Goal: Task Accomplishment & Management: Use online tool/utility

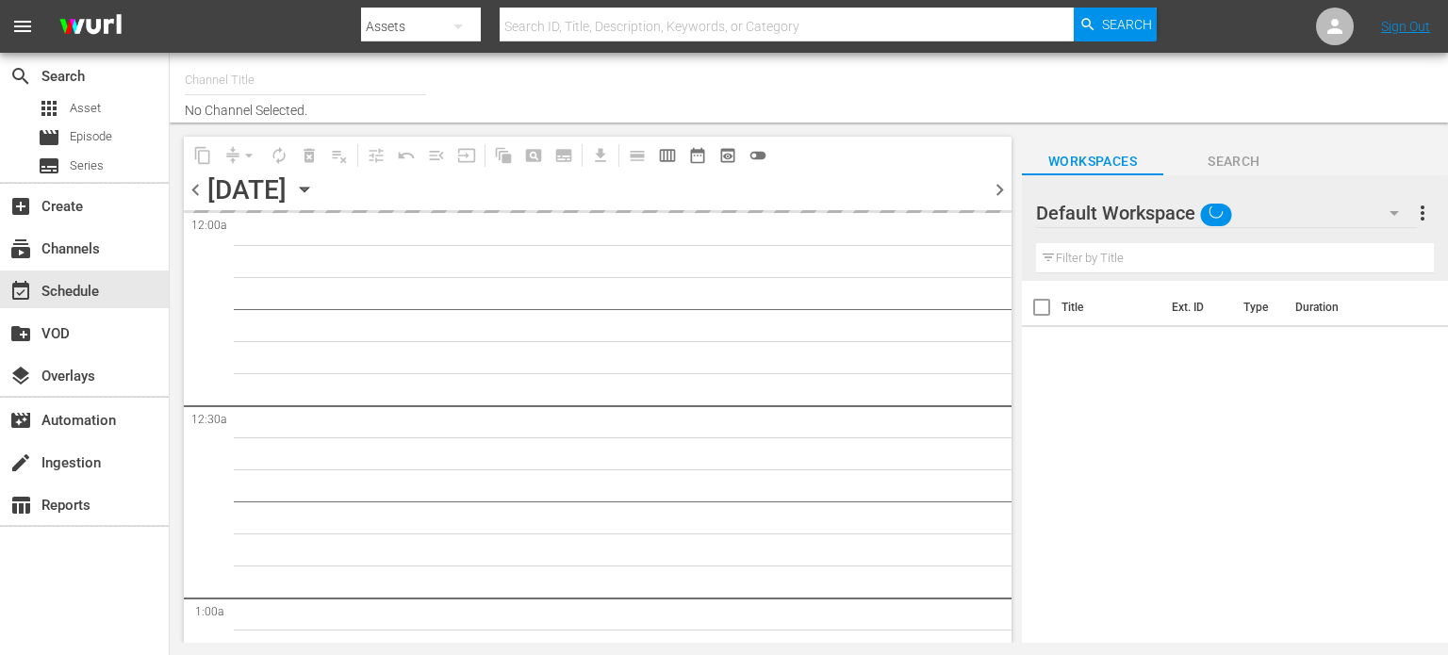
type input "Travelxp - [GEOGRAPHIC_DATA] (788)"
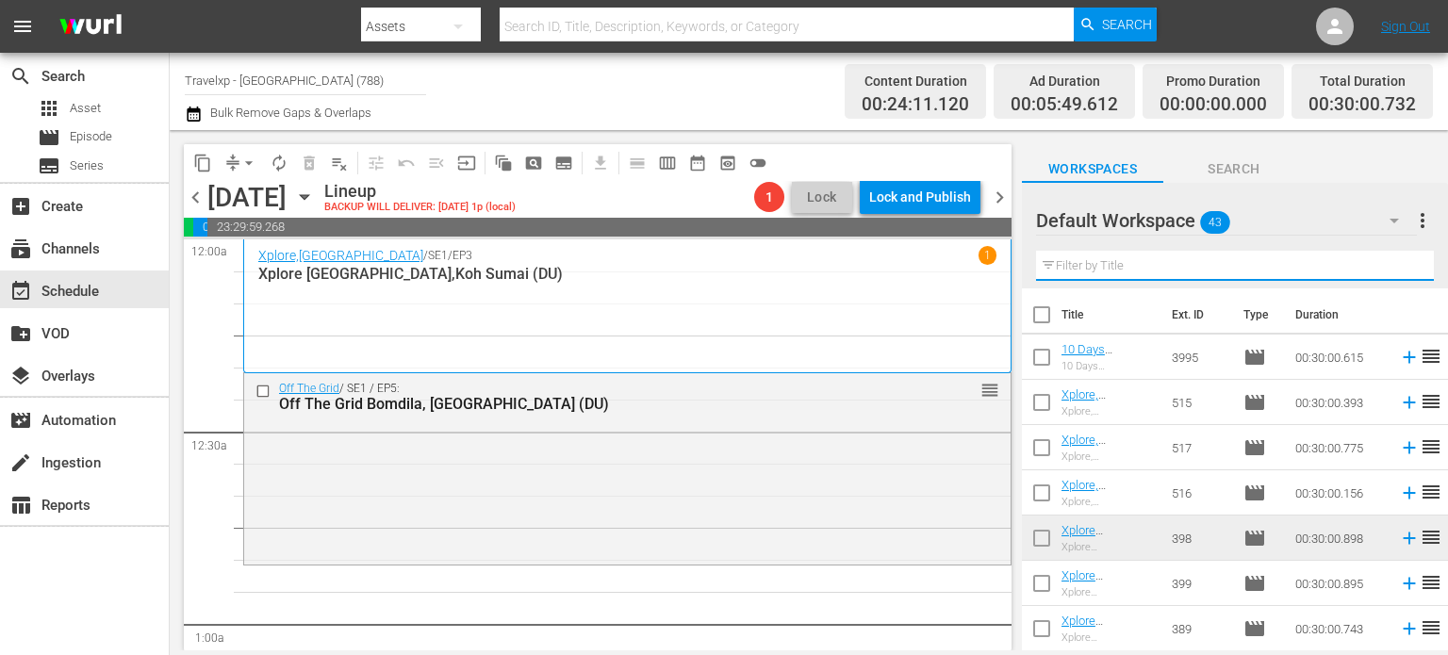
click at [1159, 266] on input "text" at bounding box center [1235, 266] width 398 height 30
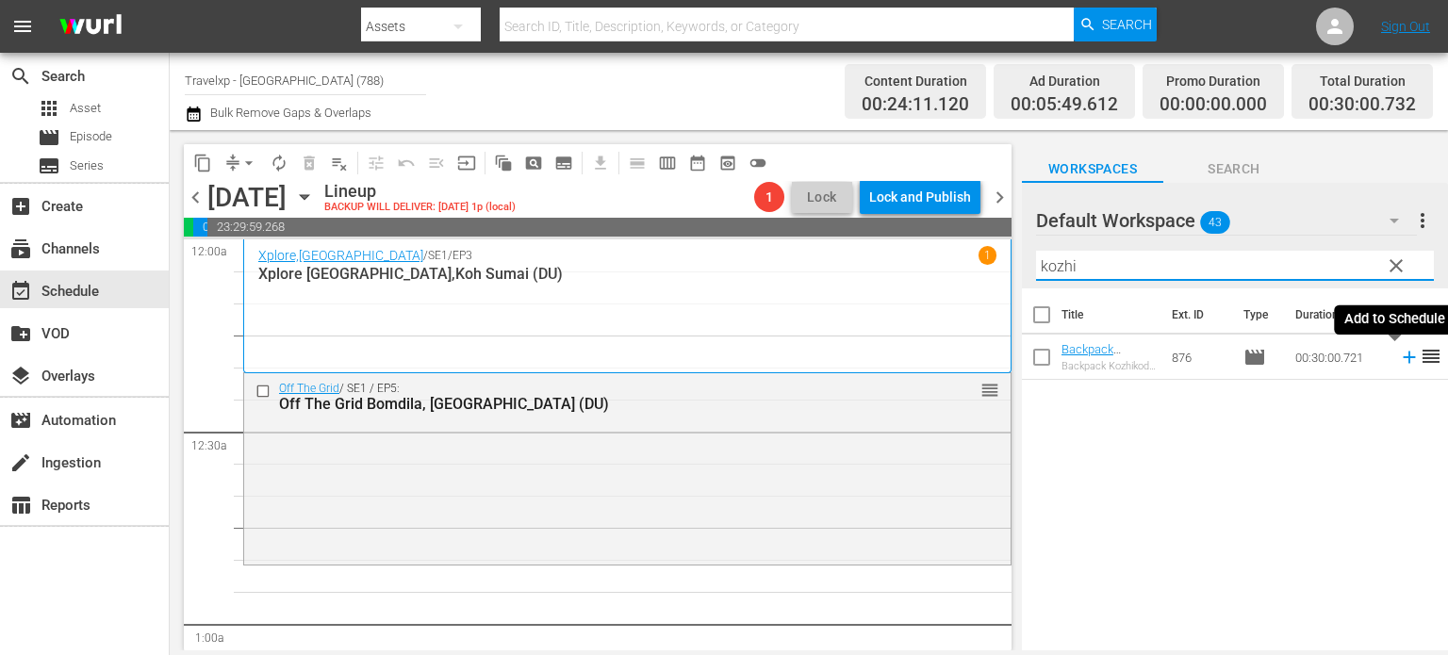
type input "kozhi"
click at [1399, 361] on icon at bounding box center [1409, 357] width 21 height 21
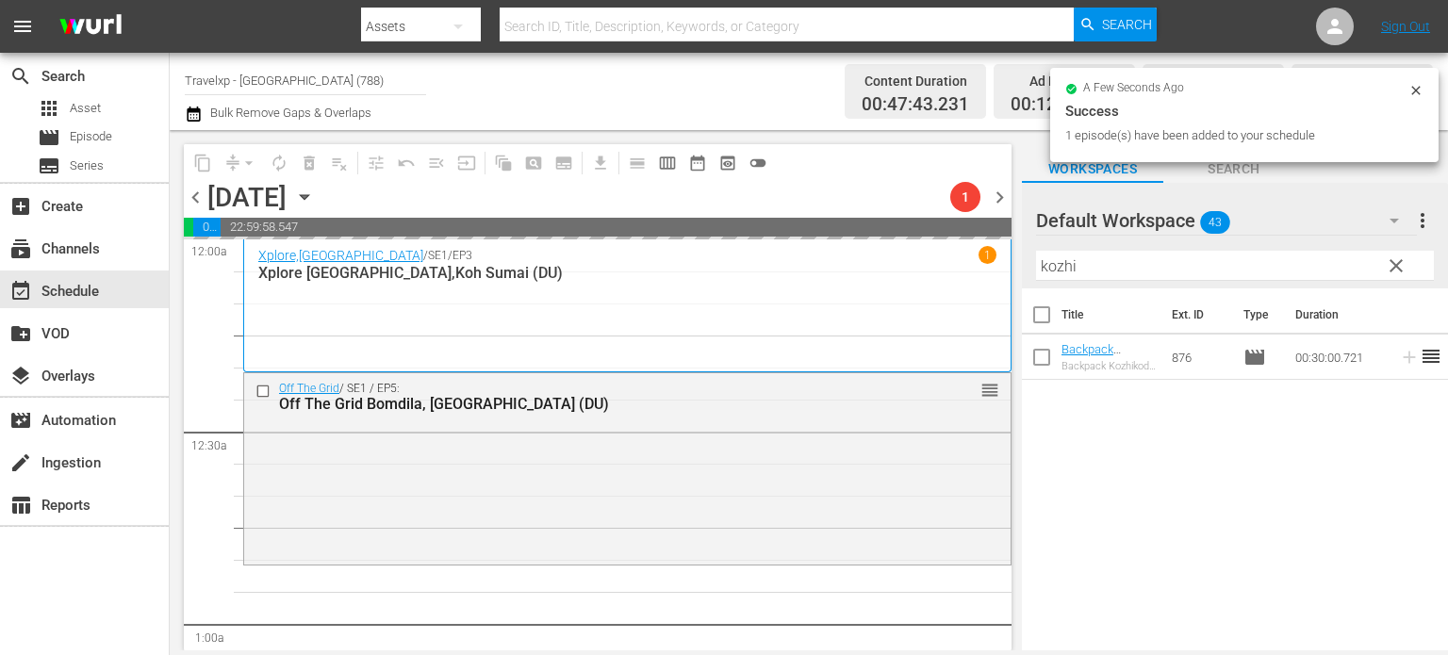
click at [1399, 260] on span "clear" at bounding box center [1396, 266] width 23 height 23
click at [1399, 260] on input "kozhi" at bounding box center [1235, 266] width 398 height 30
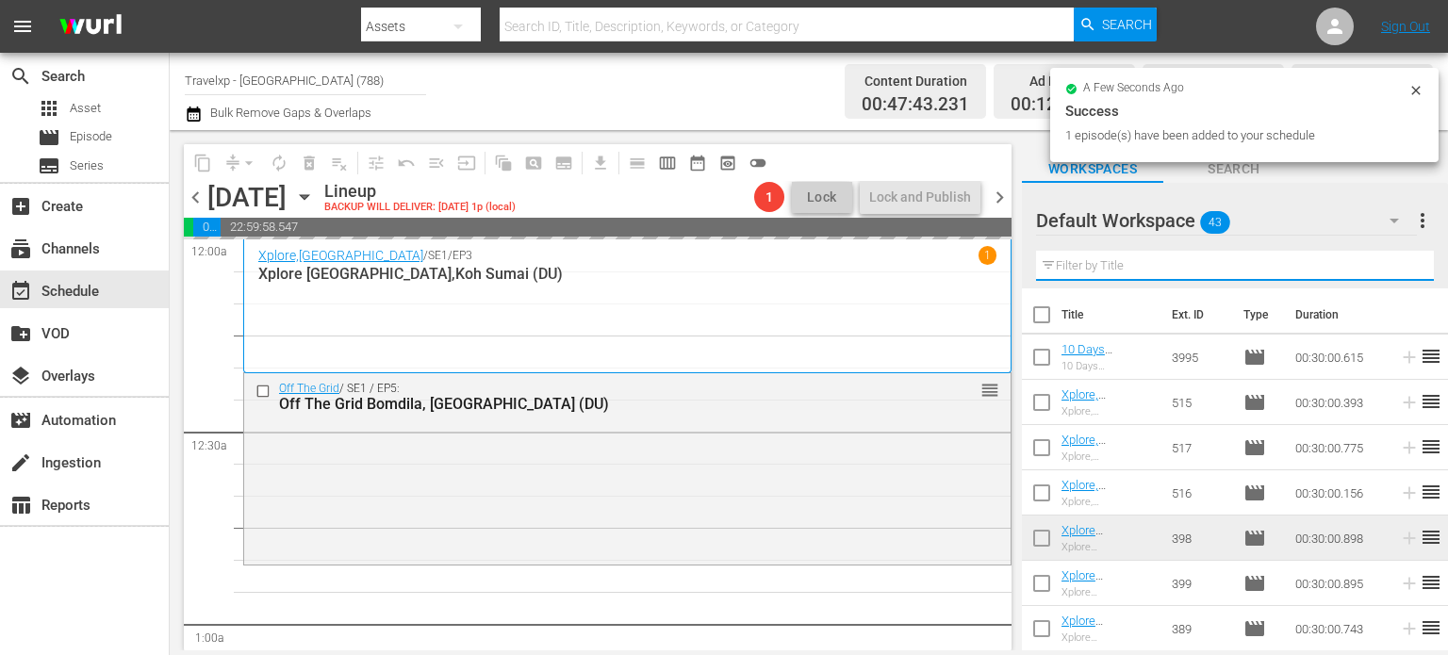
click at [1399, 260] on input "text" at bounding box center [1235, 266] width 398 height 30
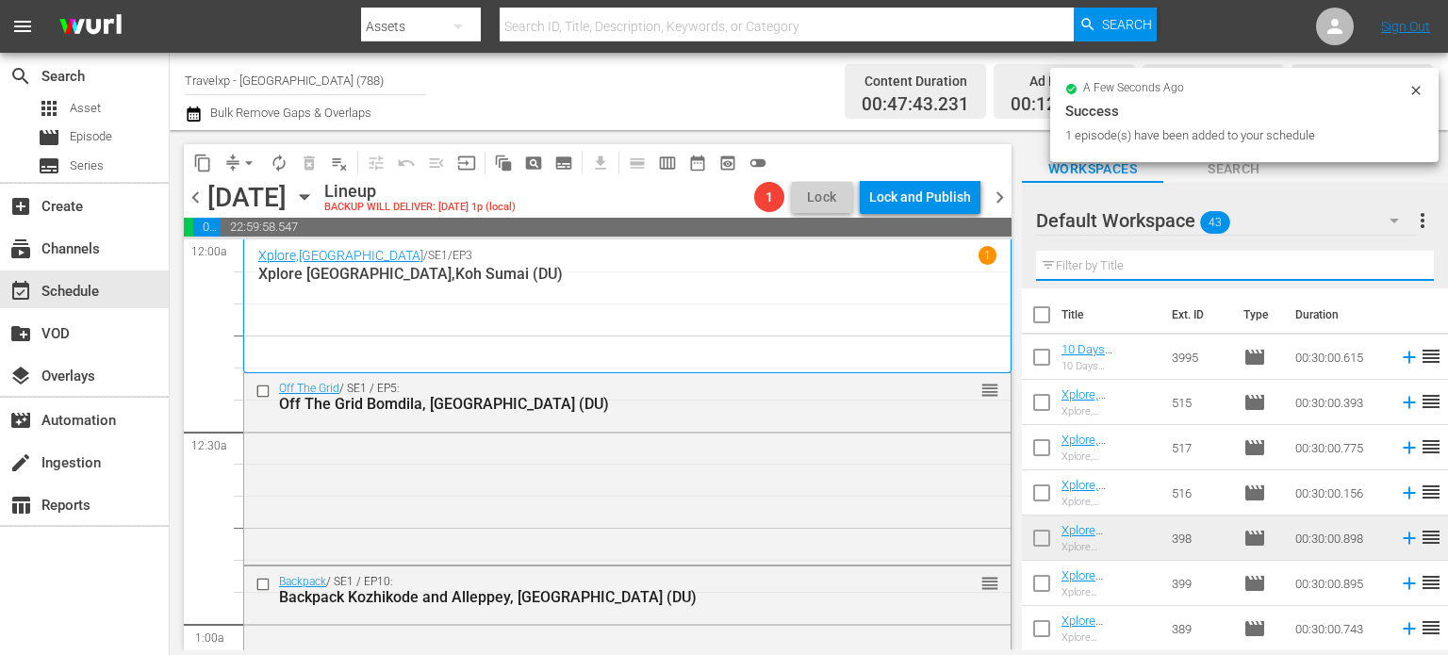
click at [1399, 260] on input "text" at bounding box center [1235, 266] width 398 height 30
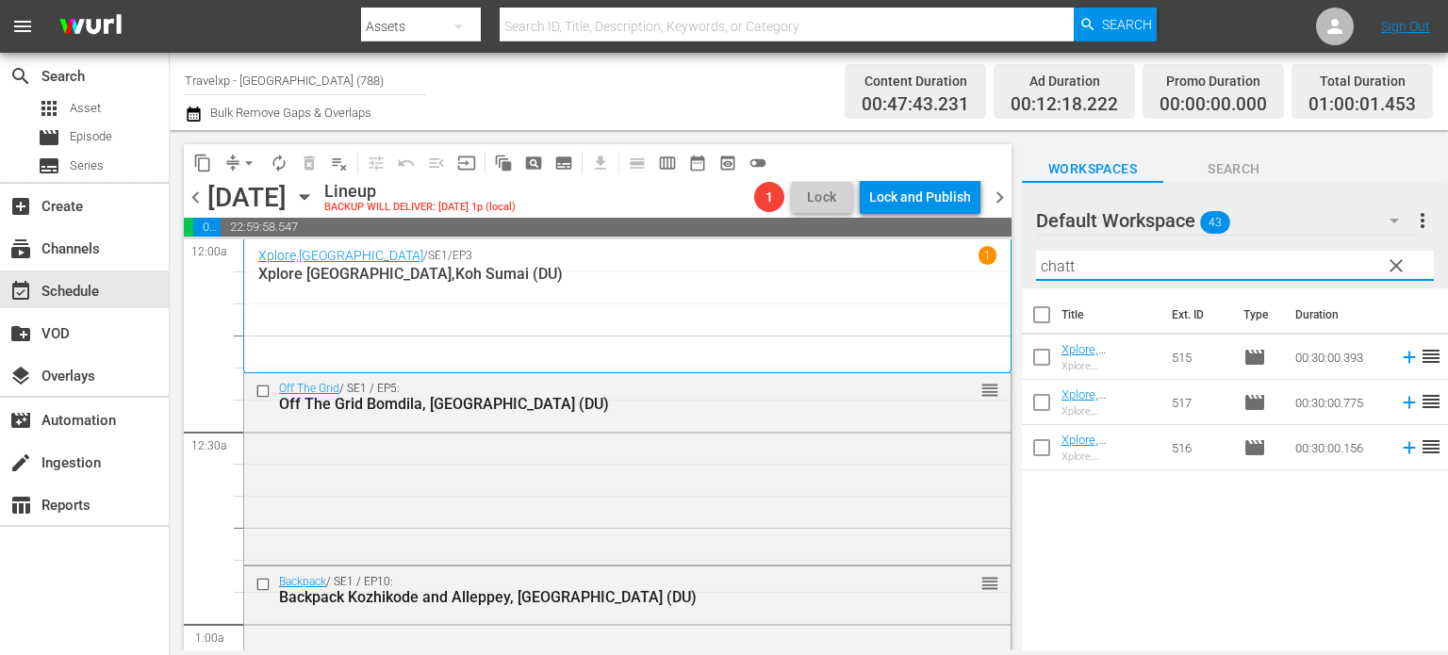
type input "chatt"
click at [1399, 362] on icon at bounding box center [1409, 357] width 21 height 21
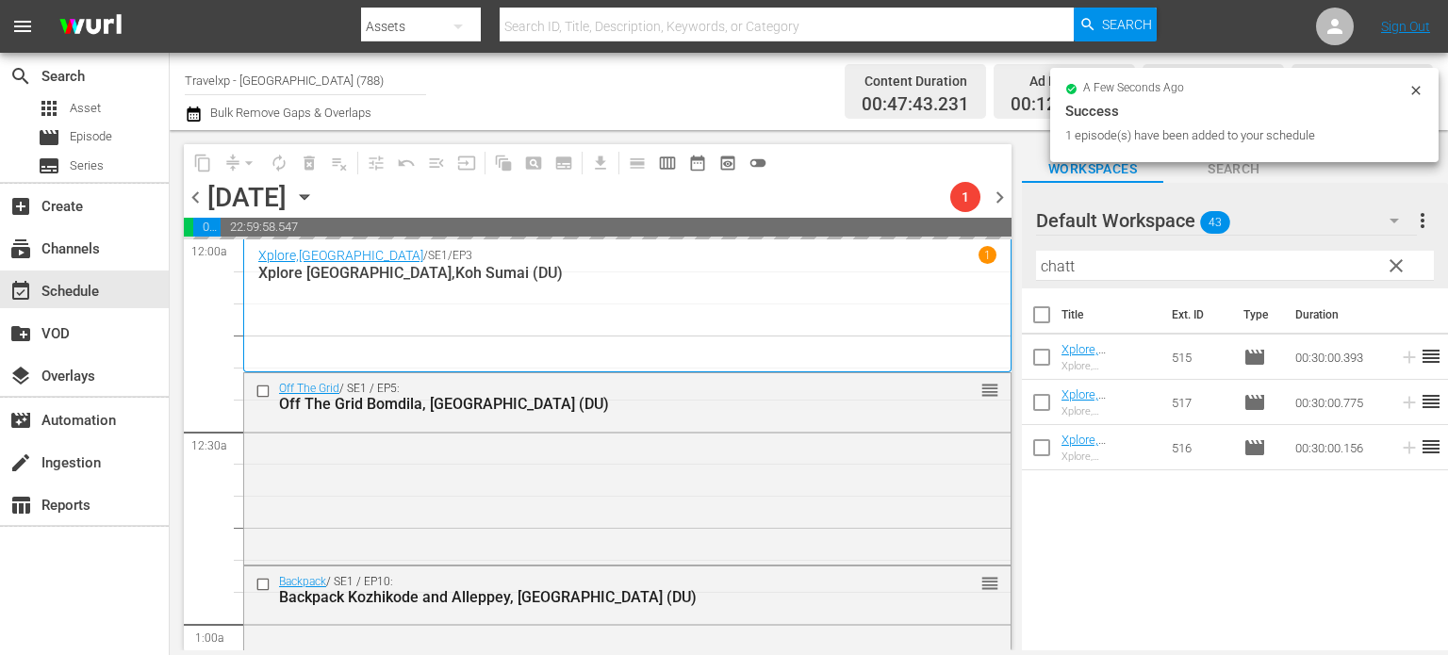
click at [1399, 257] on span "clear" at bounding box center [1396, 266] width 23 height 23
click at [1399, 257] on input "chatt" at bounding box center [1235, 266] width 398 height 30
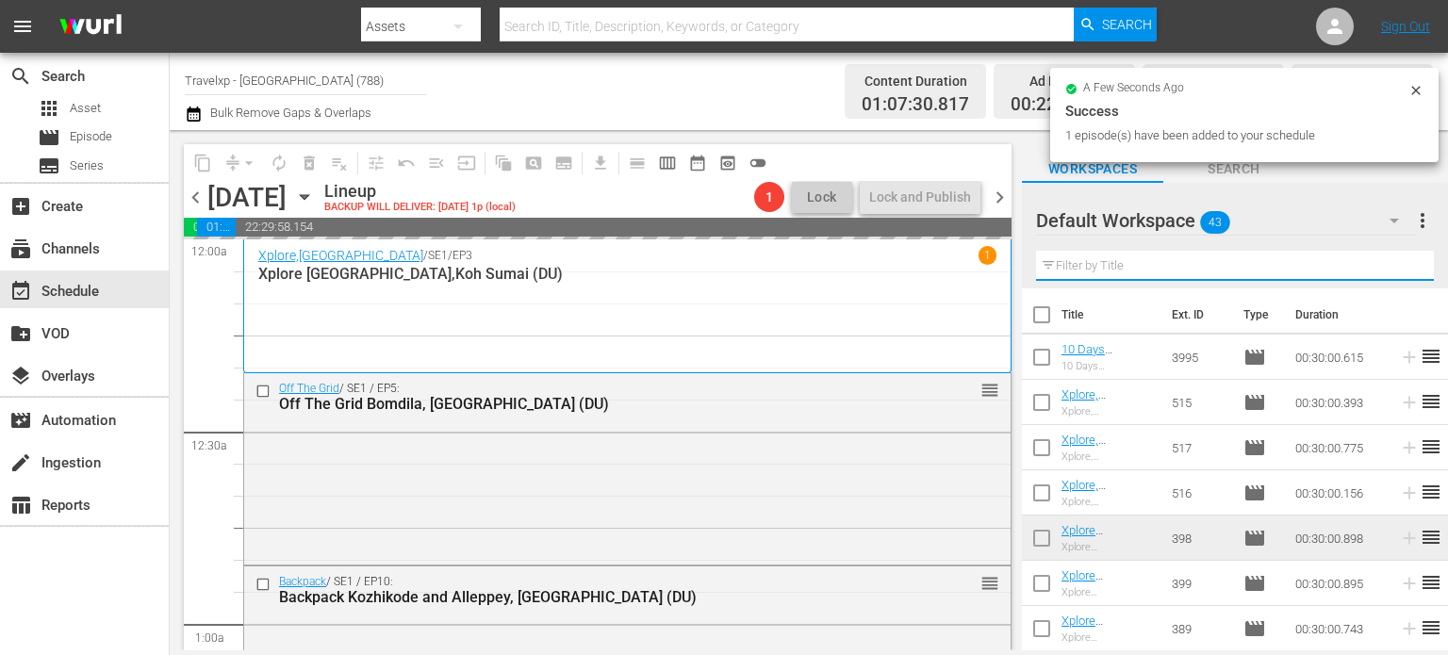
click at [1399, 257] on input "text" at bounding box center [1235, 266] width 398 height 30
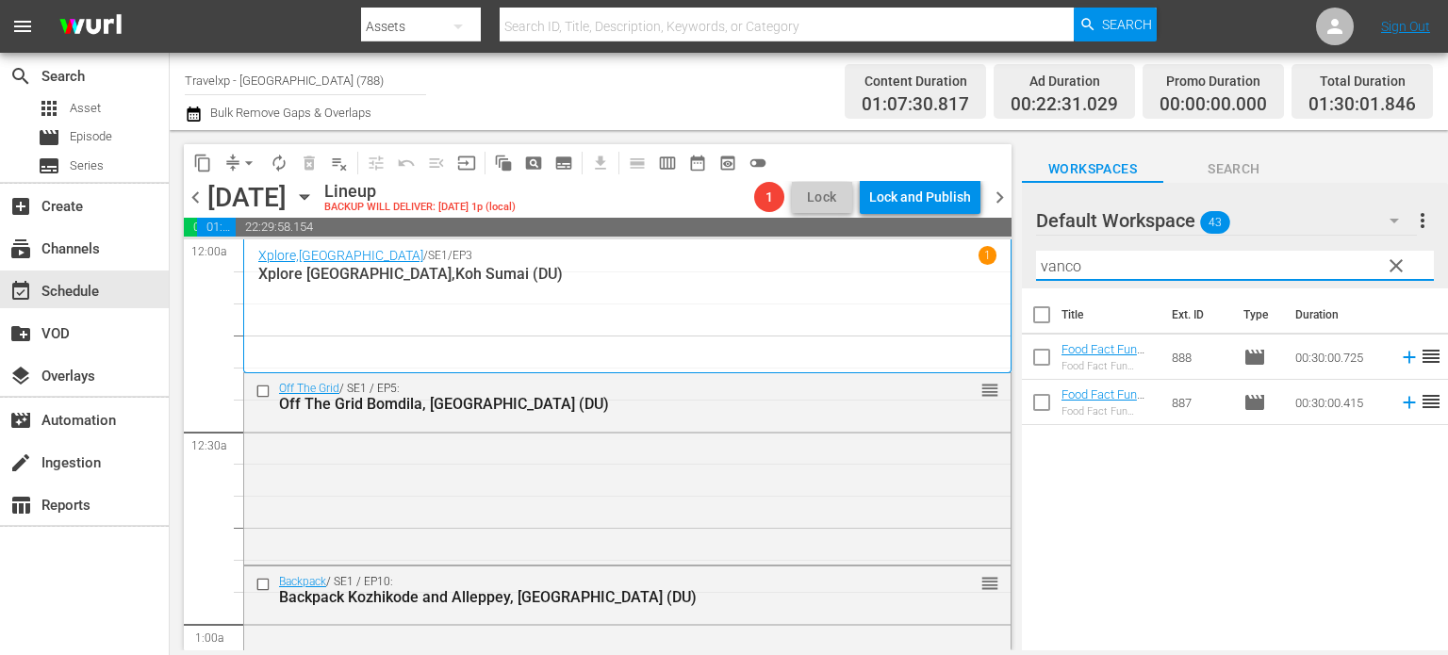
type input "vanco"
click at [1399, 410] on icon at bounding box center [1409, 402] width 21 height 21
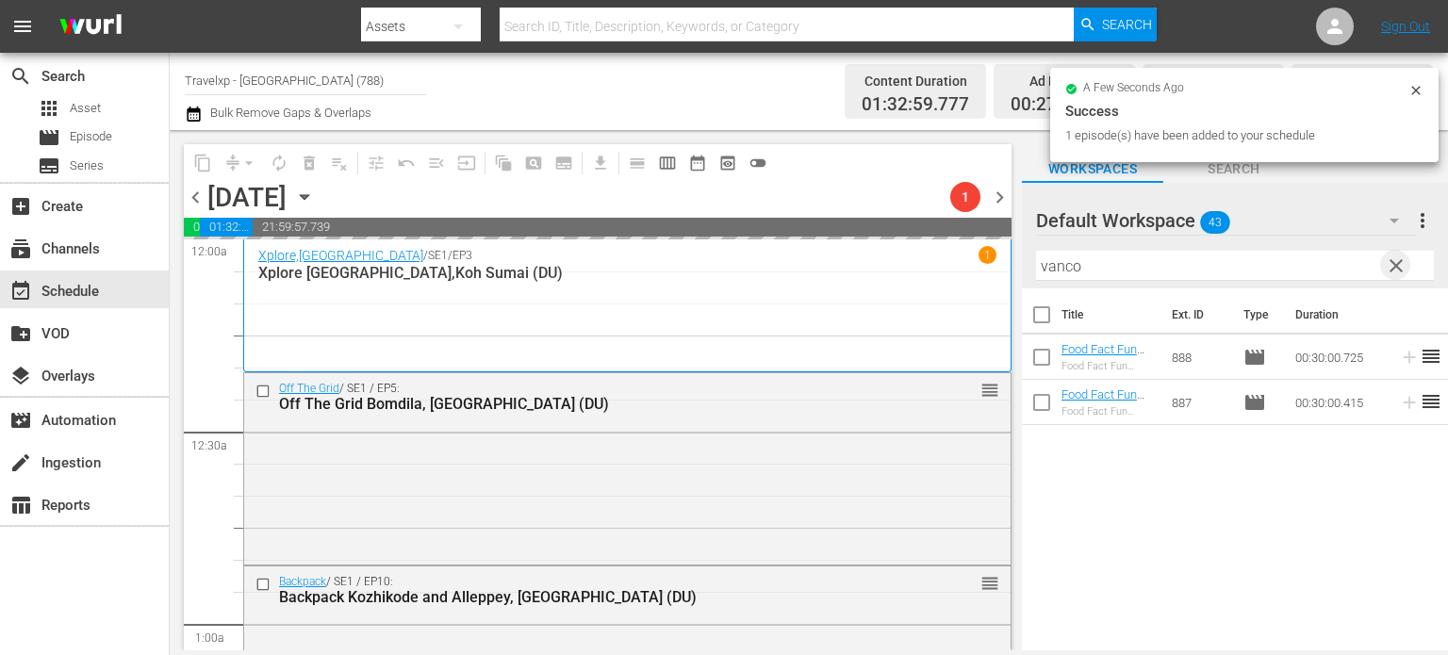
click at [1392, 273] on span "clear" at bounding box center [1396, 266] width 23 height 23
click at [1392, 273] on input "vanco" at bounding box center [1235, 266] width 398 height 30
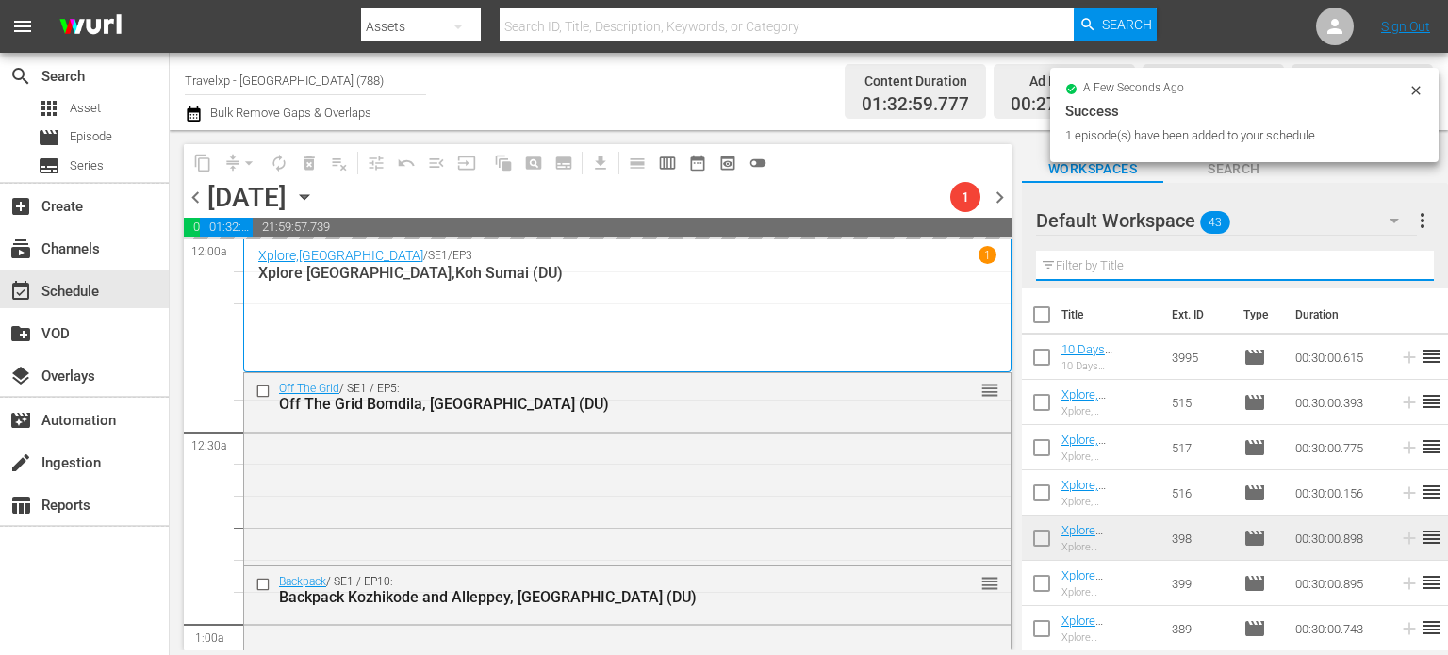
click at [1392, 273] on input "text" at bounding box center [1235, 266] width 398 height 30
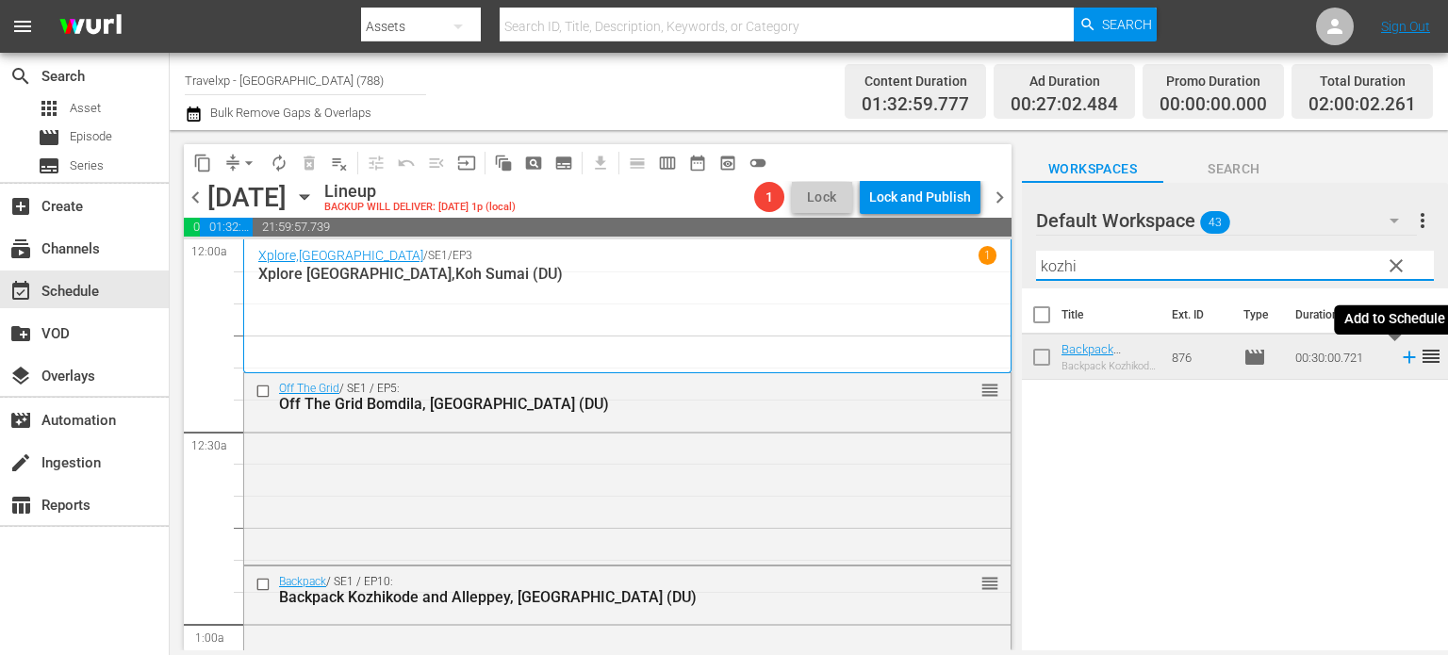
type input "kozhi"
click at [1403, 358] on icon at bounding box center [1409, 358] width 12 height 12
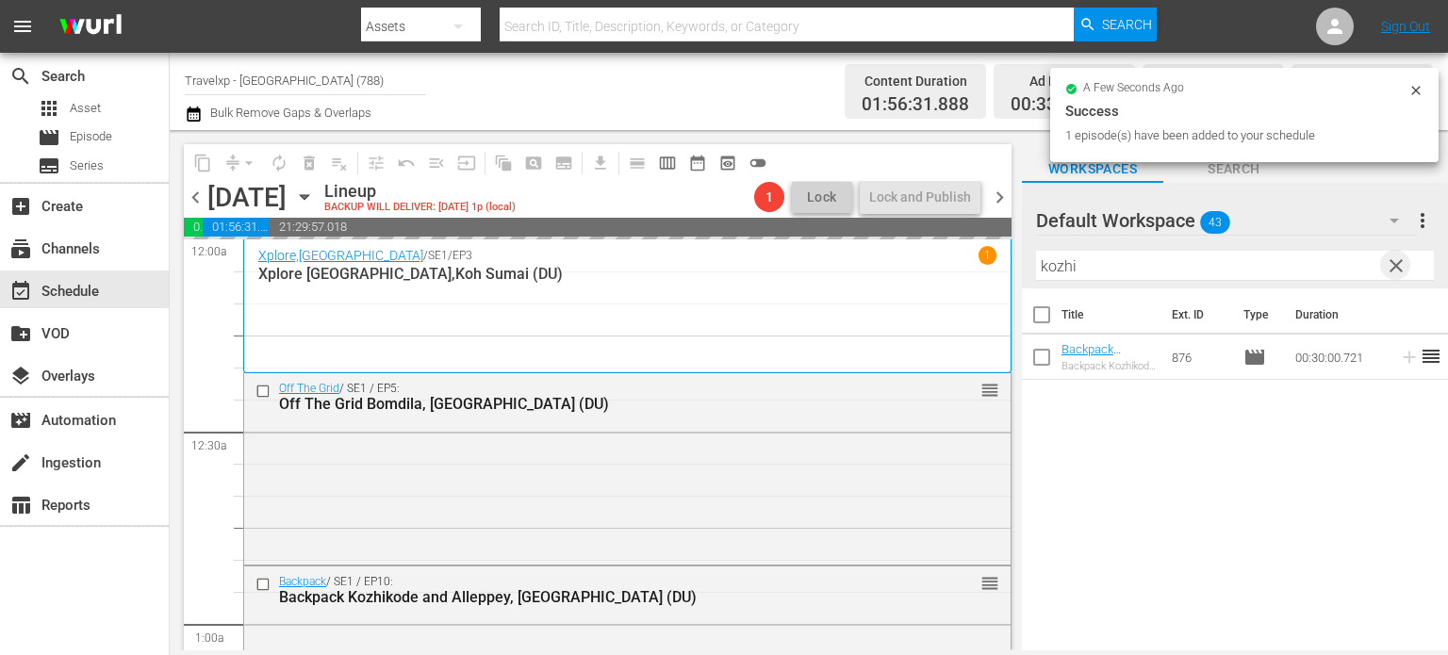
click at [1397, 263] on span "clear" at bounding box center [1396, 266] width 23 height 23
click at [1397, 263] on input "kozhi" at bounding box center [1235, 266] width 398 height 30
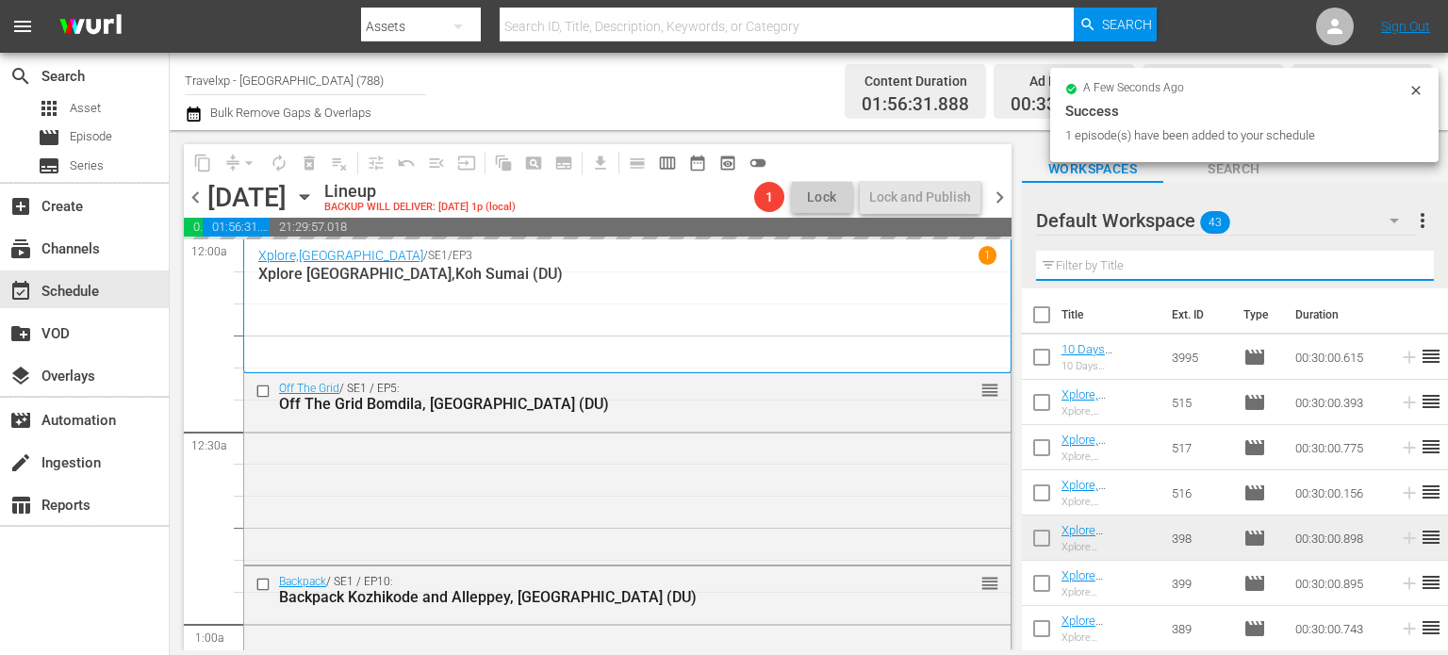
click at [1397, 263] on input "text" at bounding box center [1235, 266] width 398 height 30
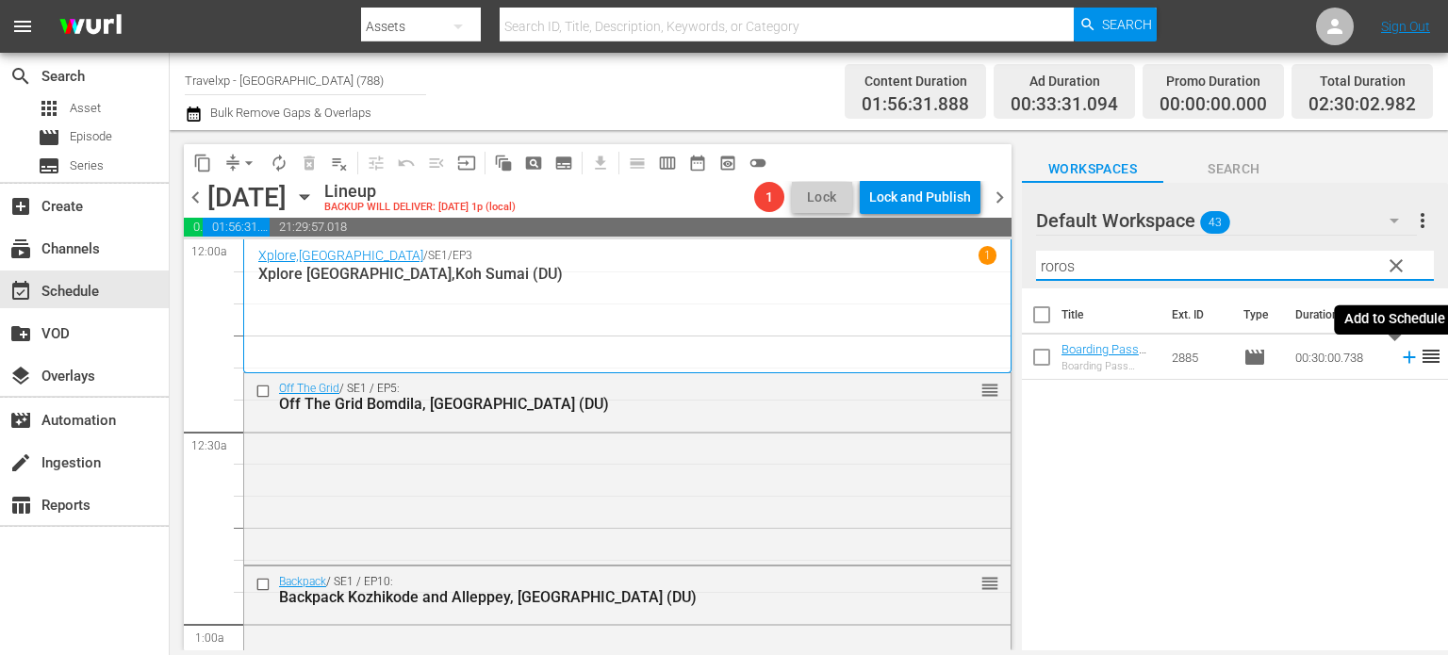
type input "roros"
click at [1403, 357] on icon at bounding box center [1409, 358] width 12 height 12
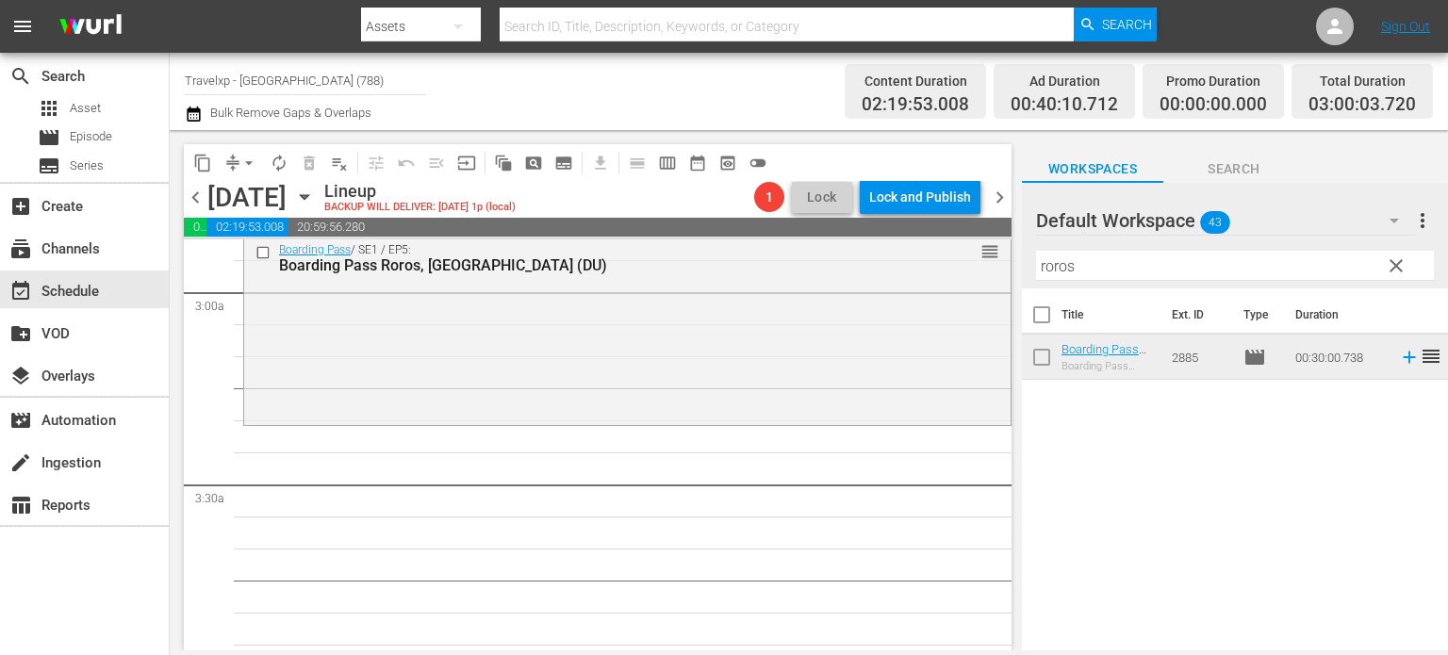
scroll to position [1103, 0]
click at [1398, 266] on span "clear" at bounding box center [1396, 266] width 23 height 23
click at [1398, 266] on input "roros" at bounding box center [1235, 266] width 398 height 30
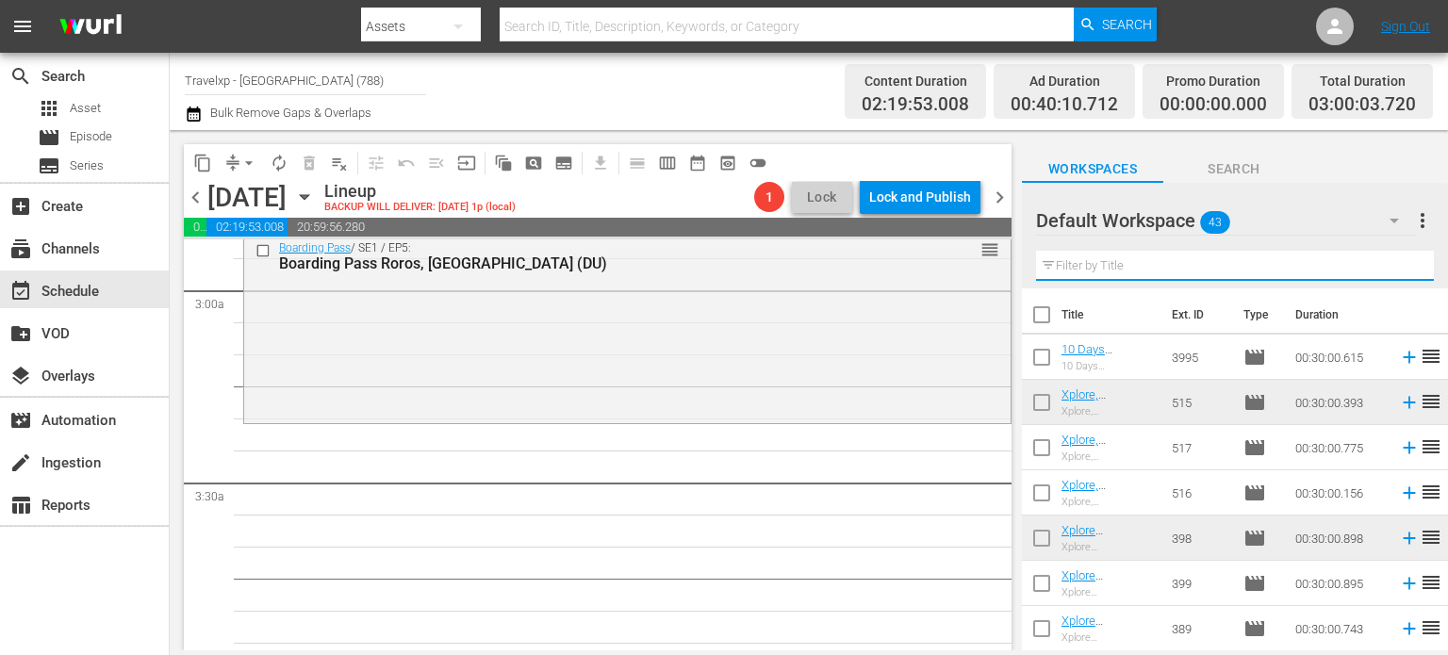
click at [1398, 266] on input "text" at bounding box center [1235, 266] width 398 height 30
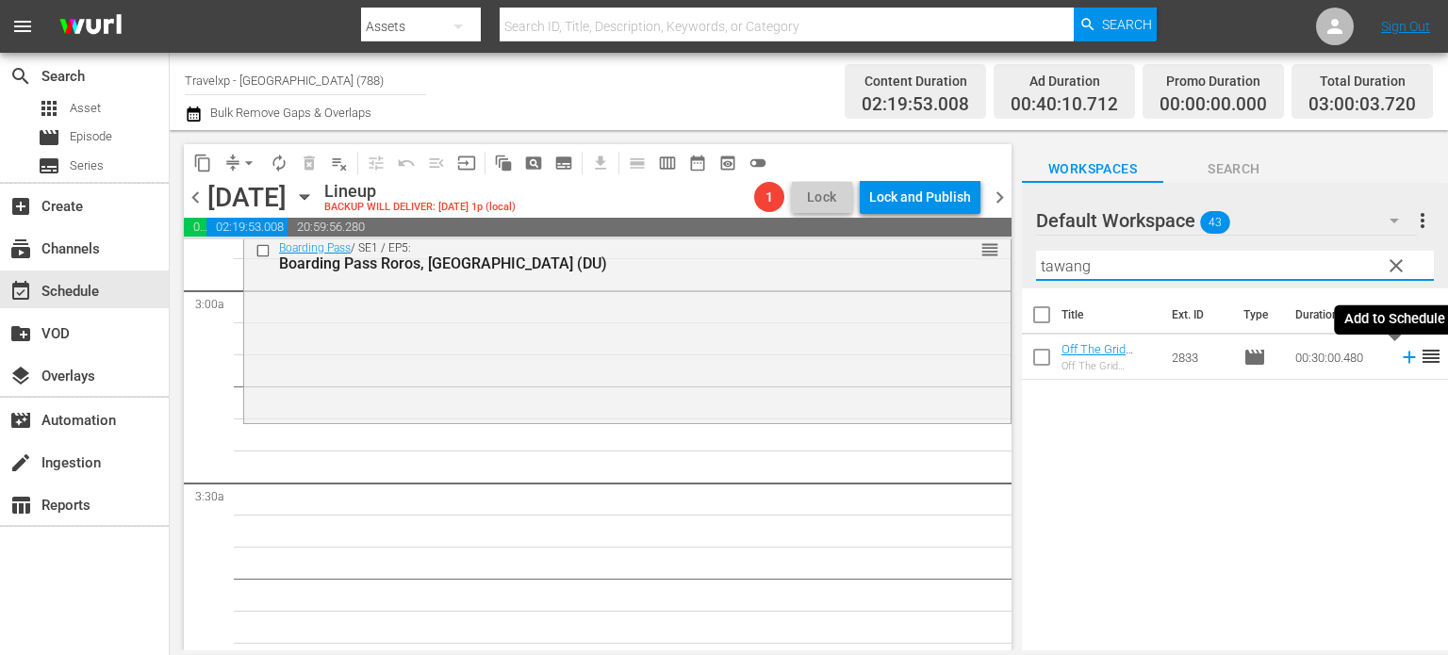
type input "tawang"
click at [1399, 362] on icon at bounding box center [1409, 357] width 21 height 21
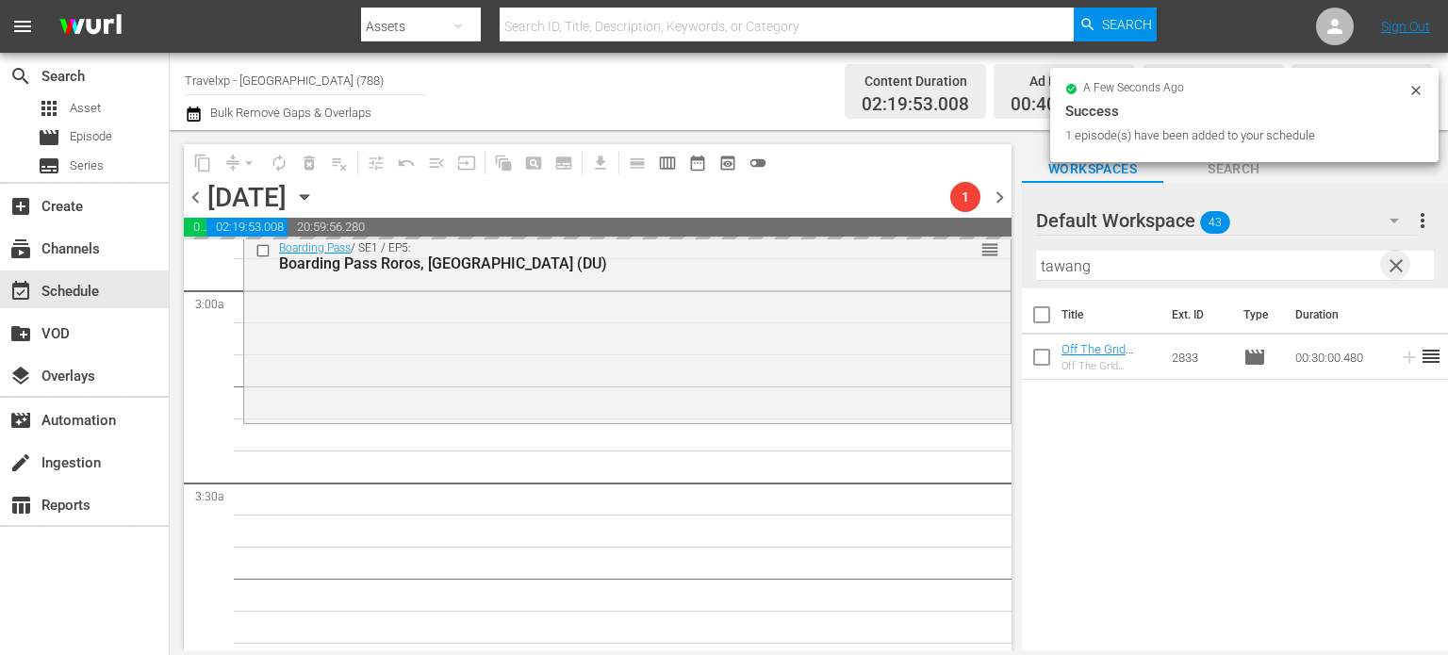
click at [1396, 259] on span "clear" at bounding box center [1396, 266] width 23 height 23
click at [1396, 259] on input "tawang" at bounding box center [1235, 266] width 398 height 30
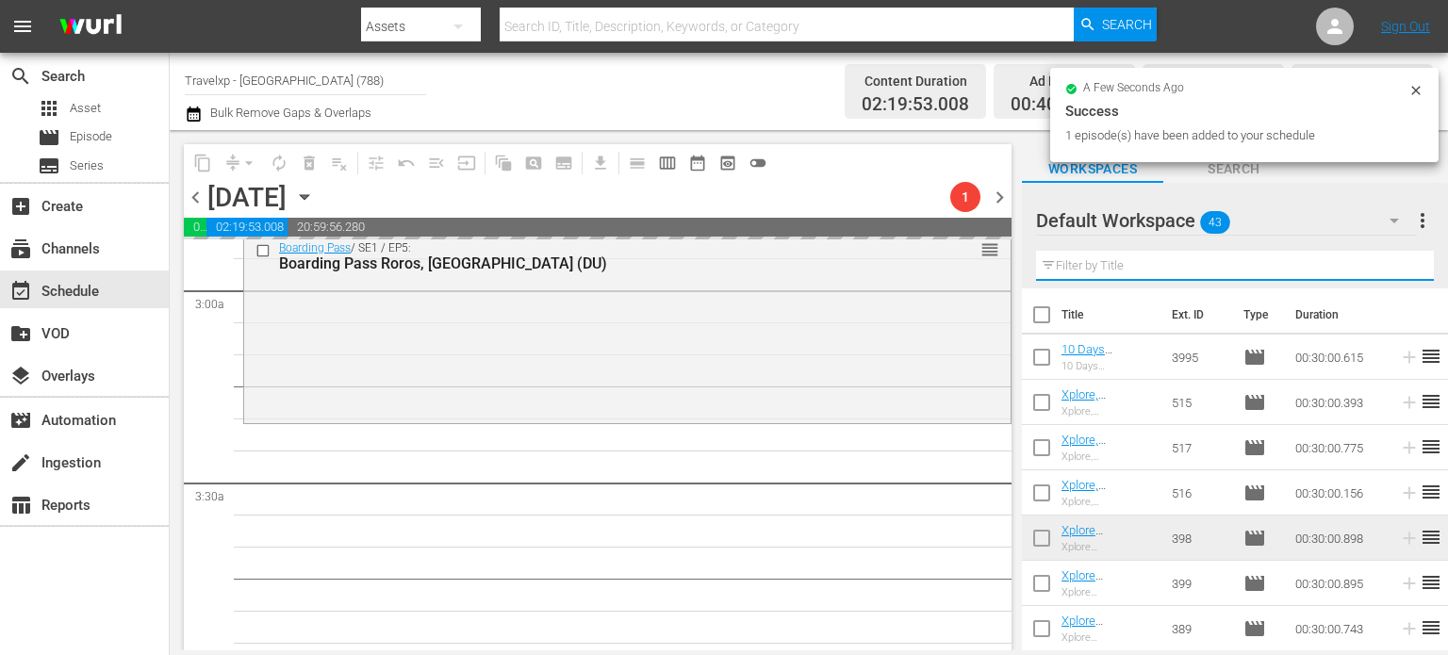
click at [1396, 259] on input "text" at bounding box center [1235, 266] width 398 height 30
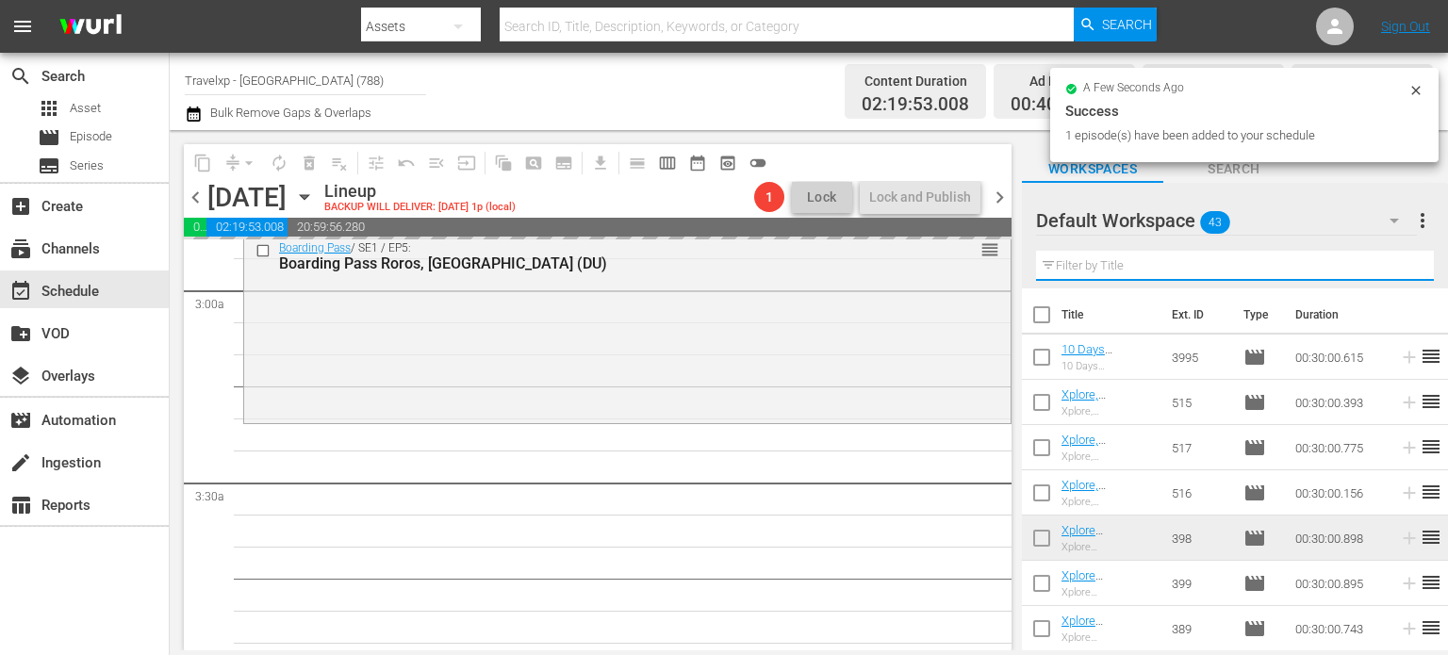
click at [1396, 259] on input "text" at bounding box center [1235, 266] width 398 height 30
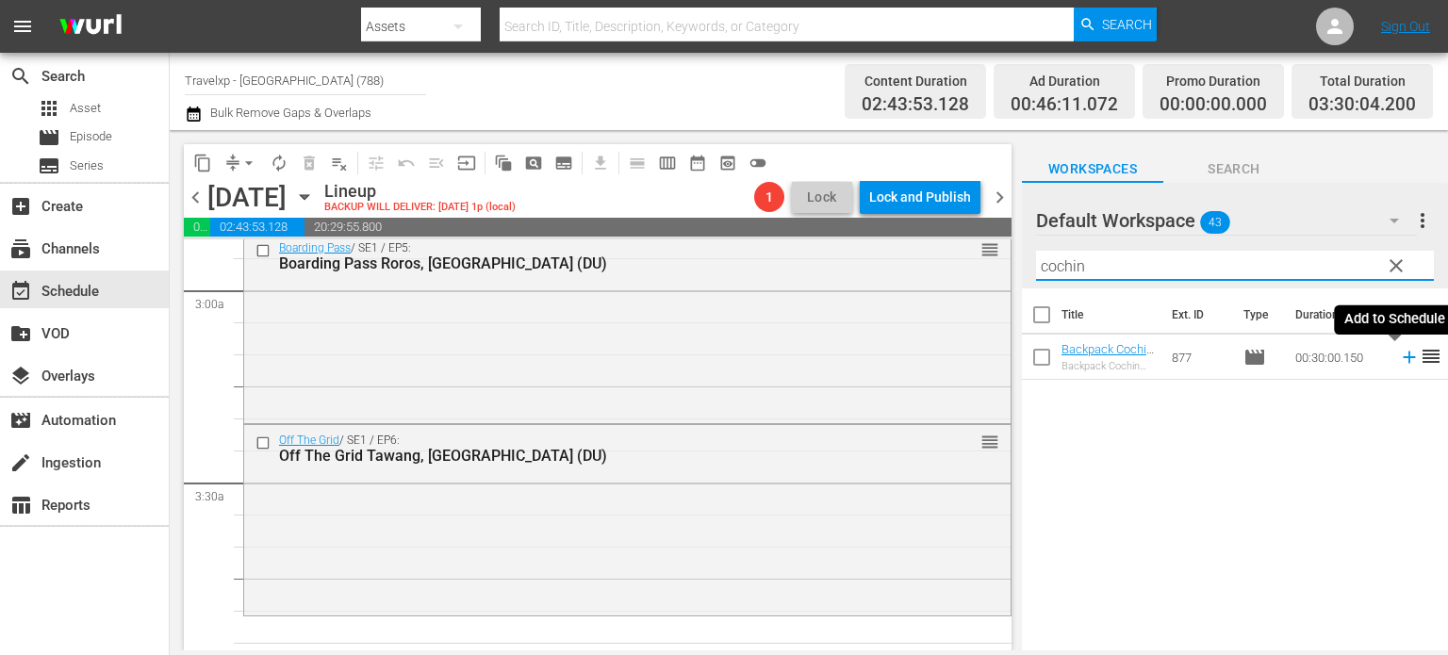
type input "cochin"
click at [1399, 357] on icon at bounding box center [1409, 357] width 21 height 21
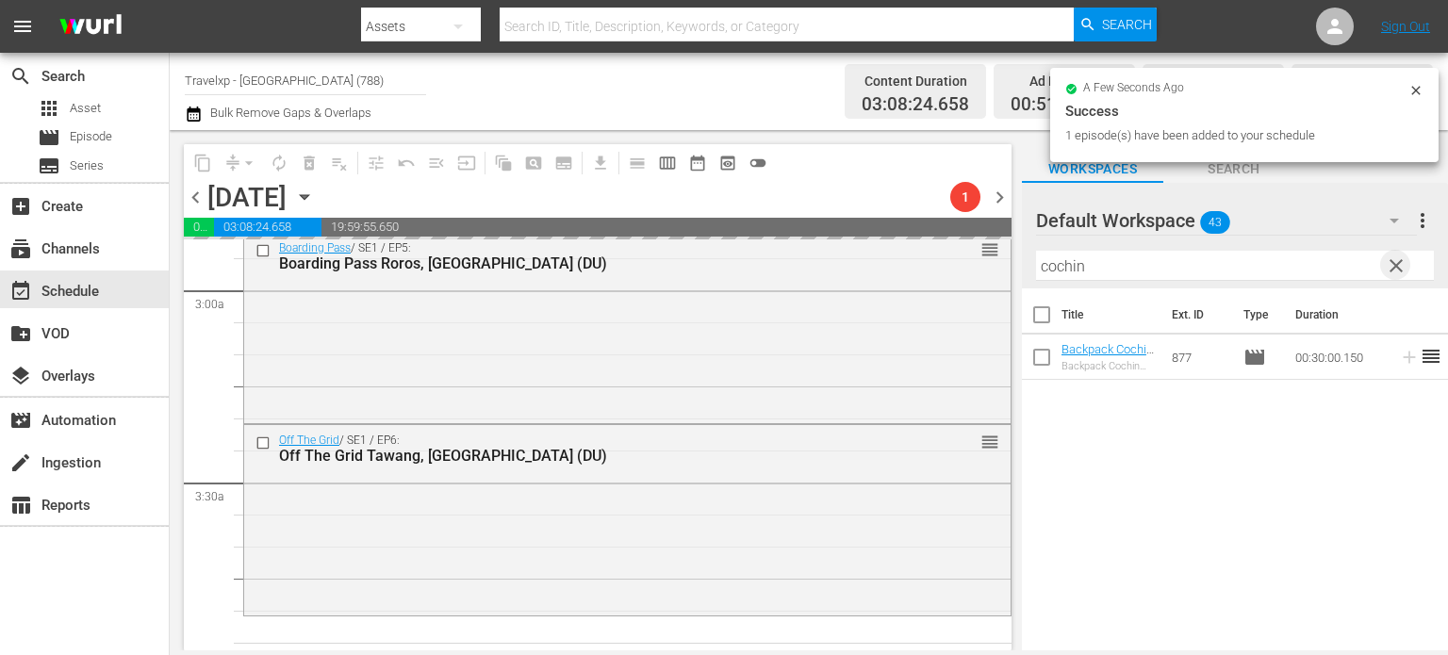
click at [1388, 263] on span "clear" at bounding box center [1396, 266] width 23 height 23
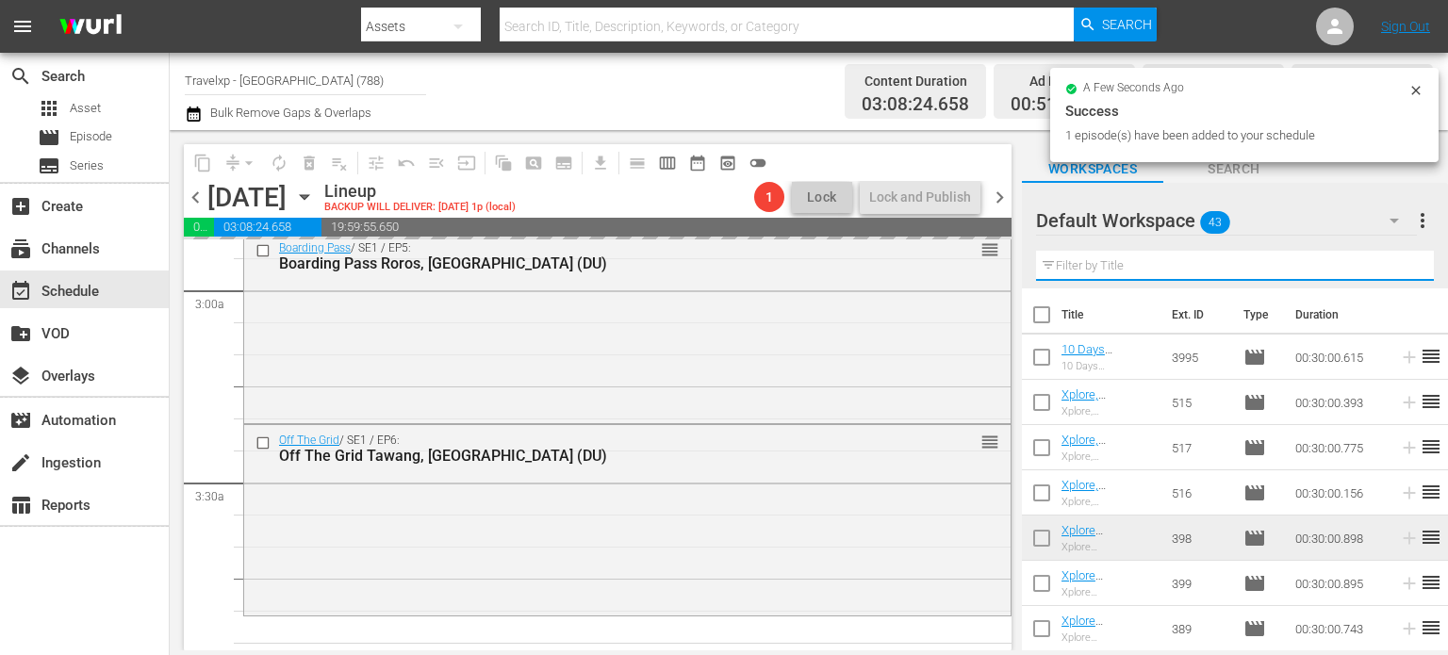
click at [1388, 263] on input "text" at bounding box center [1235, 266] width 398 height 30
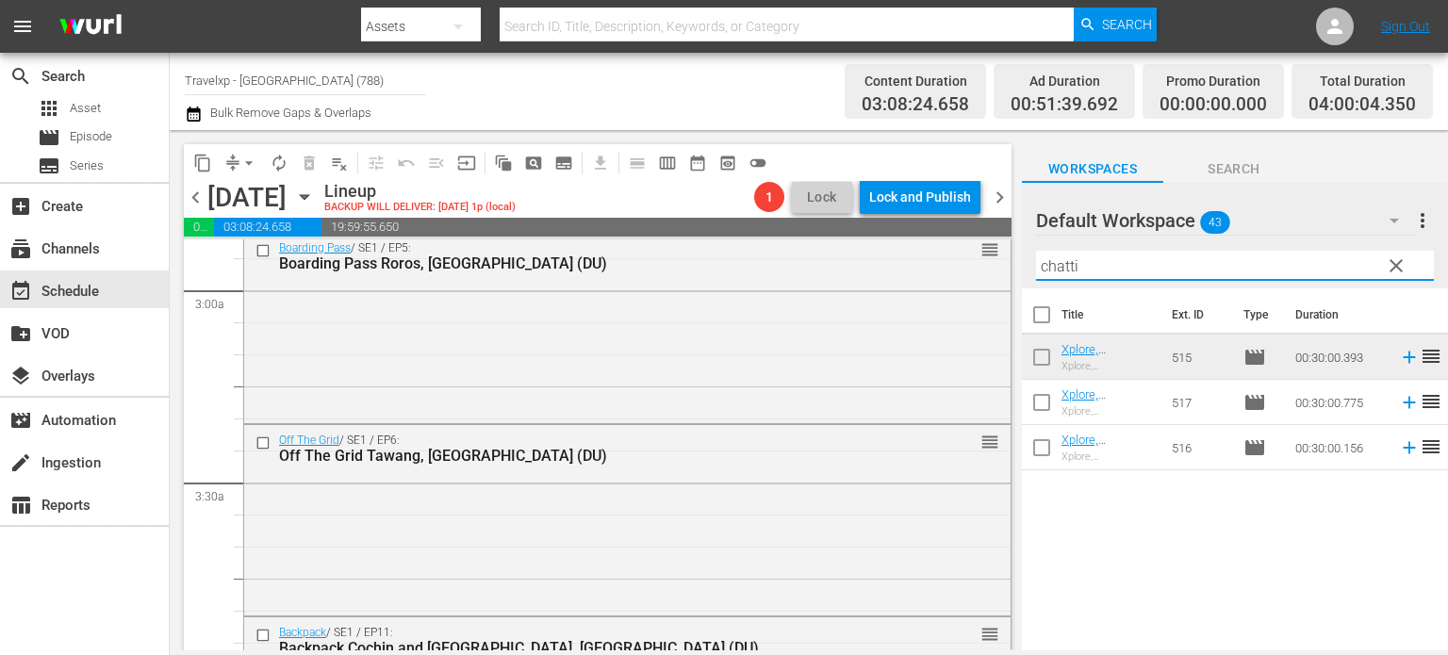
type input "chatti"
click at [1399, 447] on icon at bounding box center [1409, 448] width 21 height 21
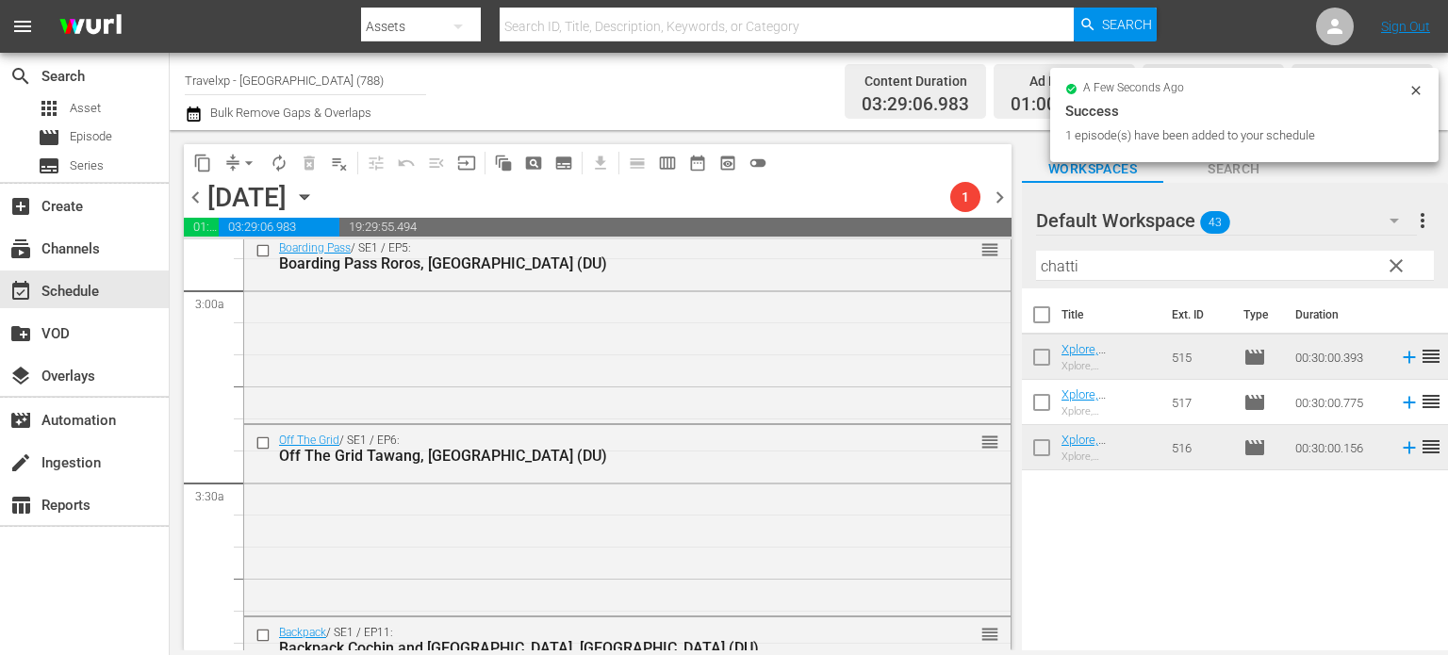
click at [1401, 269] on span "clear" at bounding box center [1396, 266] width 23 height 23
click at [1401, 269] on input "text" at bounding box center [1235, 266] width 398 height 30
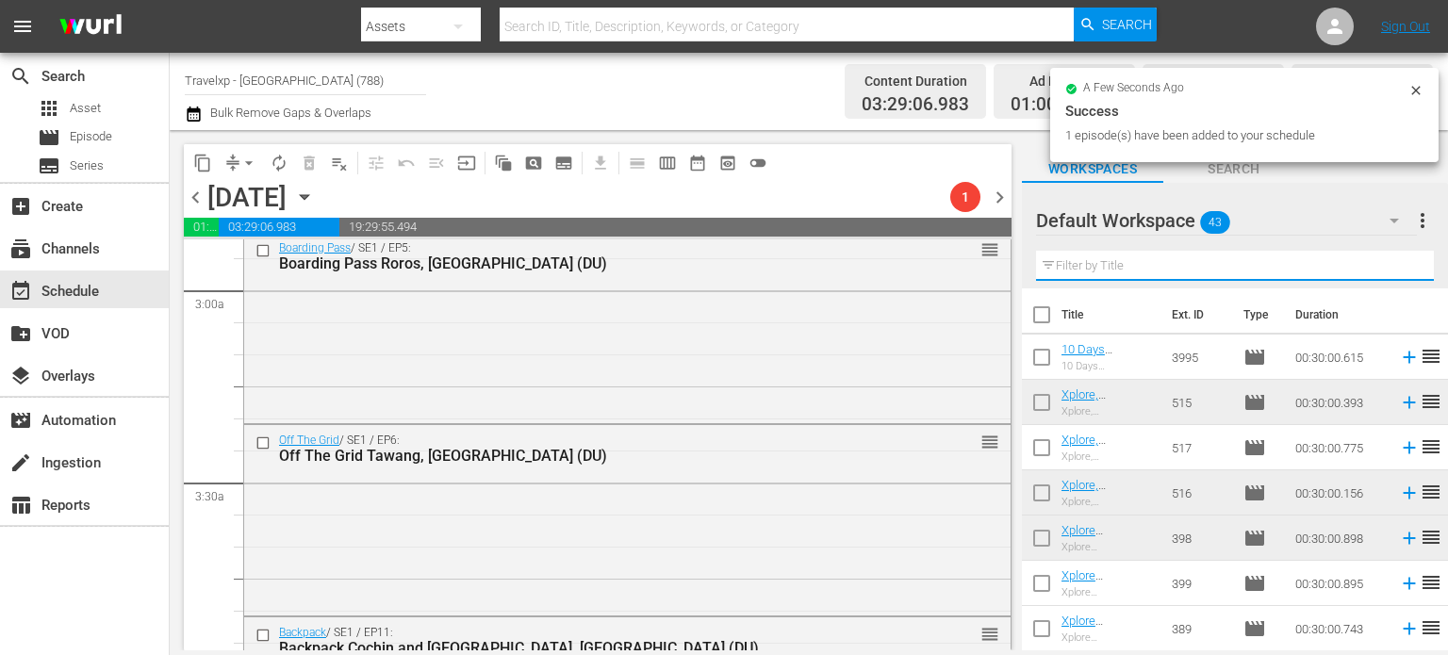
click at [1401, 269] on input "text" at bounding box center [1235, 266] width 398 height 30
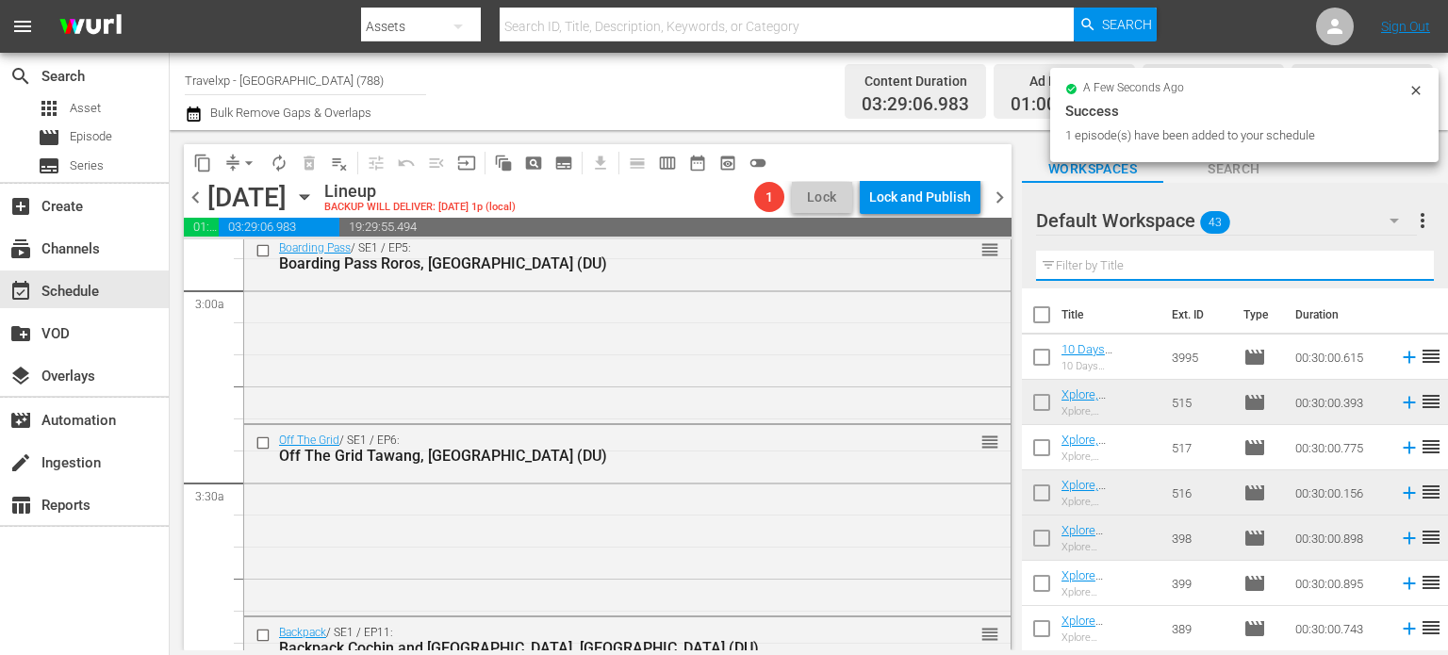
click at [1401, 269] on input "text" at bounding box center [1235, 266] width 398 height 30
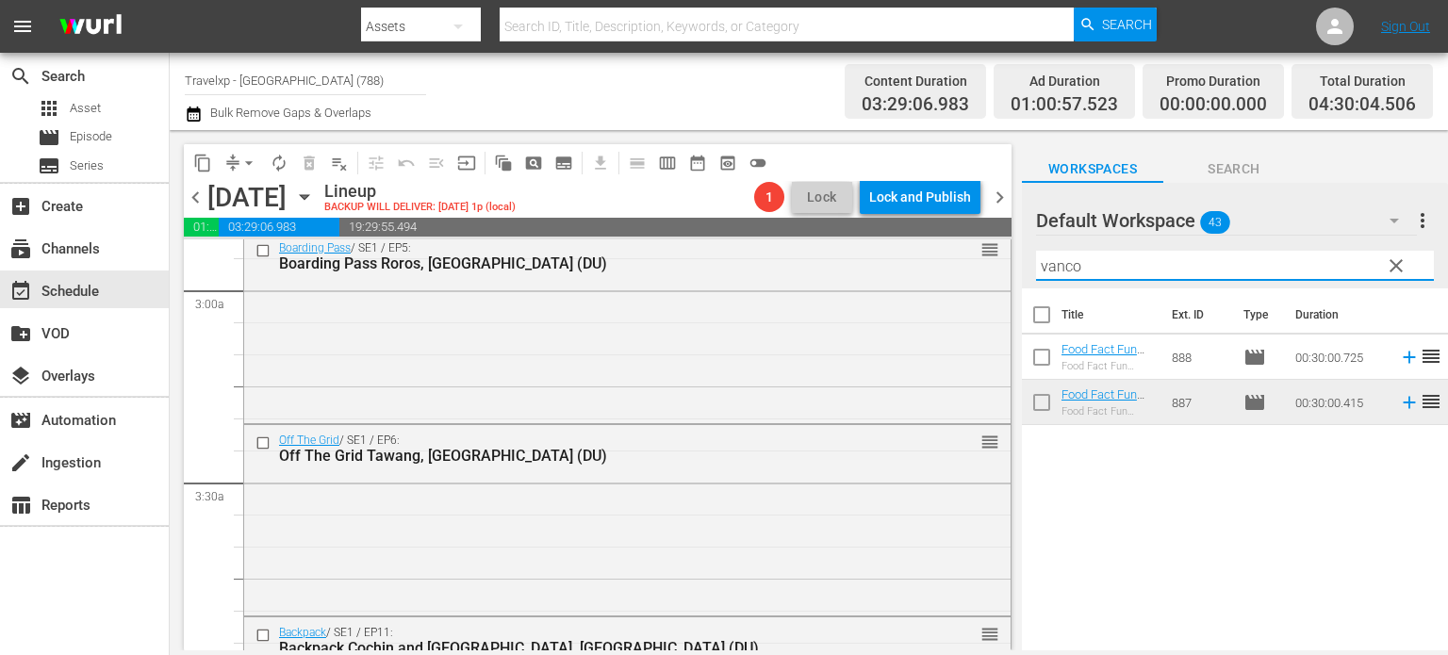
type input "vanco"
click at [1399, 361] on icon at bounding box center [1409, 357] width 21 height 21
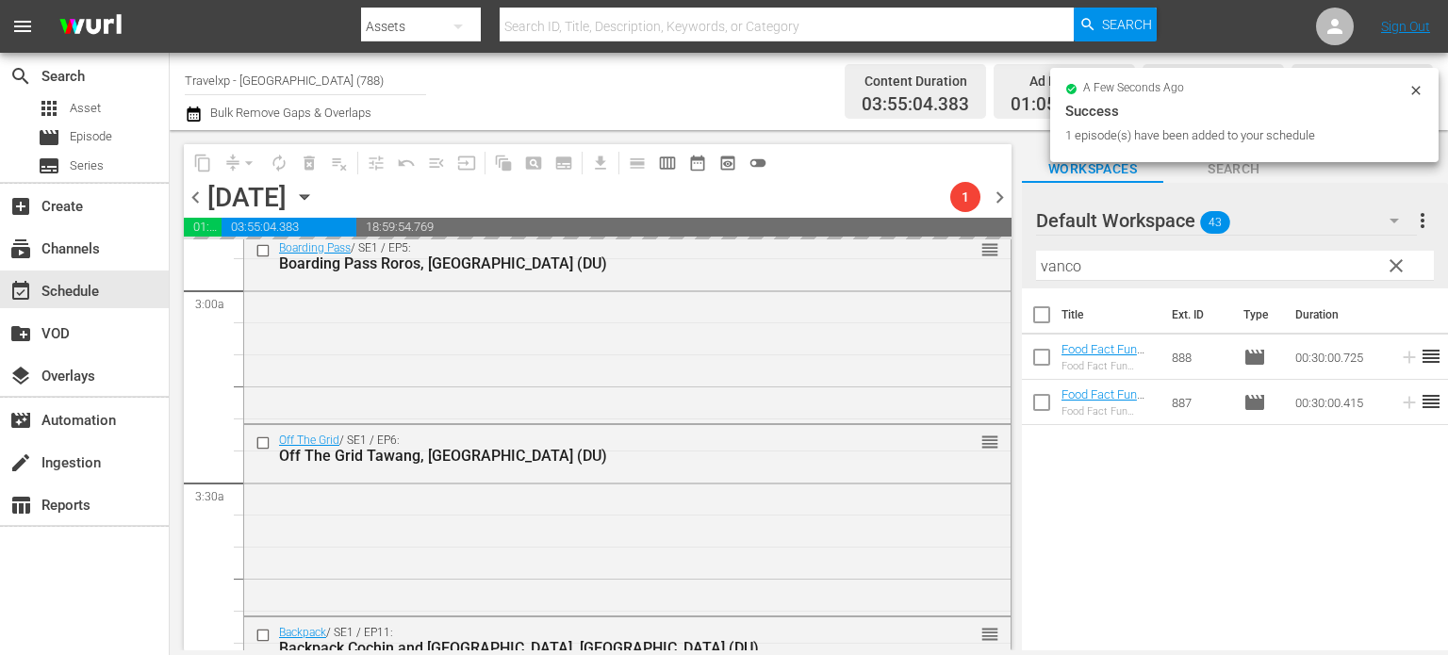
click at [1391, 272] on span "clear" at bounding box center [1396, 266] width 23 height 23
click at [1391, 272] on input "vanco" at bounding box center [1235, 266] width 398 height 30
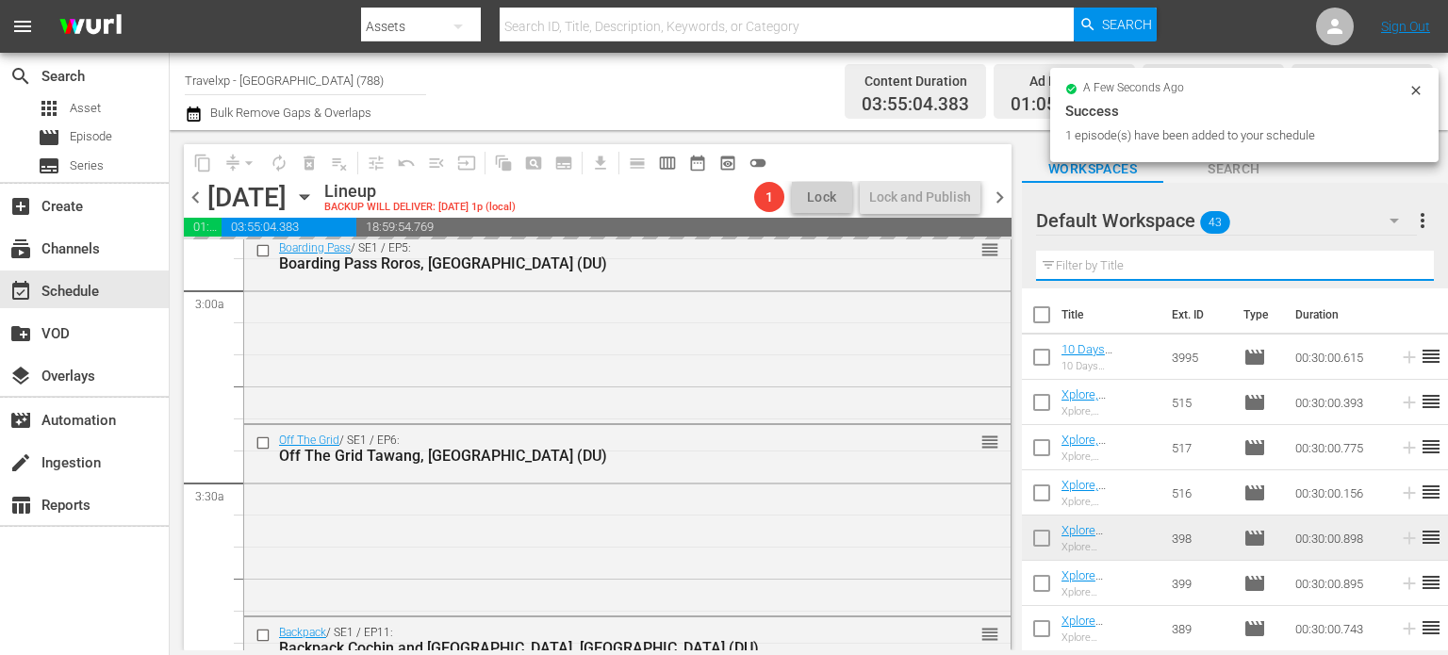
click at [1391, 272] on input "text" at bounding box center [1235, 266] width 398 height 30
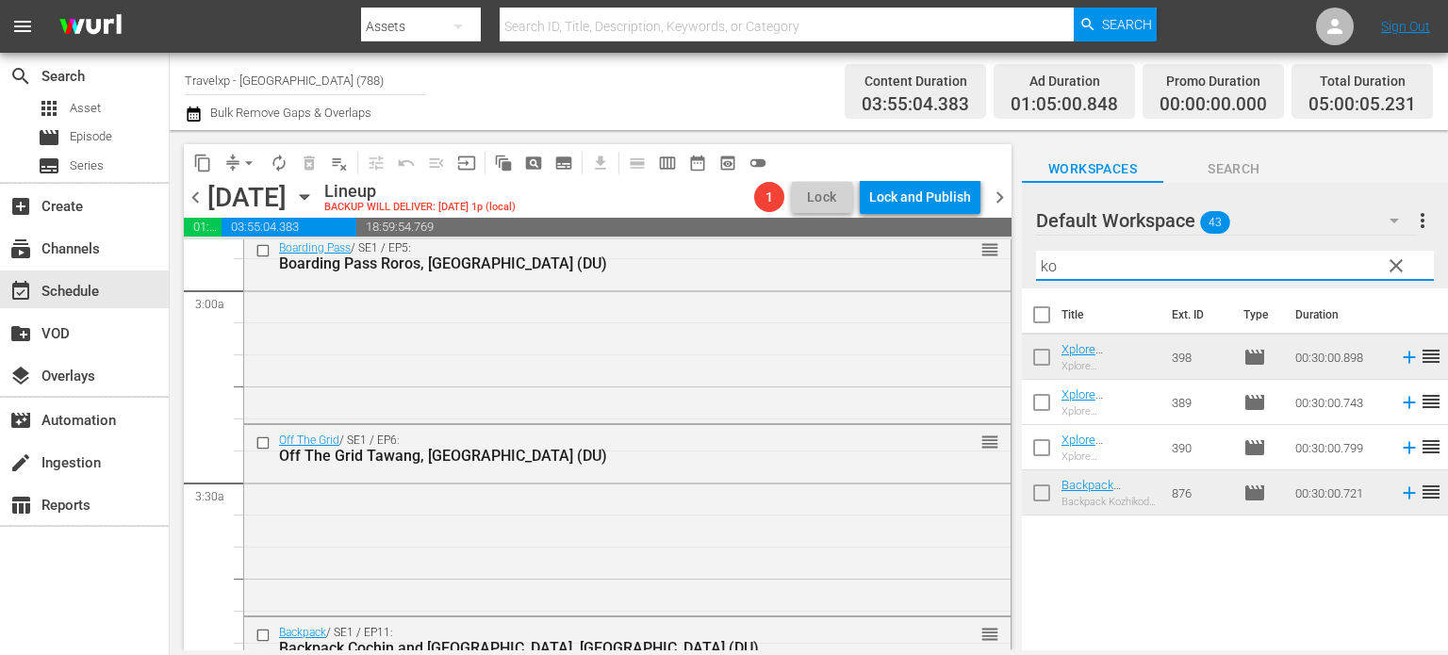
type input "k"
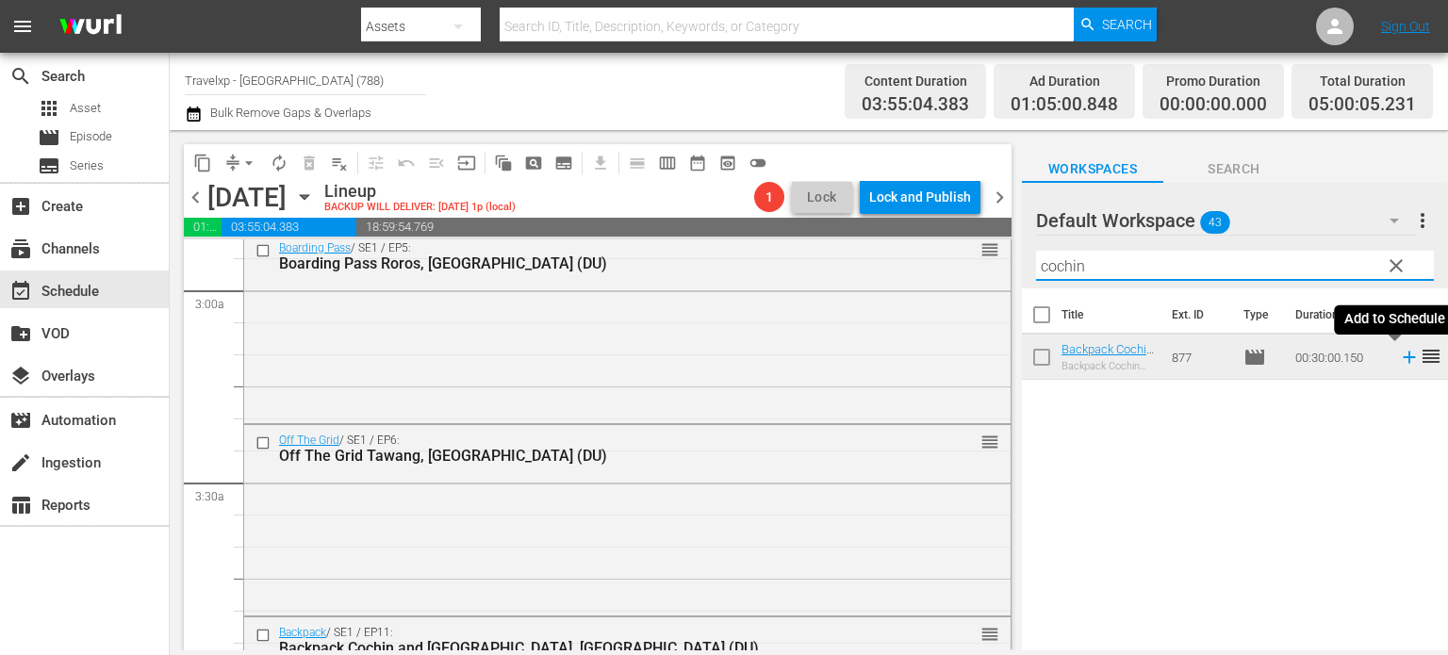
type input "cochin"
click at [1402, 365] on icon at bounding box center [1409, 357] width 21 height 21
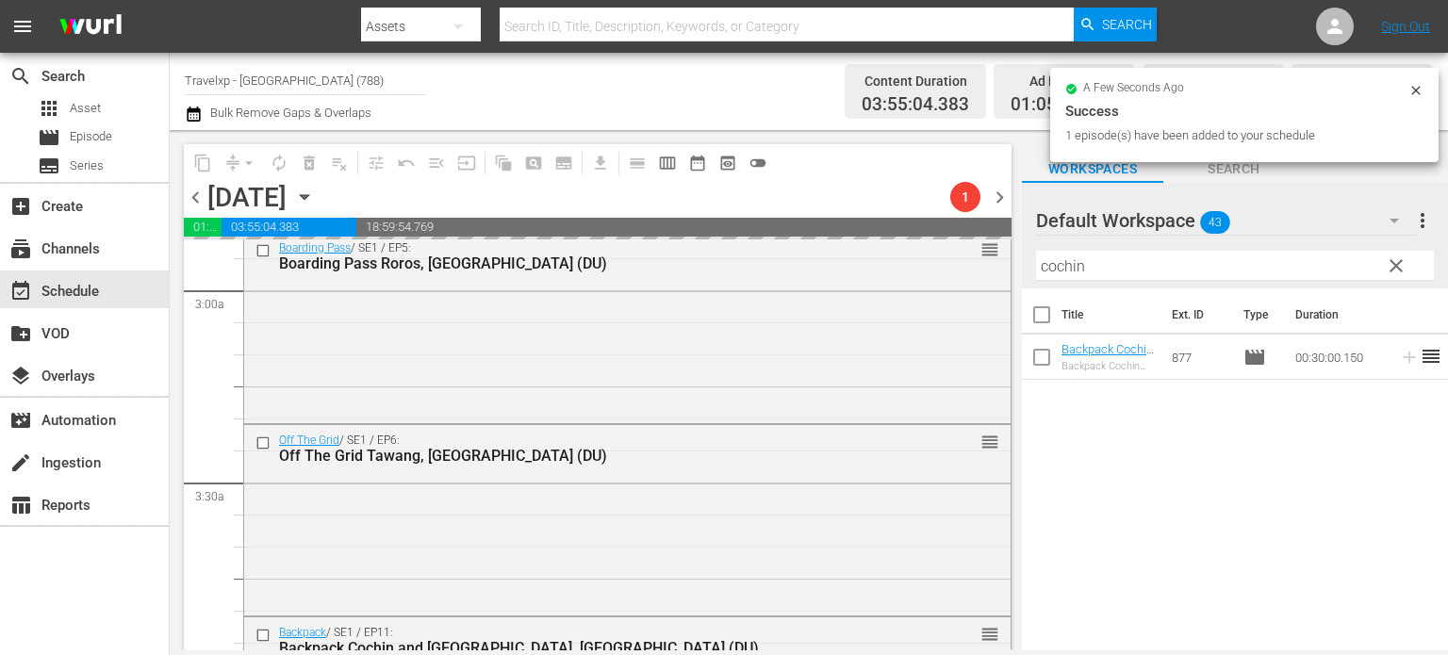
click at [1397, 262] on span "clear" at bounding box center [1396, 266] width 23 height 23
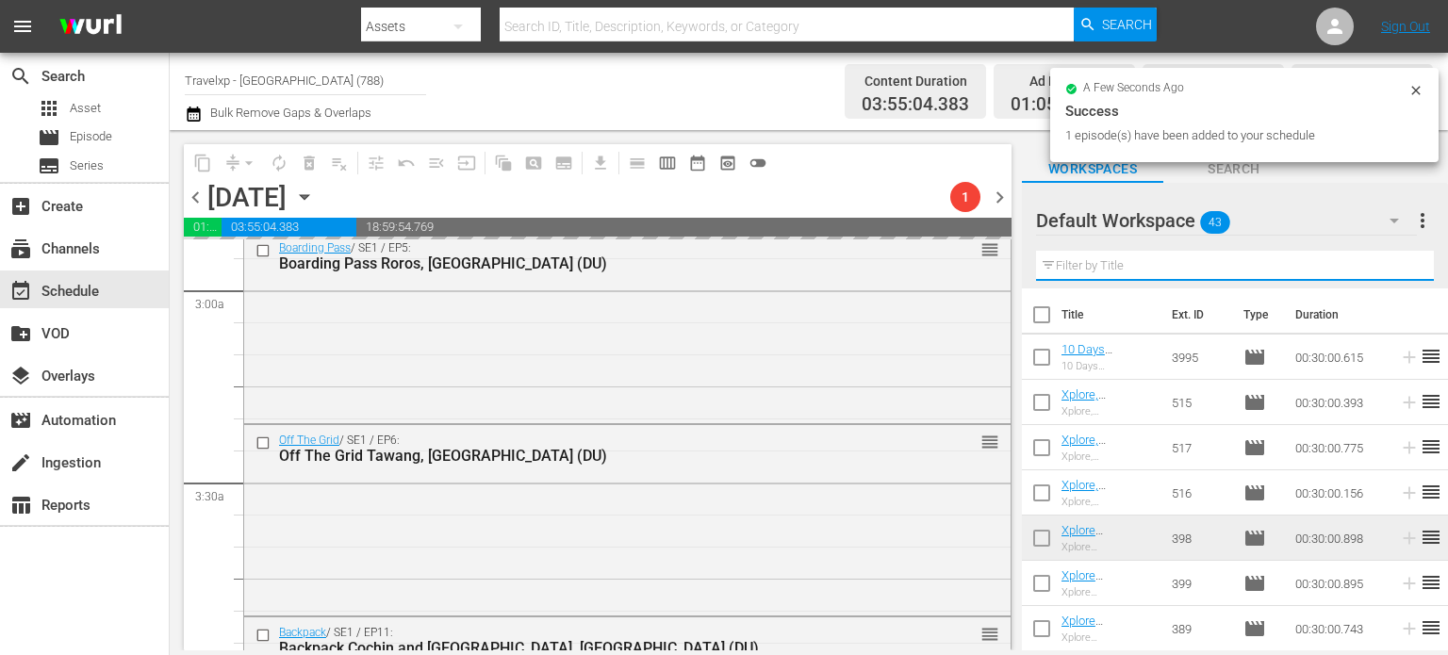
click at [1397, 262] on input "text" at bounding box center [1235, 266] width 398 height 30
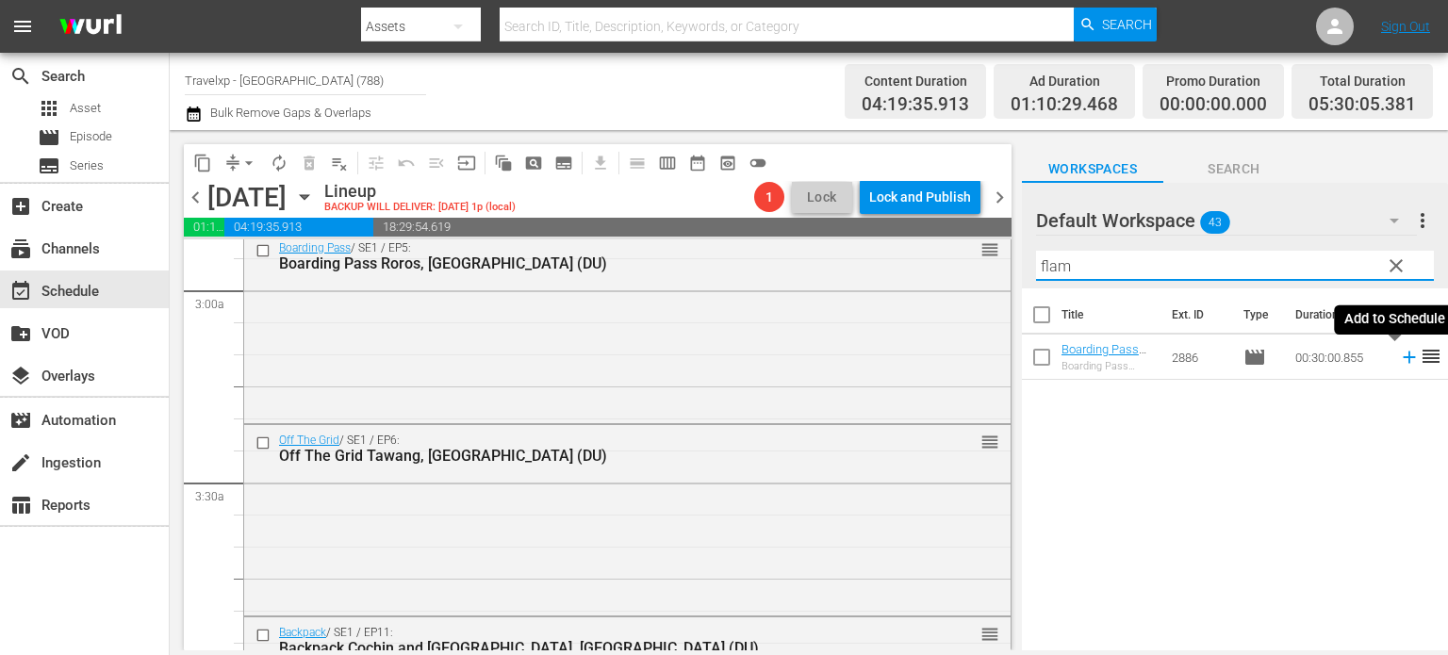
type input "flam"
click at [1403, 357] on icon at bounding box center [1409, 358] width 12 height 12
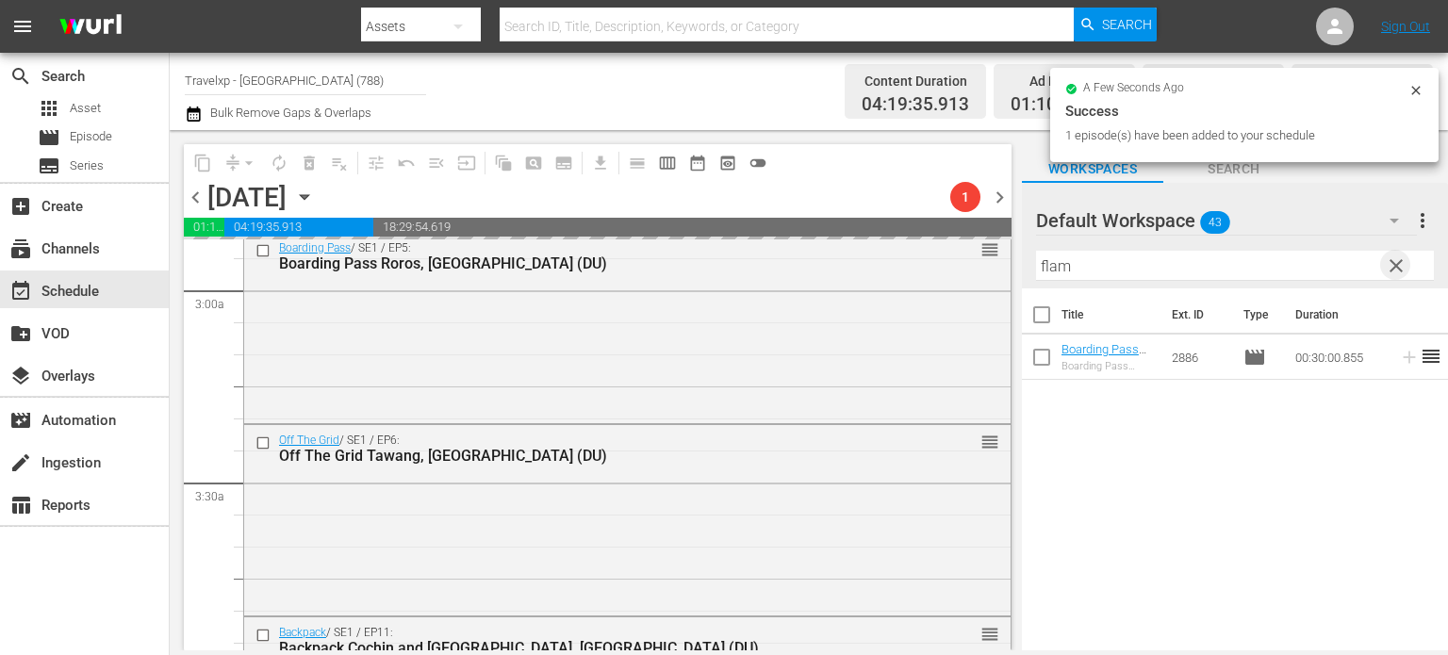
click at [1392, 277] on span "clear" at bounding box center [1396, 266] width 23 height 23
click at [1392, 277] on input "flam" at bounding box center [1235, 266] width 398 height 30
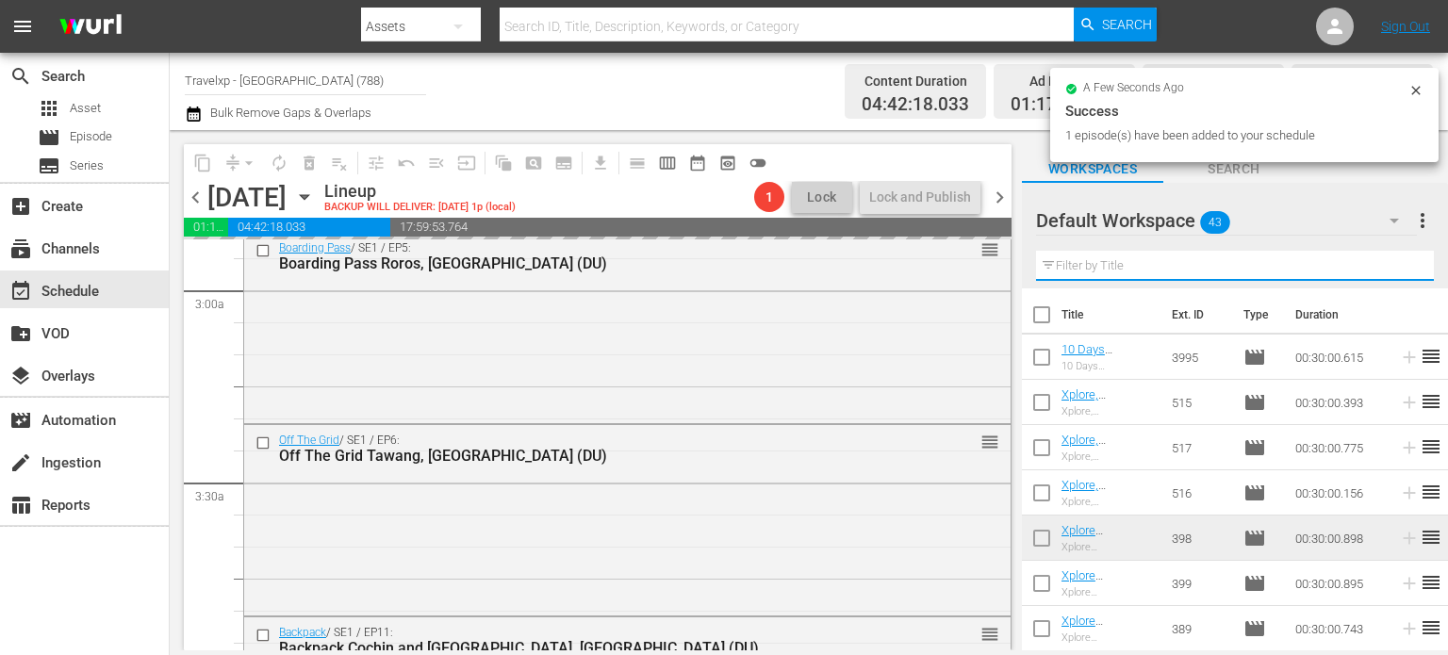
click at [1392, 277] on input "text" at bounding box center [1235, 266] width 398 height 30
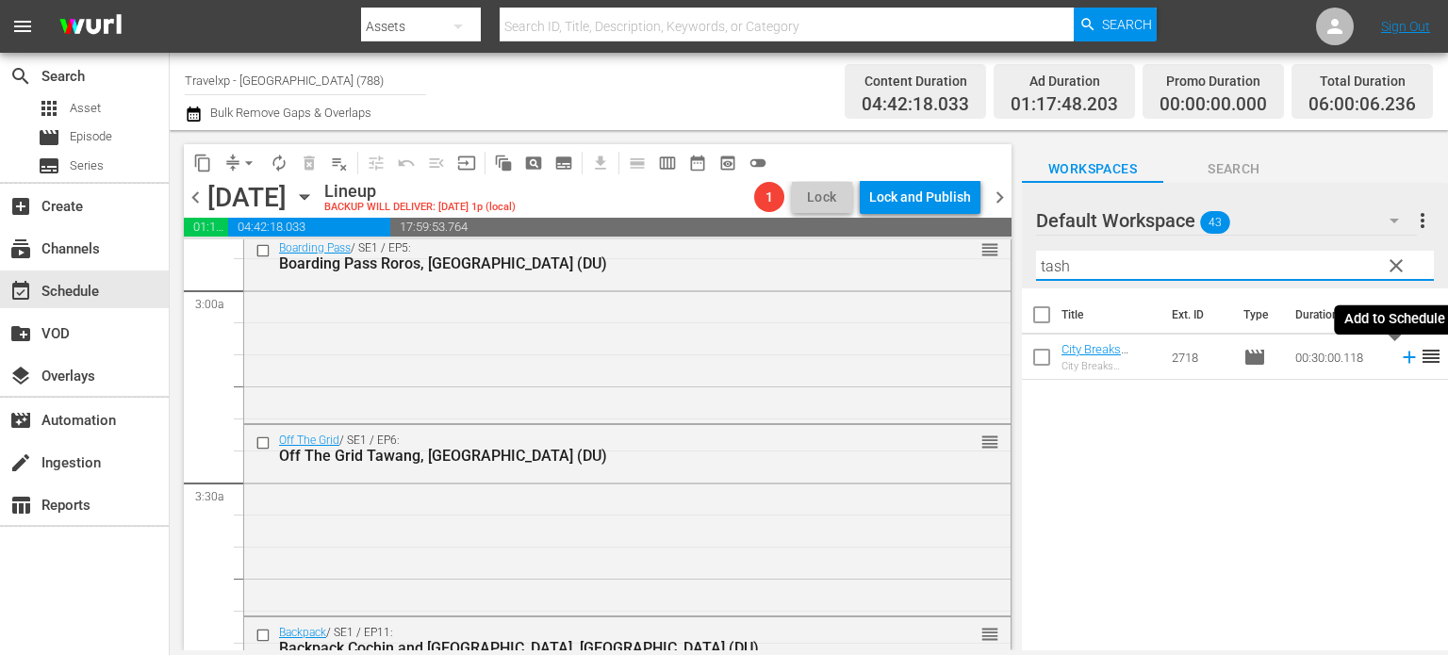
type input "tash"
click at [1399, 361] on icon at bounding box center [1409, 357] width 21 height 21
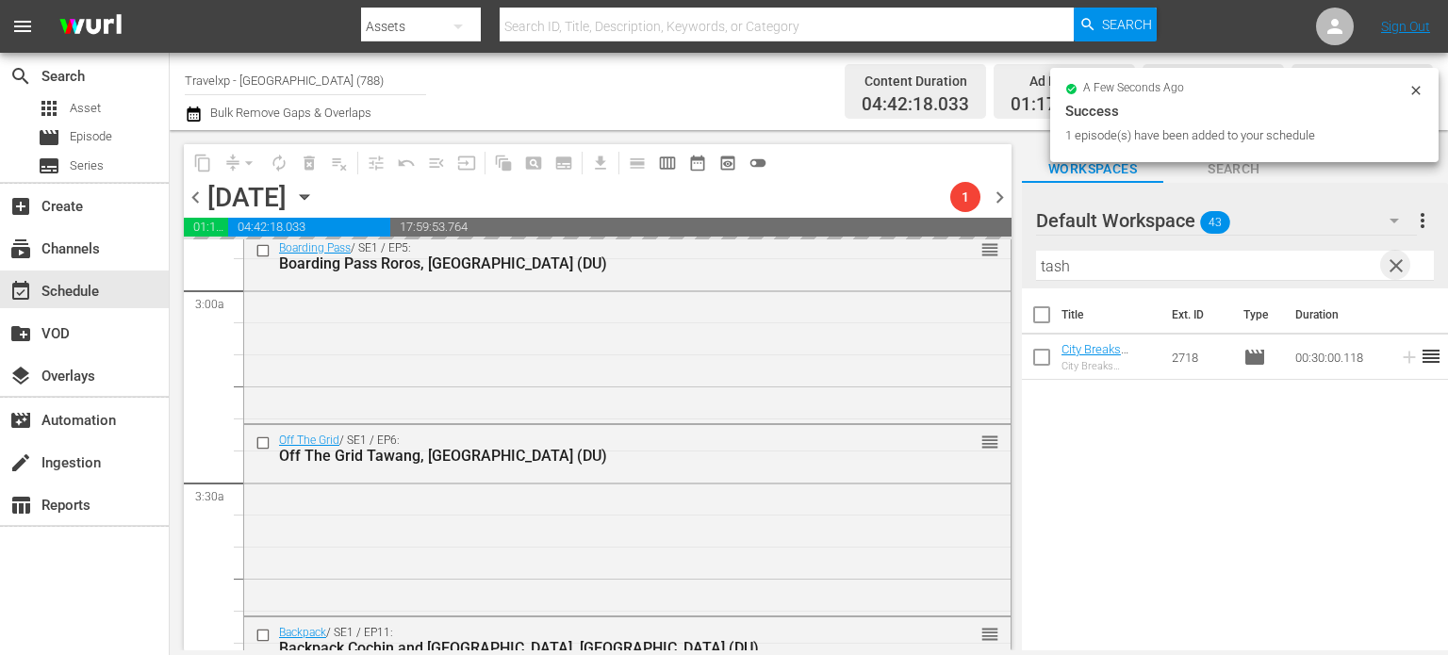
click at [1395, 268] on span "clear" at bounding box center [1396, 266] width 23 height 23
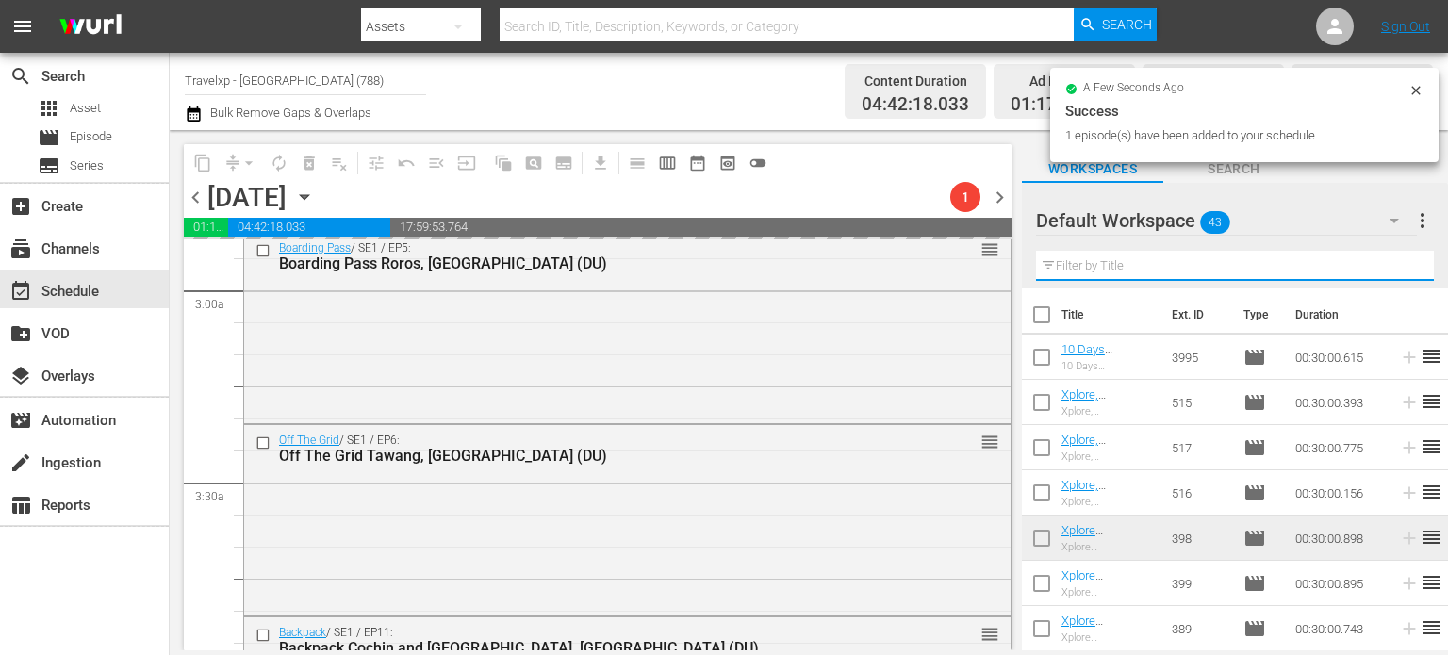
click at [1395, 268] on input "text" at bounding box center [1235, 266] width 398 height 30
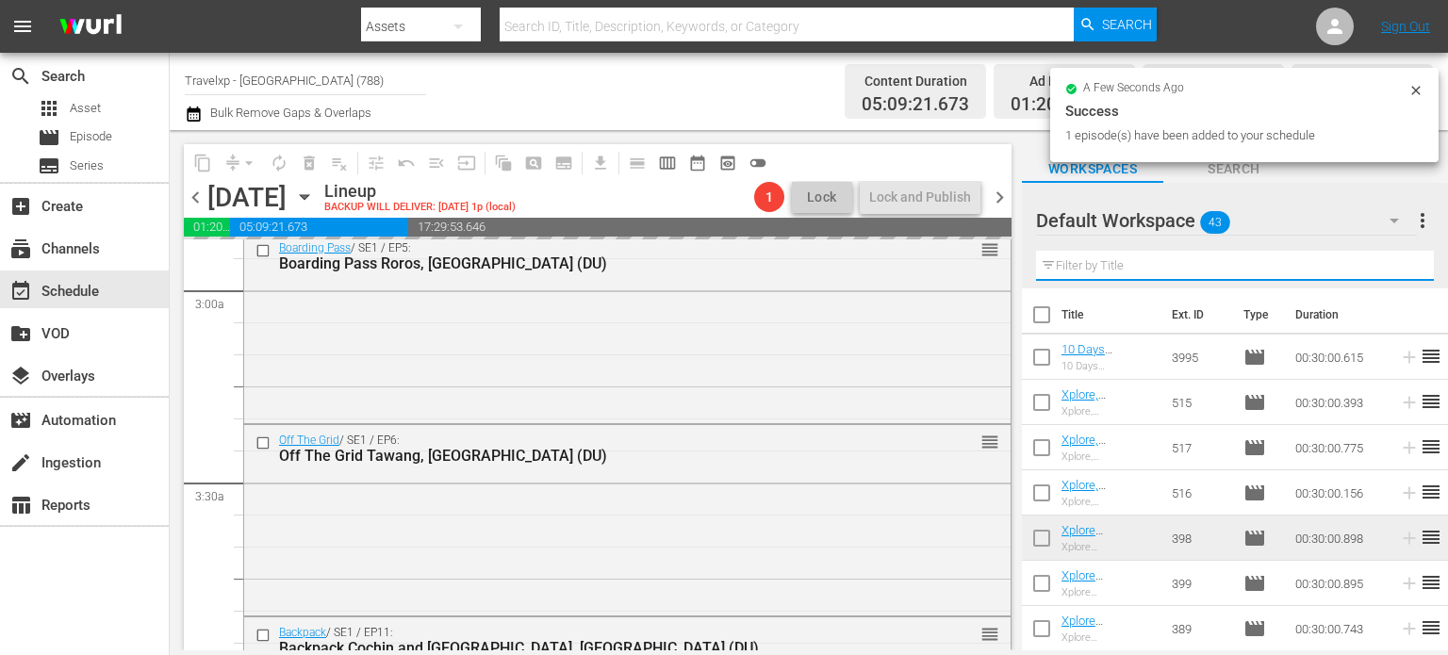
click at [1395, 268] on input "text" at bounding box center [1235, 266] width 398 height 30
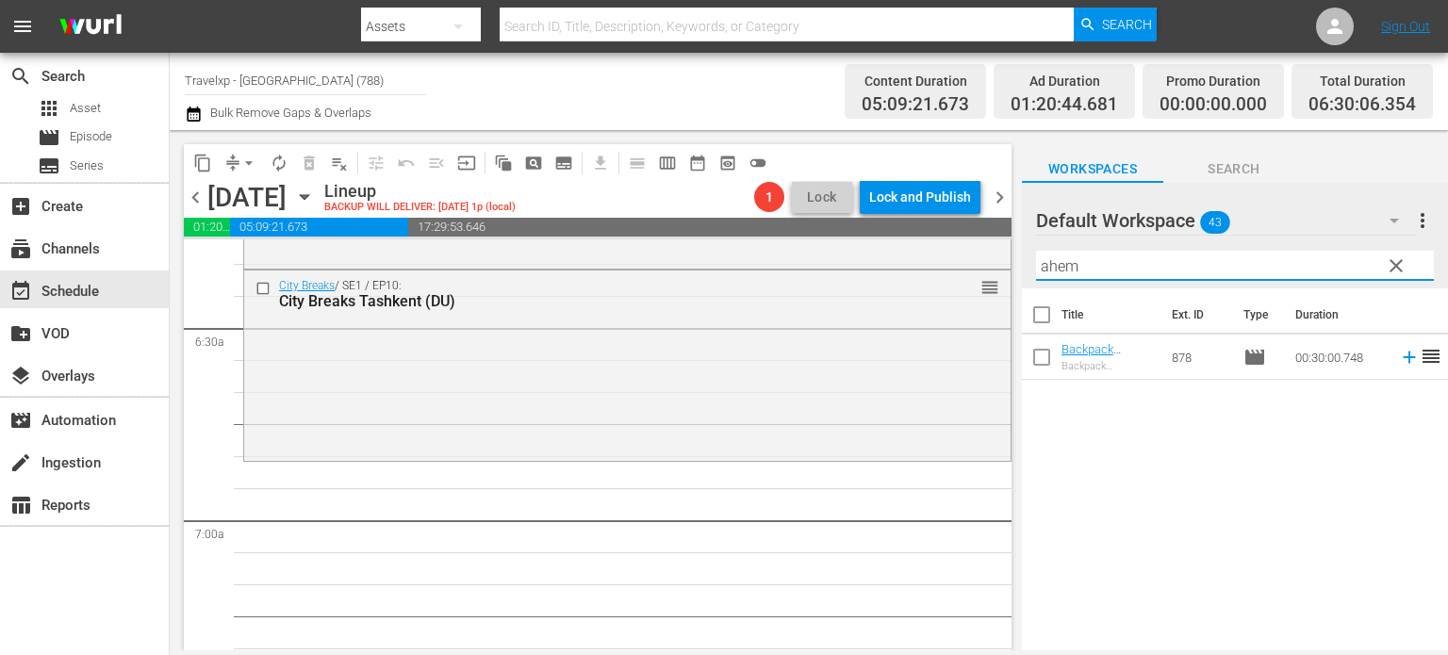
scroll to position [2416, 0]
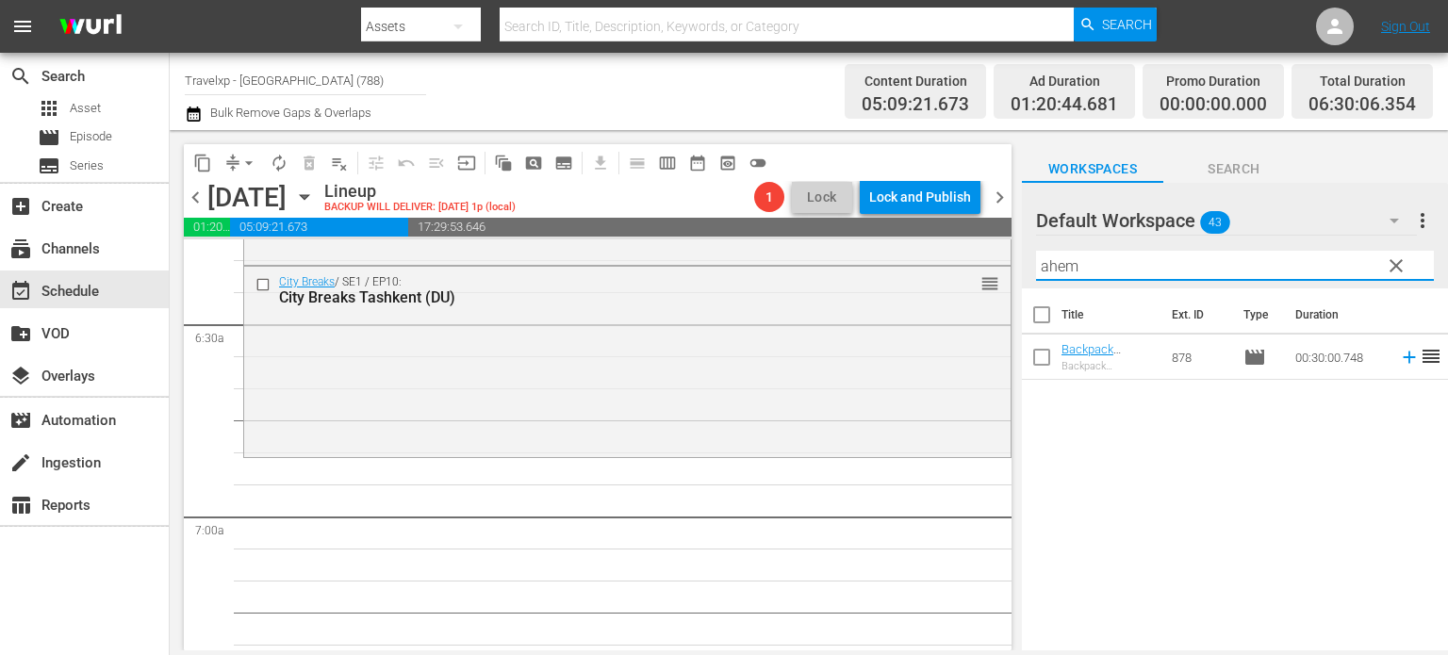
type input "ahem"
click at [1399, 354] on icon at bounding box center [1409, 357] width 21 height 21
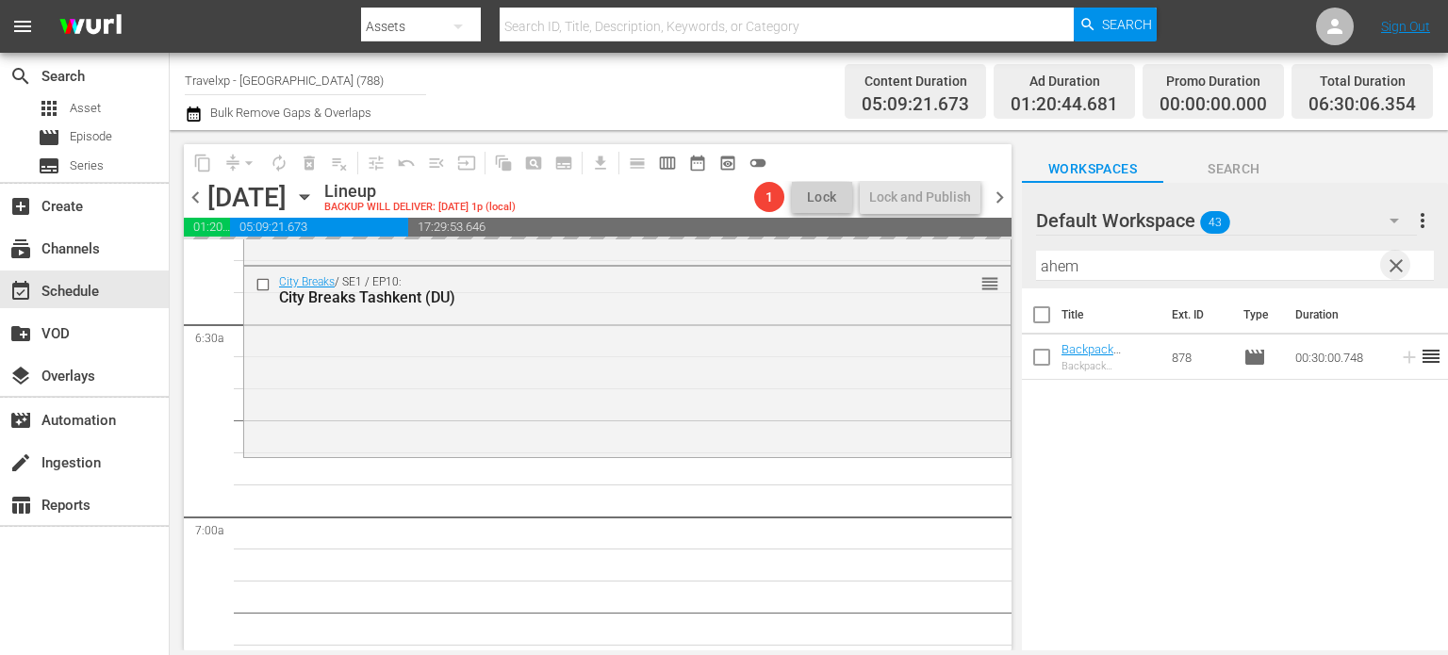
click at [1389, 262] on span "clear" at bounding box center [1396, 266] width 23 height 23
click at [1389, 262] on input "ahem" at bounding box center [1235, 266] width 398 height 30
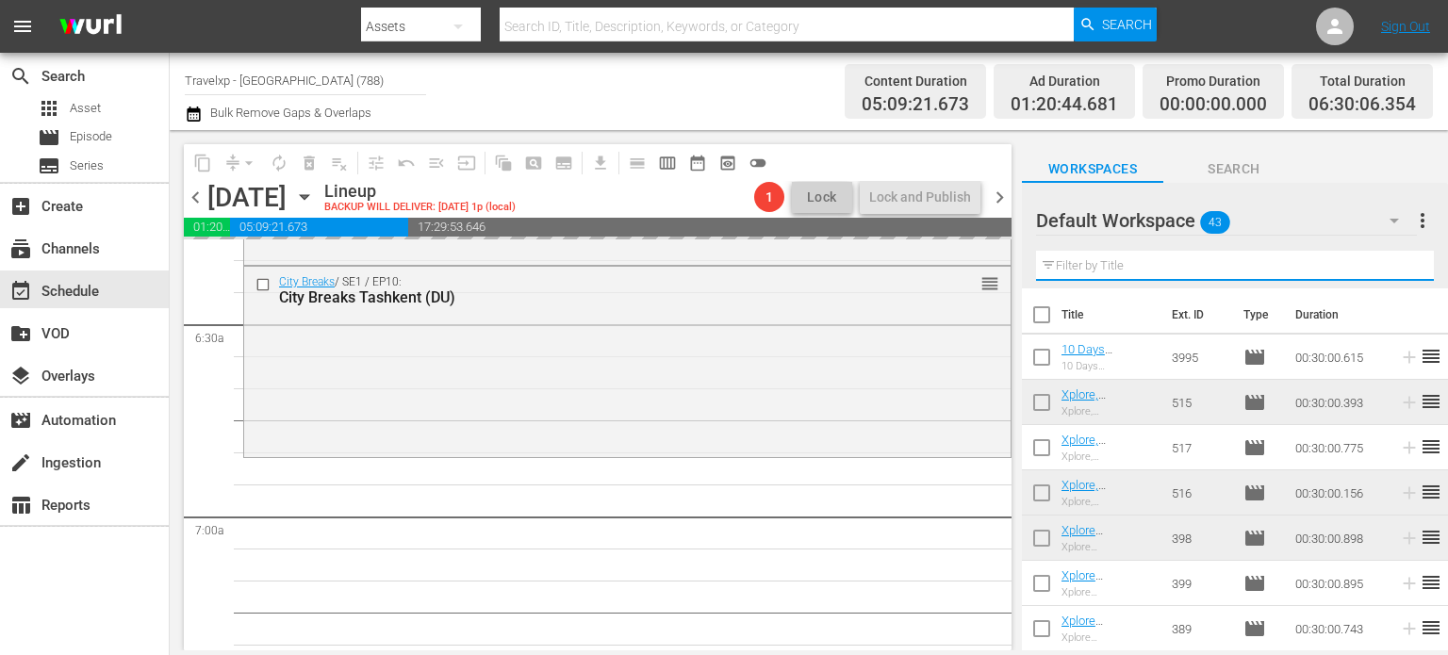
click at [1389, 262] on input "text" at bounding box center [1235, 266] width 398 height 30
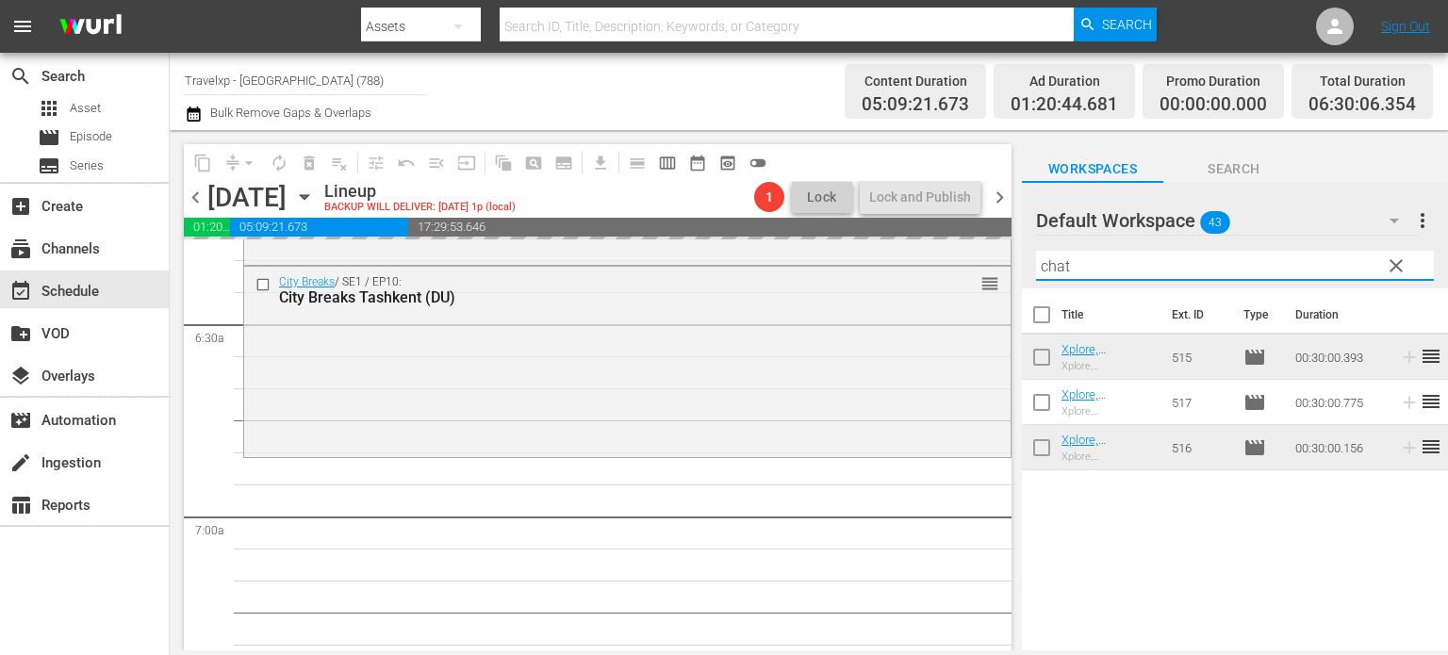
type input "chat"
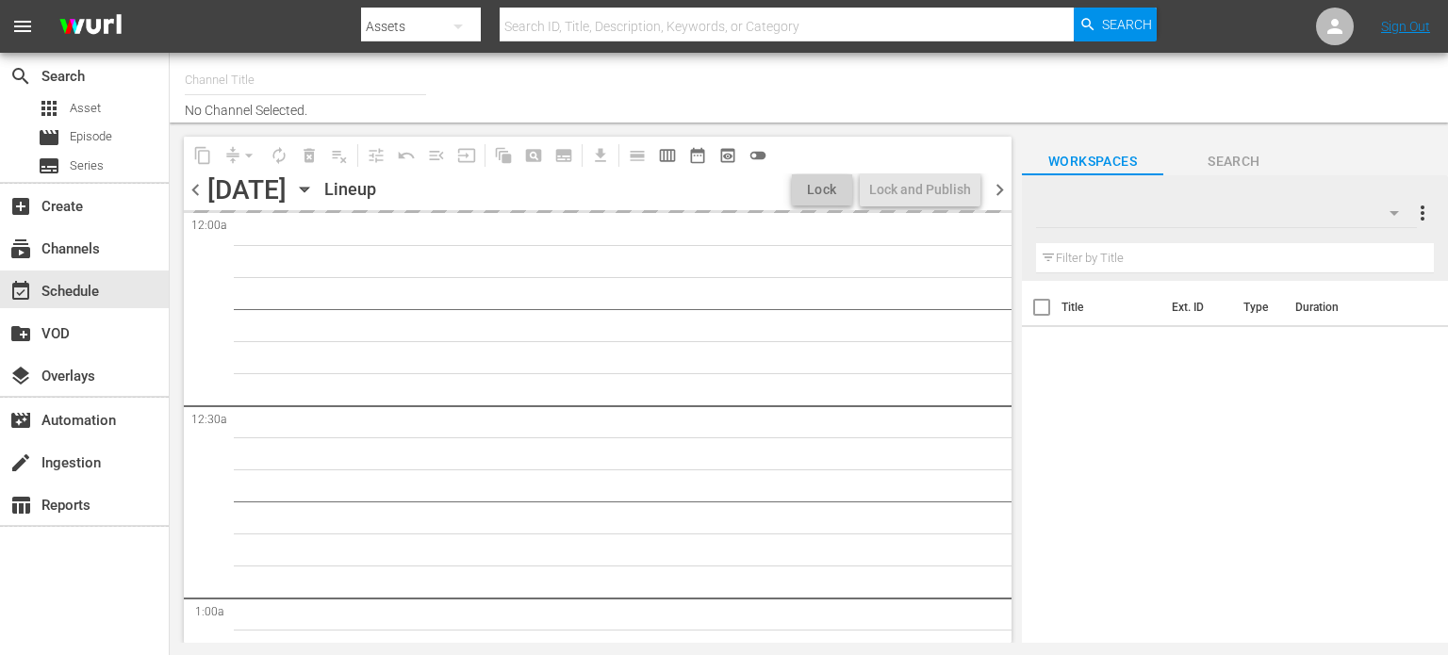
type input "Travelxp - [GEOGRAPHIC_DATA] (788)"
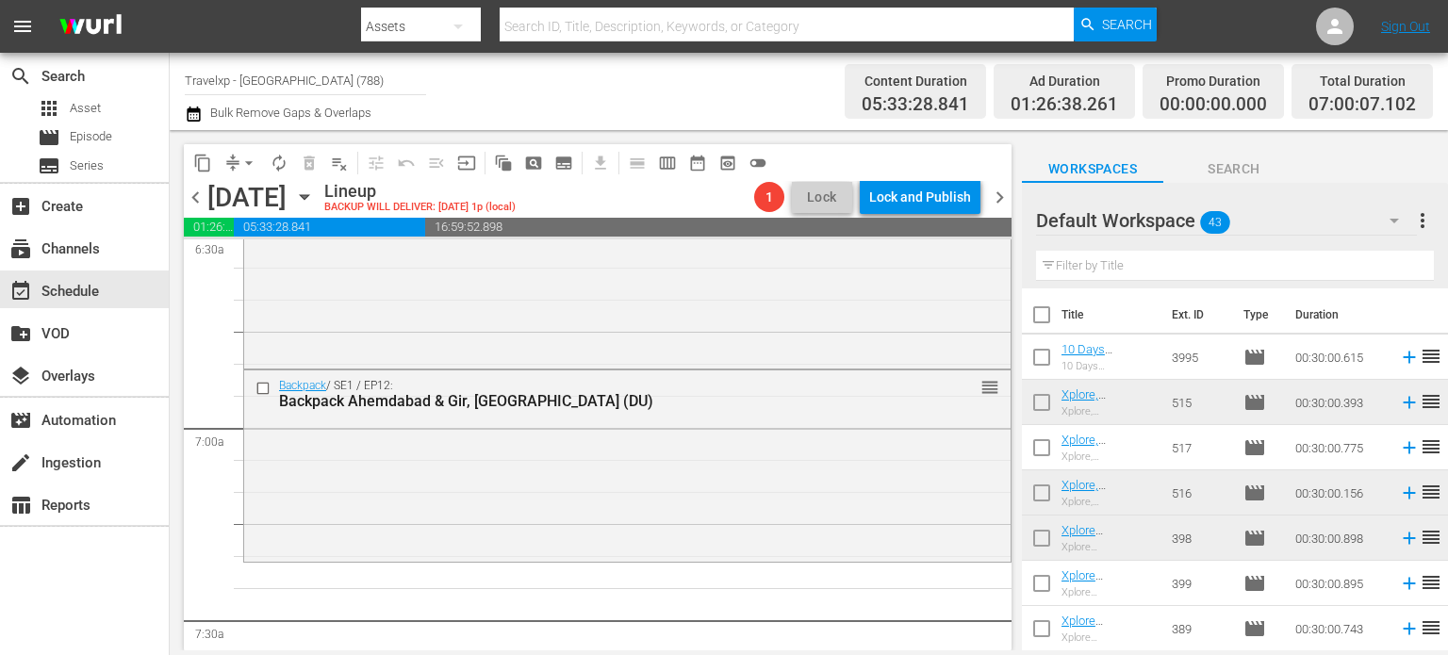
scroll to position [2504, 0]
click at [1125, 278] on input "text" at bounding box center [1235, 266] width 398 height 30
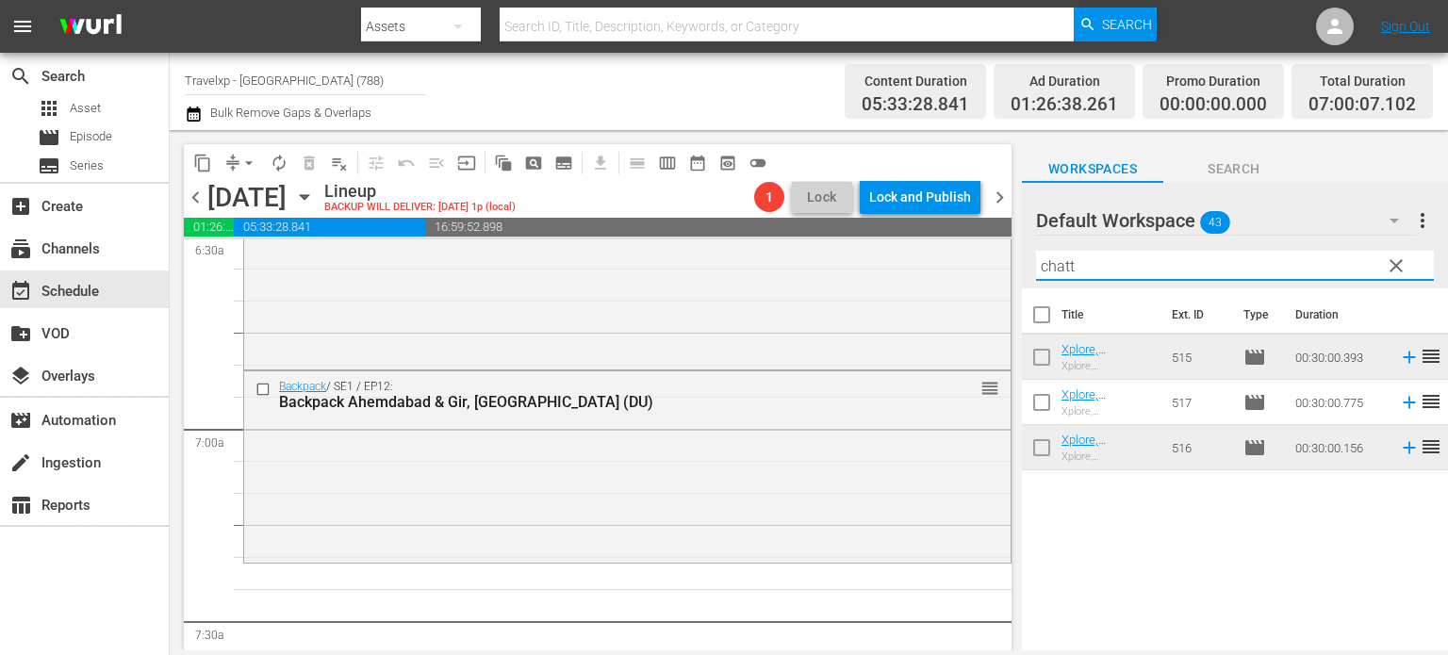
type input "chatt"
click at [1399, 407] on icon at bounding box center [1409, 402] width 21 height 21
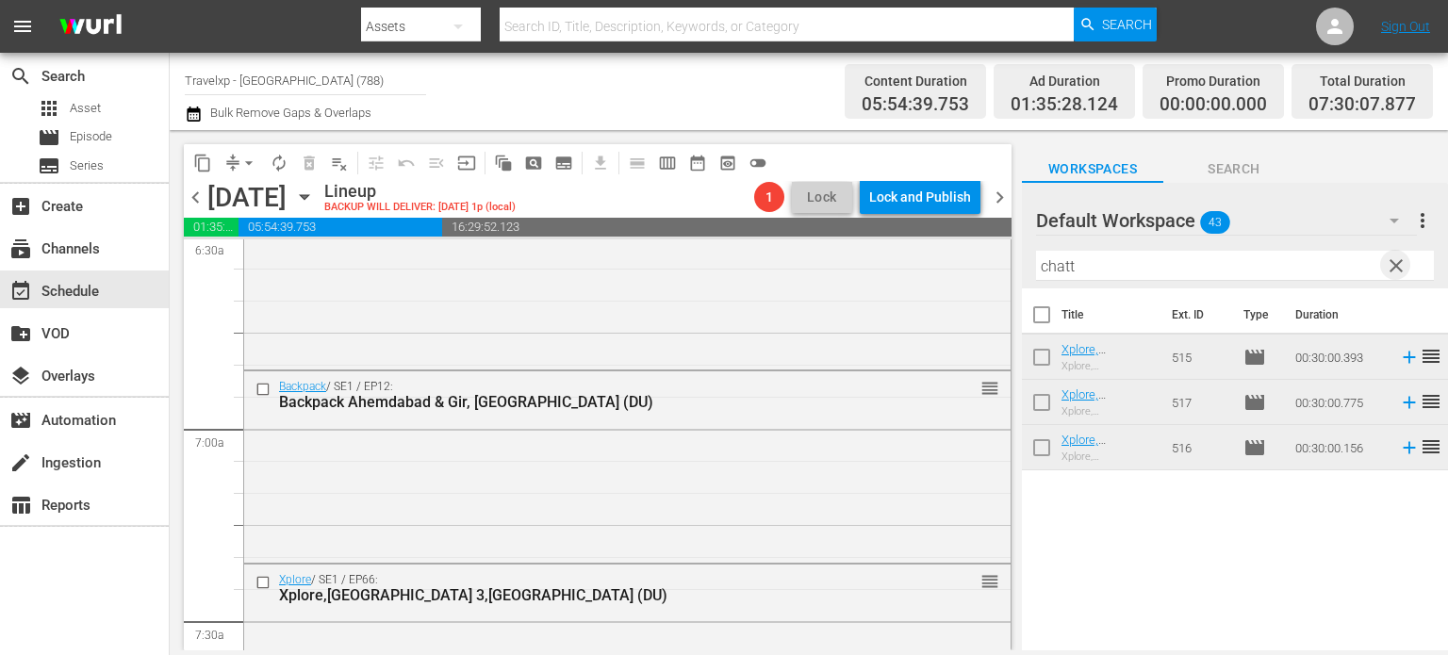
click at [1396, 271] on span "clear" at bounding box center [1396, 266] width 23 height 23
click at [1396, 271] on input "chatt" at bounding box center [1235, 266] width 398 height 30
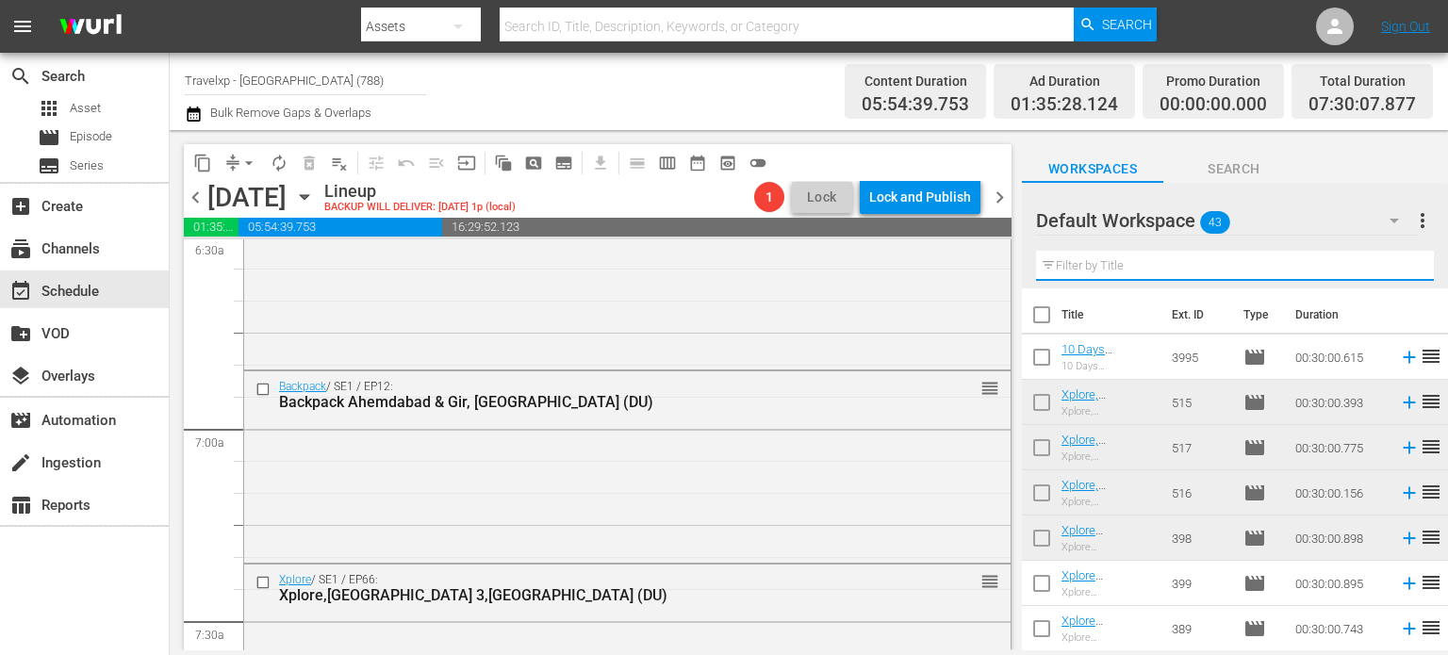
click at [1396, 271] on input "text" at bounding box center [1235, 266] width 398 height 30
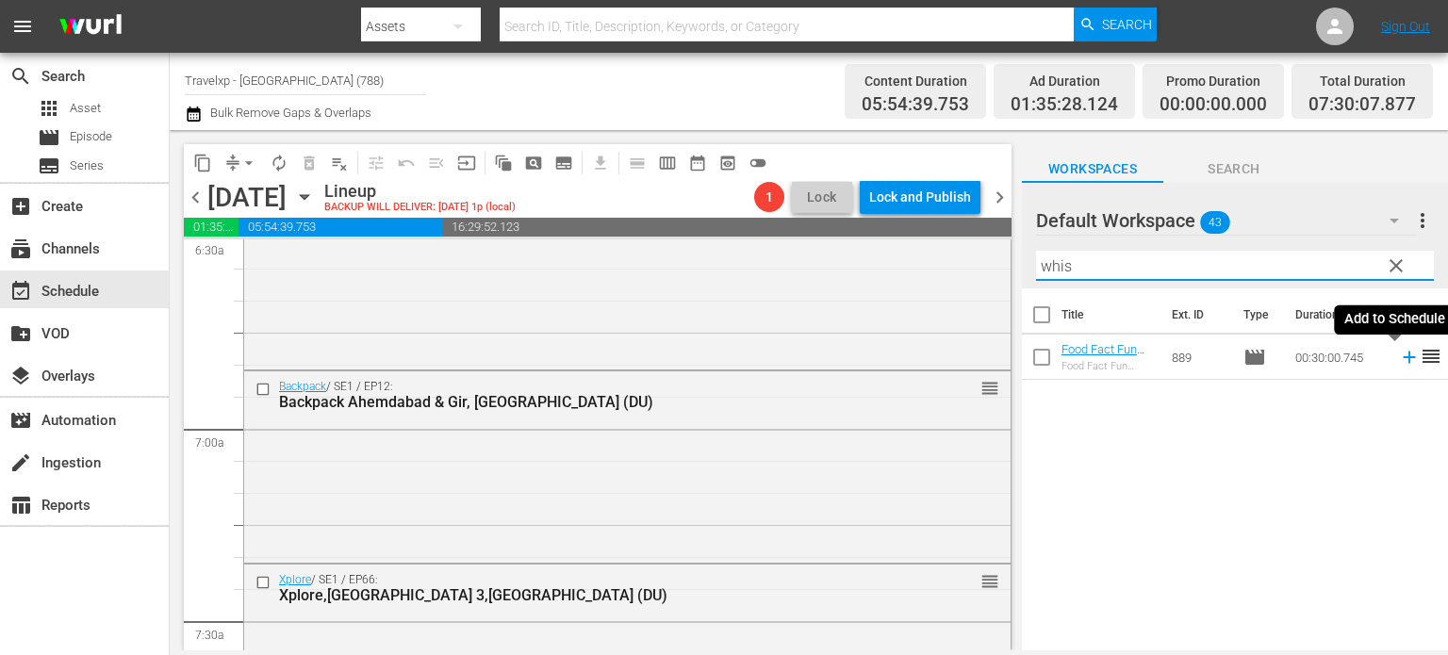
type input "whis"
click at [1399, 356] on icon at bounding box center [1409, 357] width 21 height 21
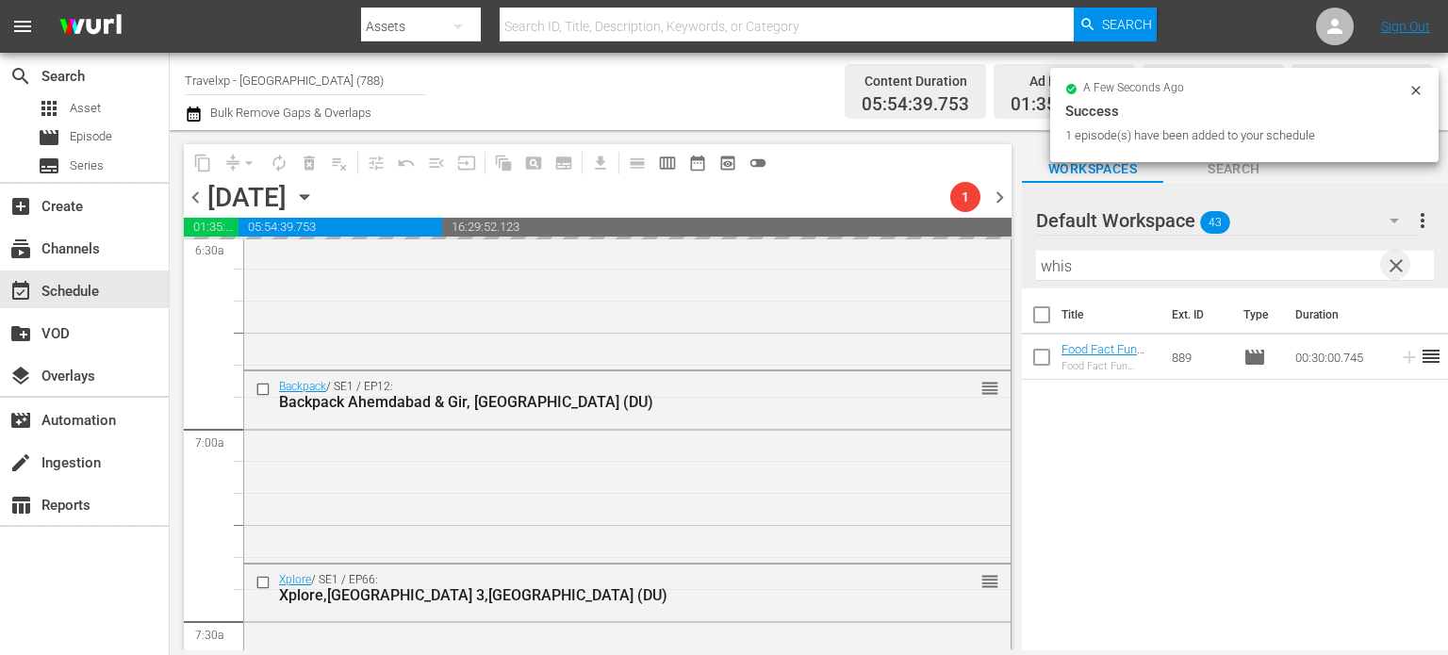
click at [1395, 267] on span "clear" at bounding box center [1396, 266] width 23 height 23
click at [1395, 267] on input "whis" at bounding box center [1235, 266] width 398 height 30
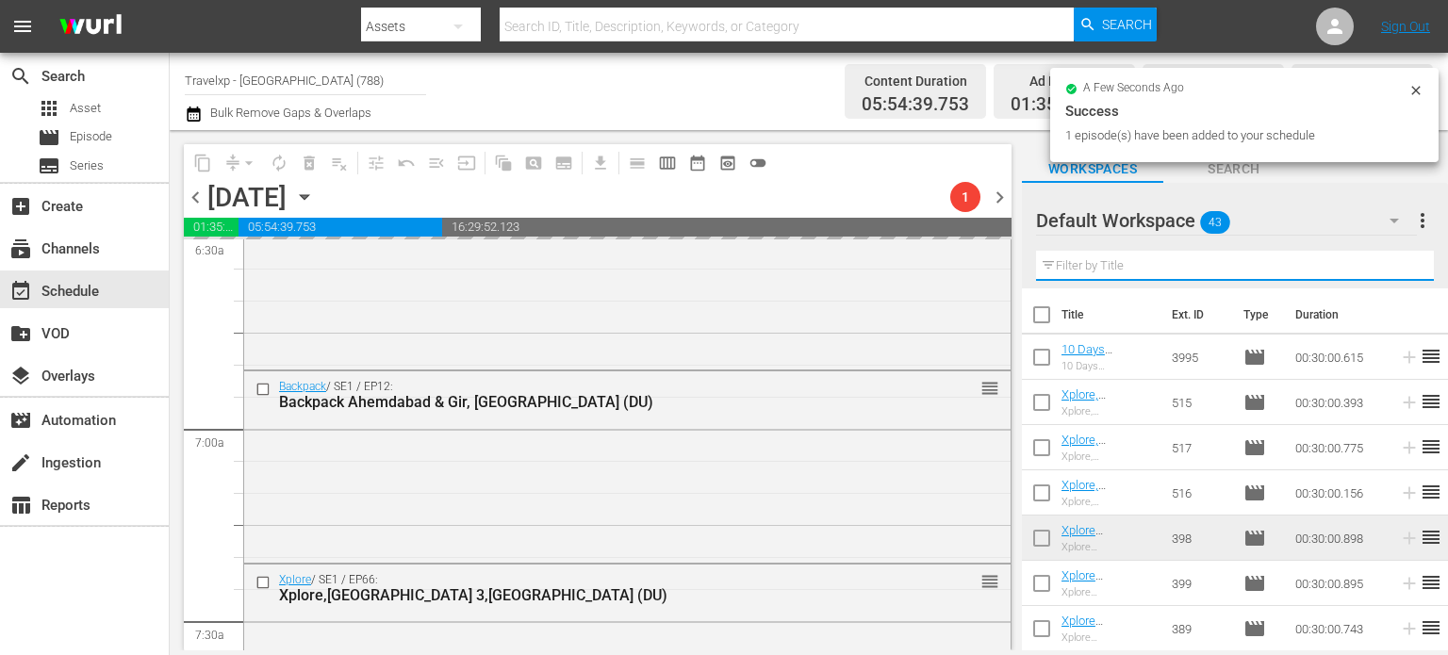
click at [1395, 267] on input "text" at bounding box center [1235, 266] width 398 height 30
click at [1395, 267] on div "Default Workspace 43 Default more_vert Filter by Title a" at bounding box center [1235, 236] width 426 height 106
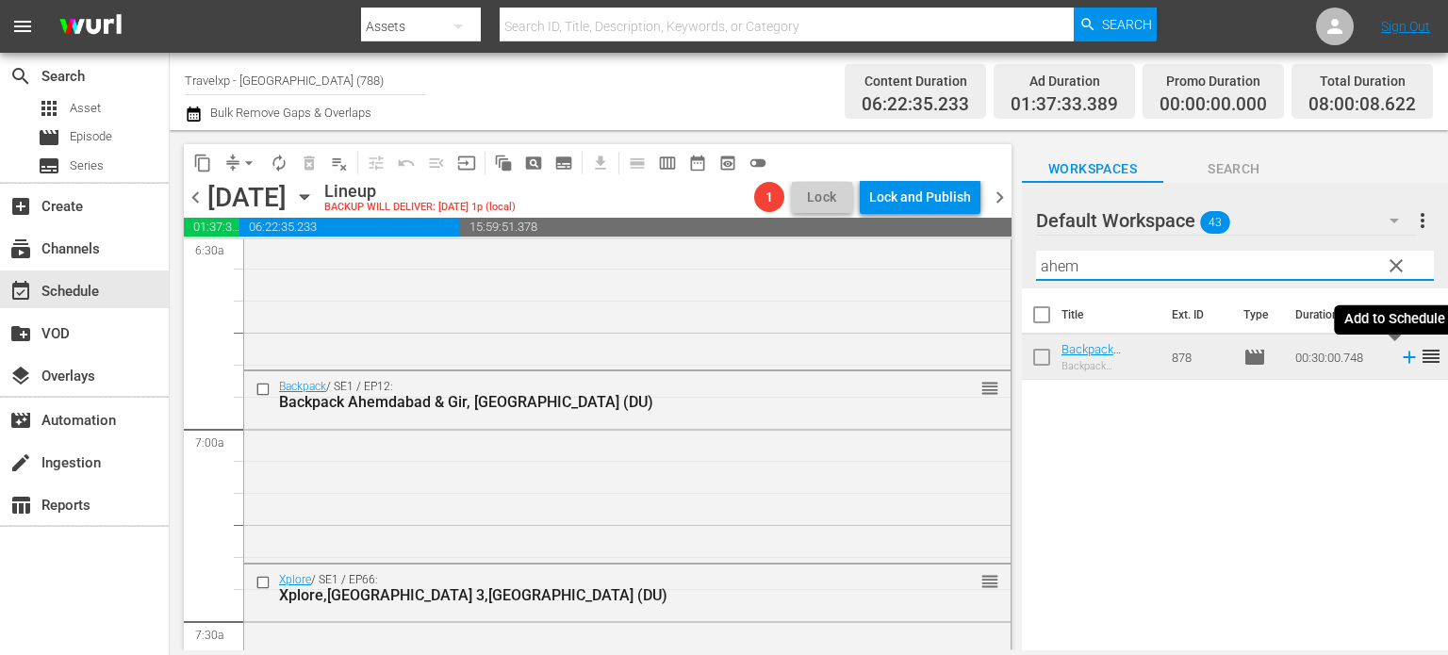
type input "ahem"
click at [1399, 356] on icon at bounding box center [1409, 357] width 21 height 21
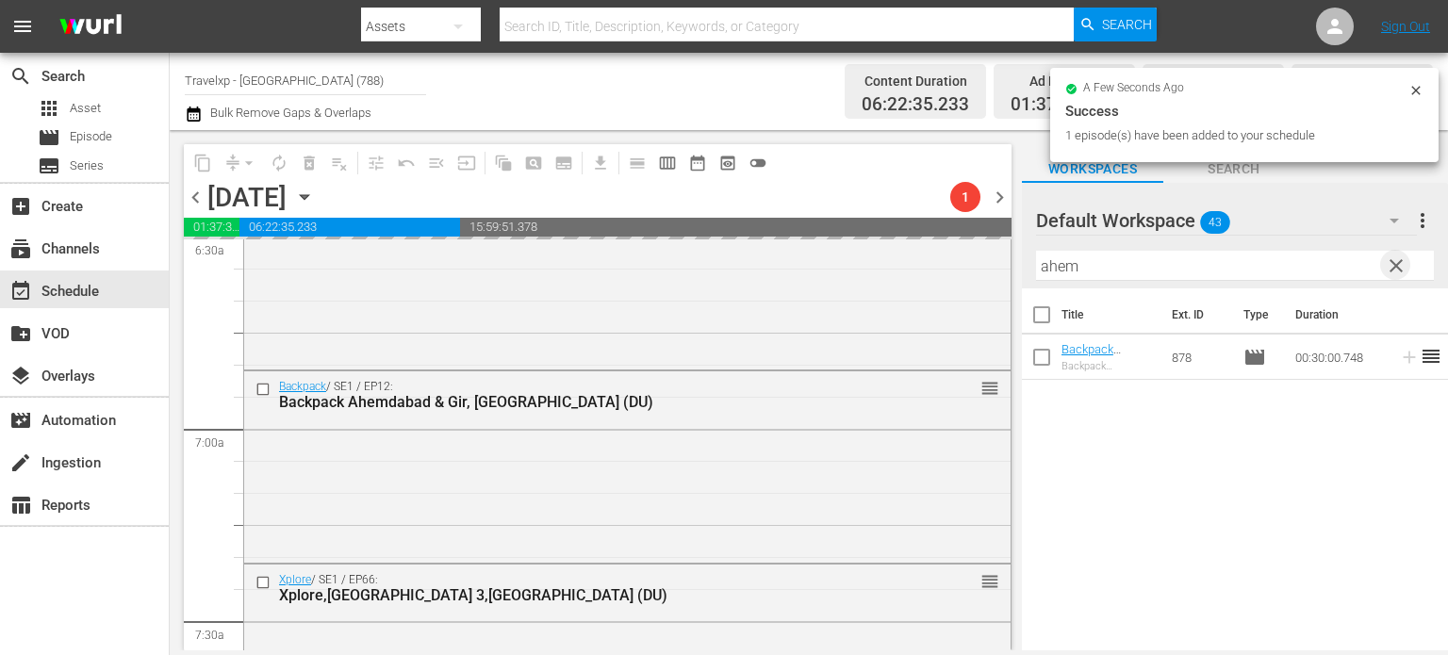
click at [1396, 271] on span "clear" at bounding box center [1396, 266] width 23 height 23
click at [1396, 271] on input "text" at bounding box center [1235, 266] width 398 height 30
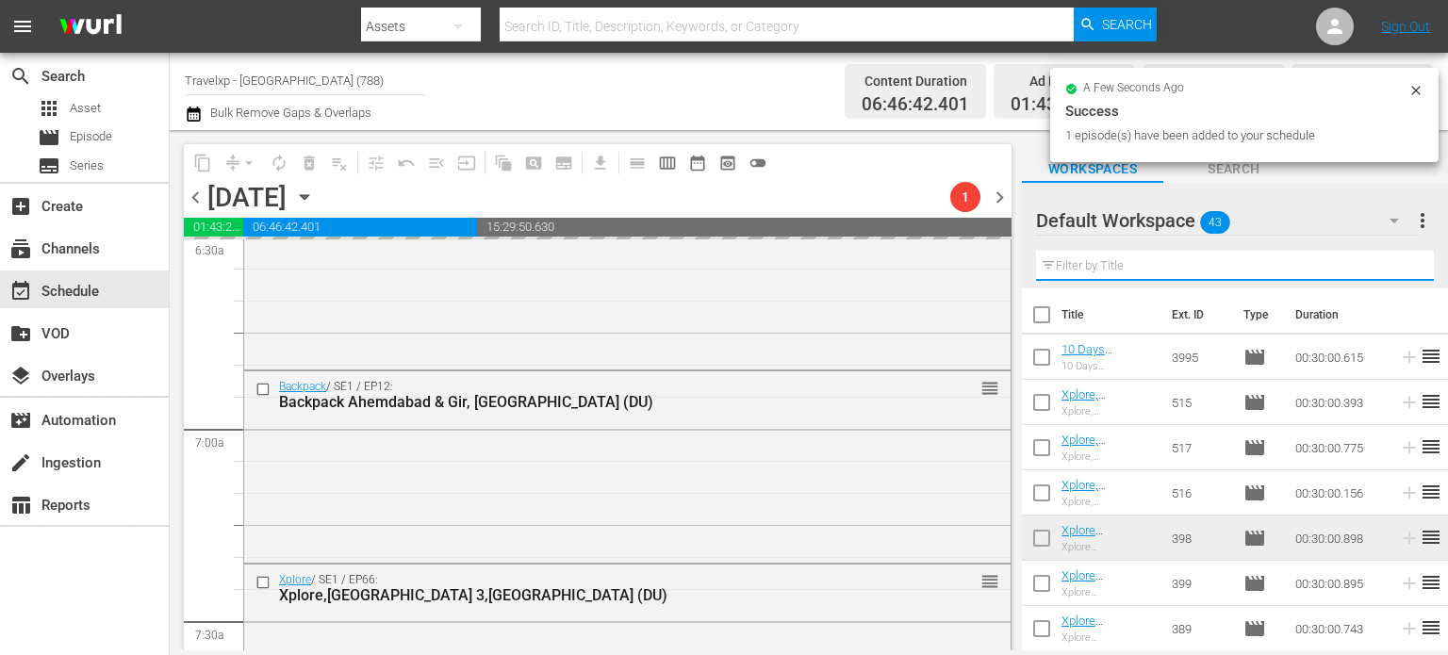
click at [1396, 271] on input "text" at bounding box center [1235, 266] width 398 height 30
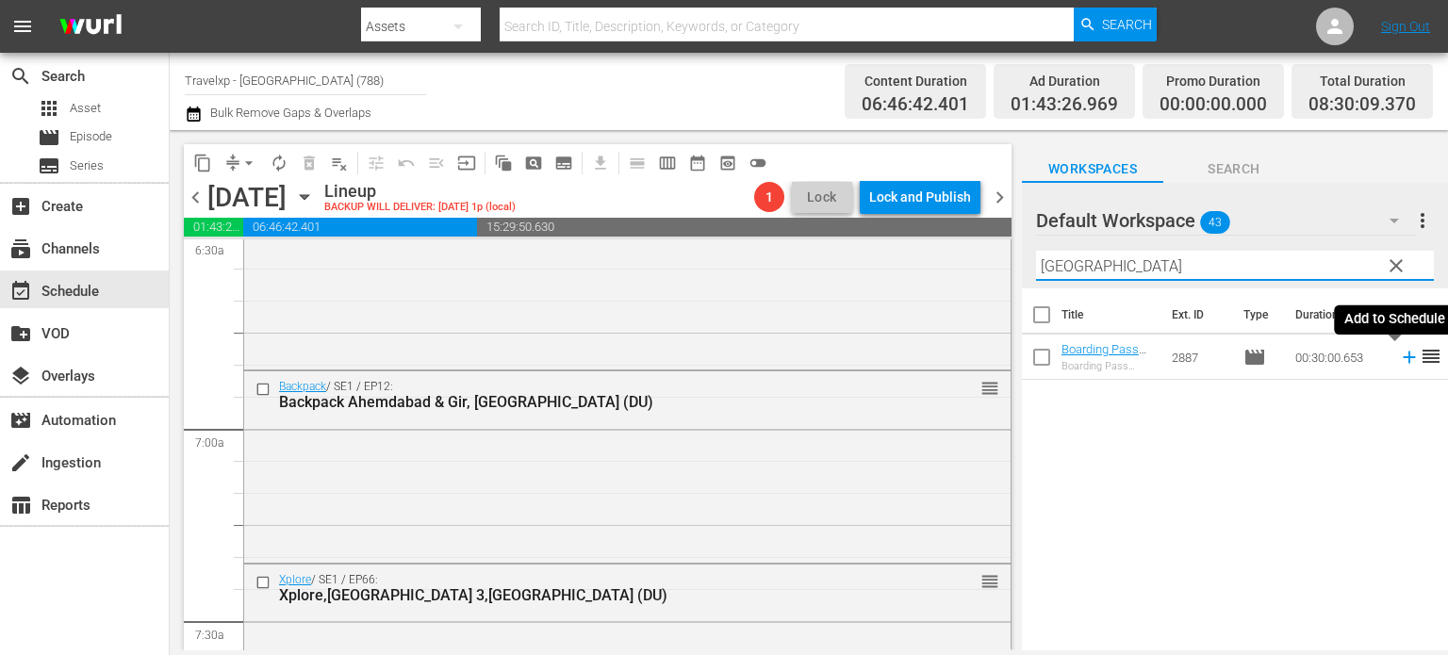
type input "oslo"
click at [1399, 361] on icon at bounding box center [1409, 357] width 21 height 21
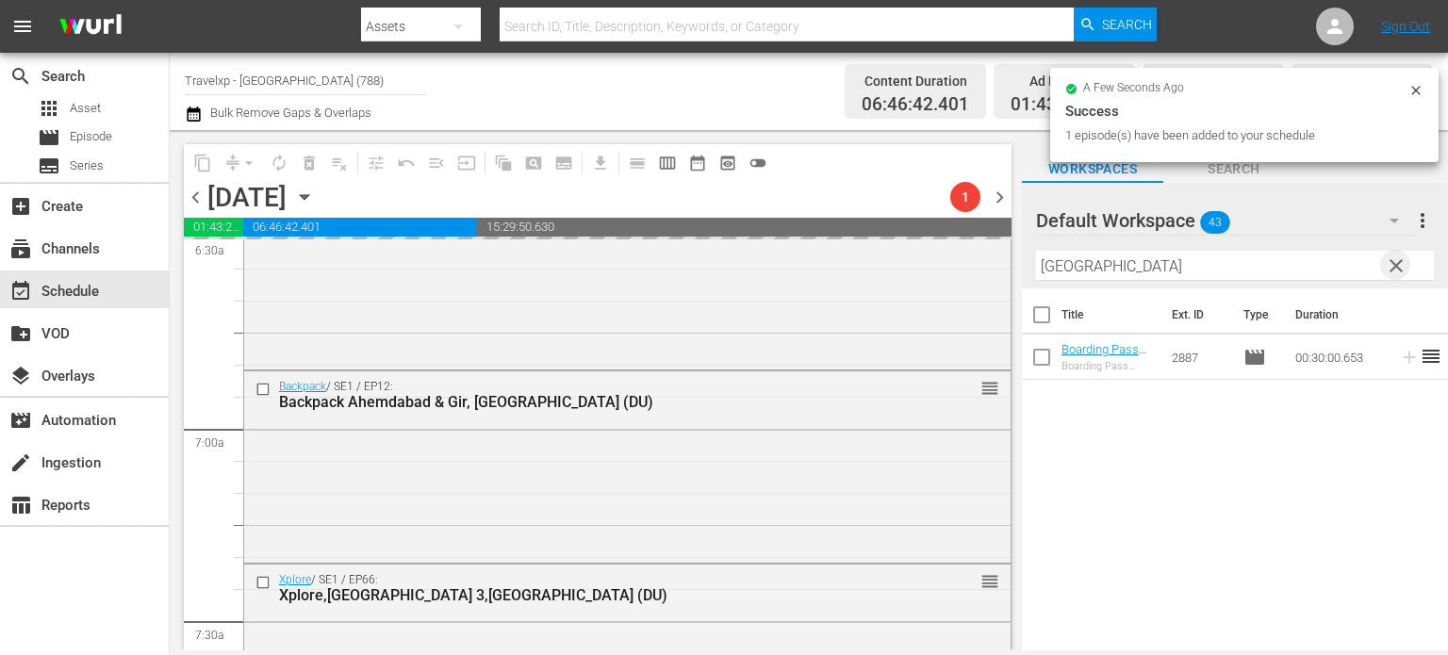
click at [1398, 264] on span "clear" at bounding box center [1396, 266] width 23 height 23
click at [1398, 264] on input "oslo" at bounding box center [1235, 266] width 398 height 30
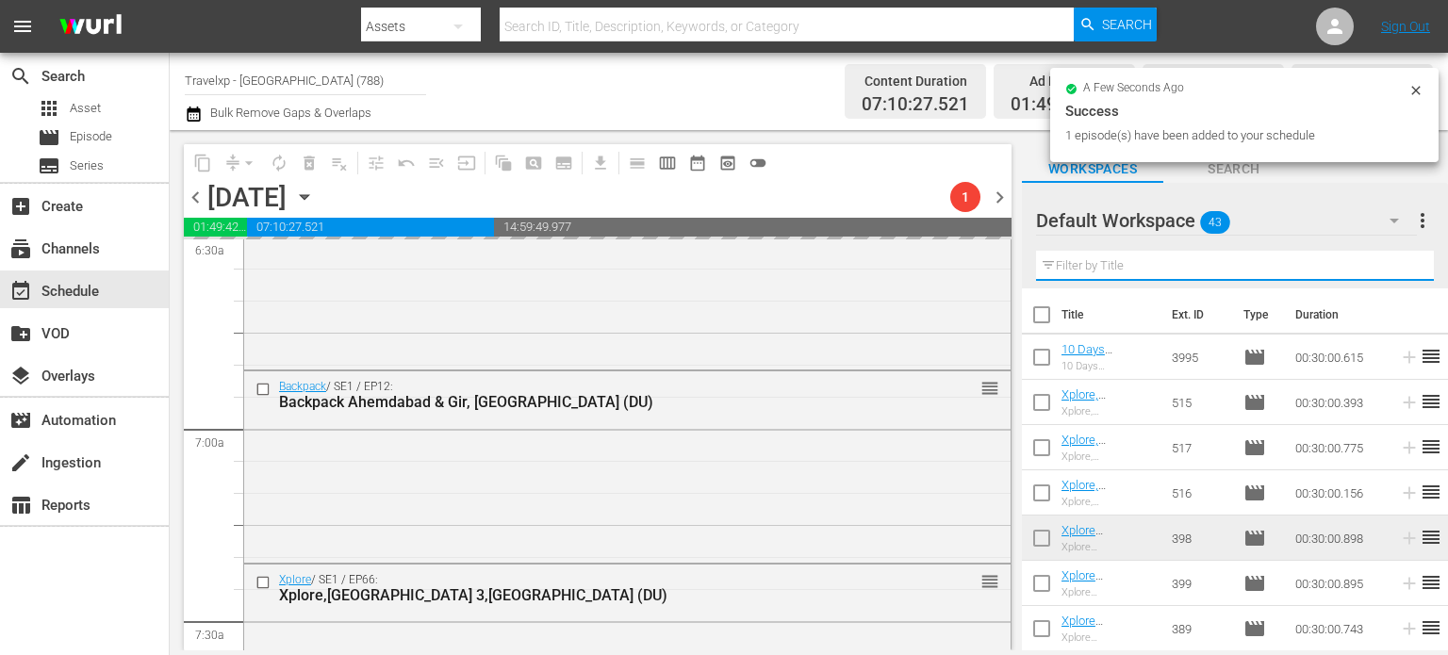
click at [1398, 264] on input "text" at bounding box center [1235, 266] width 398 height 30
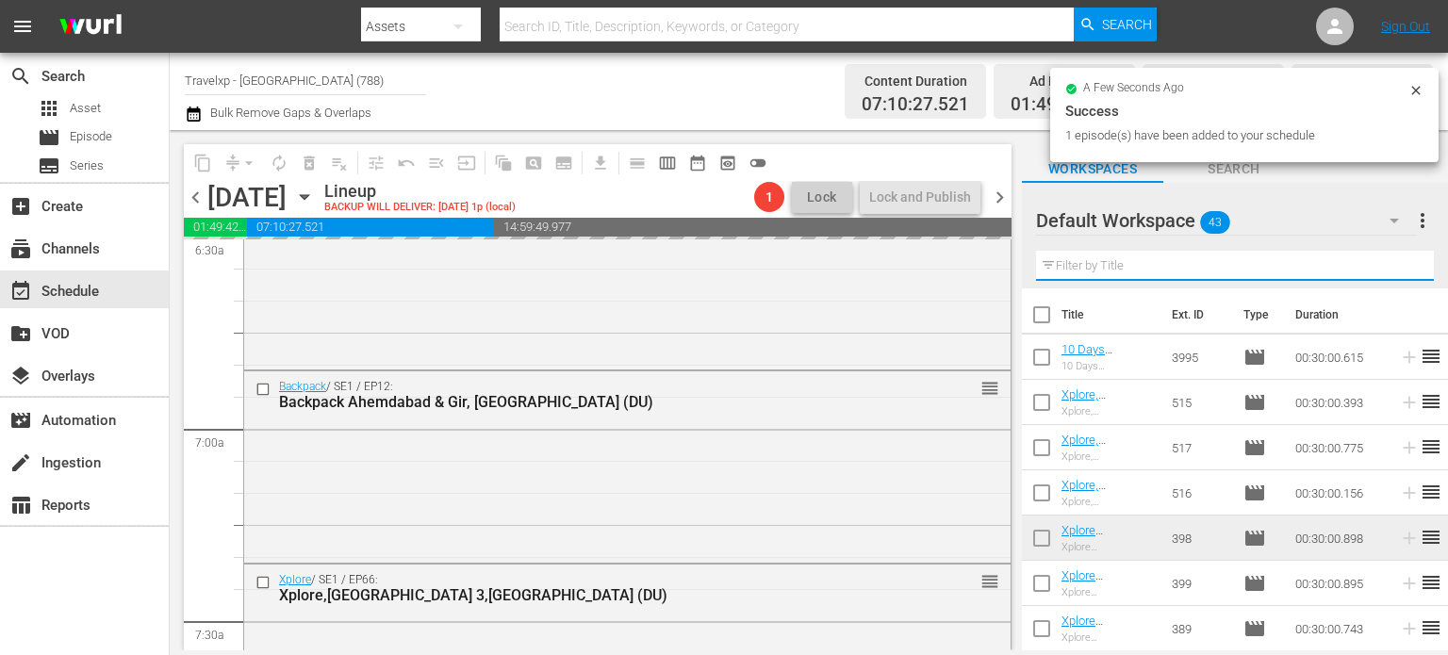
click at [1398, 264] on input "text" at bounding box center [1235, 266] width 398 height 30
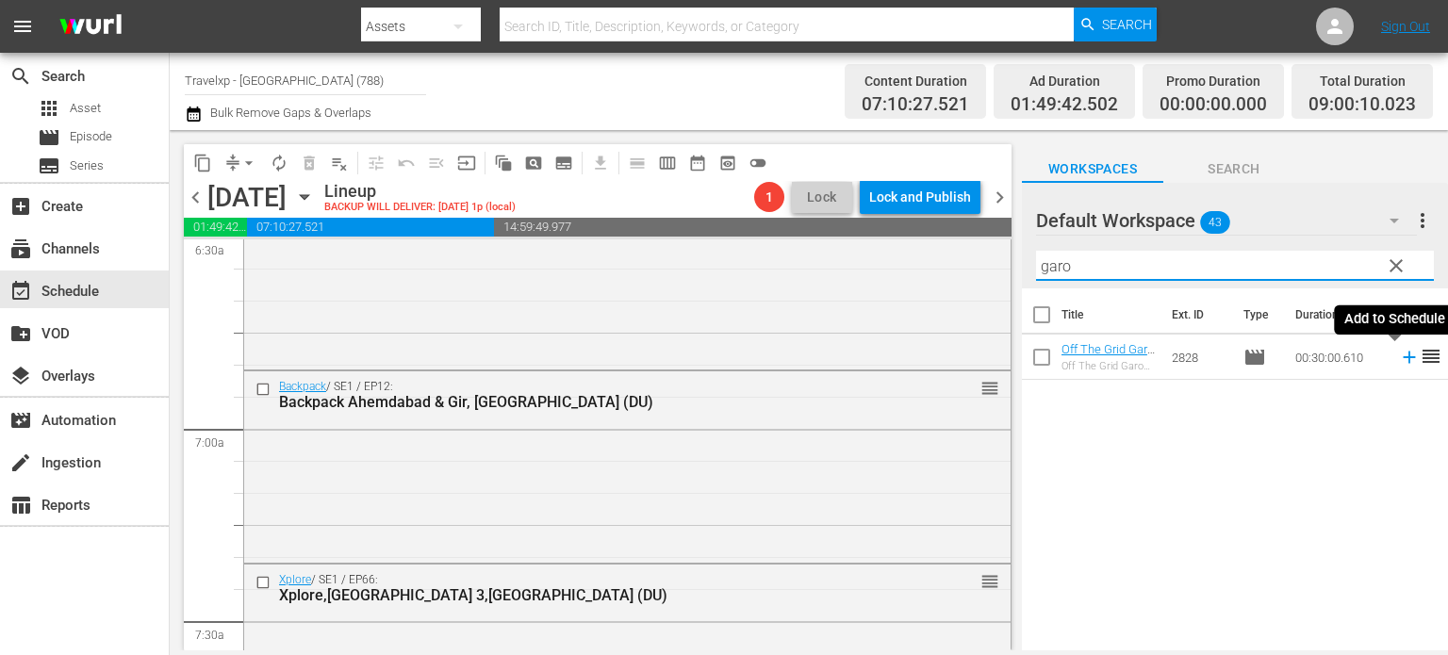
type input "garo"
click at [1399, 364] on icon at bounding box center [1409, 357] width 21 height 21
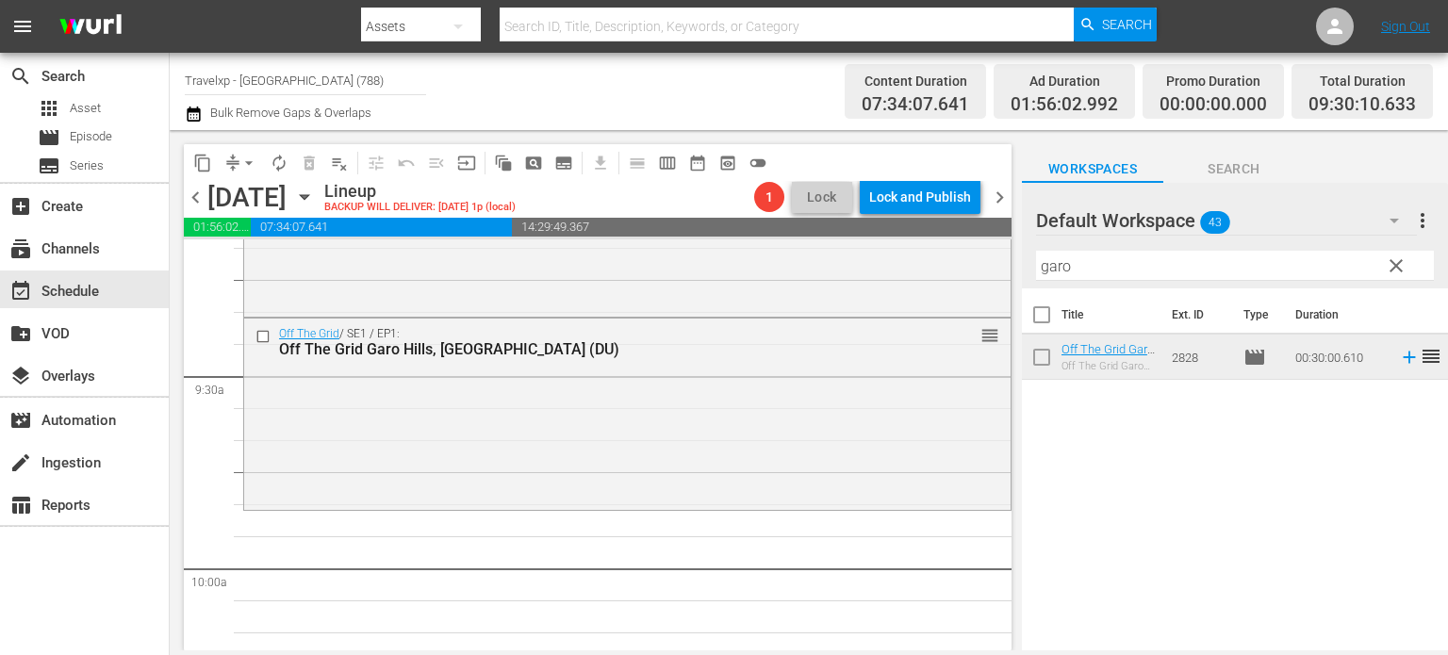
scroll to position [3510, 0]
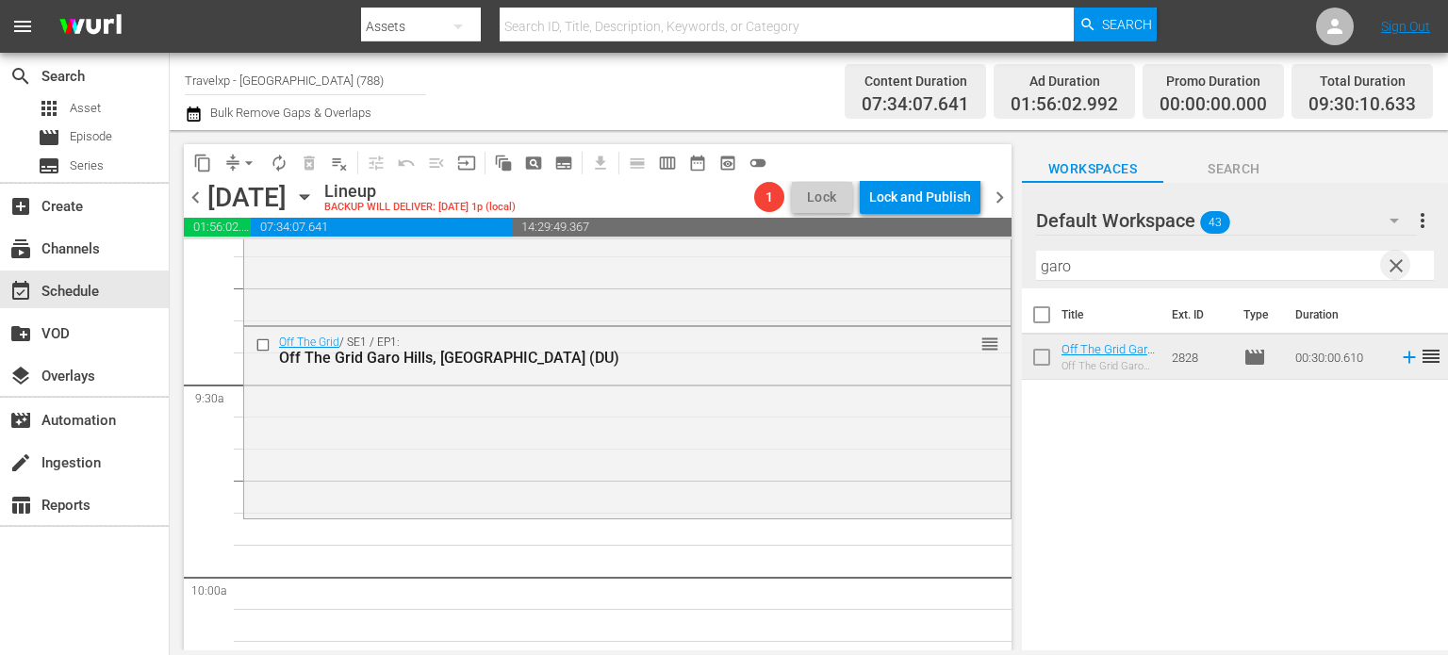
click at [1396, 271] on span "clear" at bounding box center [1396, 266] width 23 height 23
click at [1396, 271] on input "garo" at bounding box center [1235, 266] width 398 height 30
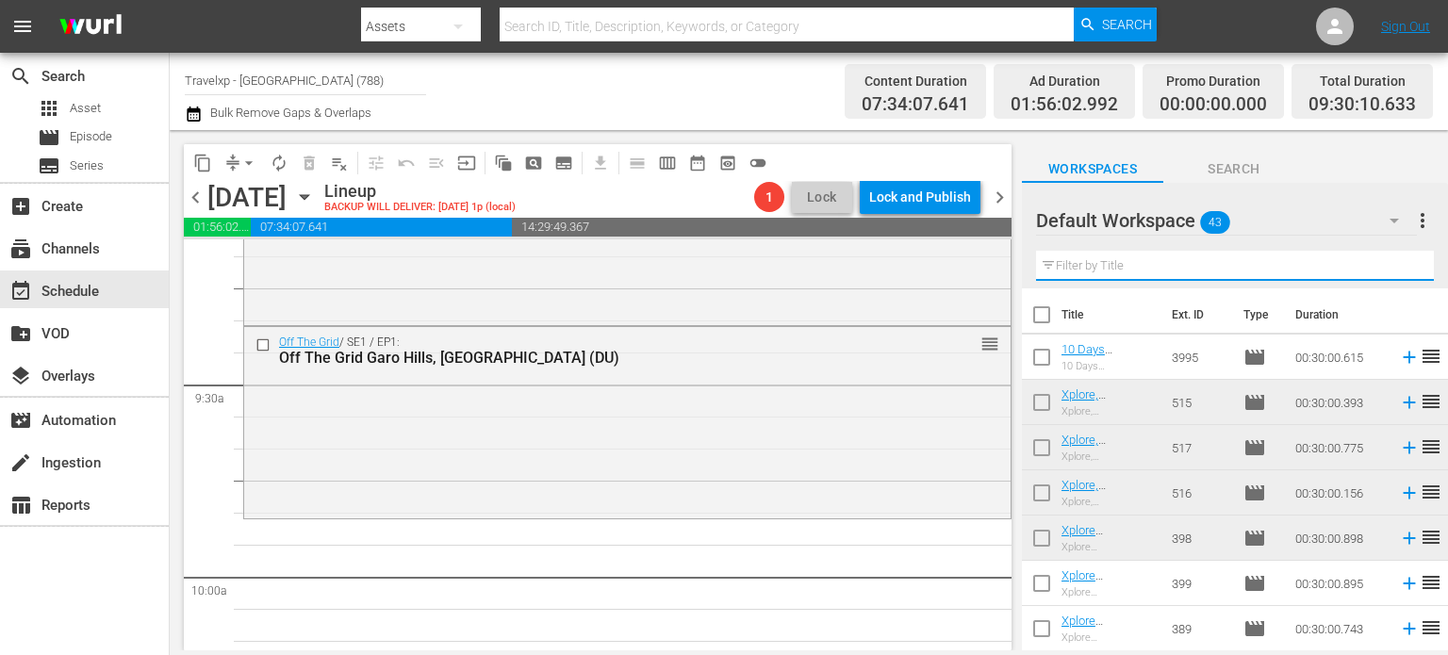
click at [1396, 271] on input "text" at bounding box center [1235, 266] width 398 height 30
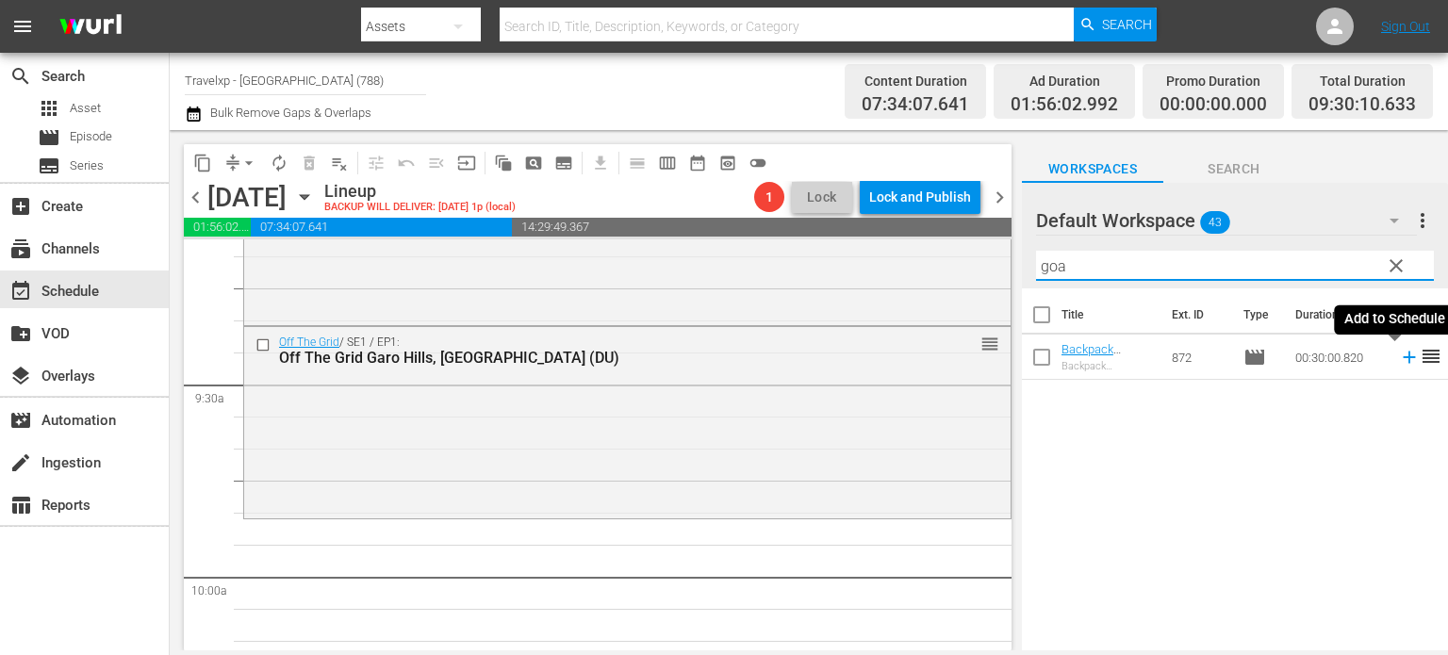
type input "goa"
click at [1399, 356] on icon at bounding box center [1409, 357] width 21 height 21
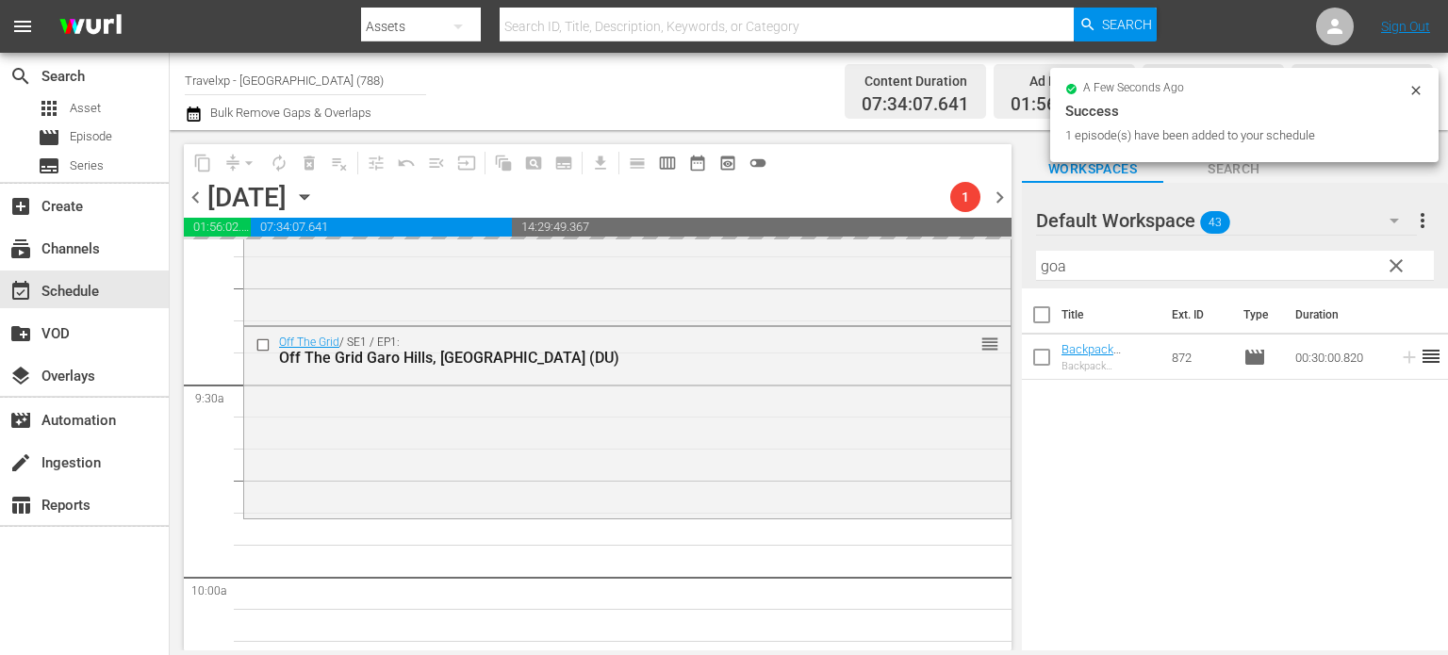
click at [1401, 273] on span "clear" at bounding box center [1396, 266] width 23 height 23
click at [1401, 273] on input "goa" at bounding box center [1235, 266] width 398 height 30
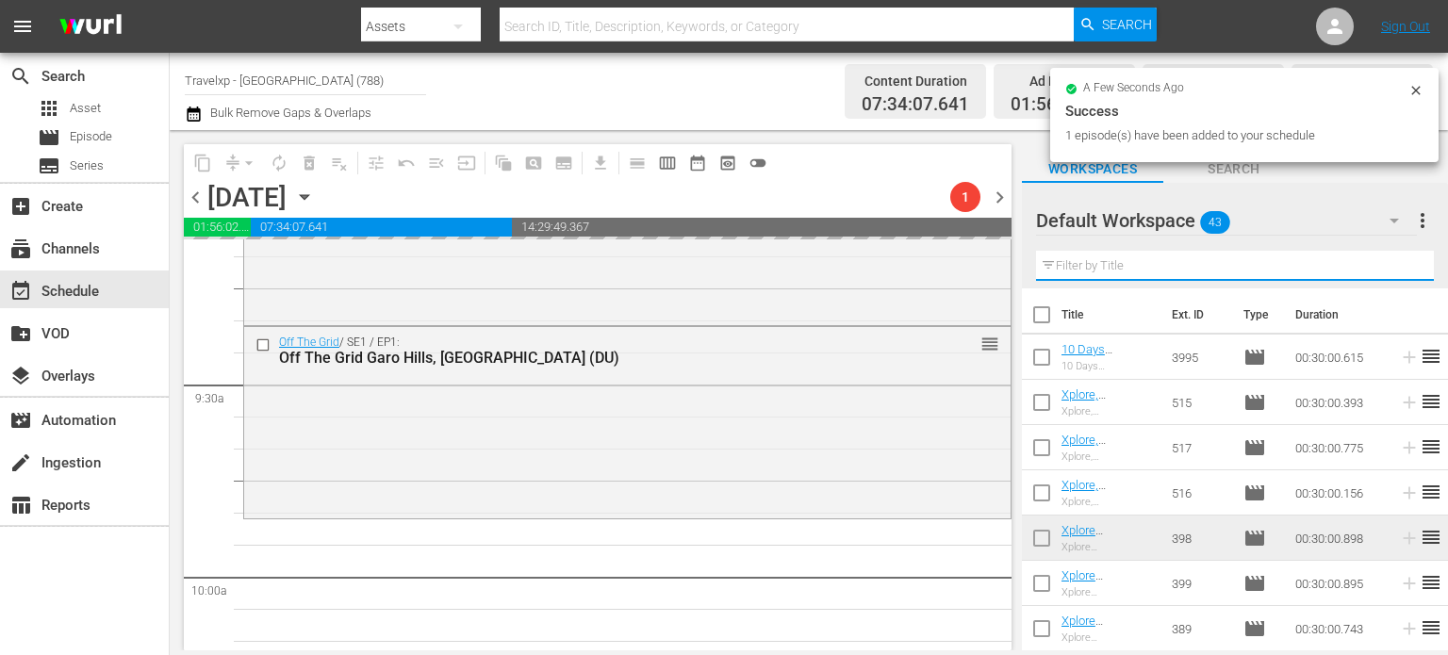
click at [1401, 273] on input "text" at bounding box center [1235, 266] width 398 height 30
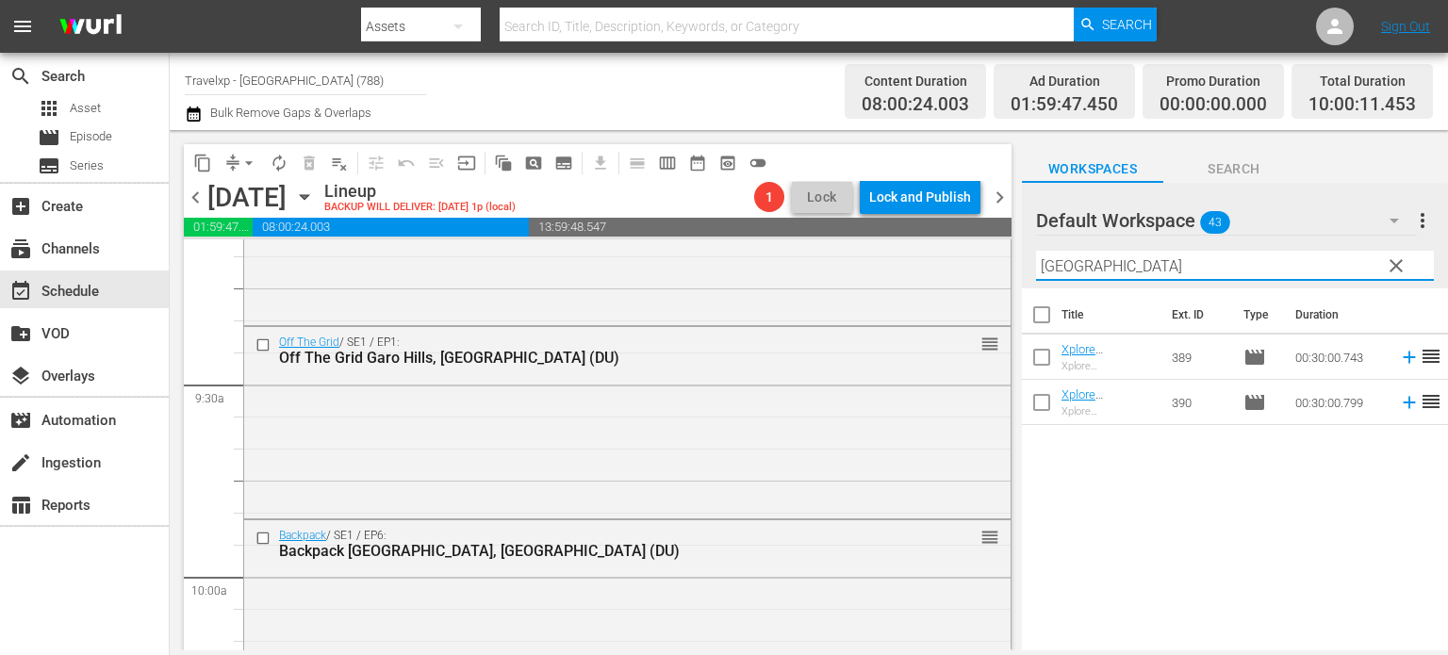
type input "bangkok"
click at [1399, 361] on icon at bounding box center [1409, 357] width 21 height 21
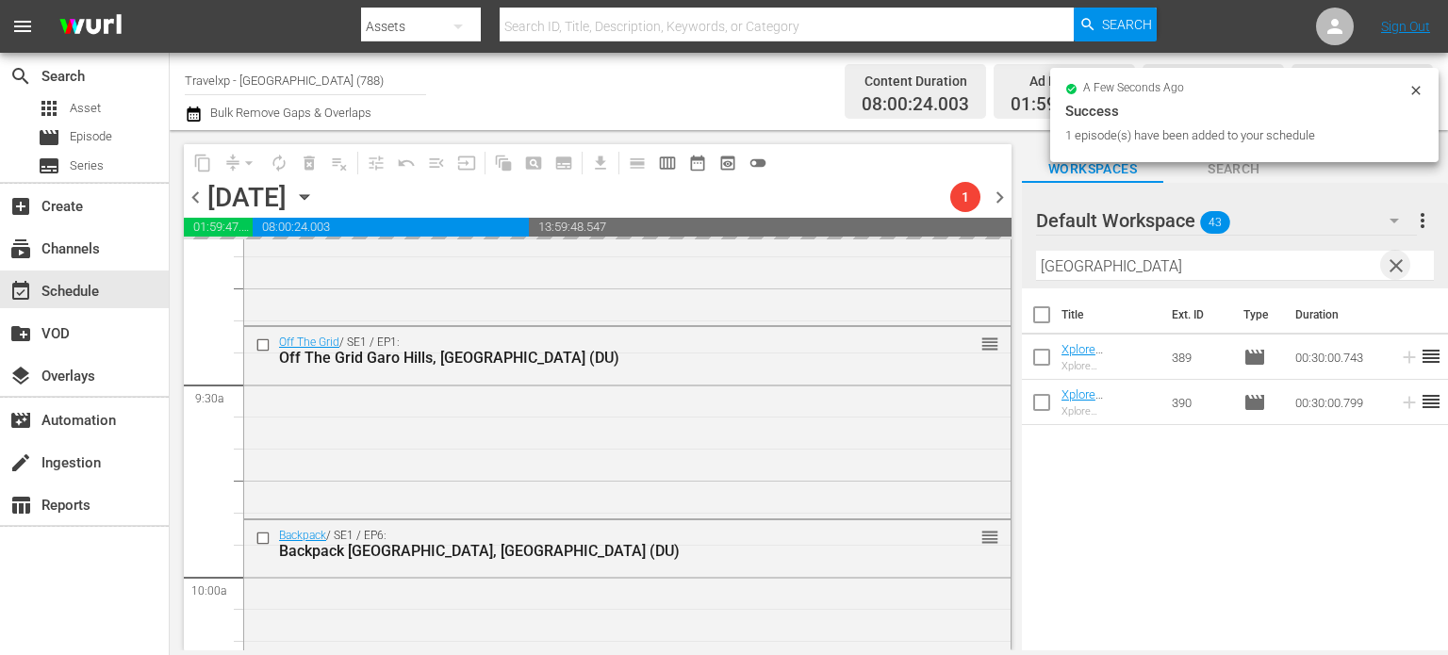
click at [1396, 271] on span "clear" at bounding box center [1396, 266] width 23 height 23
click at [1396, 271] on input "bangkok" at bounding box center [1235, 266] width 398 height 30
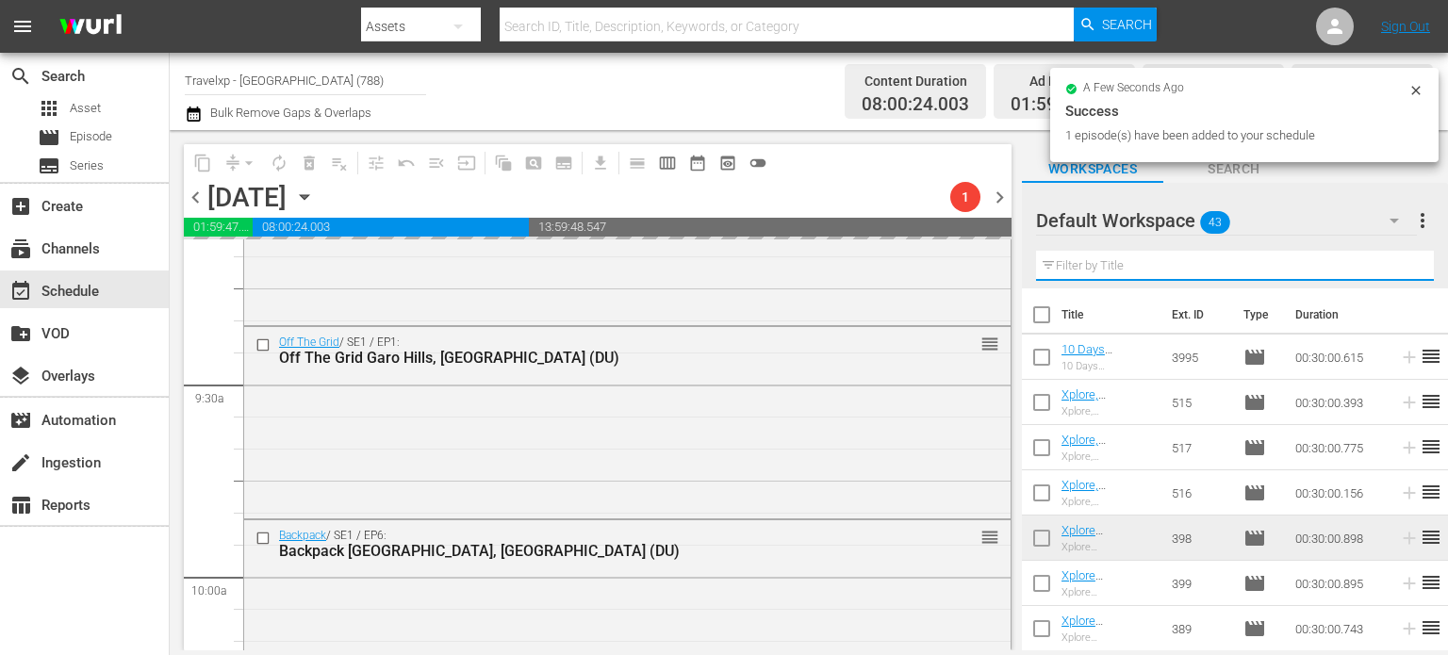
click at [1396, 271] on input "text" at bounding box center [1235, 266] width 398 height 30
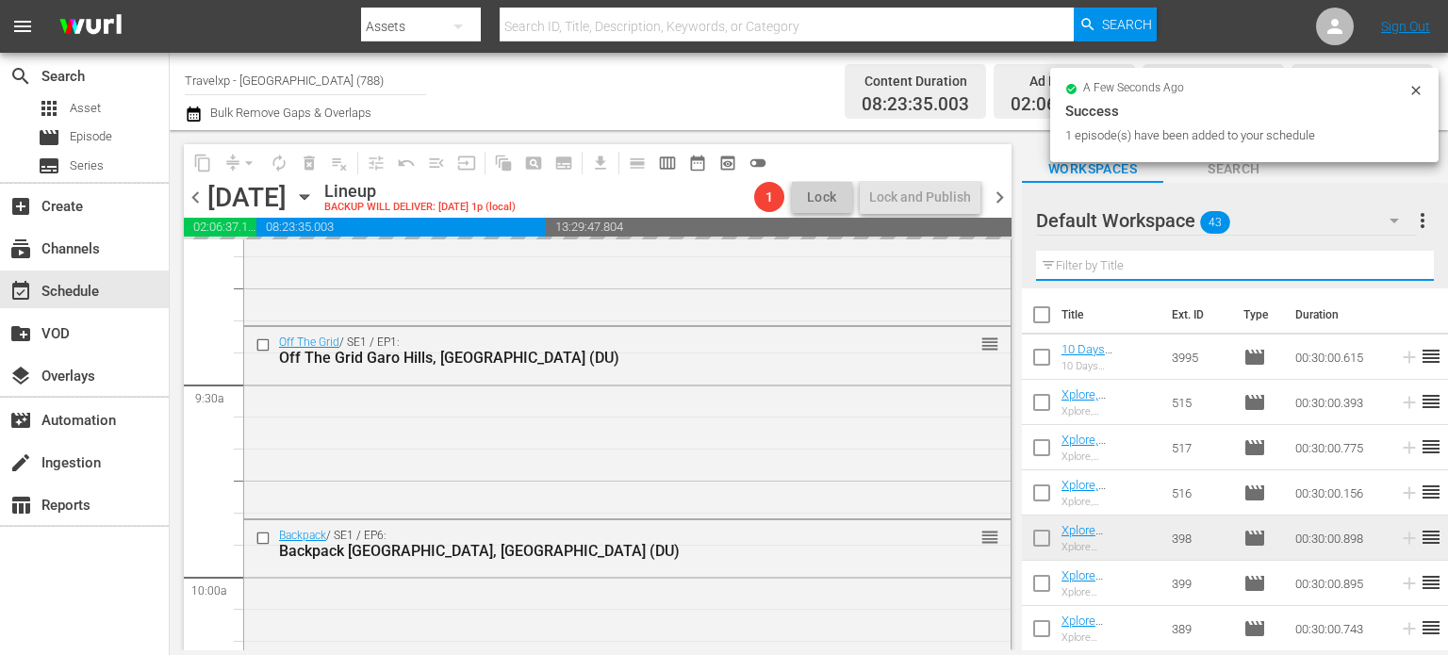
click at [1396, 271] on input "text" at bounding box center [1235, 266] width 398 height 30
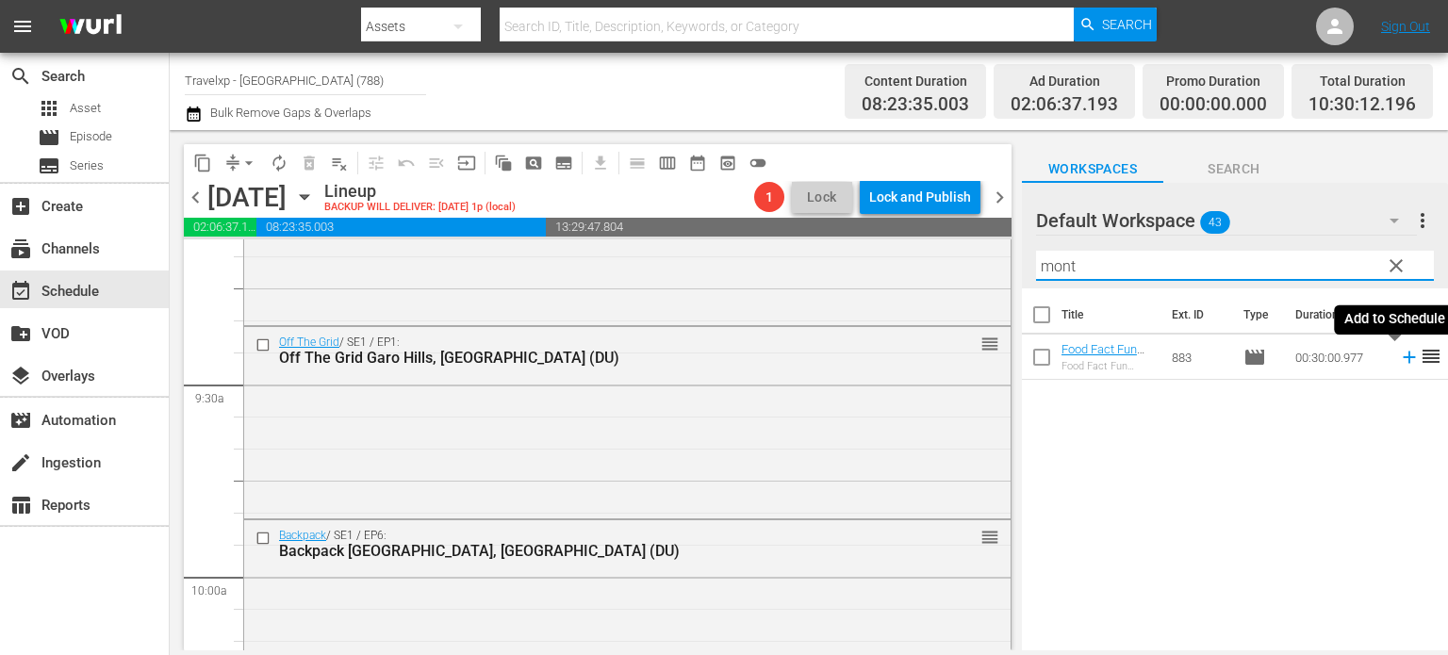
type input "mont"
click at [1399, 364] on icon at bounding box center [1409, 357] width 21 height 21
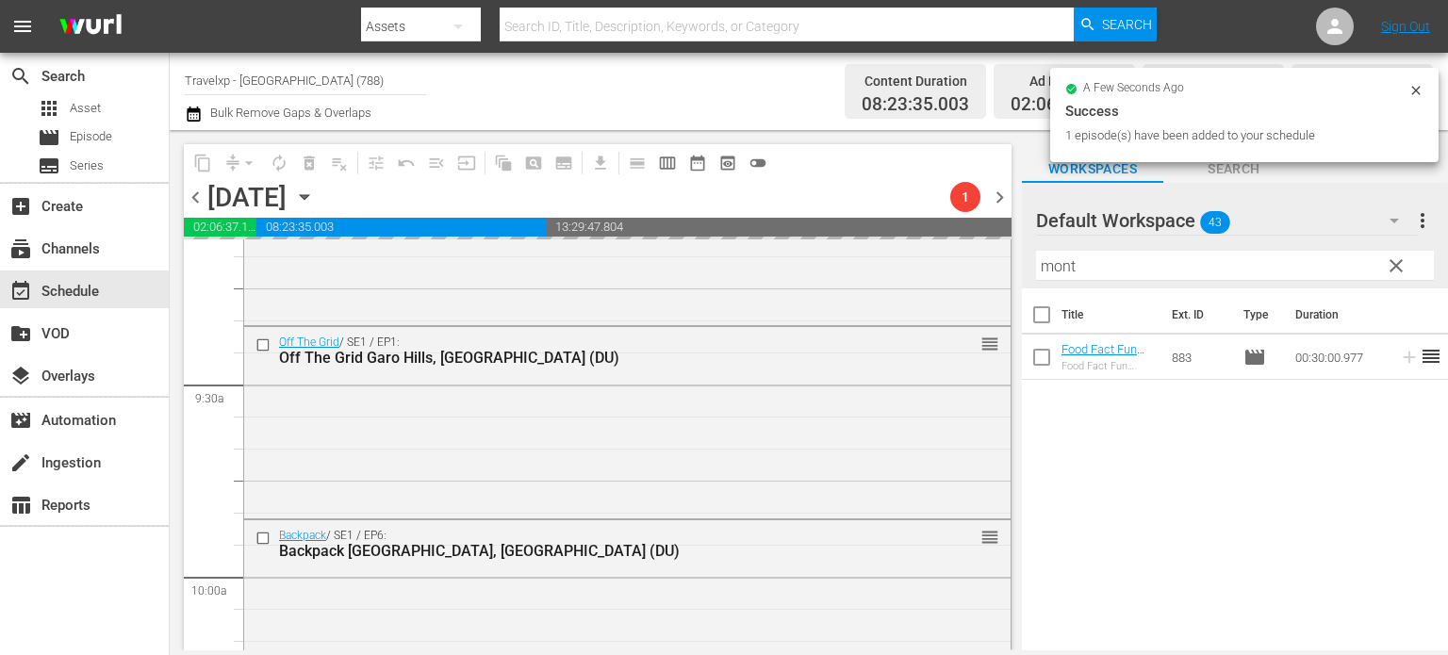
click at [1399, 364] on icon at bounding box center [1409, 357] width 21 height 21
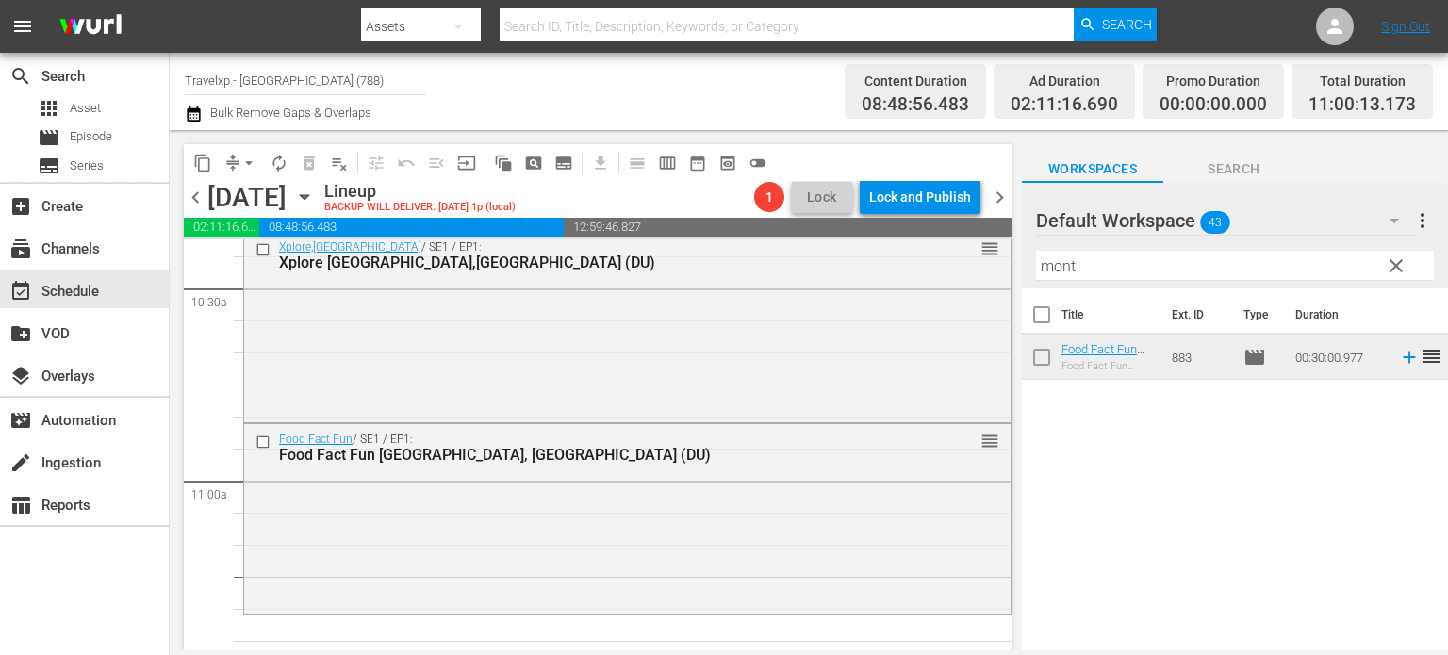
scroll to position [3982, 0]
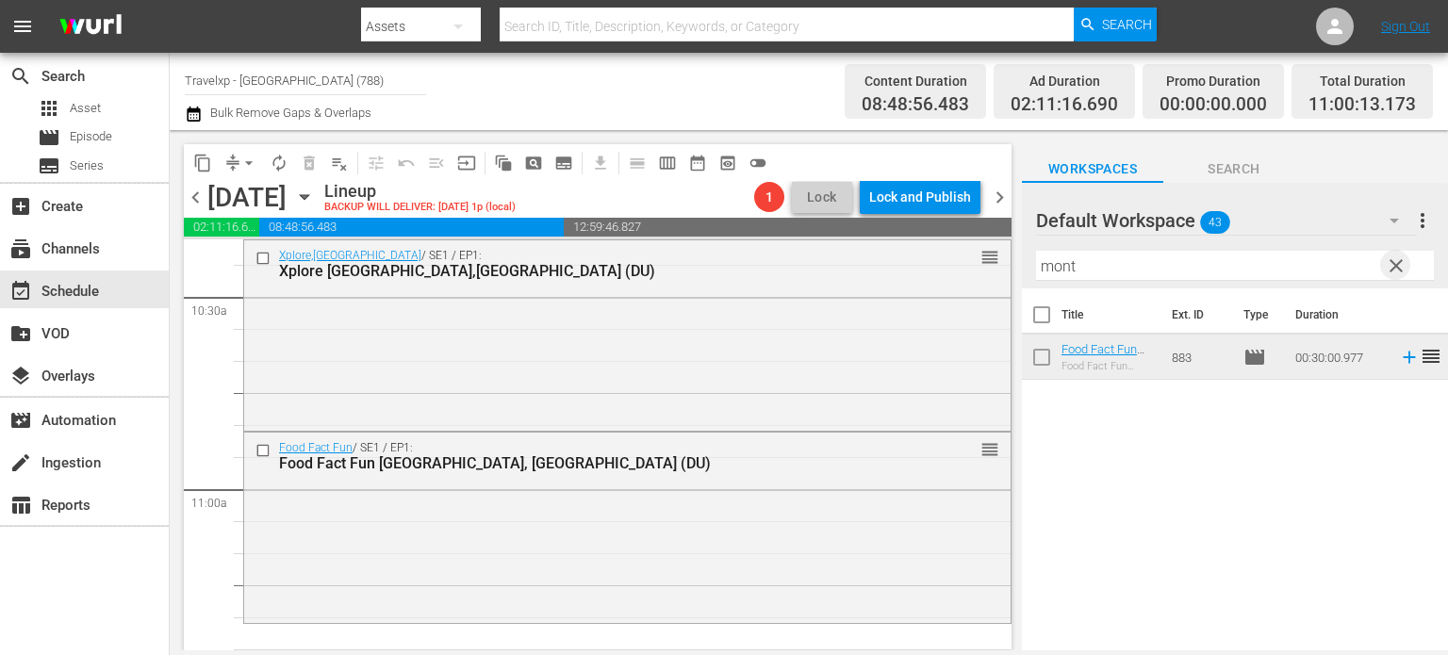
click at [1391, 266] on span "clear" at bounding box center [1396, 266] width 23 height 23
click at [1391, 266] on input "mont" at bounding box center [1235, 266] width 398 height 30
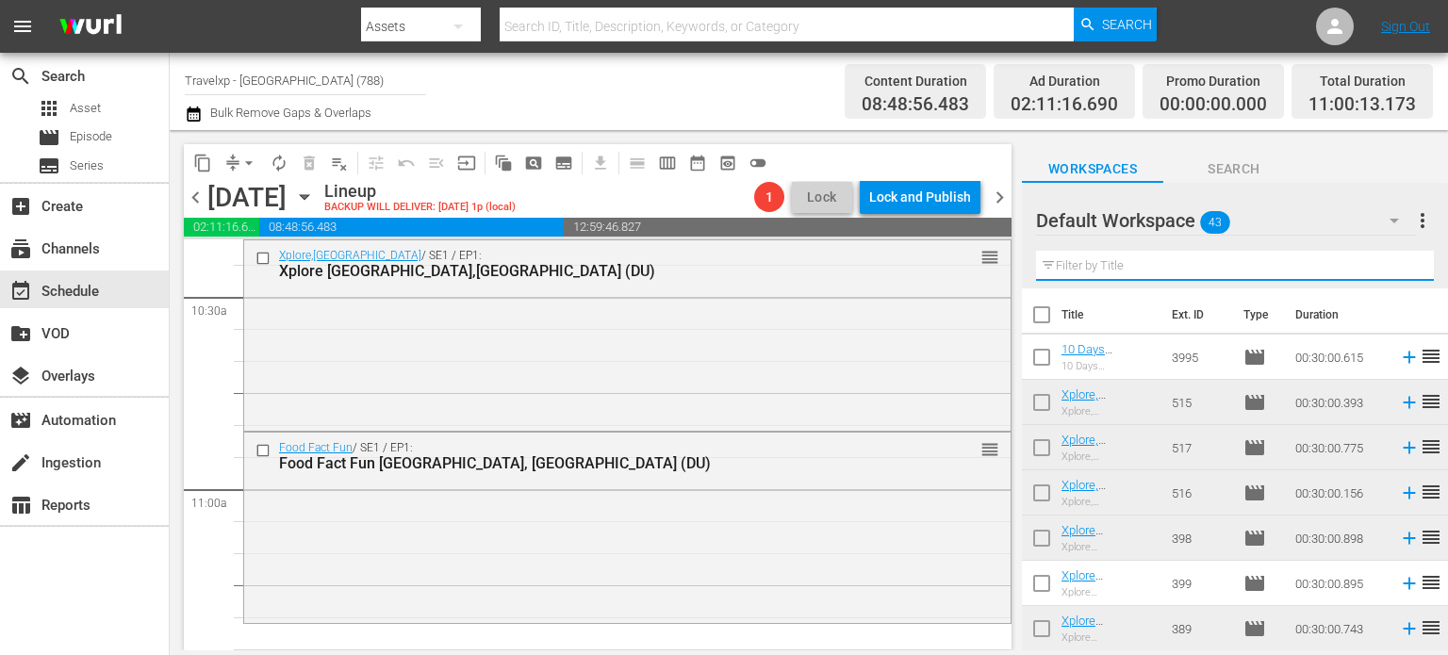
click at [1391, 266] on input "text" at bounding box center [1235, 266] width 398 height 30
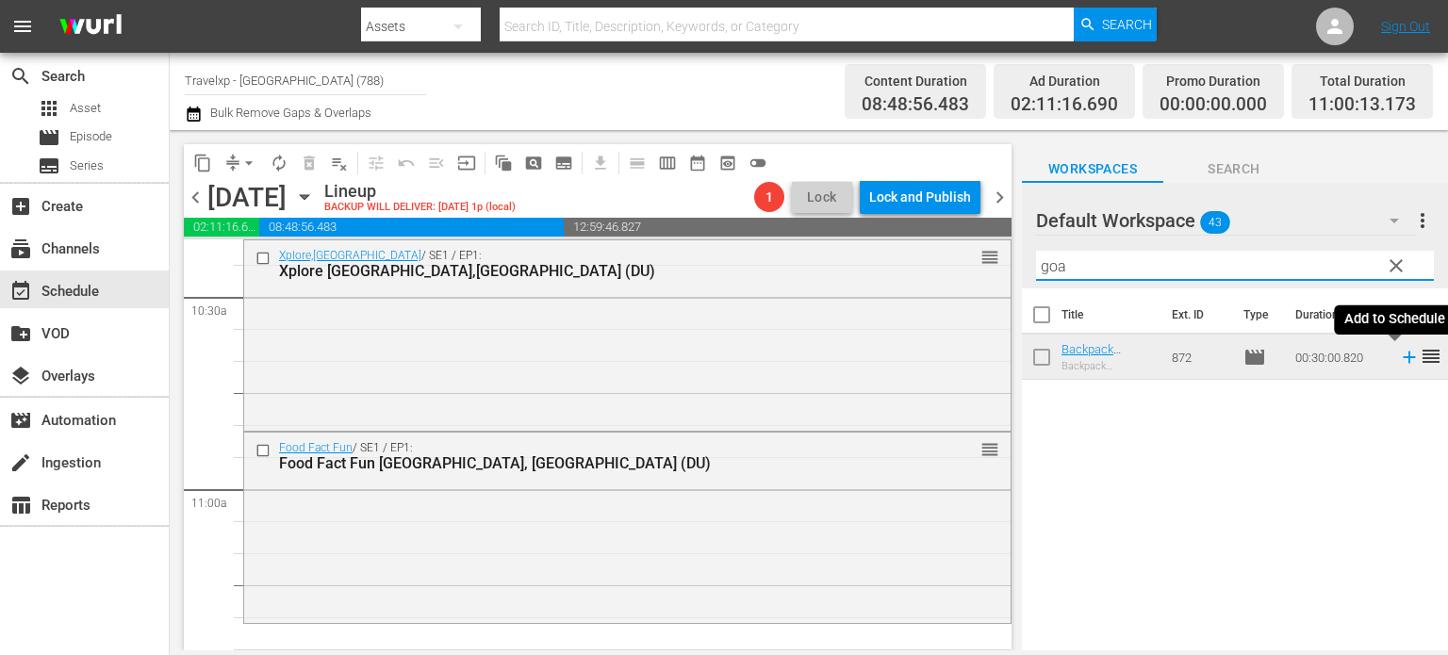
type input "goa"
click at [1399, 358] on icon at bounding box center [1409, 357] width 21 height 21
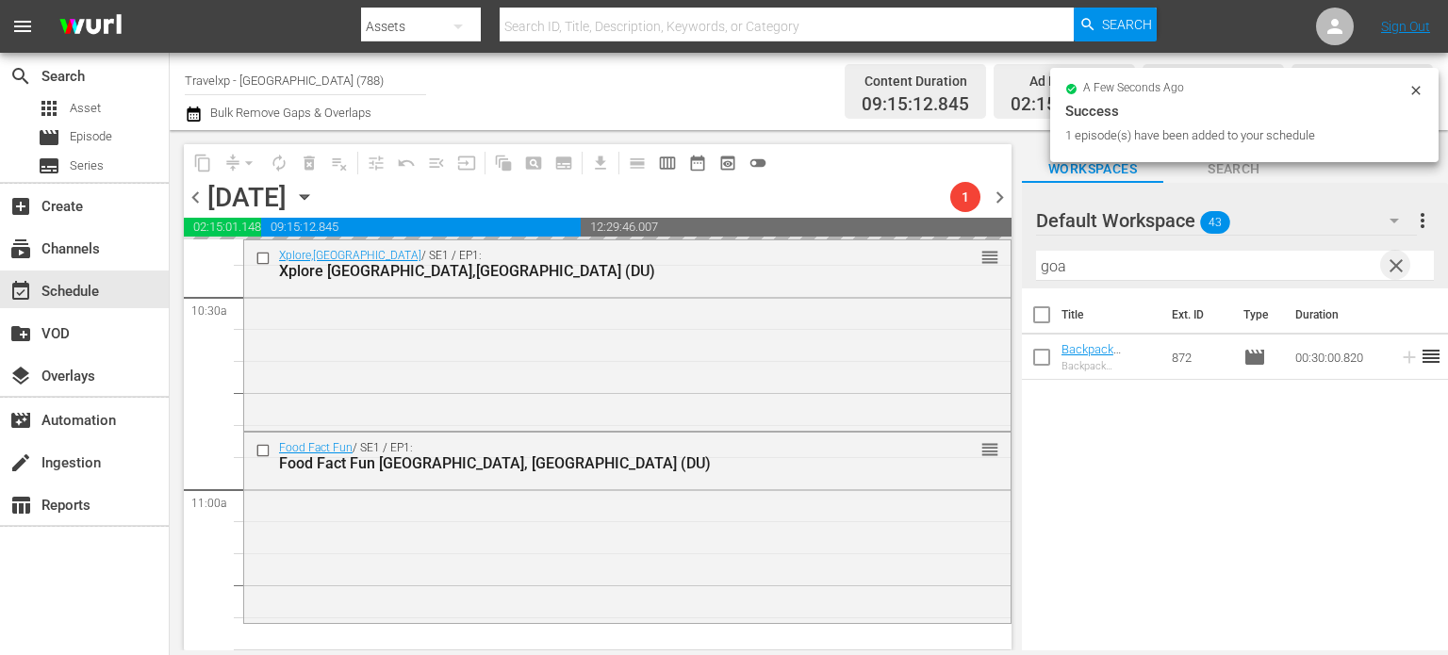
click at [1392, 265] on span "clear" at bounding box center [1396, 266] width 23 height 23
click at [1392, 265] on input "goa" at bounding box center [1235, 266] width 398 height 30
click at [1392, 265] on input "text" at bounding box center [1235, 266] width 398 height 30
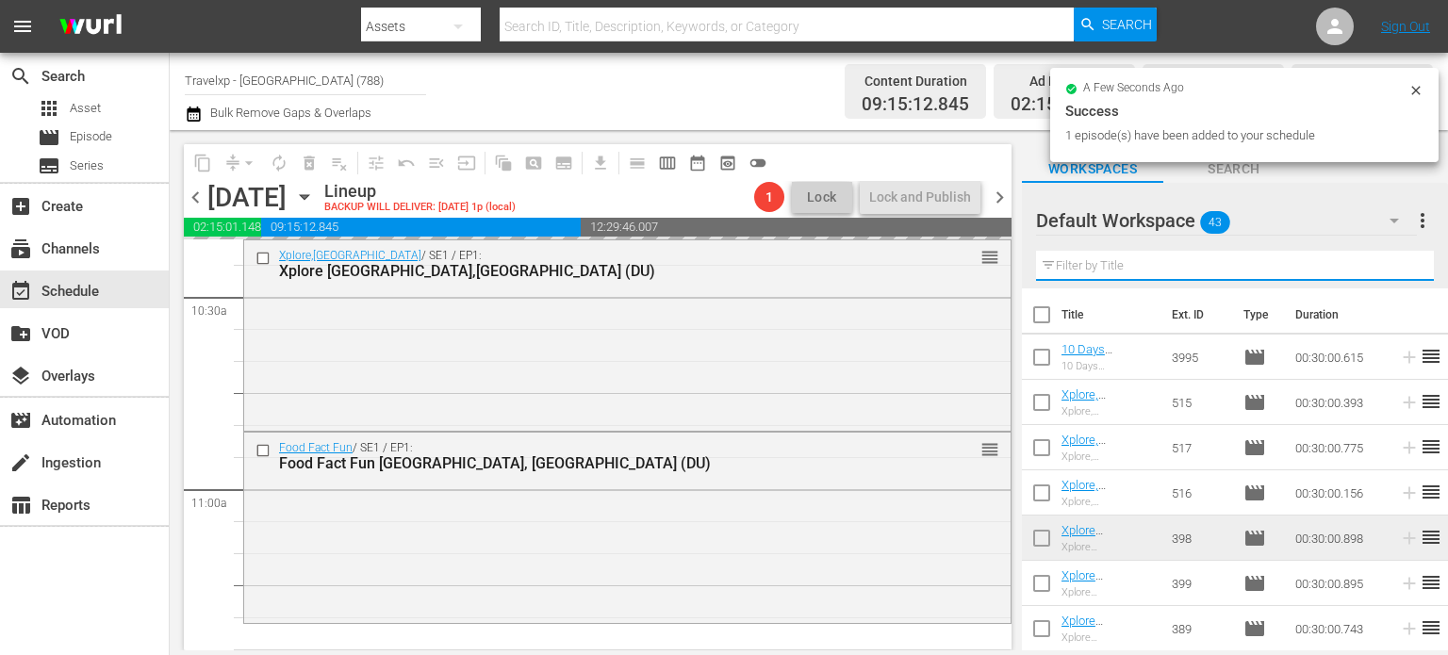
click at [1392, 265] on input "text" at bounding box center [1235, 266] width 398 height 30
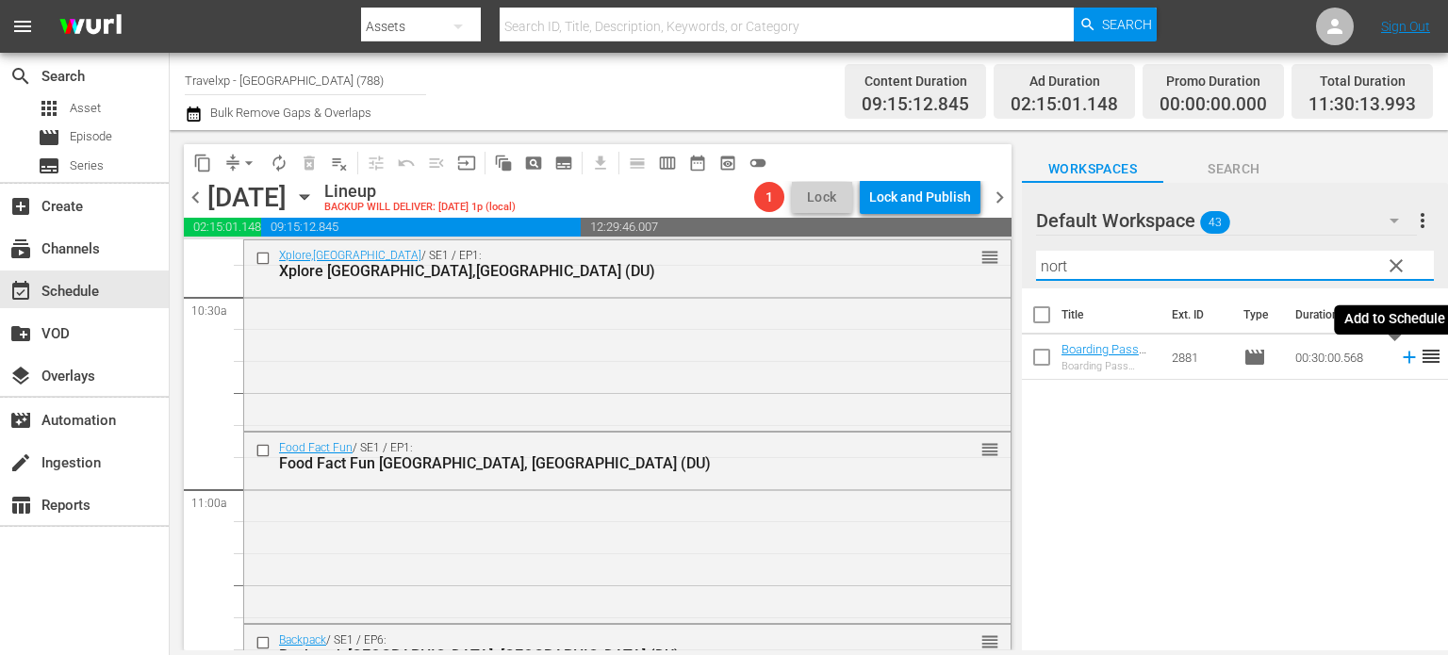
type input "nort"
click at [1403, 362] on icon at bounding box center [1409, 358] width 12 height 12
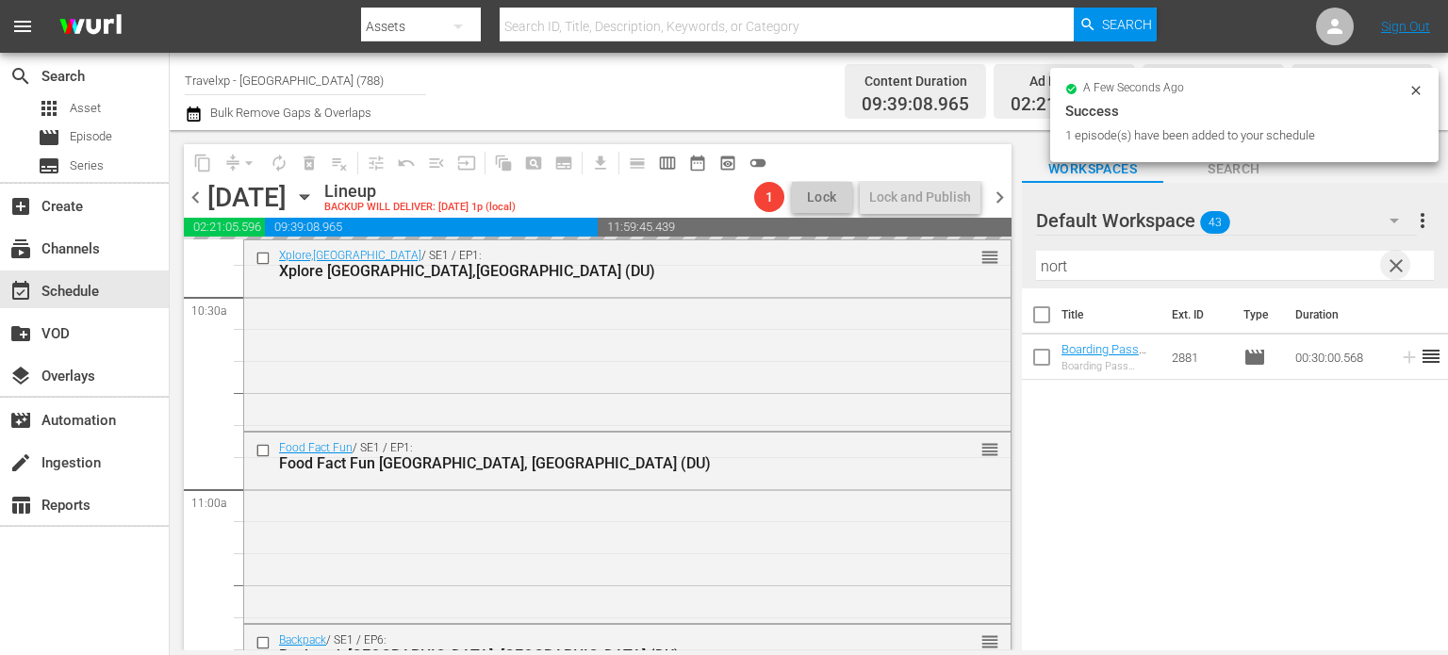
click at [1403, 264] on span "clear" at bounding box center [1396, 266] width 23 height 23
click at [1403, 264] on input "text" at bounding box center [1235, 266] width 398 height 30
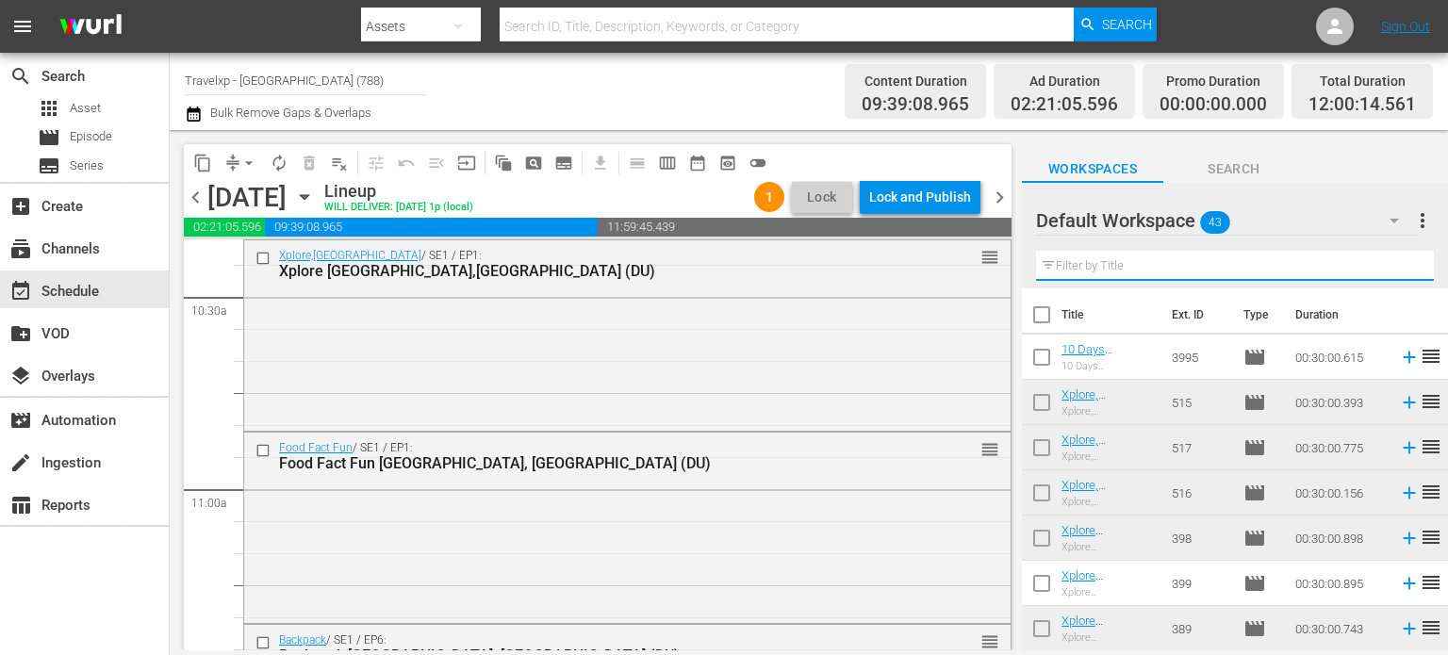
click at [1403, 264] on input "text" at bounding box center [1235, 266] width 398 height 30
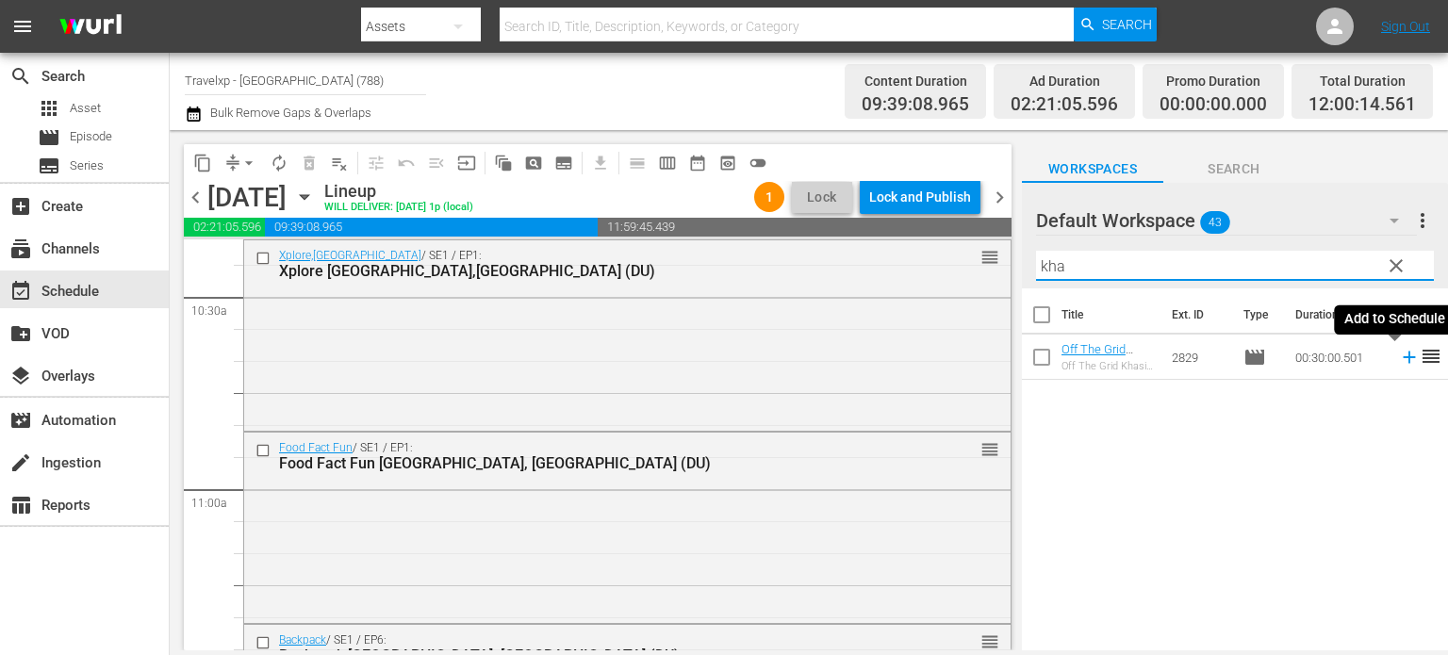
type input "kha"
click at [1399, 356] on icon at bounding box center [1409, 357] width 21 height 21
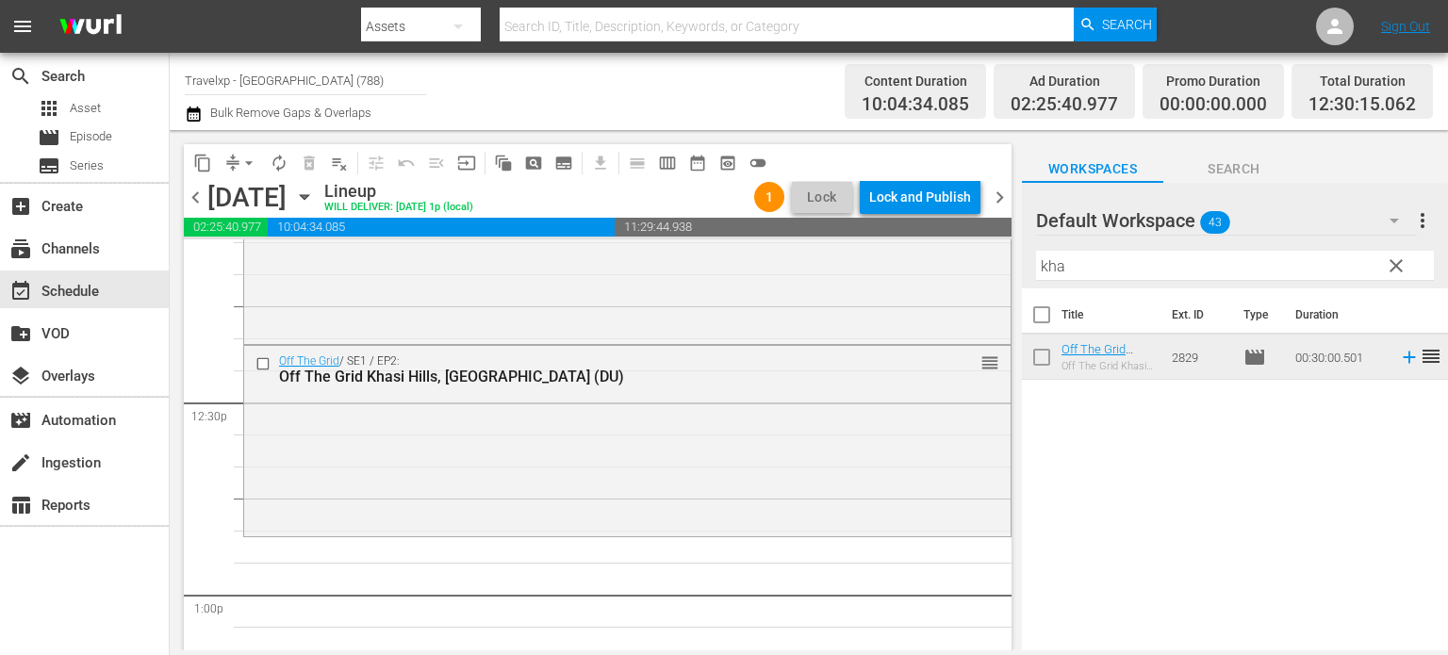
scroll to position [4645, 0]
click at [1392, 277] on span "clear" at bounding box center [1396, 266] width 23 height 23
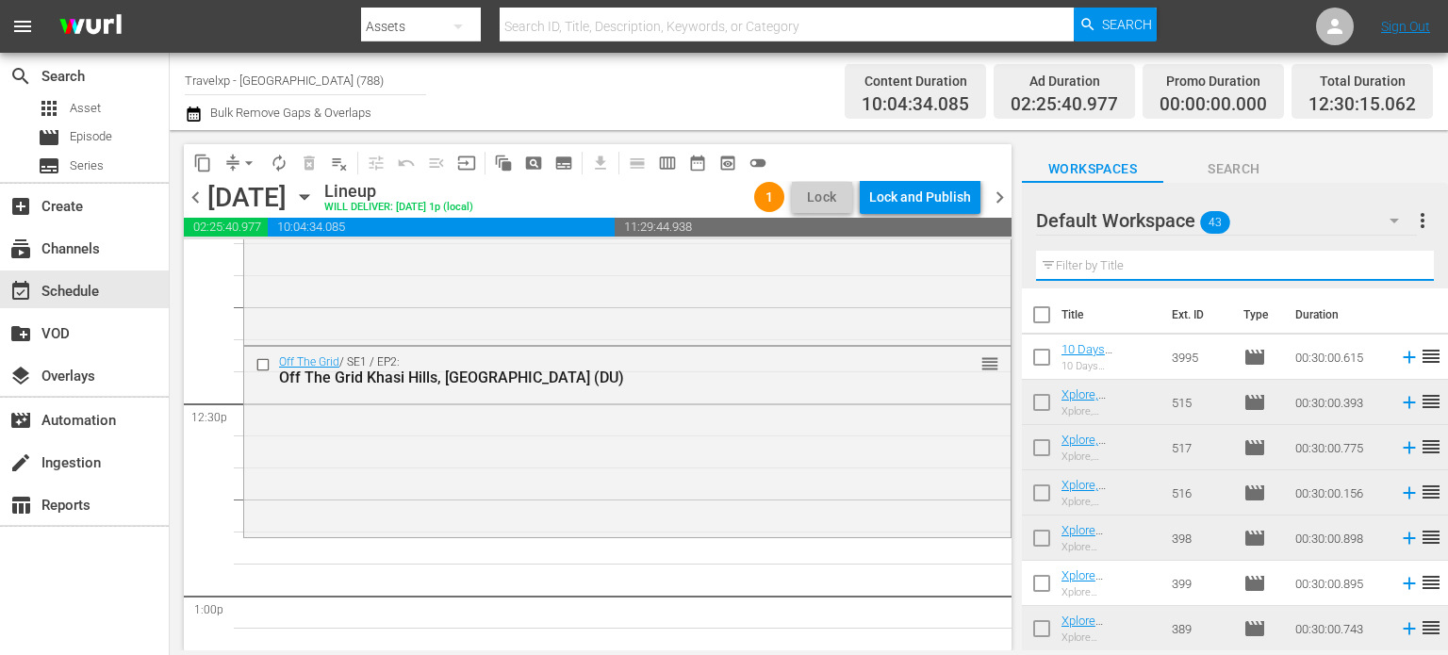
click at [1392, 277] on input "text" at bounding box center [1235, 266] width 398 height 30
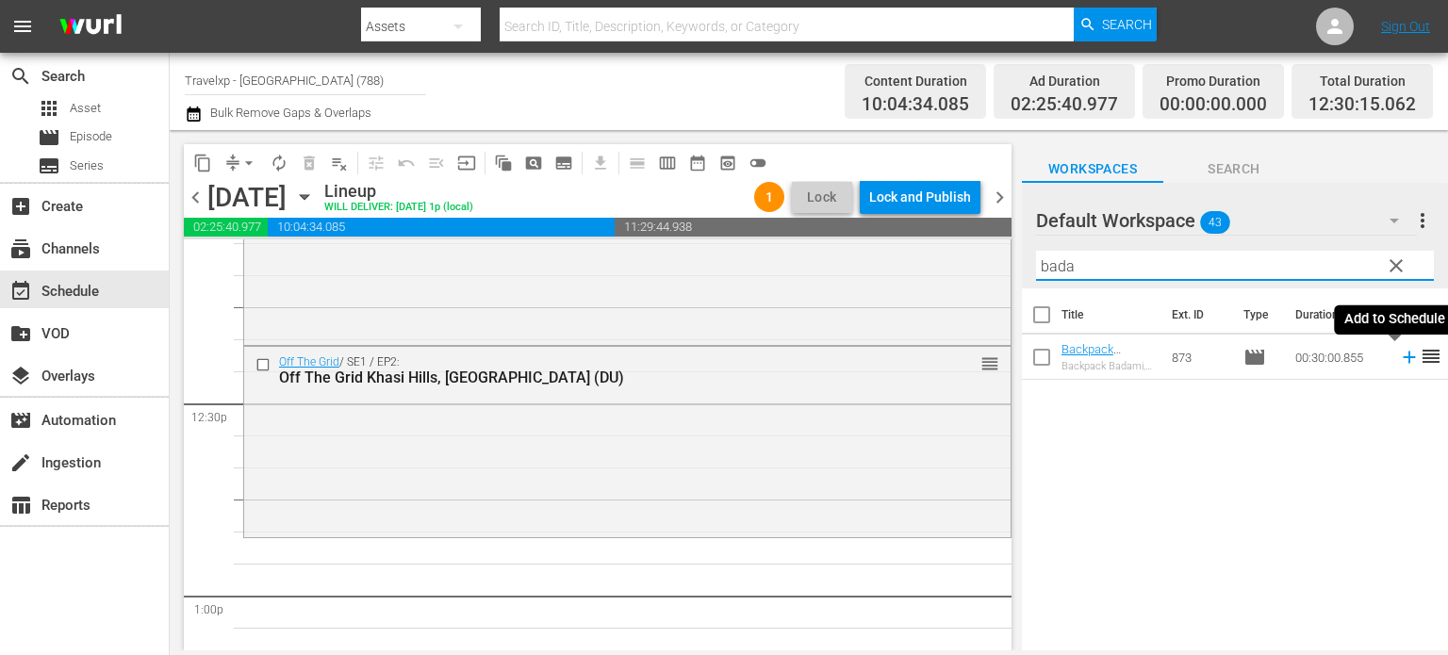
type input "bada"
click at [1403, 357] on icon at bounding box center [1409, 358] width 12 height 12
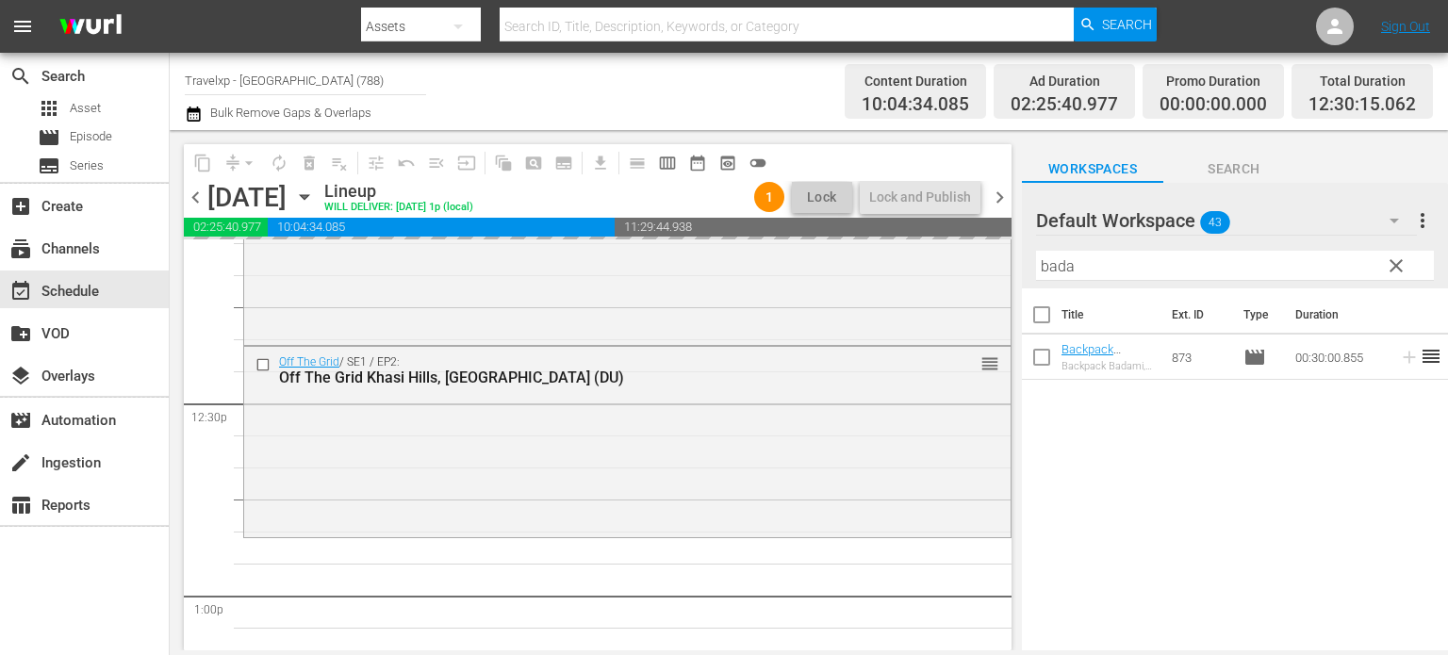
click at [1396, 274] on span "clear" at bounding box center [1396, 266] width 23 height 23
click at [1396, 274] on input "bada" at bounding box center [1235, 266] width 398 height 30
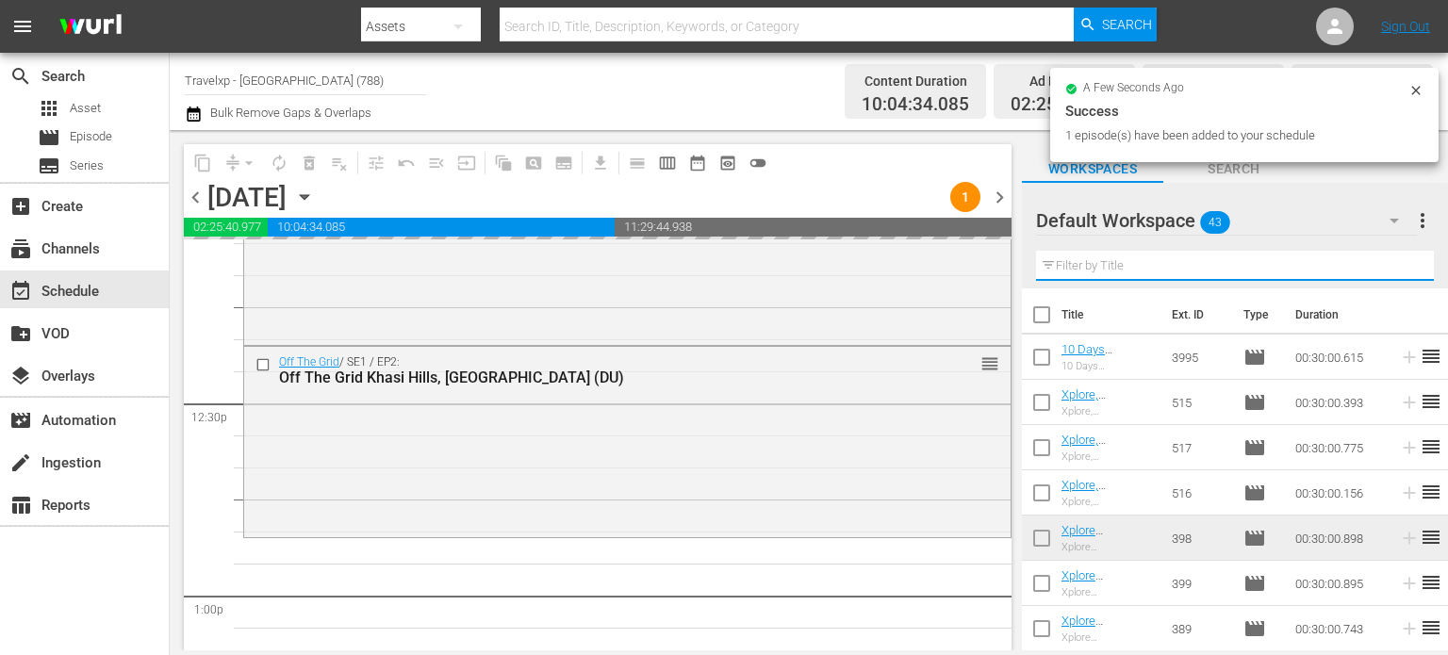
click at [1396, 274] on input "text" at bounding box center [1235, 266] width 398 height 30
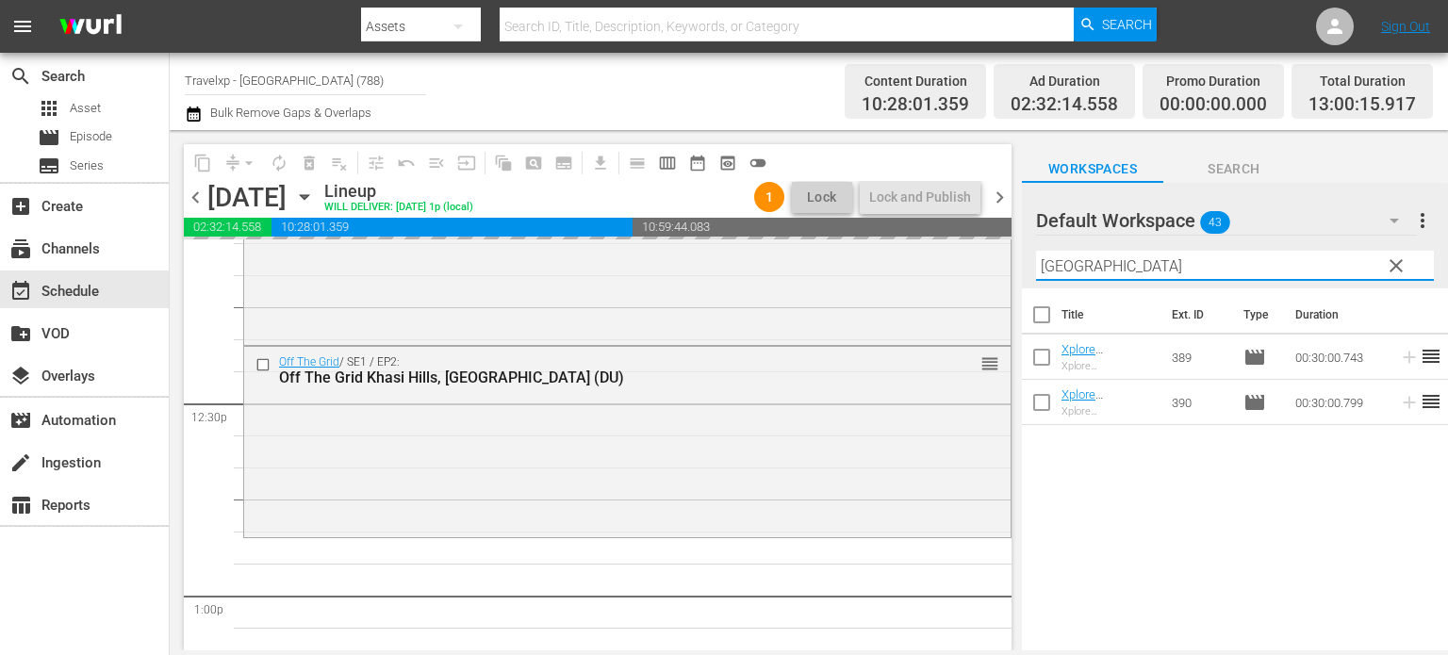
type input "bangkok"
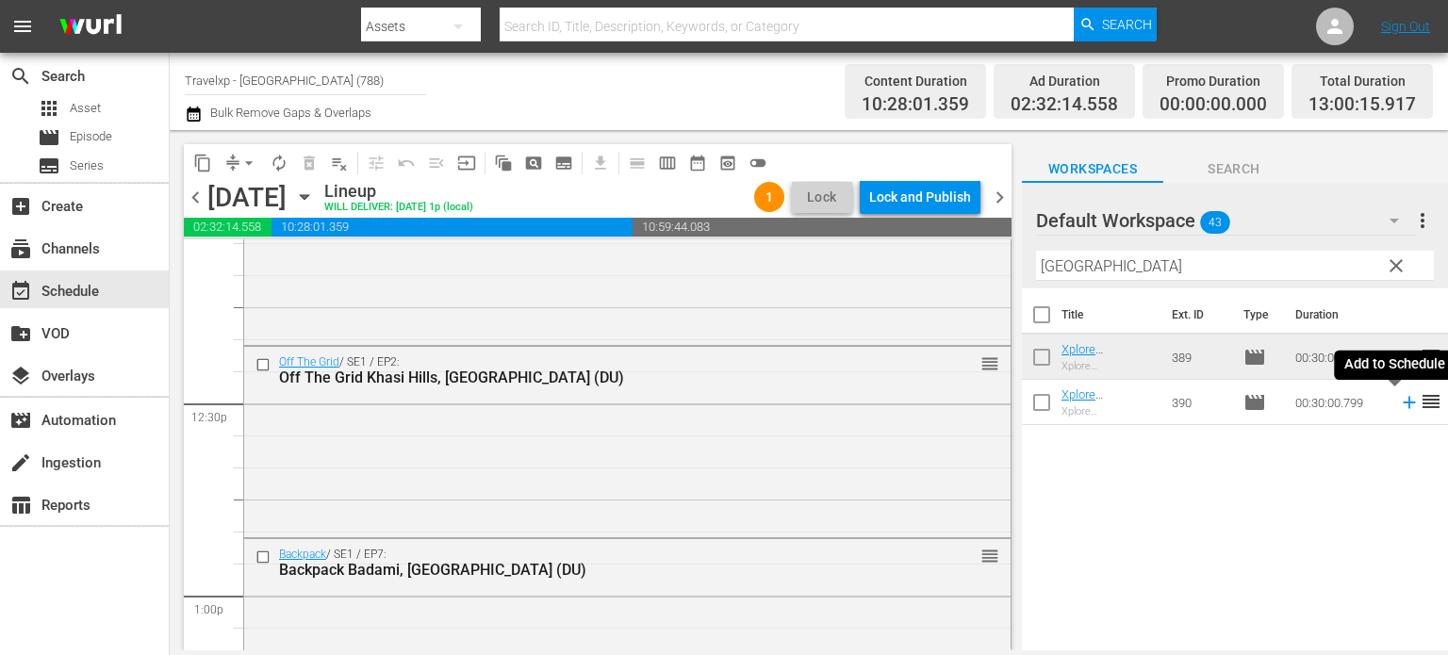
click at [1403, 403] on icon at bounding box center [1409, 403] width 12 height 12
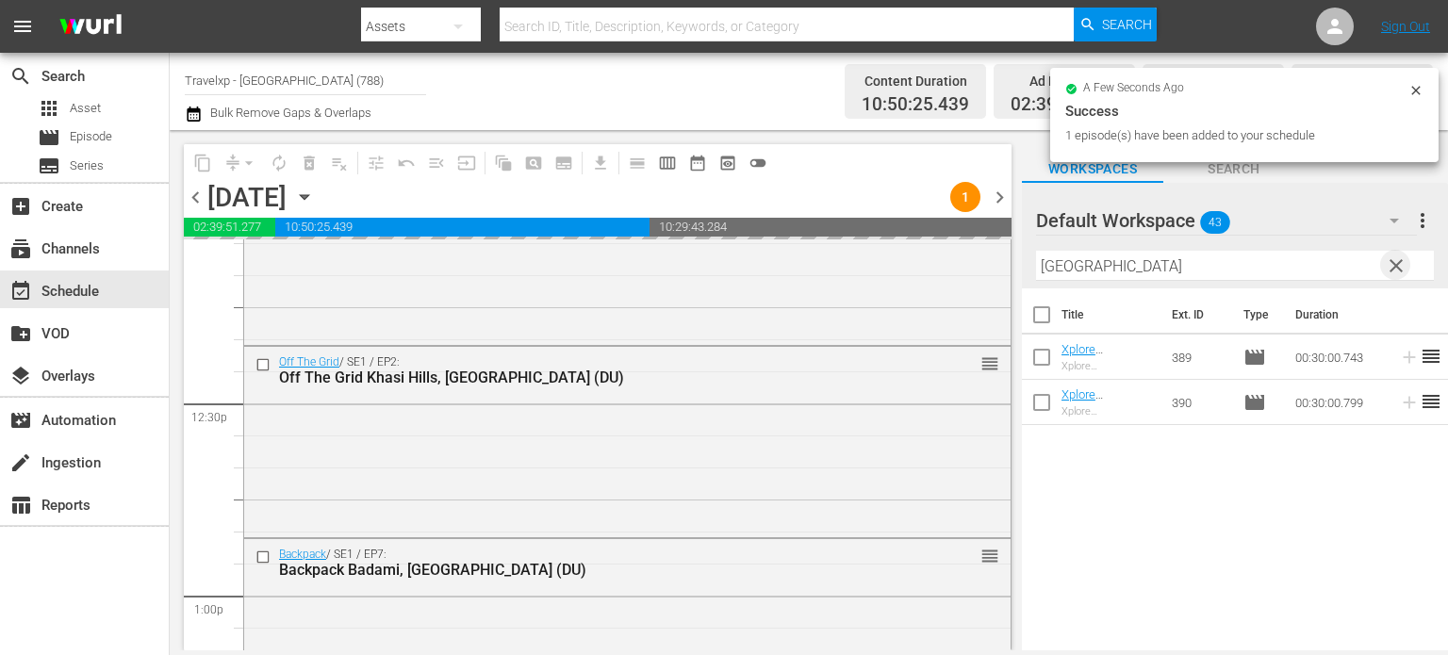
click at [1400, 264] on span "clear" at bounding box center [1396, 266] width 23 height 23
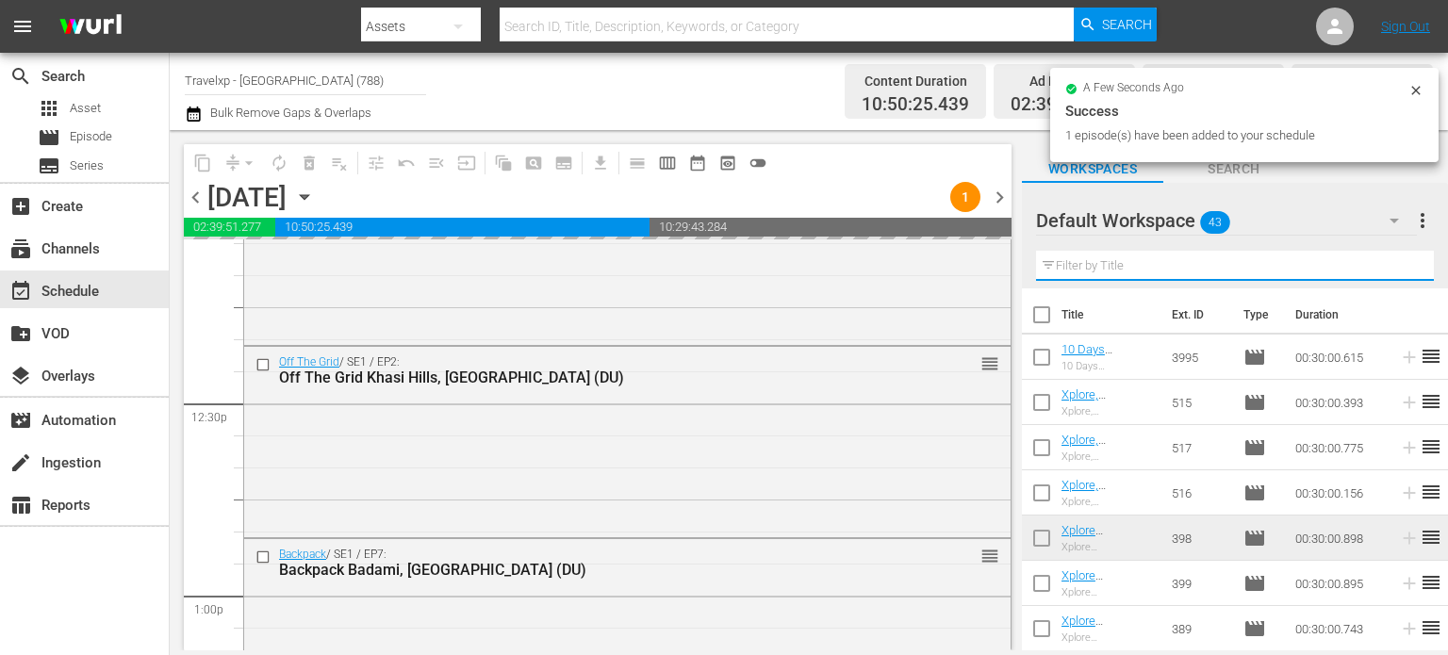
click at [1400, 264] on input "text" at bounding box center [1235, 266] width 398 height 30
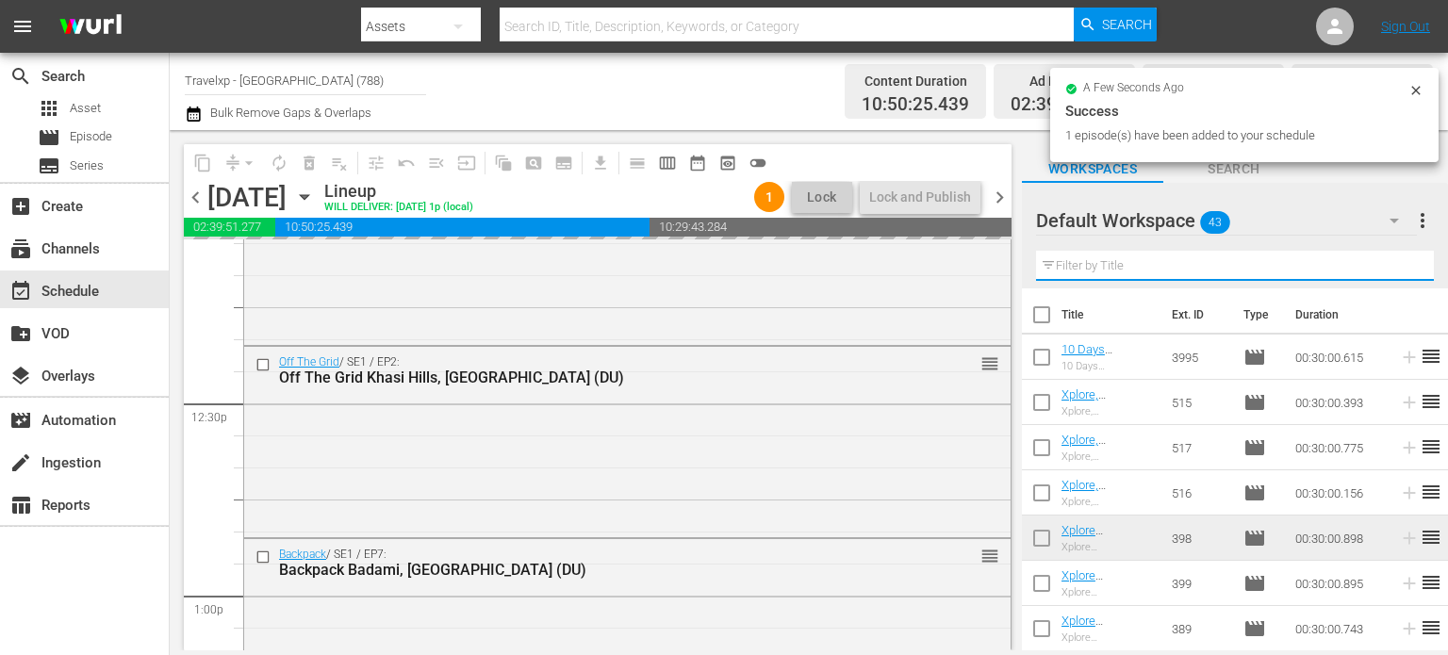
click at [1400, 264] on input "text" at bounding box center [1235, 266] width 398 height 30
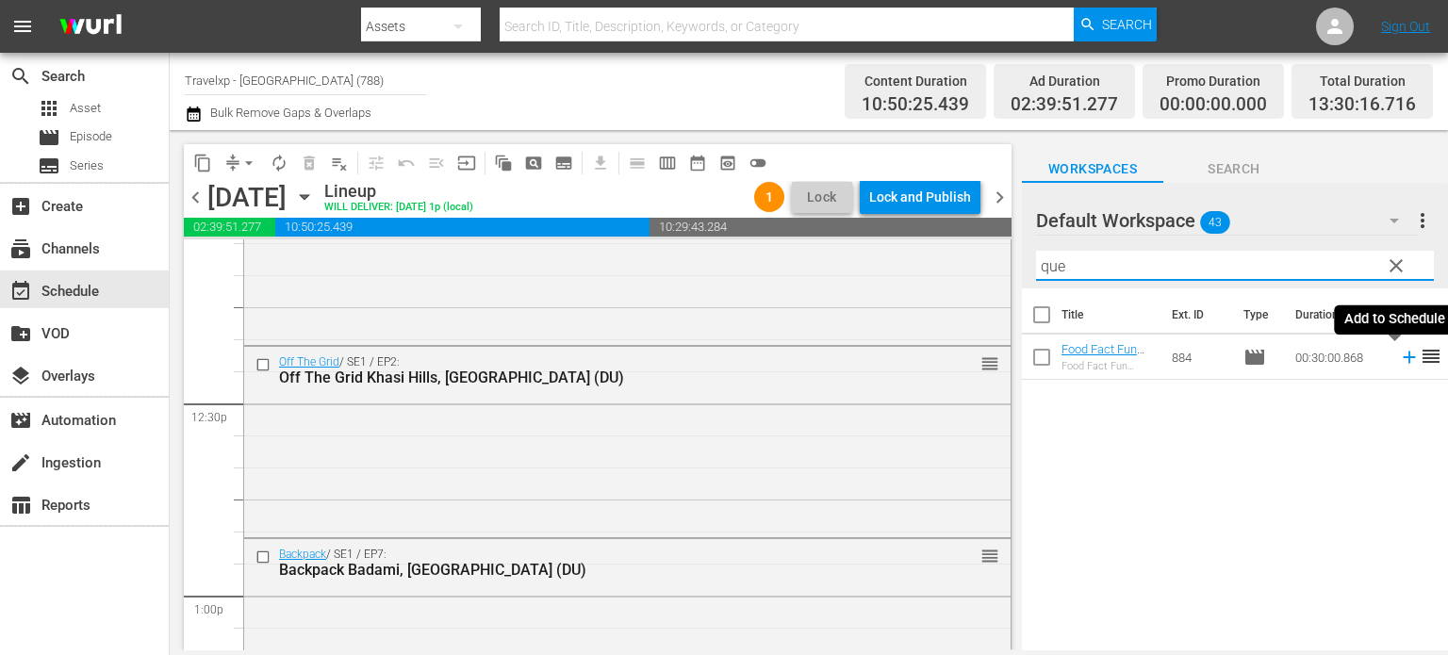
type input "que"
click at [1399, 356] on icon at bounding box center [1409, 357] width 21 height 21
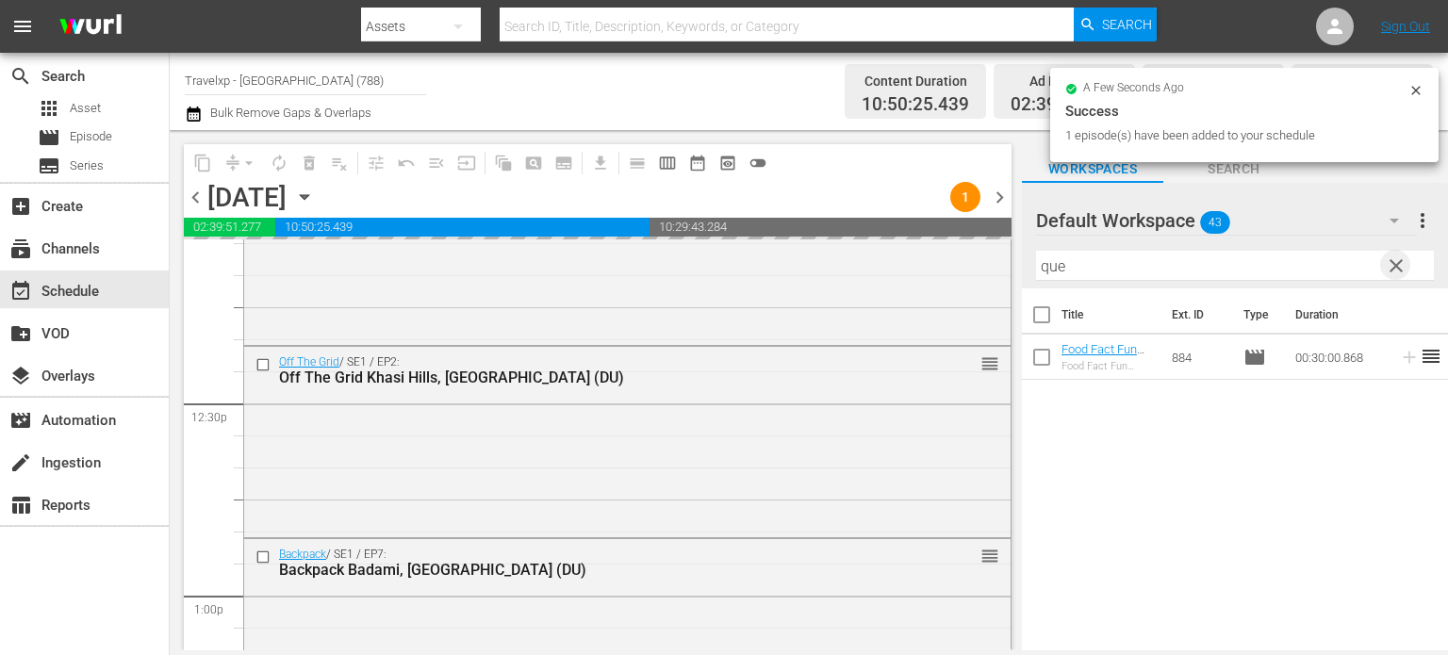
click at [1400, 267] on span "clear" at bounding box center [1396, 266] width 23 height 23
click at [1400, 267] on input "text" at bounding box center [1235, 266] width 398 height 30
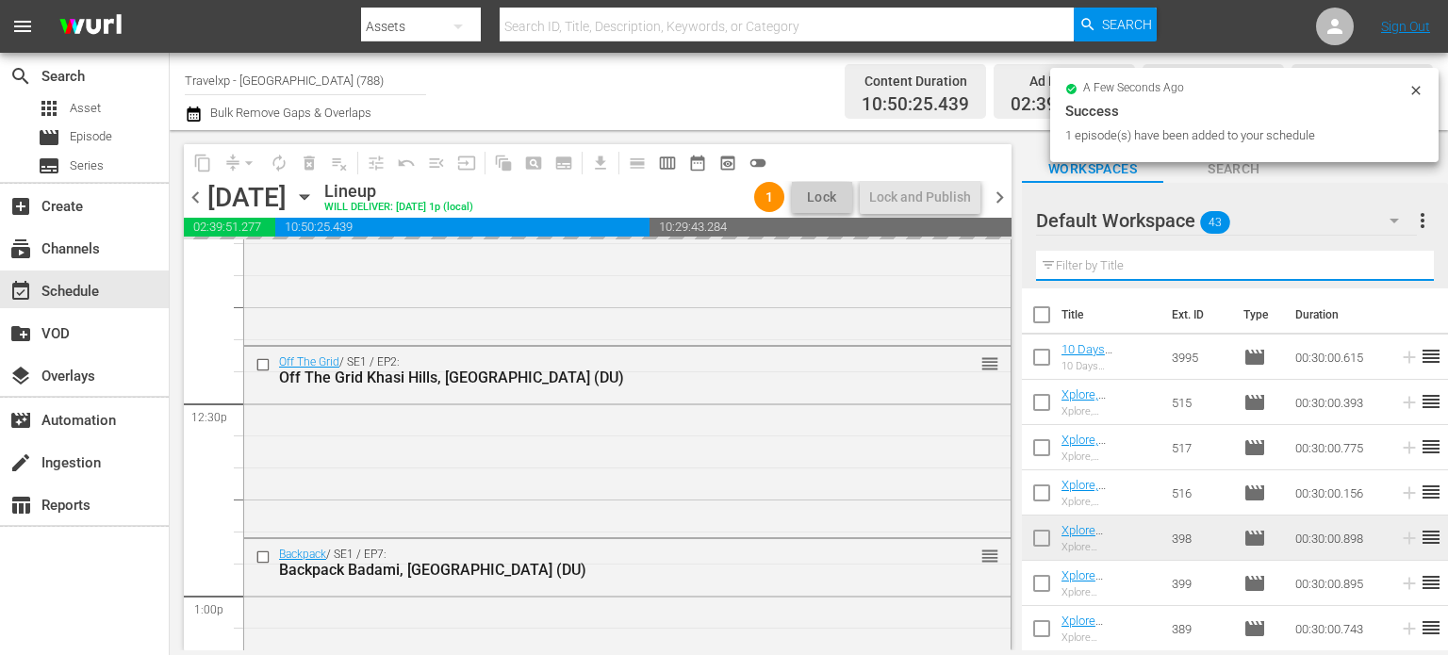
click at [1400, 267] on input "text" at bounding box center [1235, 266] width 398 height 30
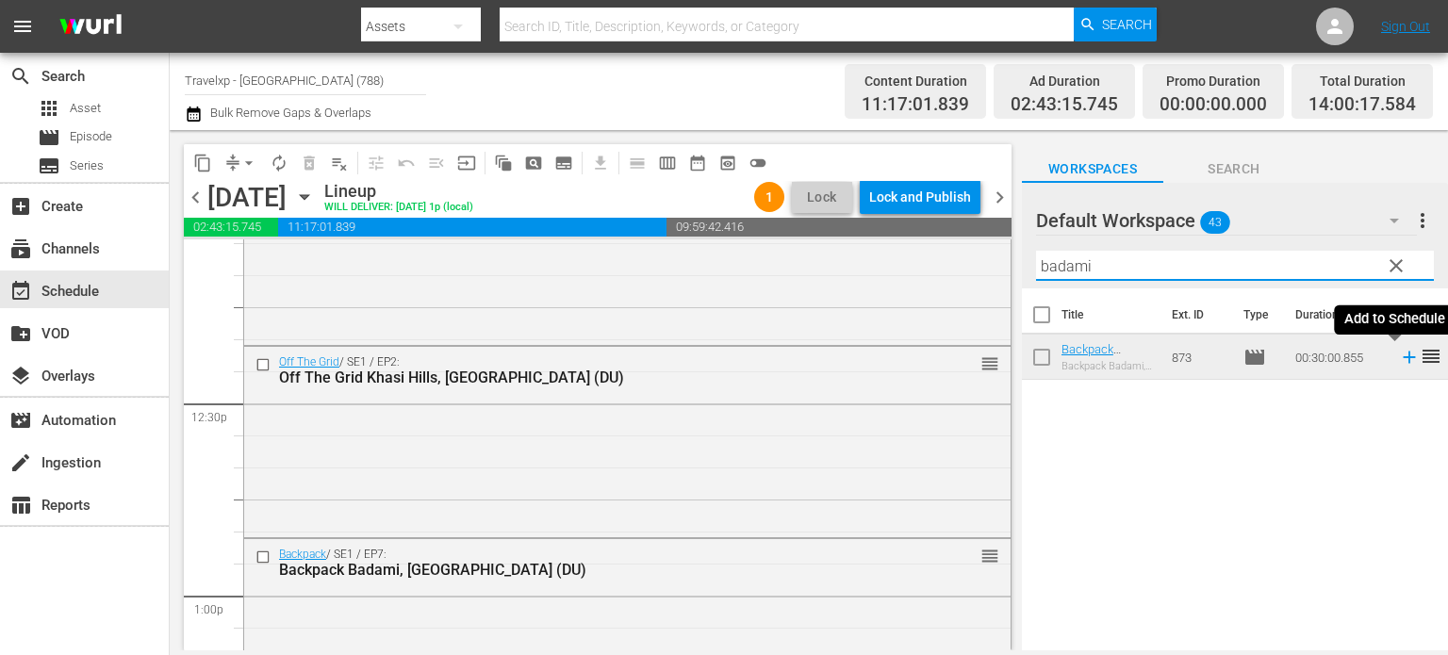
type input "badami"
click at [1399, 356] on icon at bounding box center [1409, 357] width 21 height 21
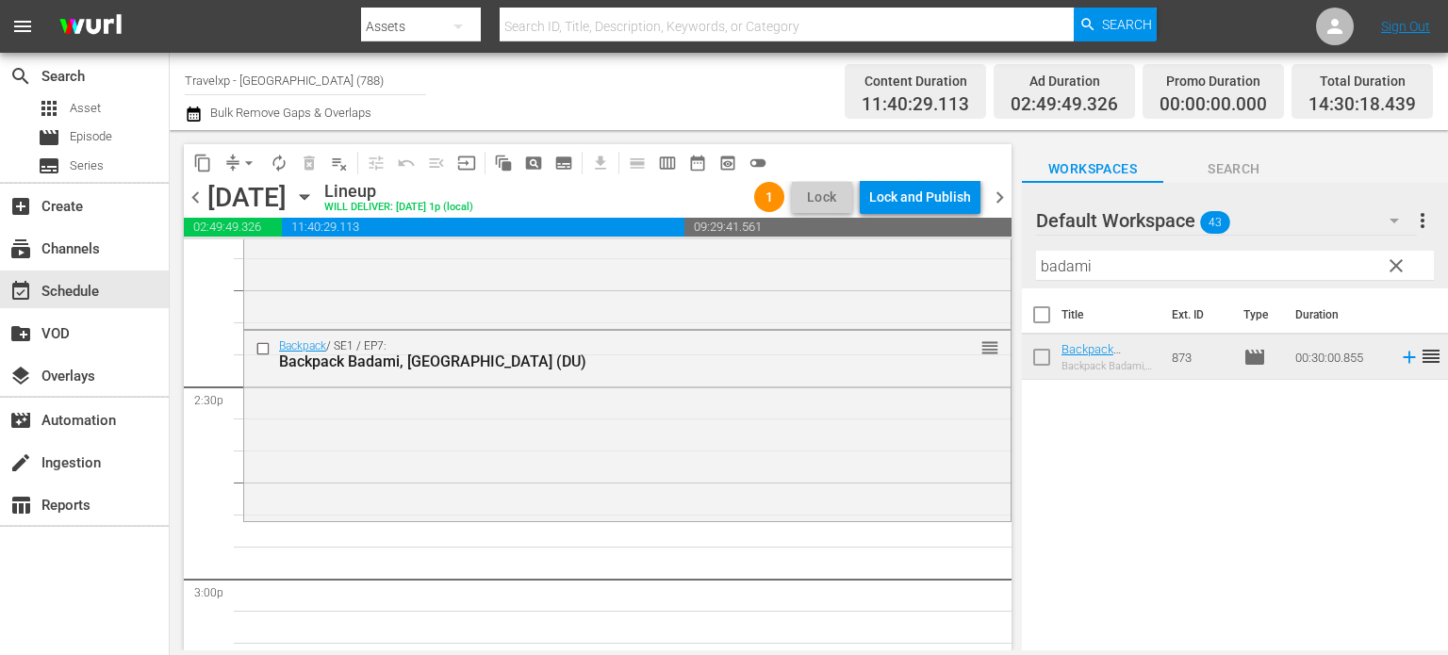
scroll to position [5415, 0]
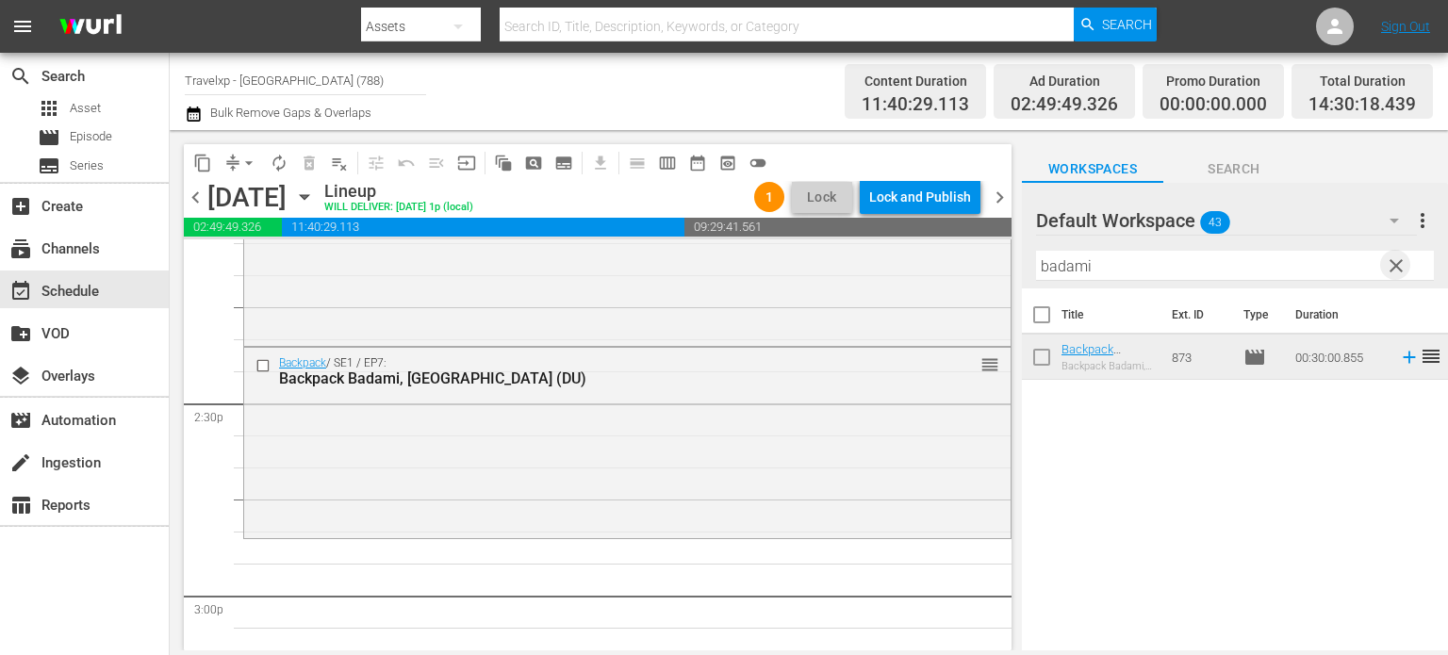
click at [1391, 267] on span "clear" at bounding box center [1396, 266] width 23 height 23
click at [1391, 267] on input "badami" at bounding box center [1235, 266] width 398 height 30
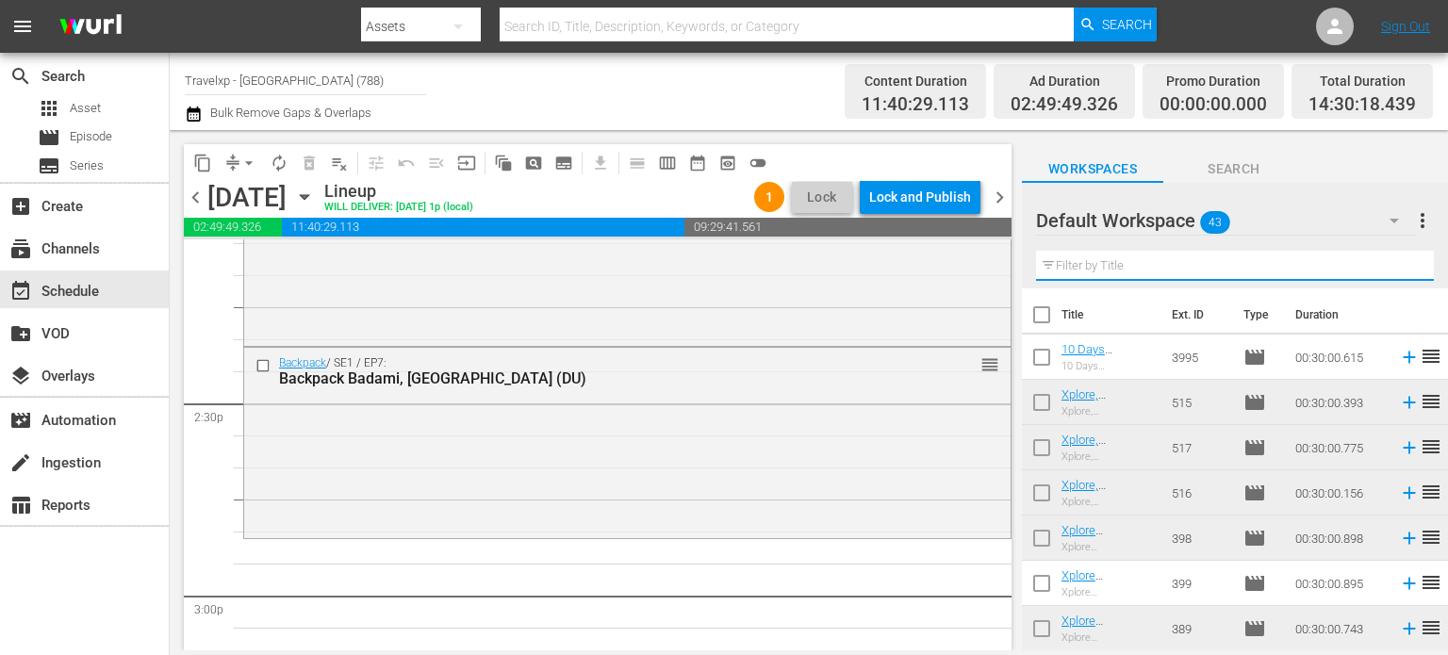
click at [1391, 267] on input "text" at bounding box center [1235, 266] width 398 height 30
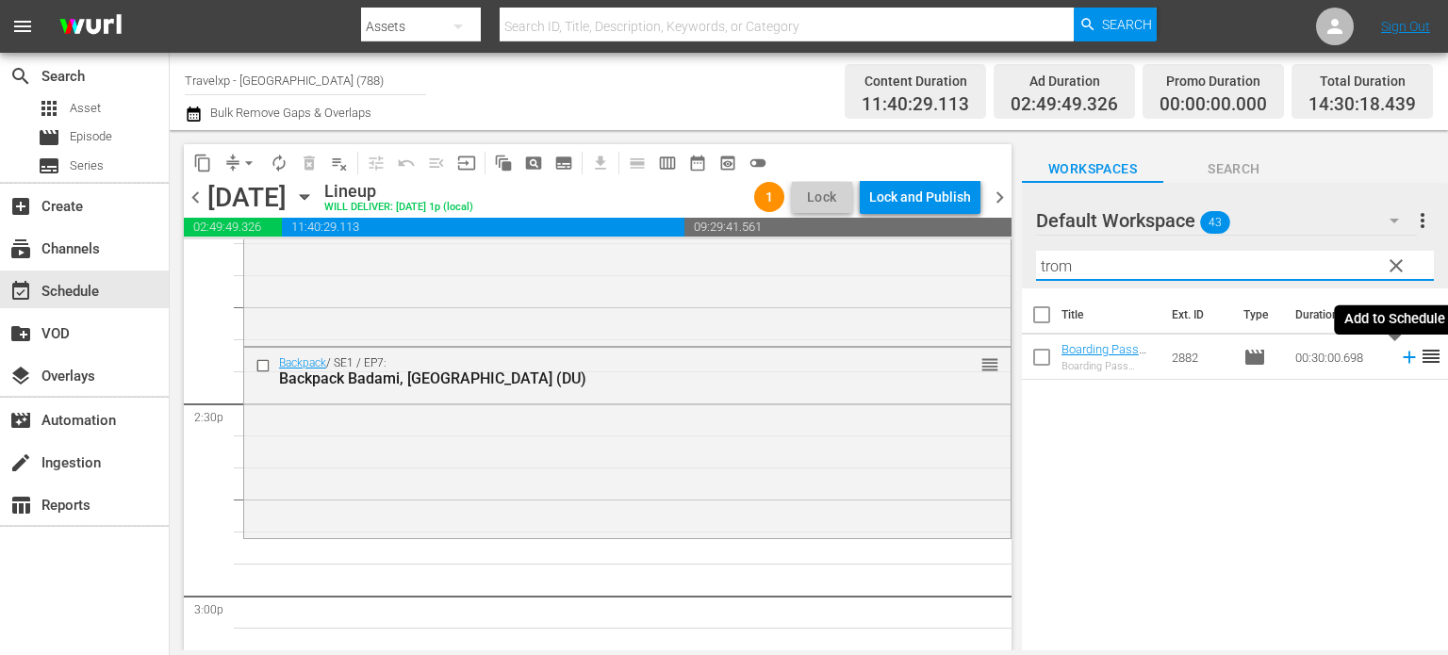
type input "trom"
click at [1402, 361] on icon at bounding box center [1409, 357] width 21 height 21
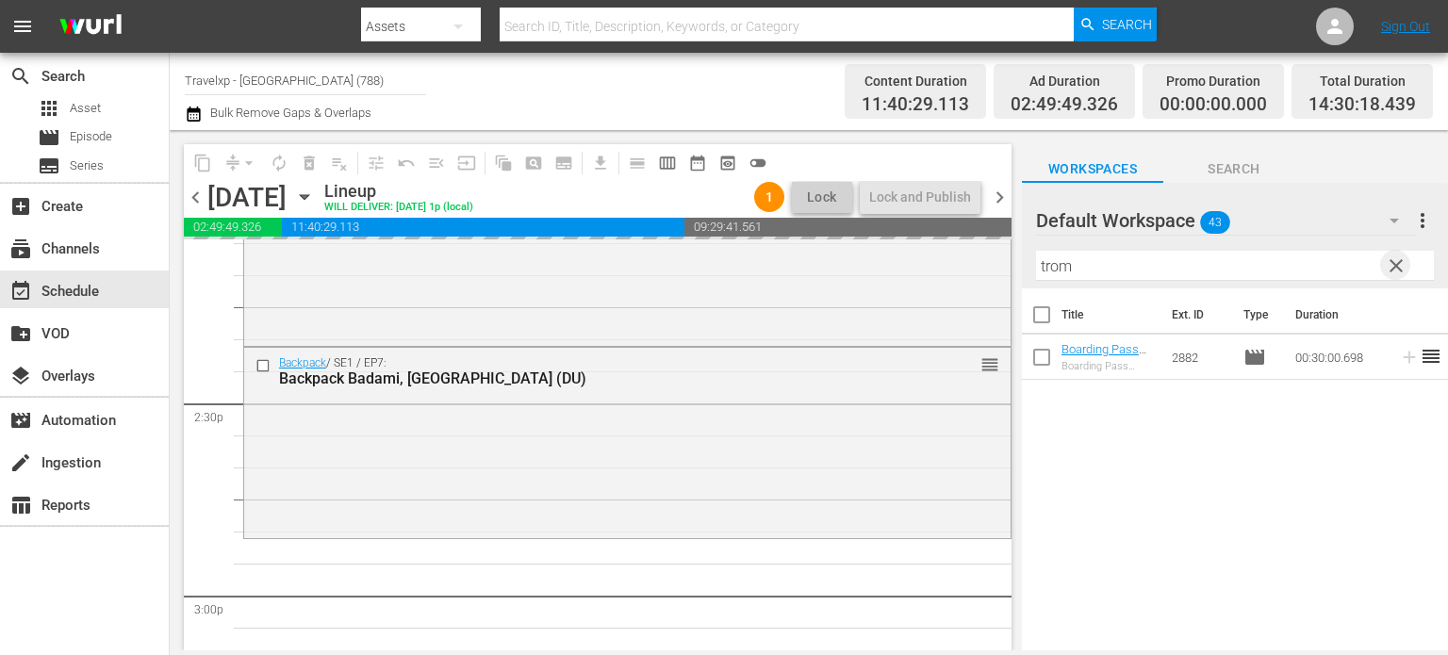
click at [1392, 264] on span "clear" at bounding box center [1396, 266] width 23 height 23
click at [1392, 264] on input "trom" at bounding box center [1235, 266] width 398 height 30
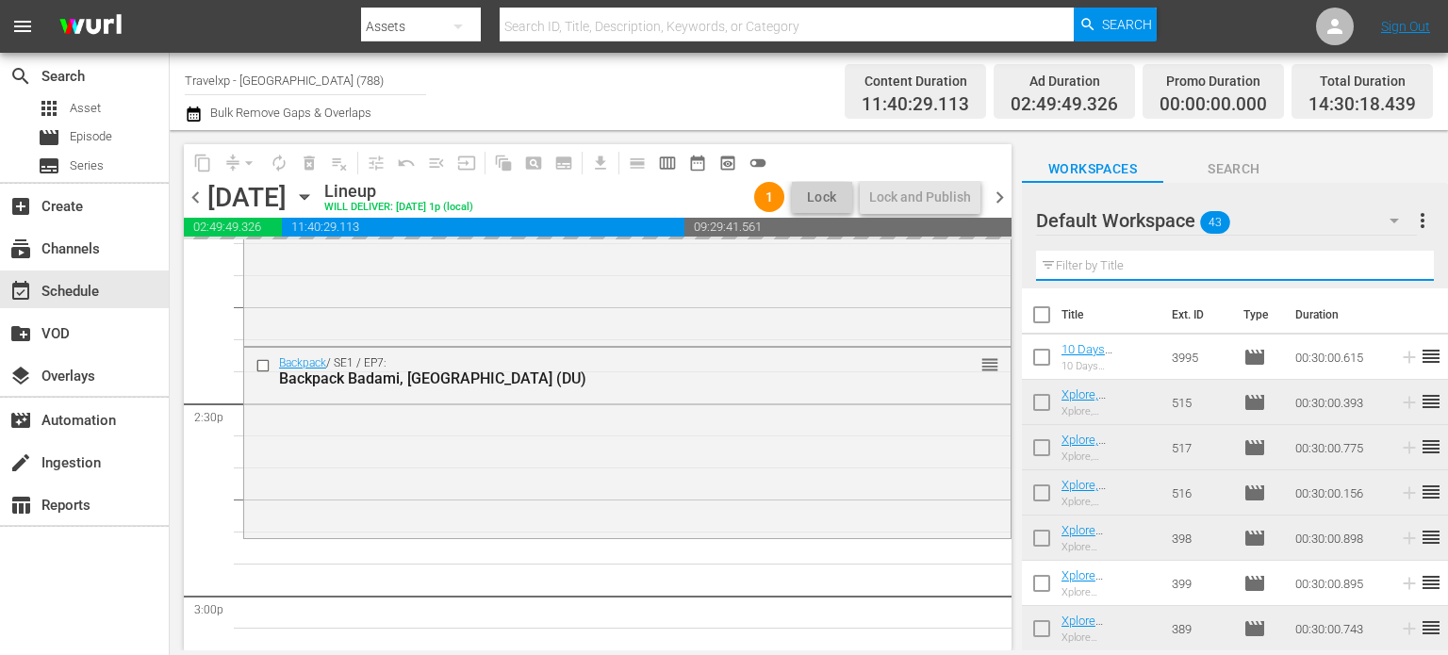
click at [1392, 264] on input "text" at bounding box center [1235, 266] width 398 height 30
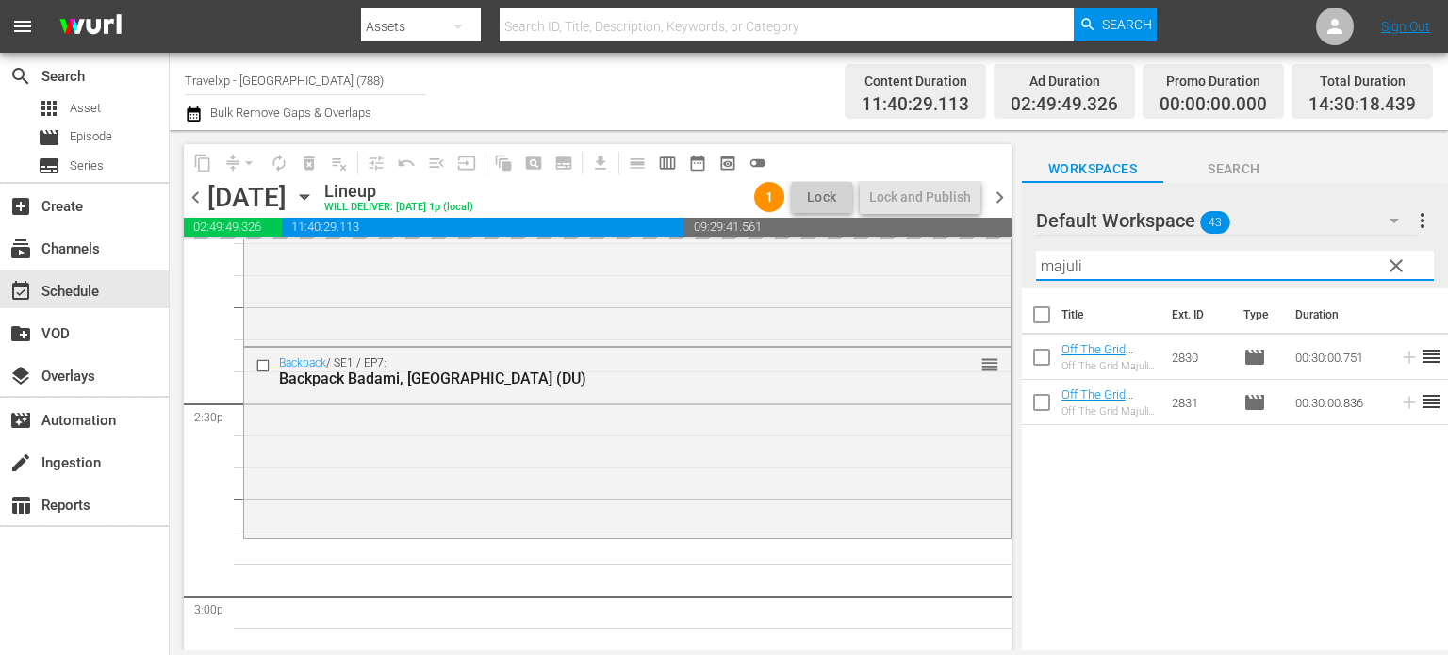
type input "majuli"
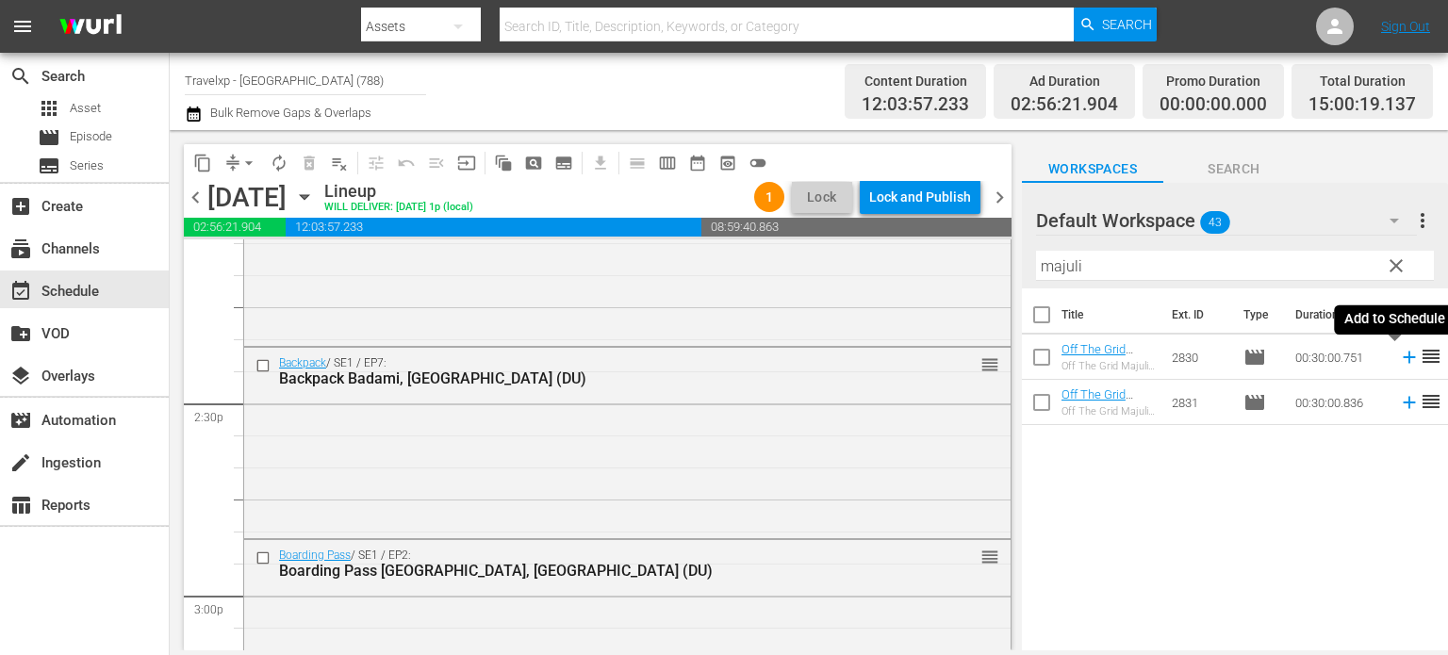
click at [1403, 355] on icon at bounding box center [1409, 358] width 12 height 12
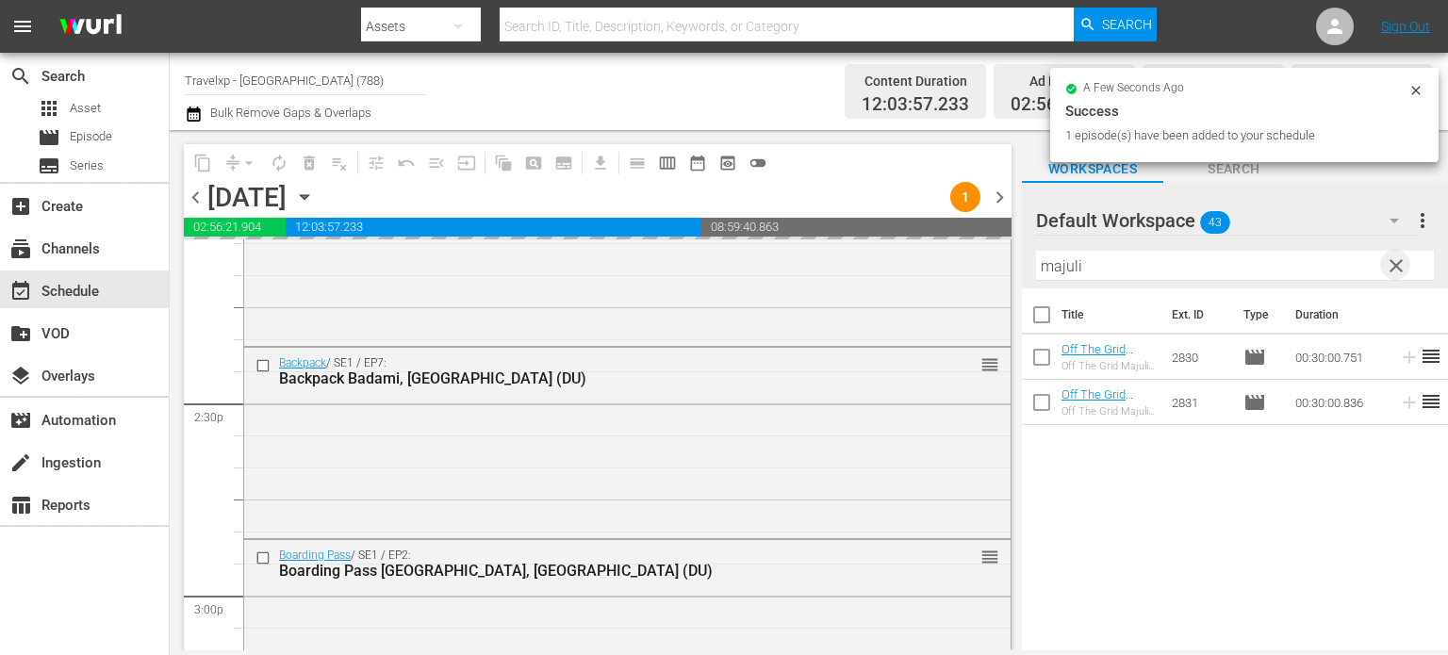
click at [1397, 261] on span "clear" at bounding box center [1396, 266] width 23 height 23
click at [1397, 261] on input "majuli" at bounding box center [1235, 266] width 398 height 30
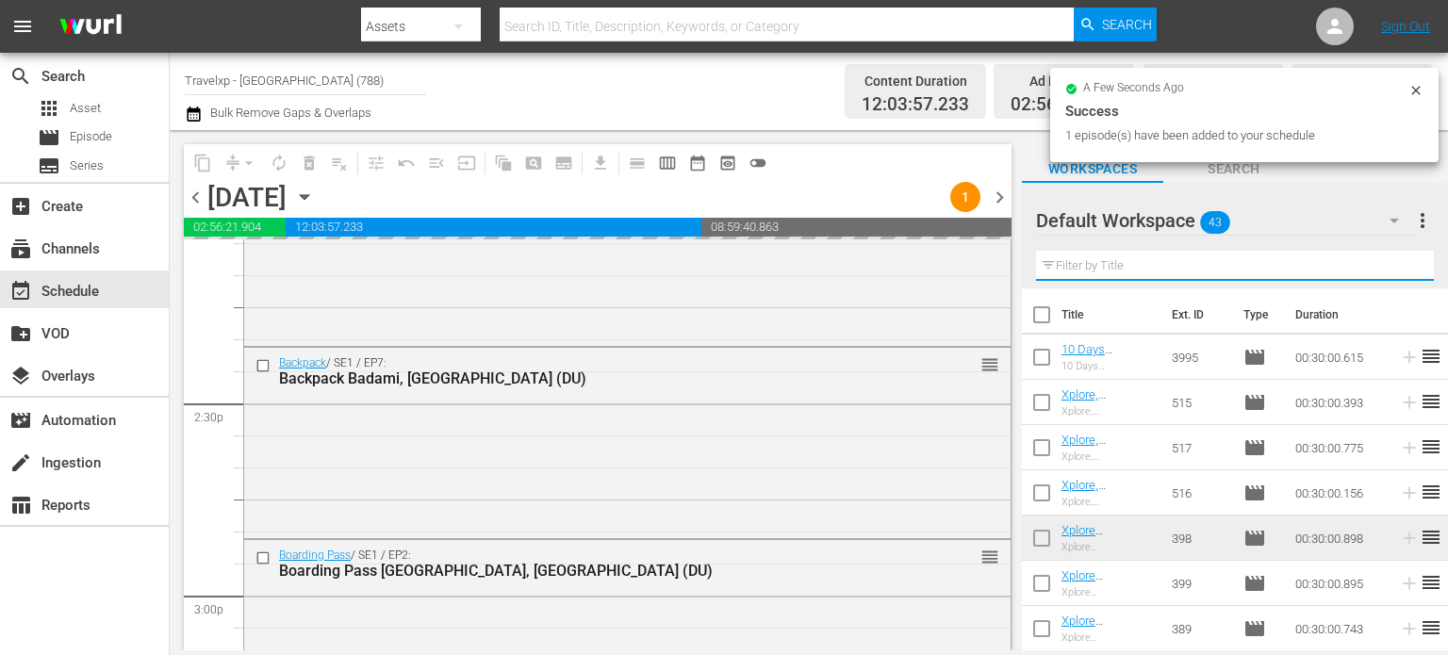
click at [1397, 261] on input "text" at bounding box center [1235, 266] width 398 height 30
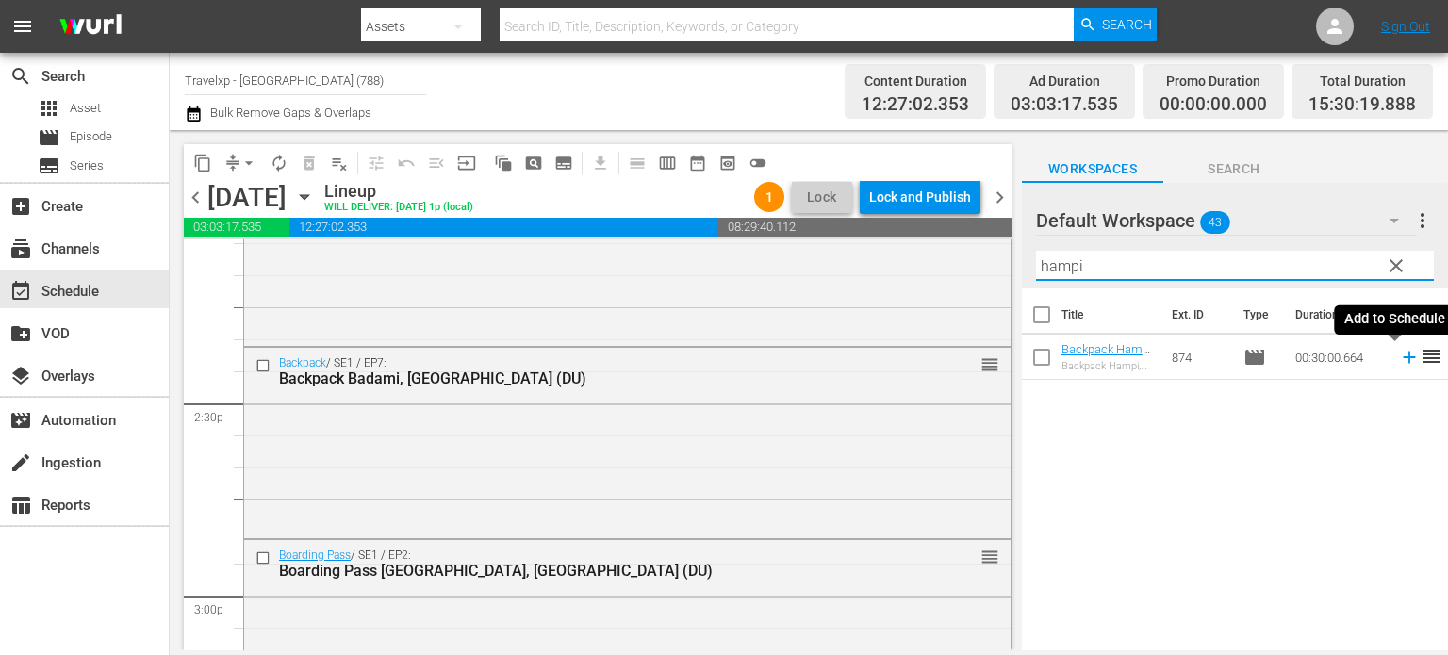
type input "hampi"
click at [1401, 358] on icon at bounding box center [1409, 357] width 21 height 21
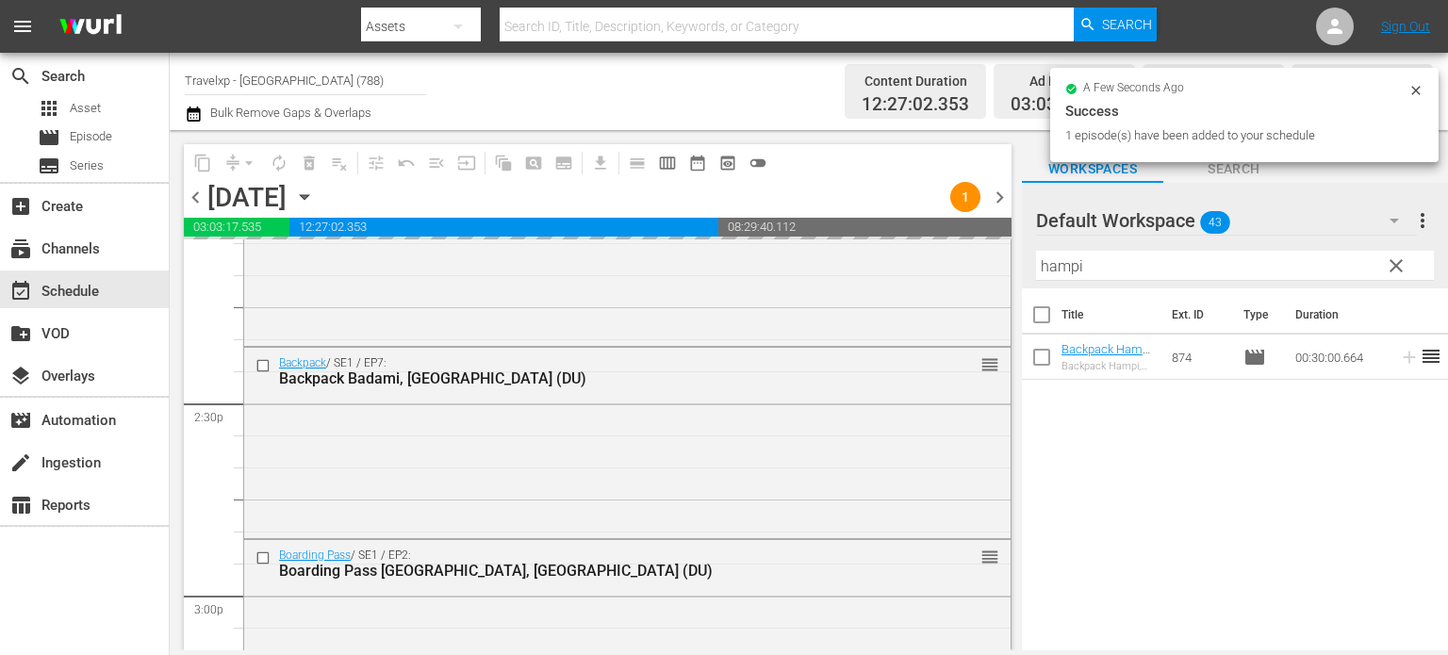
click at [1388, 274] on span "clear" at bounding box center [1396, 266] width 23 height 23
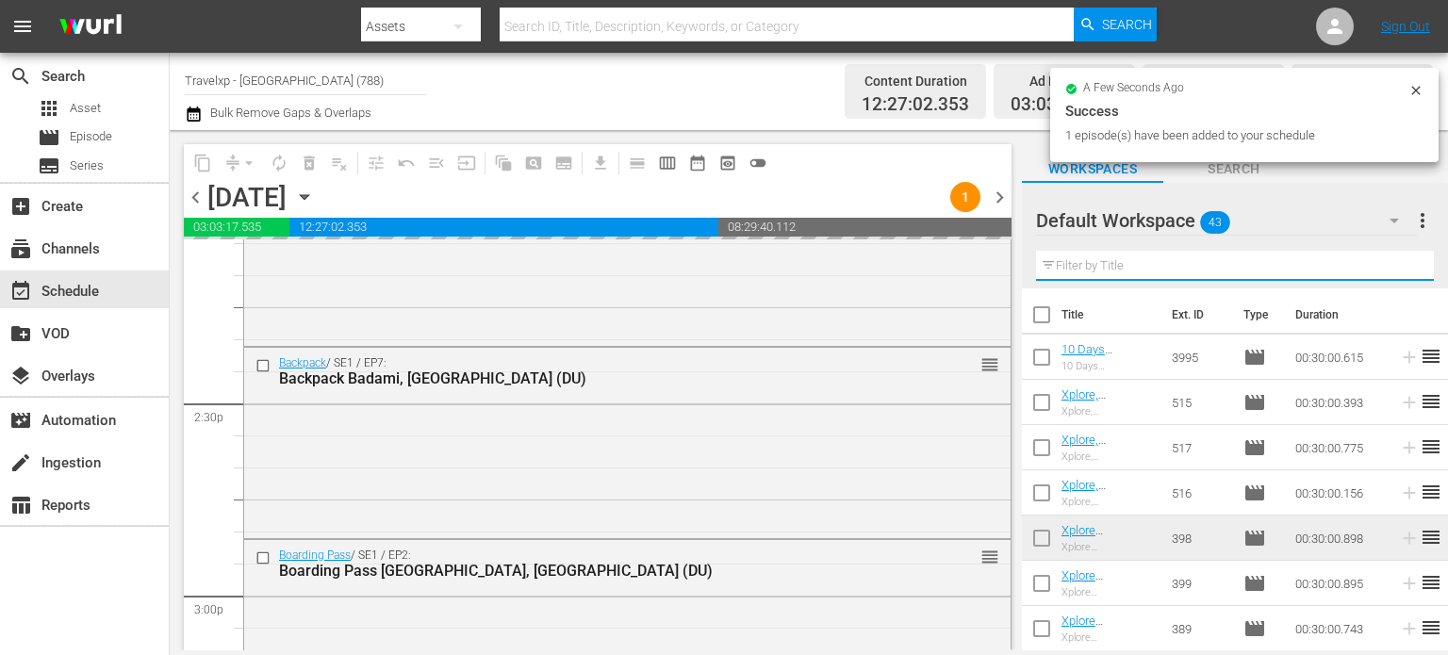
click at [1388, 274] on input "text" at bounding box center [1235, 266] width 398 height 30
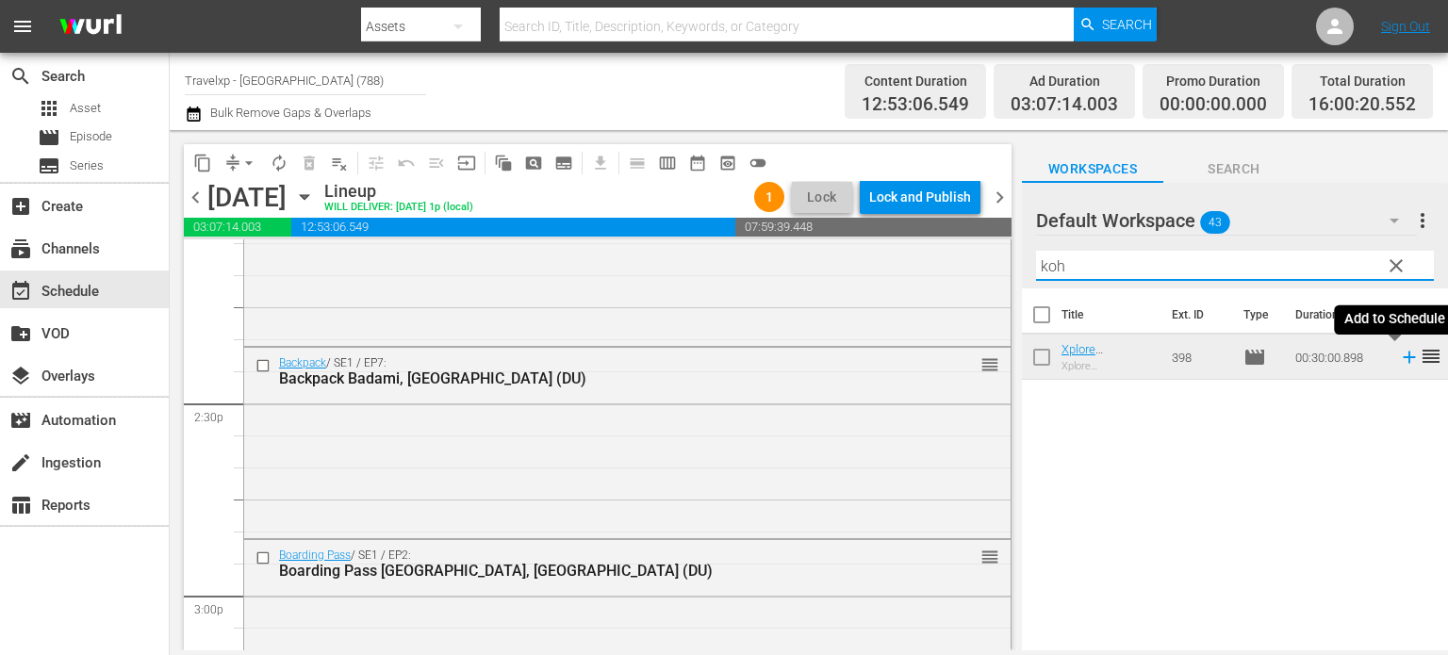
type input "koh"
click at [1403, 357] on icon at bounding box center [1409, 358] width 12 height 12
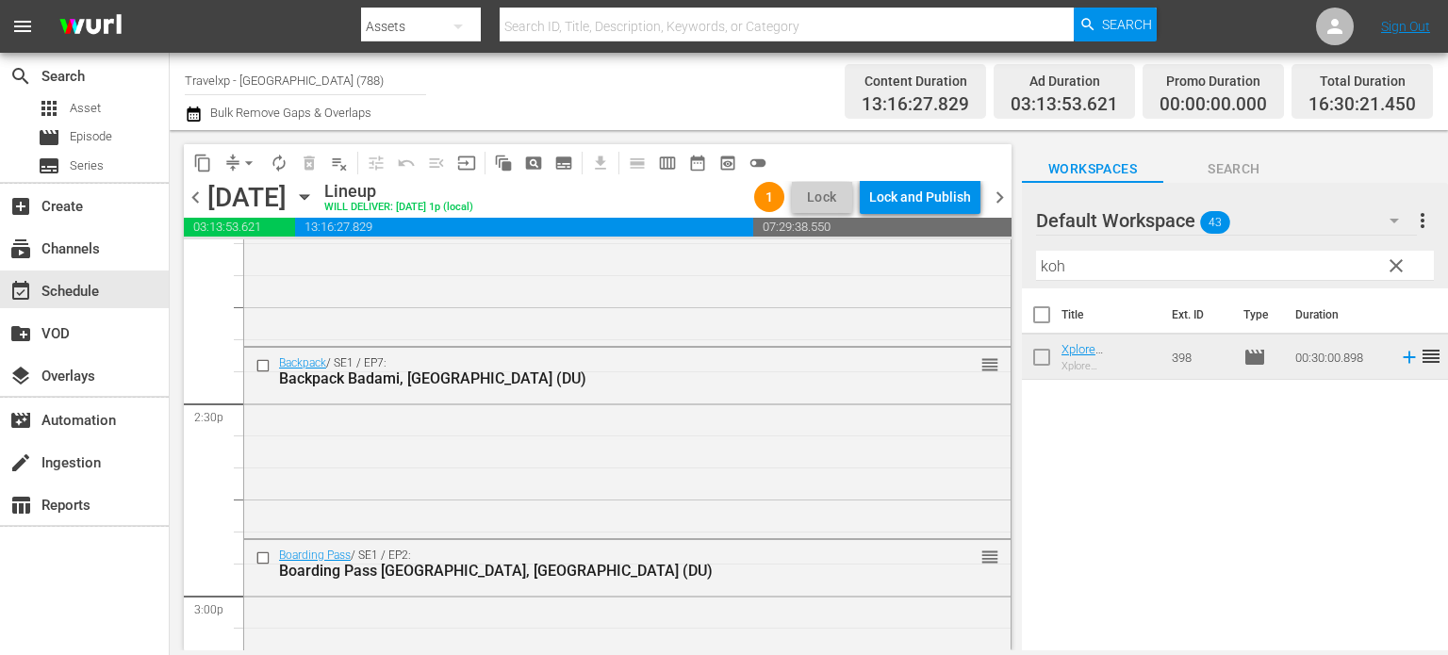
click at [1394, 265] on span "clear" at bounding box center [1396, 266] width 23 height 23
click at [1394, 265] on input "koh" at bounding box center [1235, 266] width 398 height 30
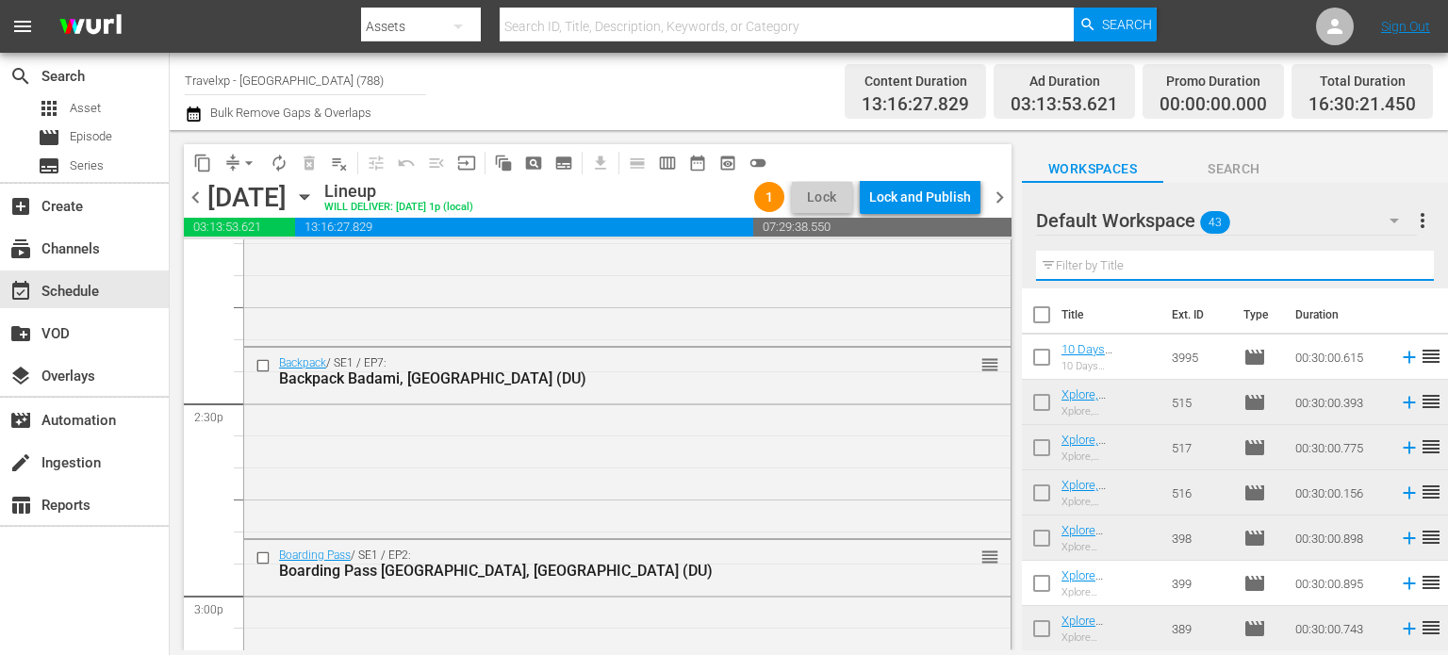
click at [1394, 265] on input "text" at bounding box center [1235, 266] width 398 height 30
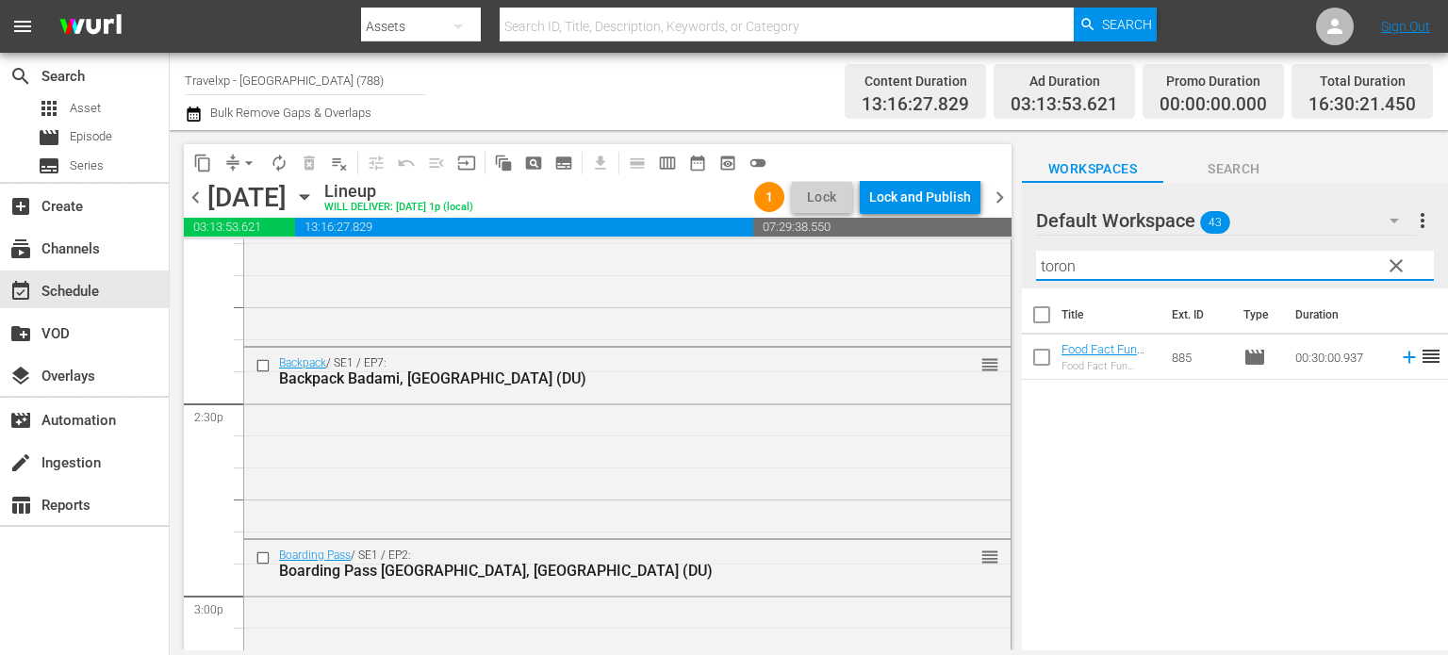
type input "toron"
click at [1399, 361] on icon at bounding box center [1409, 357] width 21 height 21
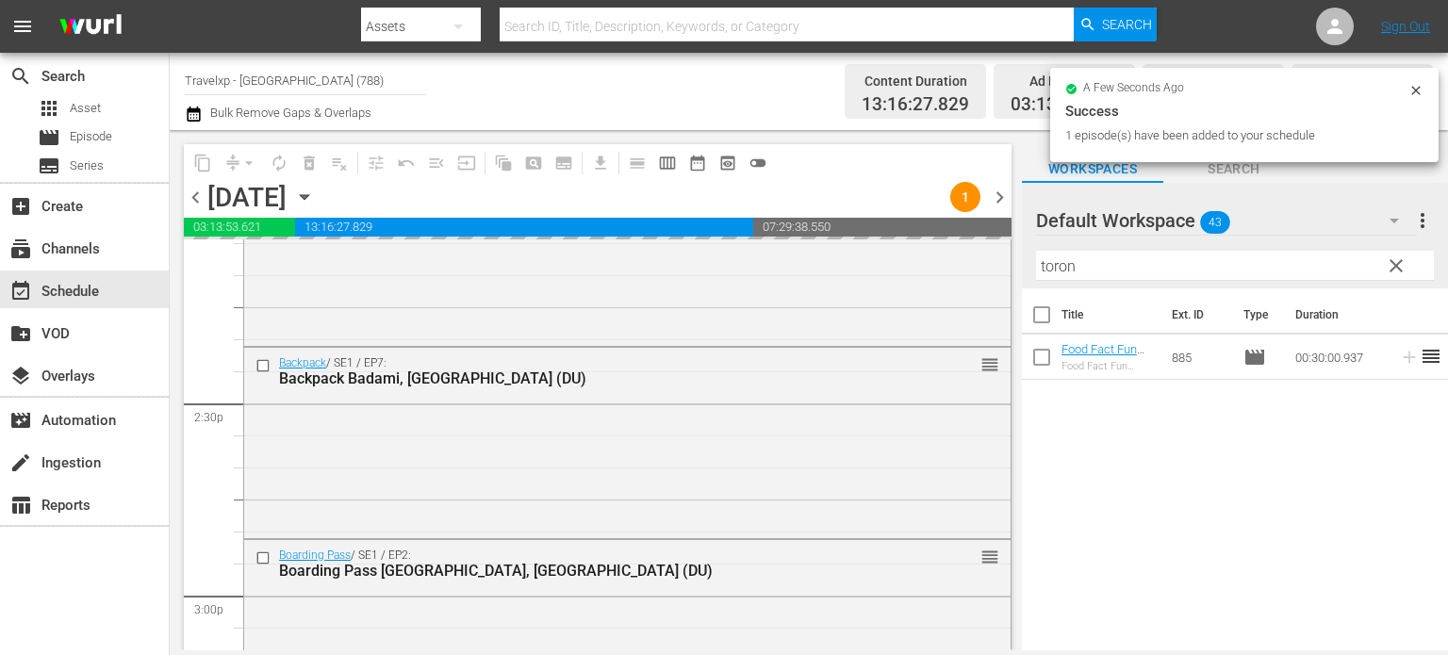
click at [1395, 273] on span "clear" at bounding box center [1396, 266] width 23 height 23
click at [1395, 273] on input "toron" at bounding box center [1235, 266] width 398 height 30
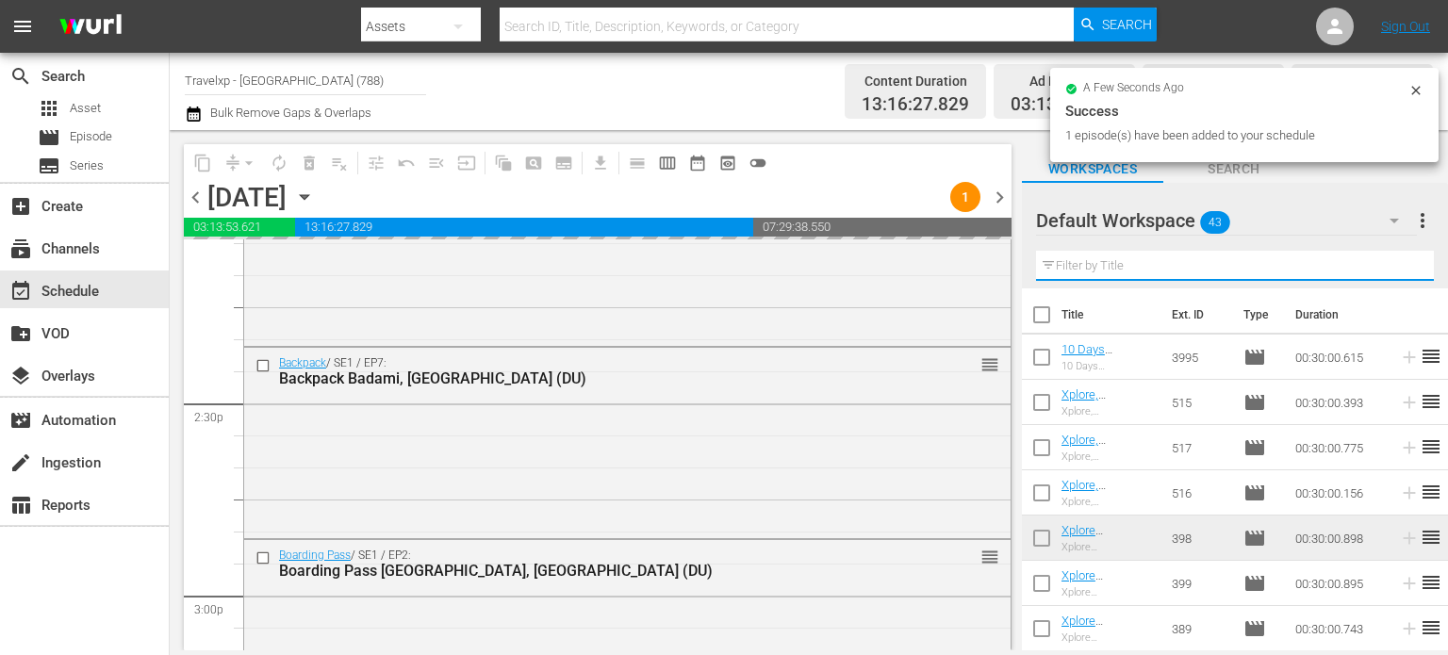
click at [1395, 273] on input "text" at bounding box center [1235, 266] width 398 height 30
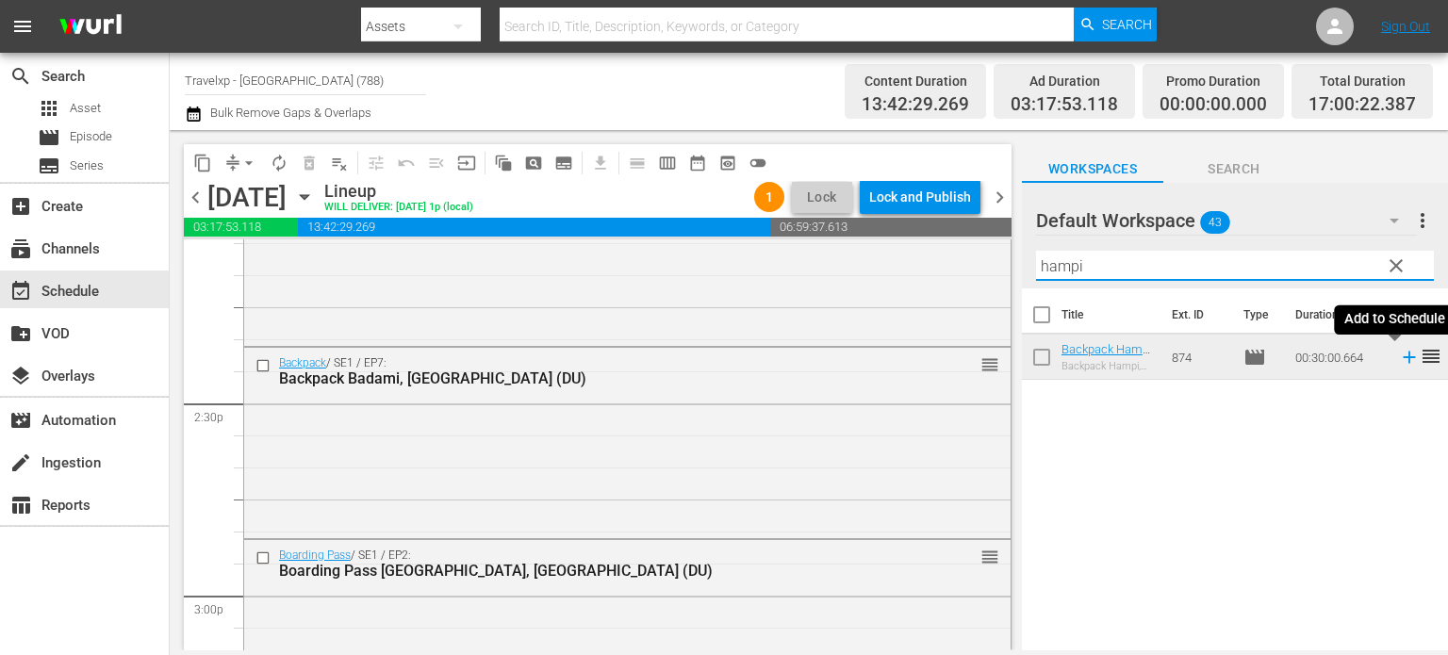
type input "hampi"
click at [1399, 356] on icon at bounding box center [1409, 357] width 21 height 21
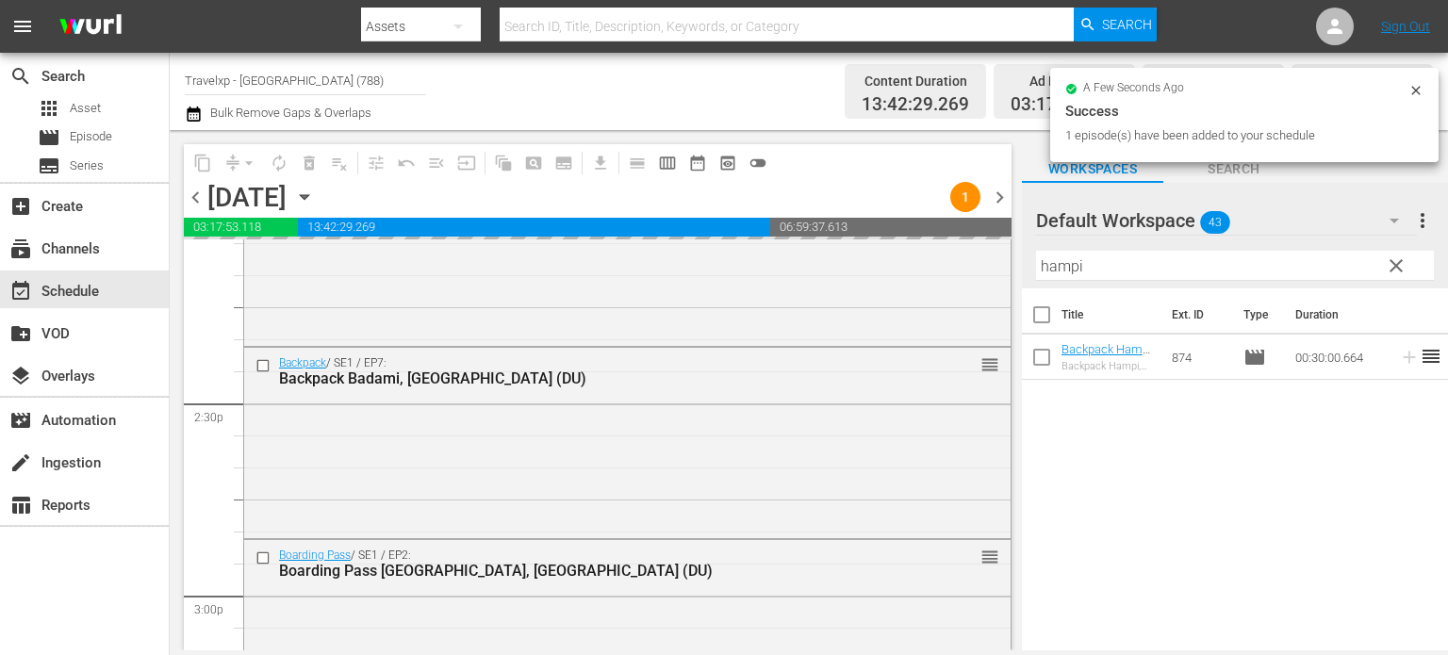
click at [1394, 271] on span "clear" at bounding box center [1396, 266] width 23 height 23
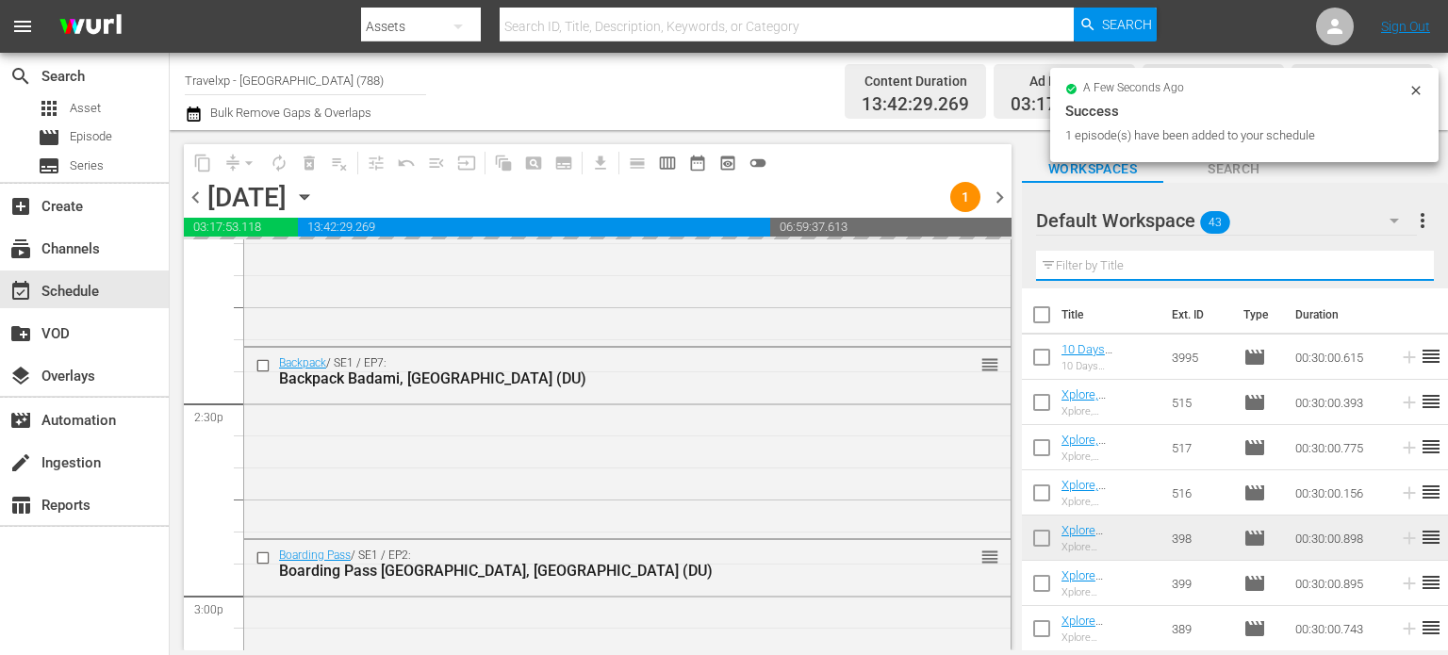
click at [1394, 271] on input "text" at bounding box center [1235, 266] width 398 height 30
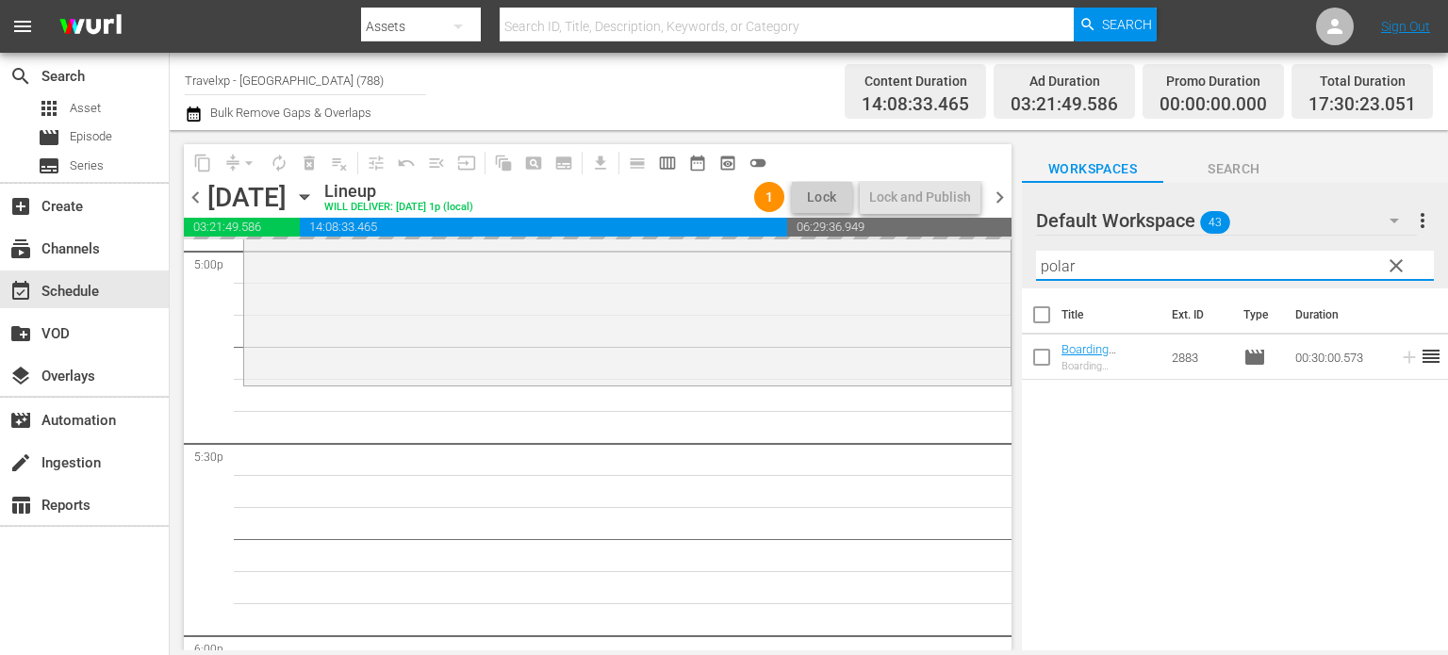
scroll to position [6537, 0]
type input "polar"
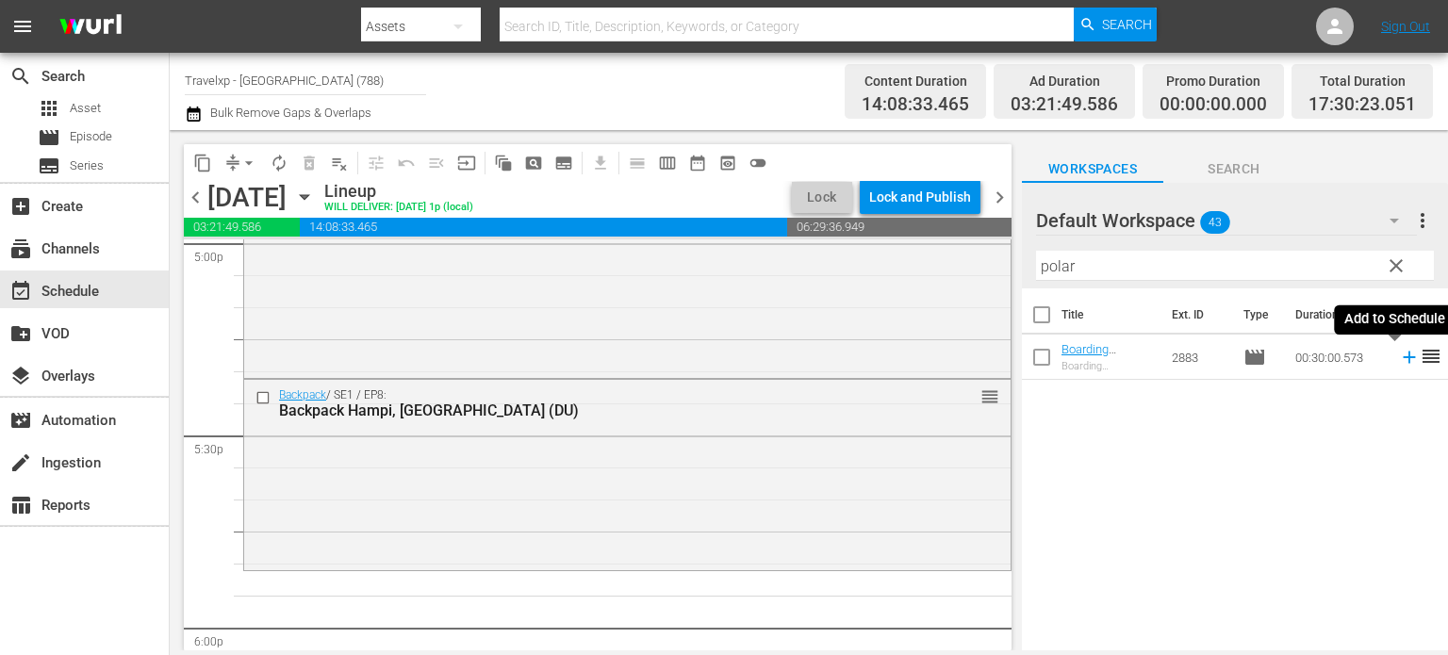
click at [1399, 361] on icon at bounding box center [1409, 357] width 21 height 21
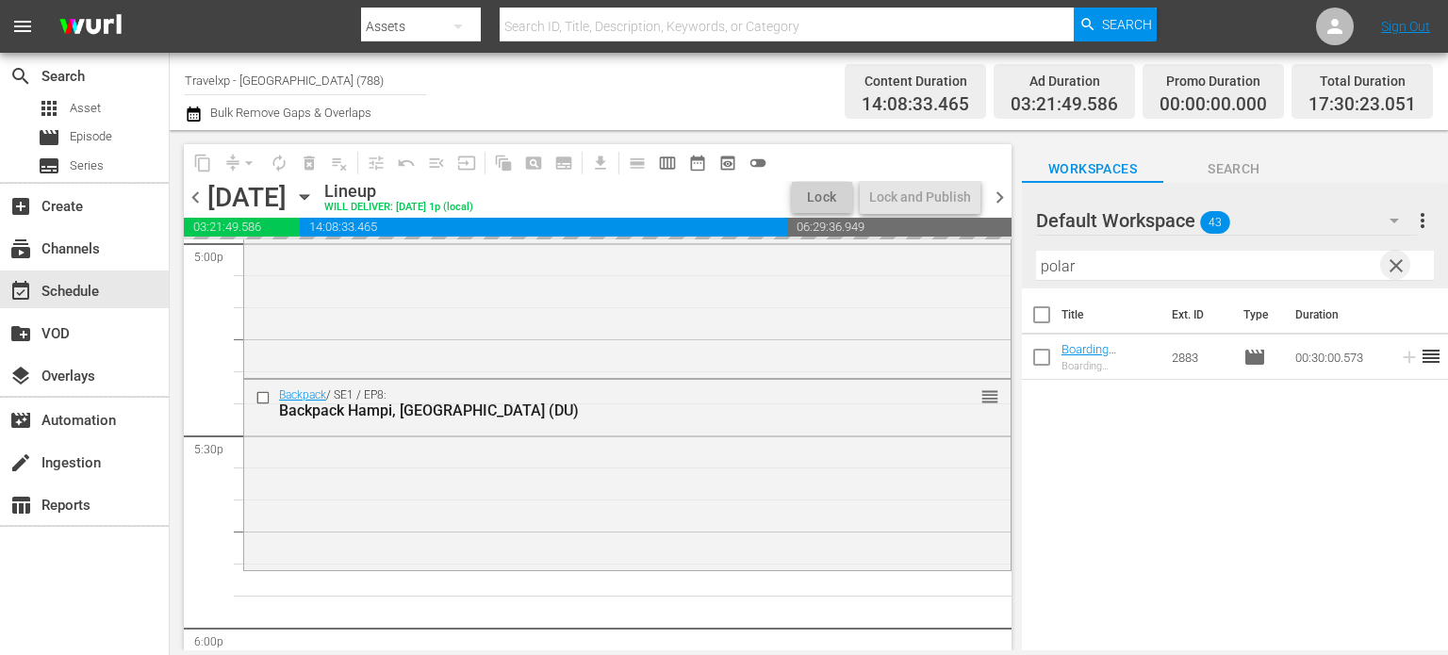
click at [1394, 276] on span "clear" at bounding box center [1396, 266] width 23 height 23
click at [1394, 276] on input "polar" at bounding box center [1235, 266] width 398 height 30
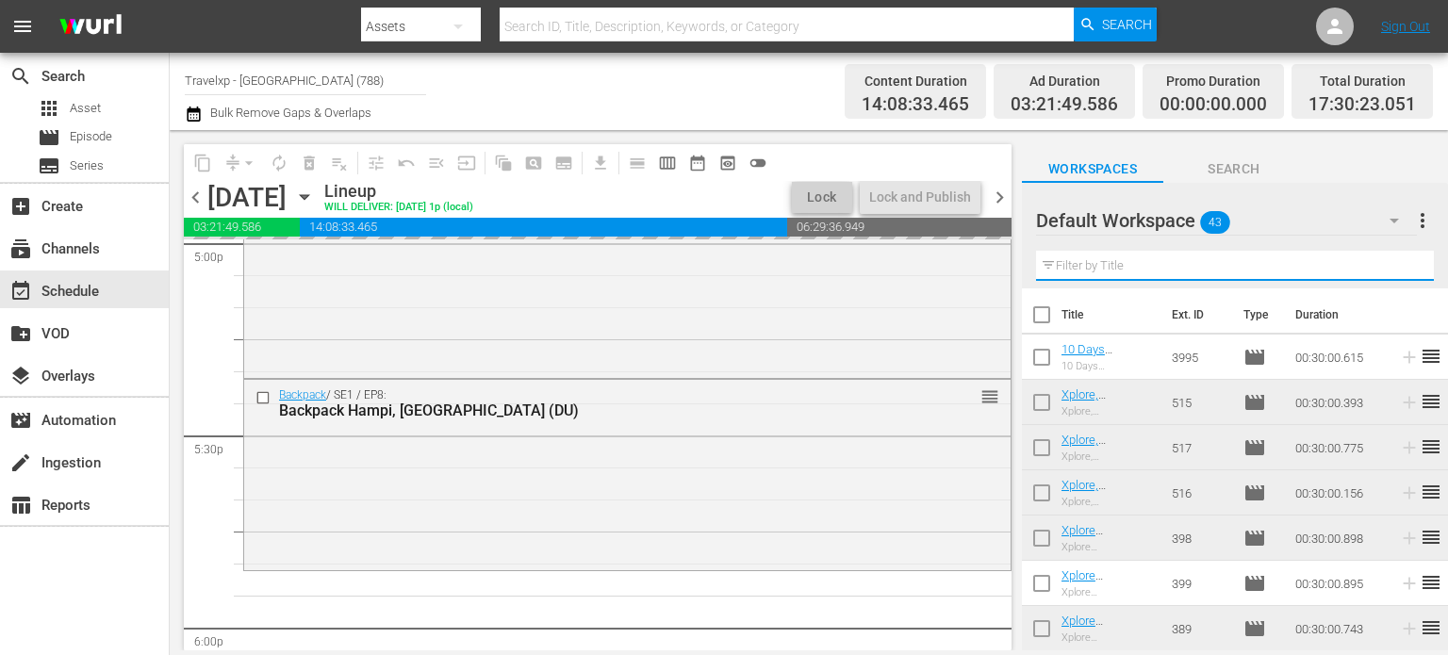
click at [1394, 276] on input "text" at bounding box center [1235, 266] width 398 height 30
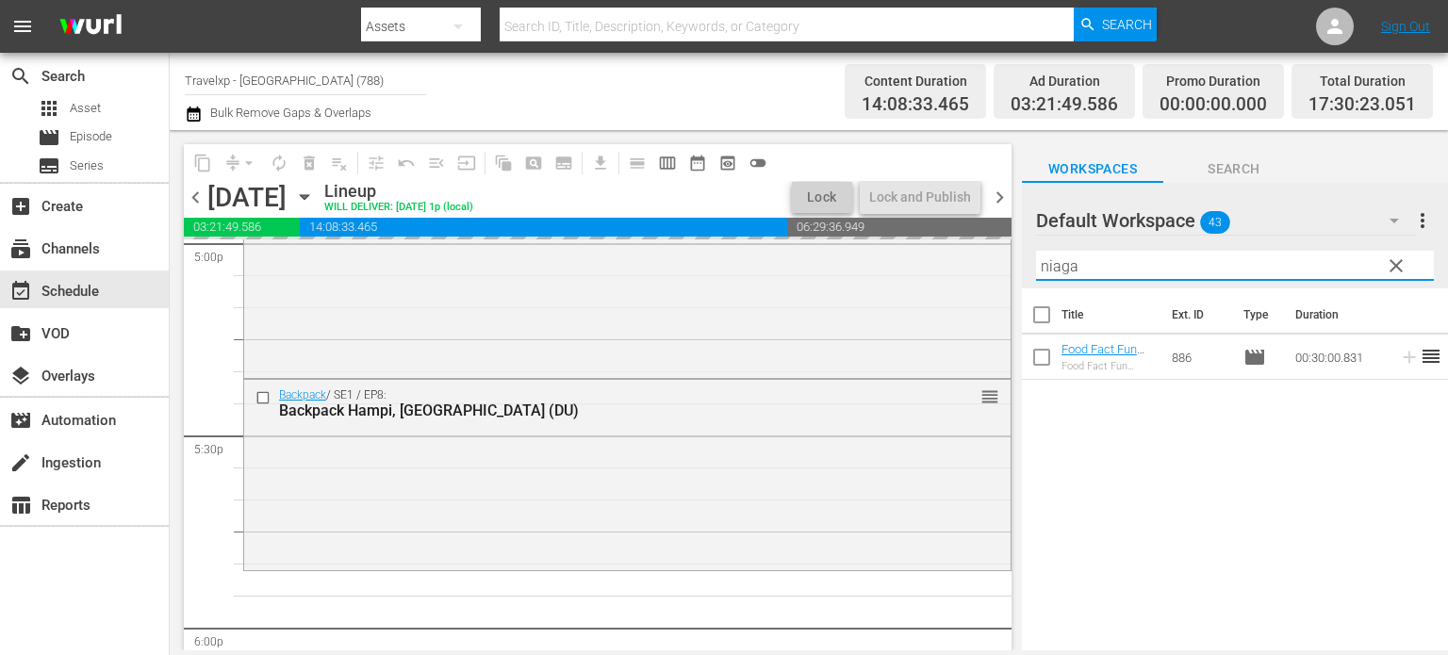
type input "niaga"
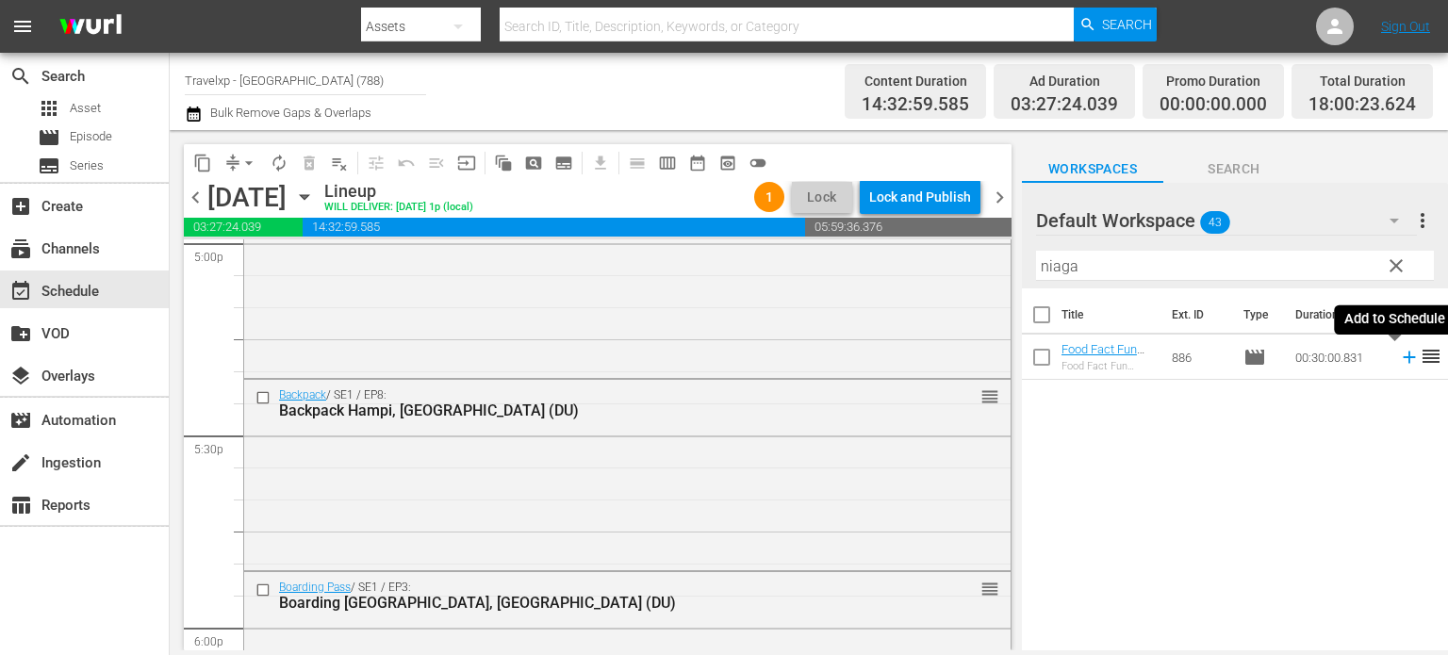
click at [1403, 357] on icon at bounding box center [1409, 358] width 12 height 12
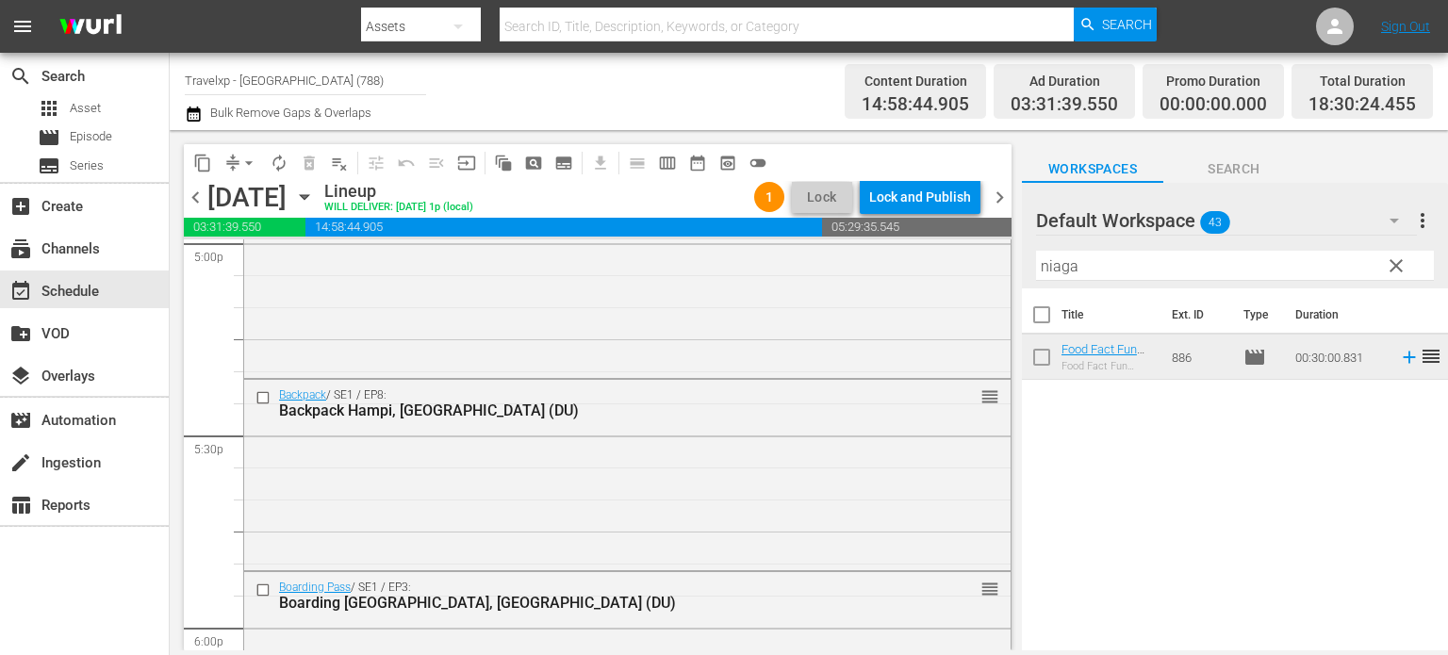
click at [1394, 265] on span "clear" at bounding box center [1396, 266] width 23 height 23
click at [1394, 265] on input "niaga" at bounding box center [1235, 266] width 398 height 30
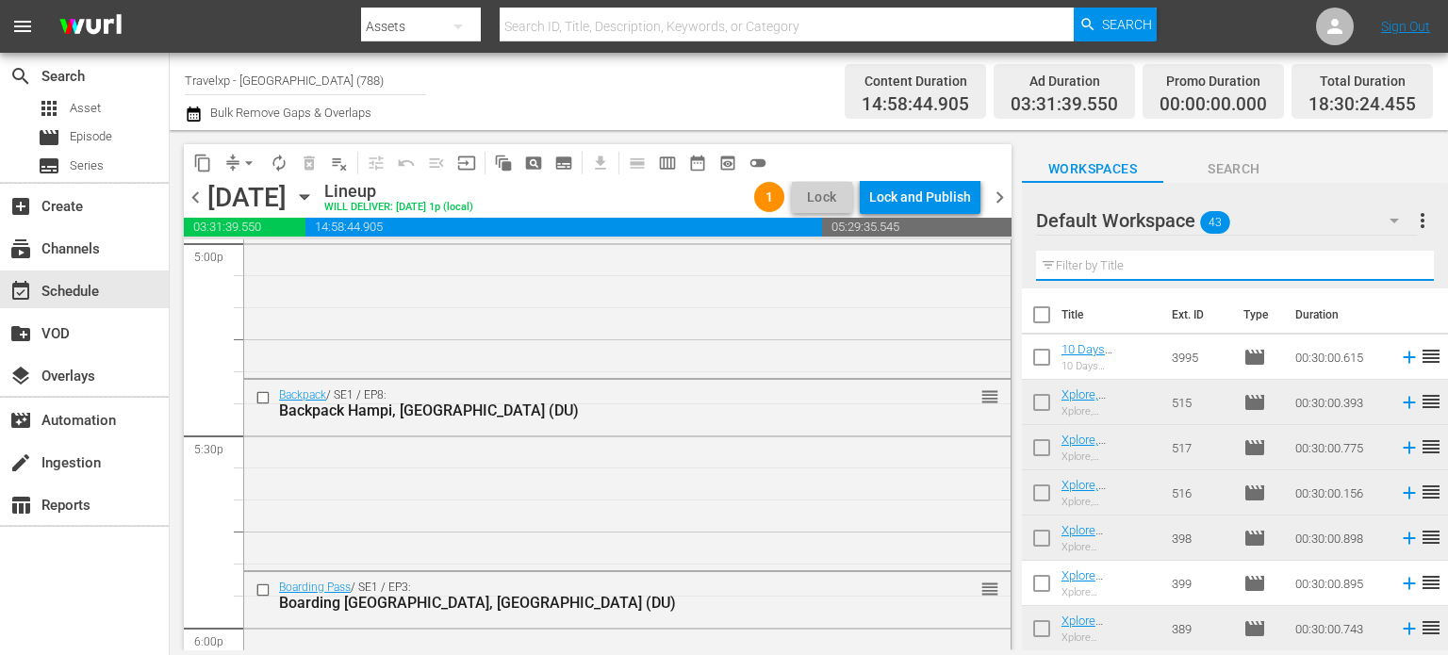
click at [1394, 265] on input "text" at bounding box center [1235, 266] width 398 height 30
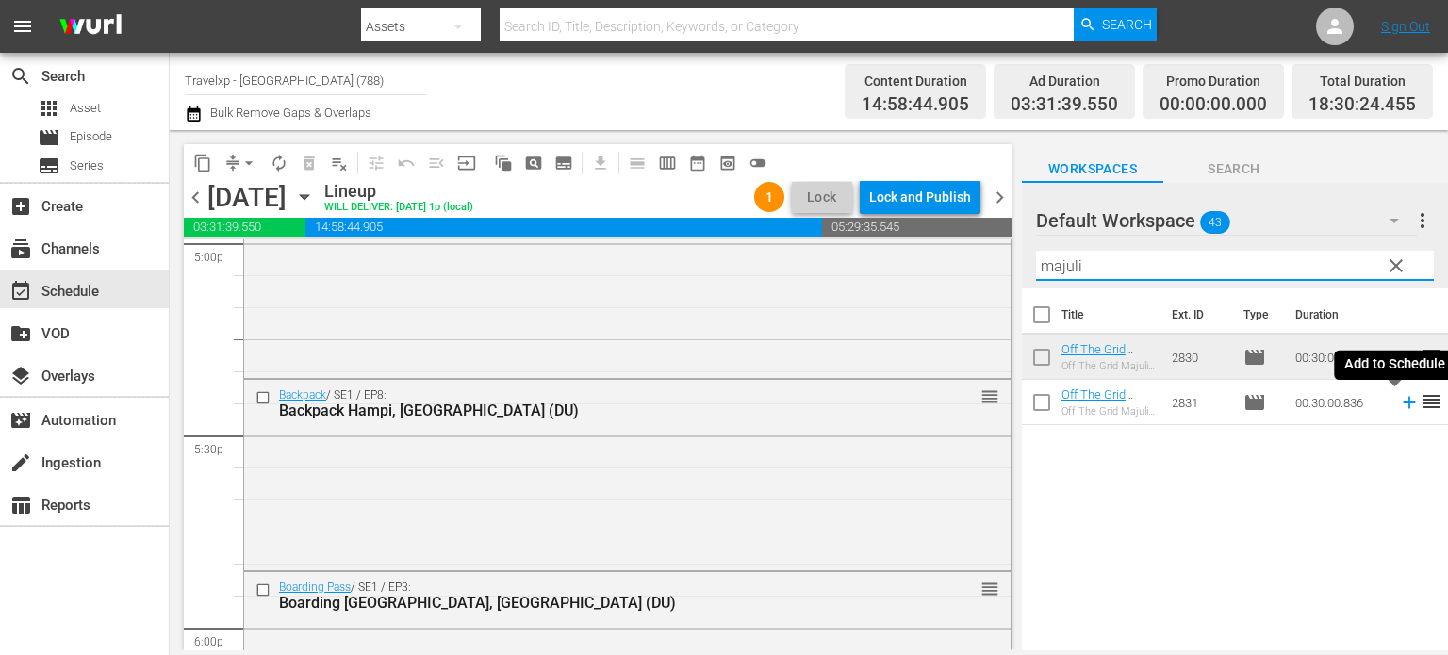
type input "majuli"
click at [1399, 404] on icon at bounding box center [1409, 402] width 21 height 21
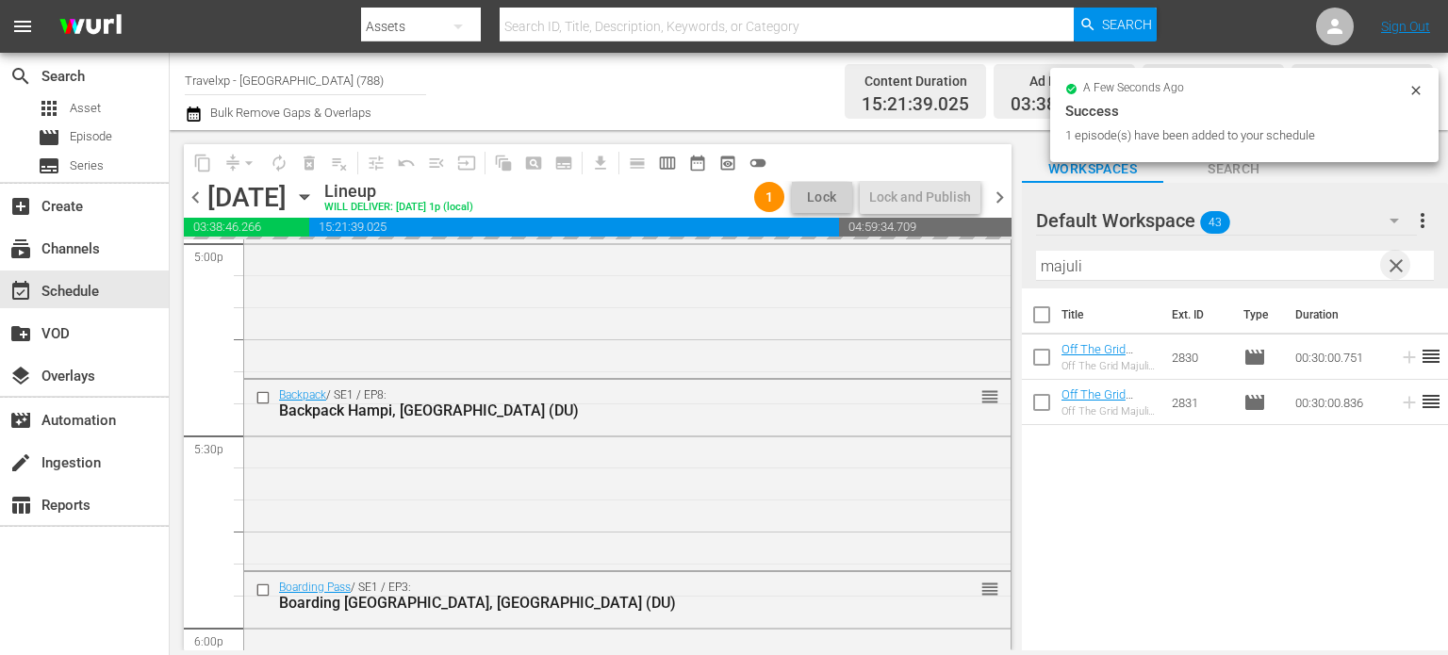
click at [1392, 256] on span "clear" at bounding box center [1396, 266] width 23 height 23
click at [1392, 256] on input "majuli" at bounding box center [1235, 266] width 398 height 30
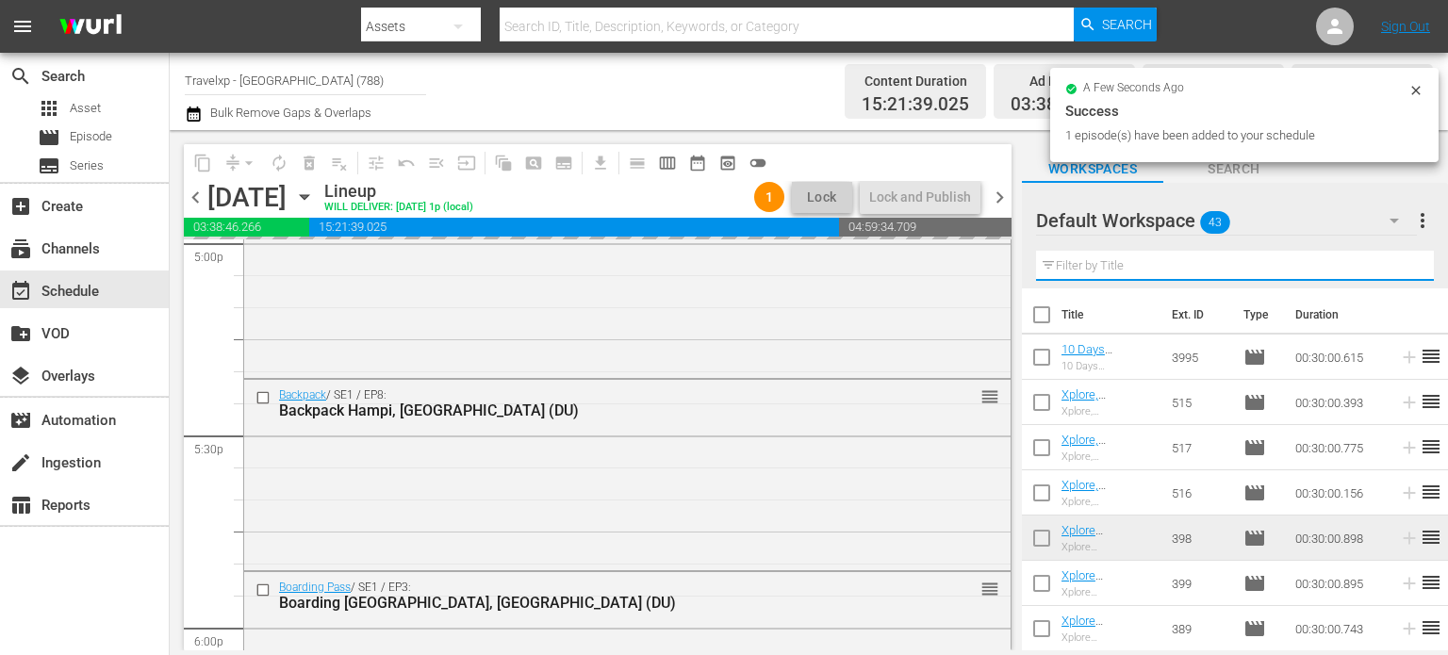
click at [1392, 256] on input "text" at bounding box center [1235, 266] width 398 height 30
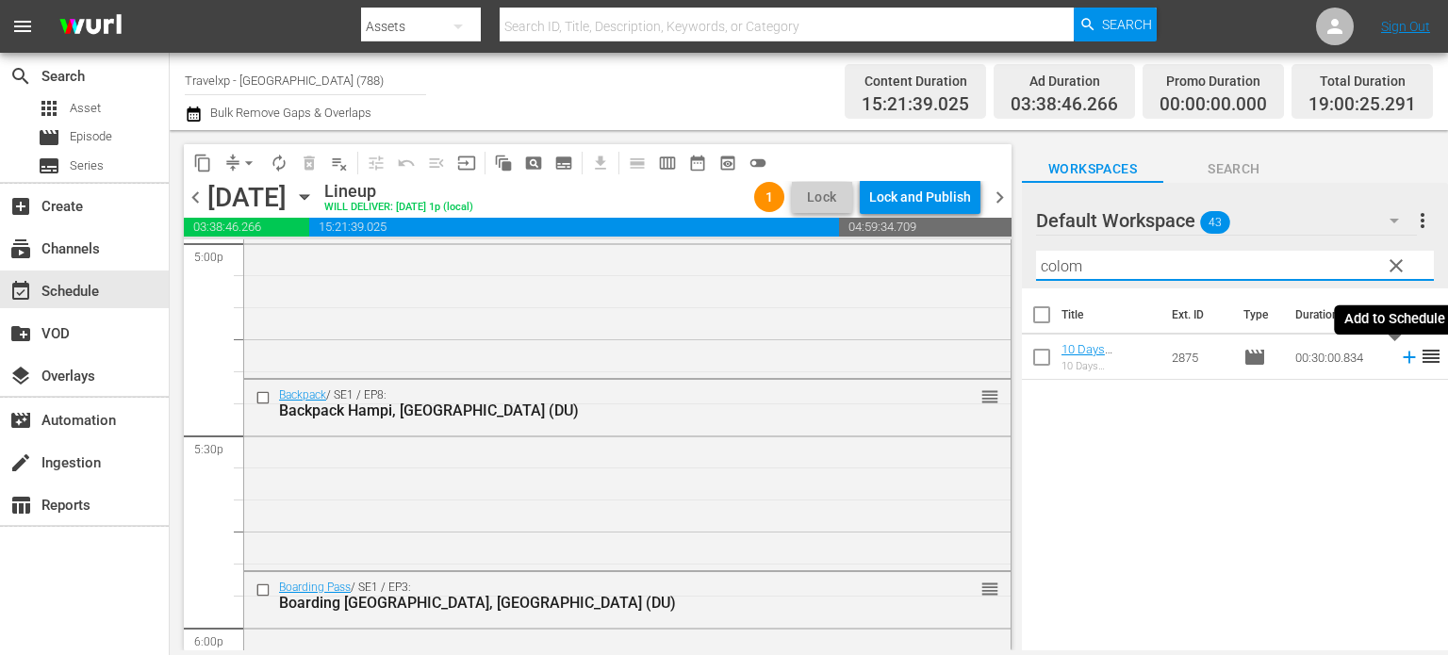
type input "colom"
click at [1399, 362] on icon at bounding box center [1409, 357] width 21 height 21
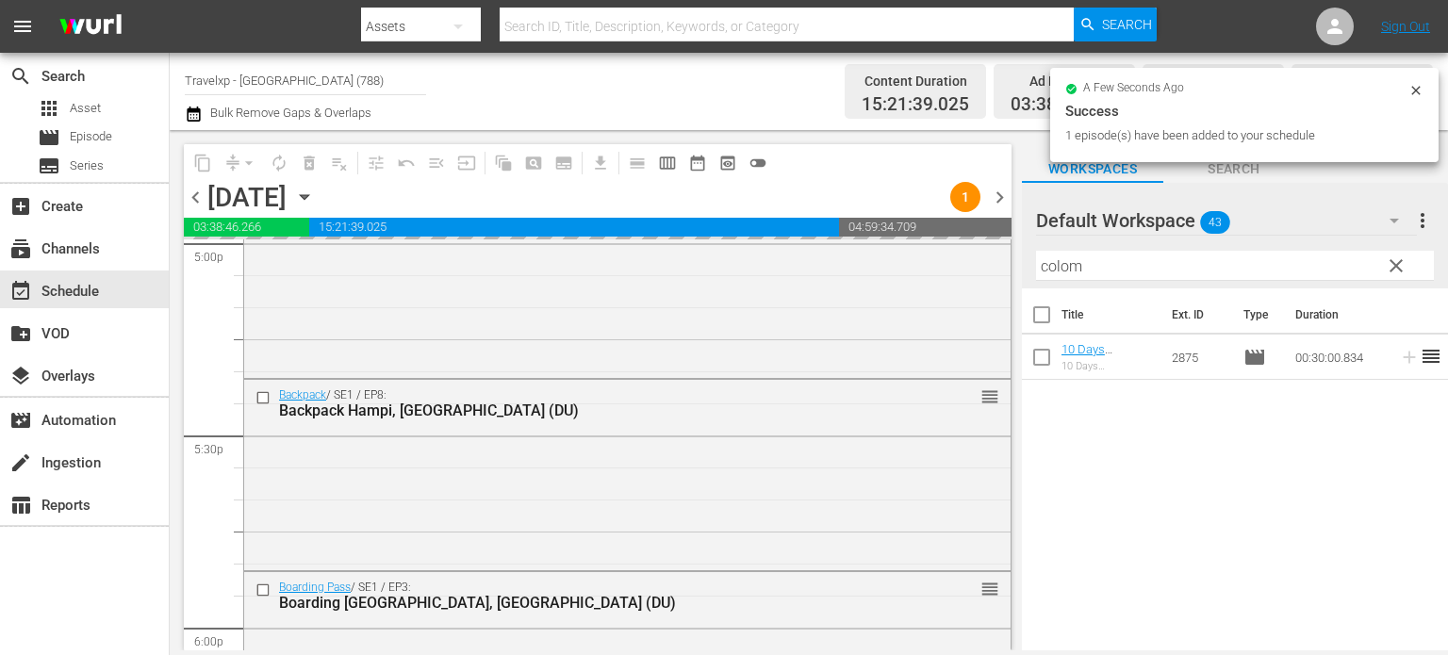
click at [1396, 263] on span "clear" at bounding box center [1396, 266] width 23 height 23
click at [1396, 263] on input "colom" at bounding box center [1235, 266] width 398 height 30
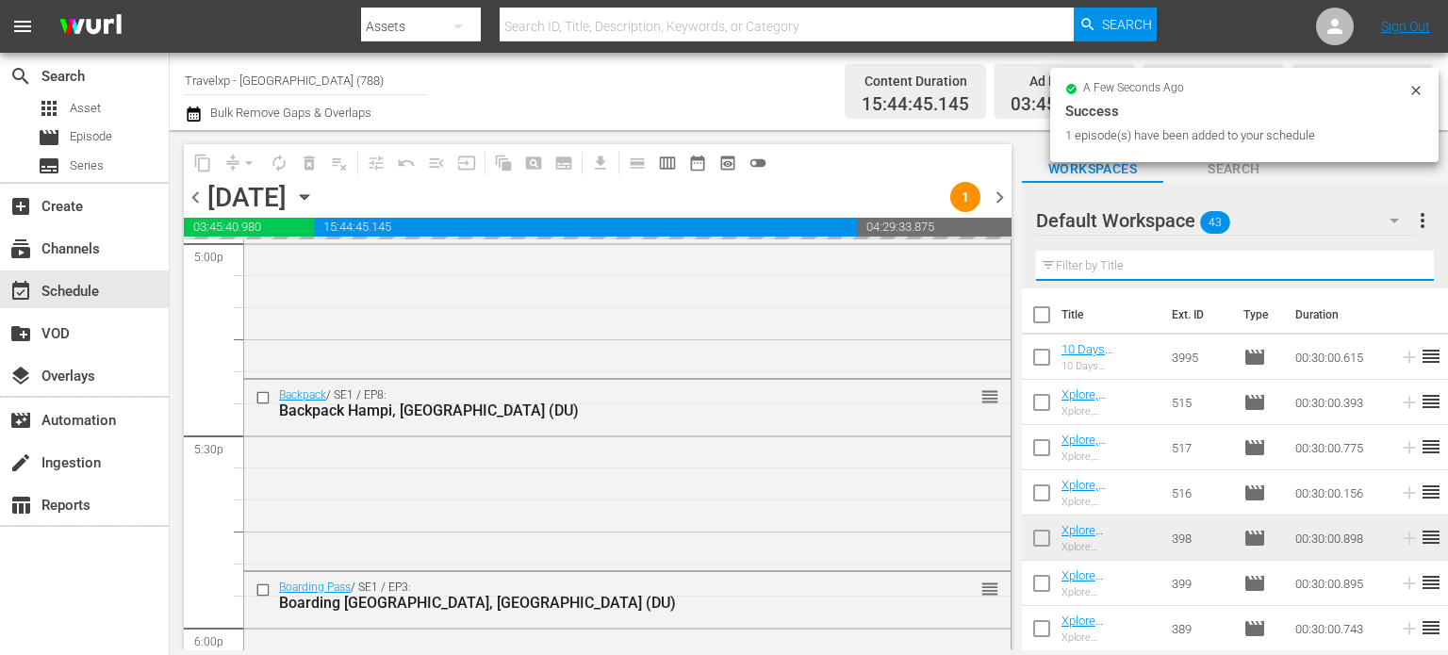
click at [1396, 263] on input "text" at bounding box center [1235, 266] width 398 height 30
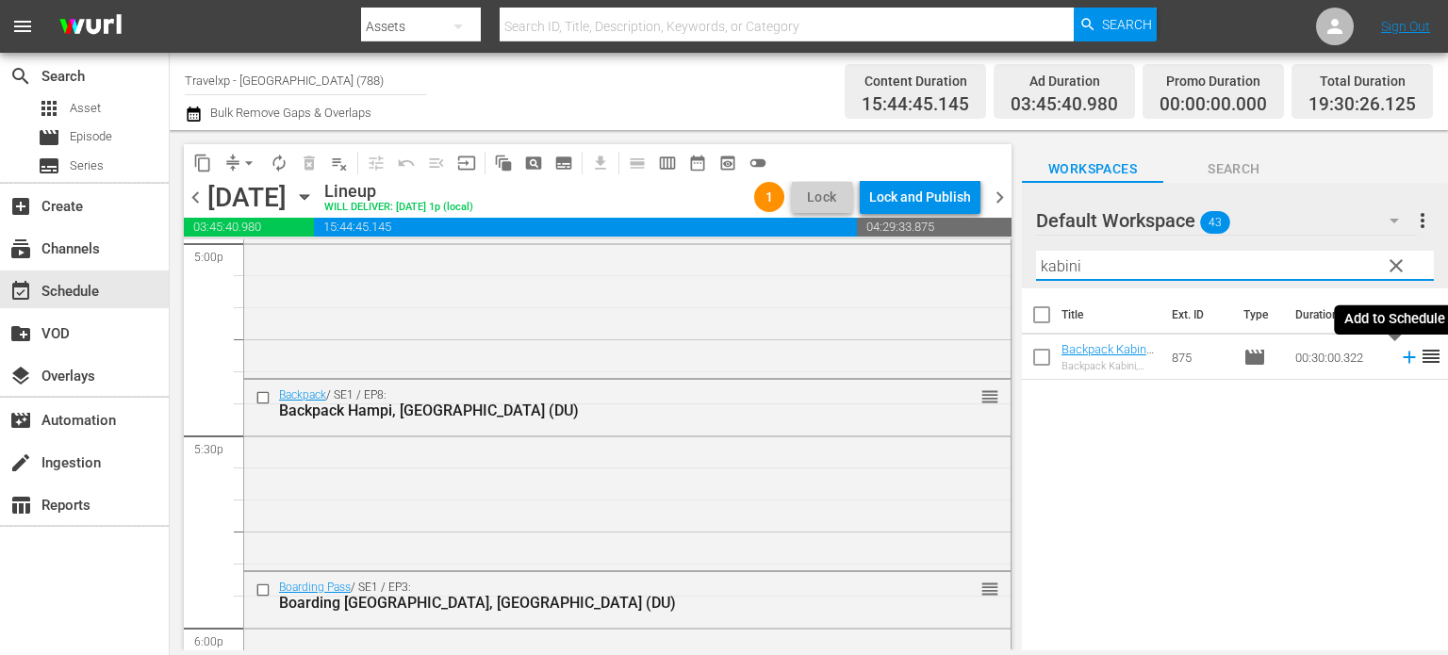
type input "kabini"
click at [1399, 366] on icon at bounding box center [1409, 357] width 21 height 21
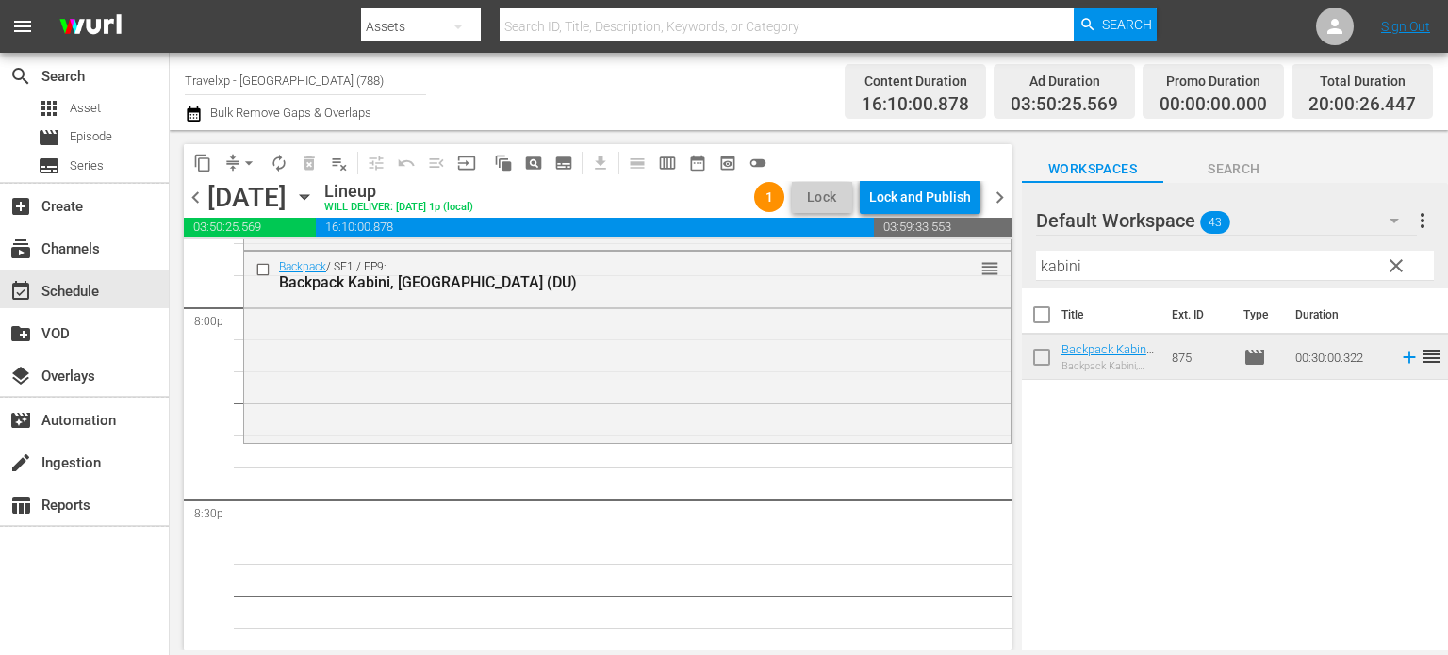
scroll to position [7637, 0]
click at [1391, 273] on span "clear" at bounding box center [1396, 266] width 23 height 23
click at [1391, 273] on input "kabini" at bounding box center [1235, 266] width 398 height 30
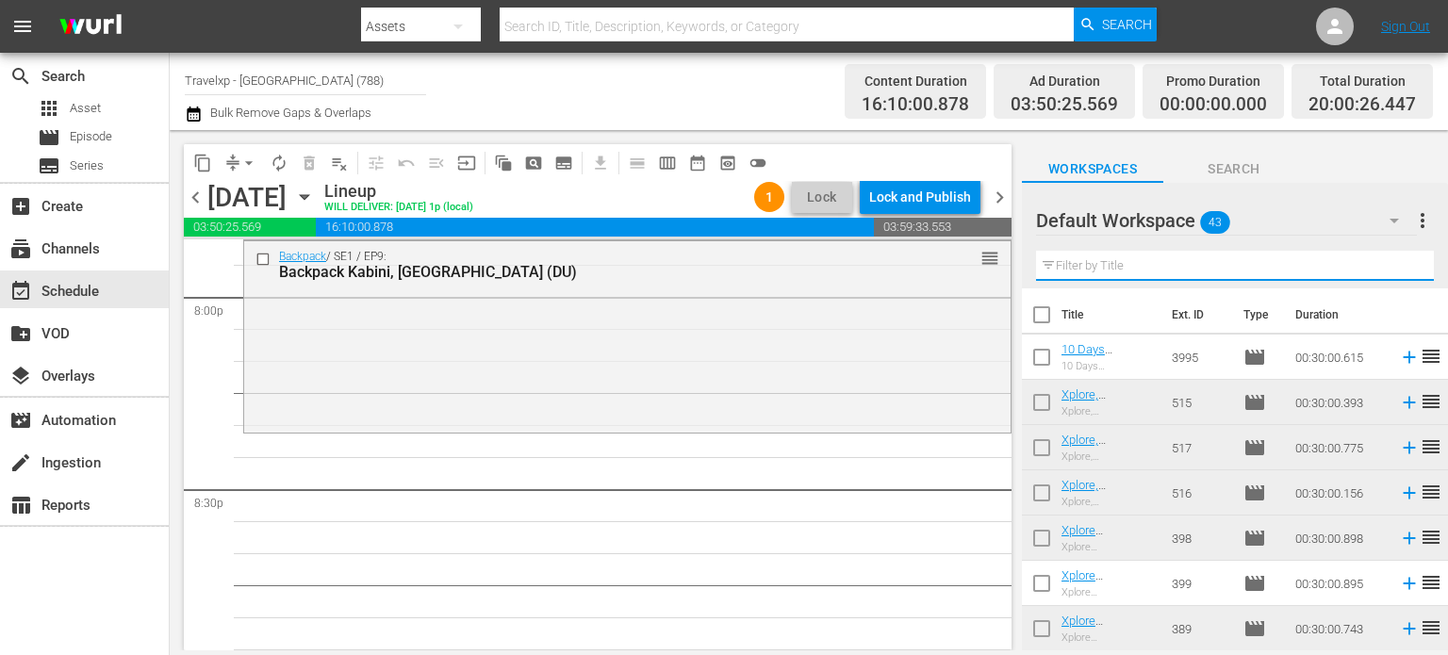
click at [1391, 273] on input "text" at bounding box center [1235, 266] width 398 height 30
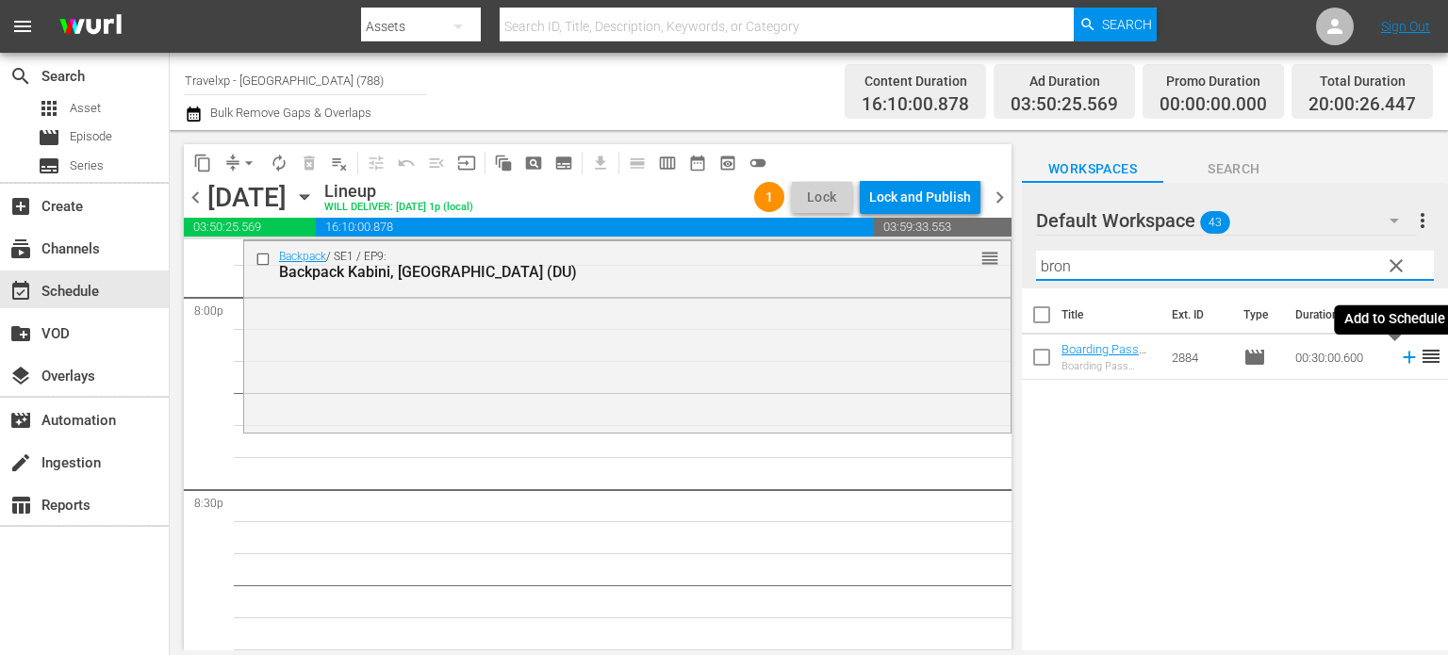
type input "bron"
click at [1399, 365] on icon at bounding box center [1409, 357] width 21 height 21
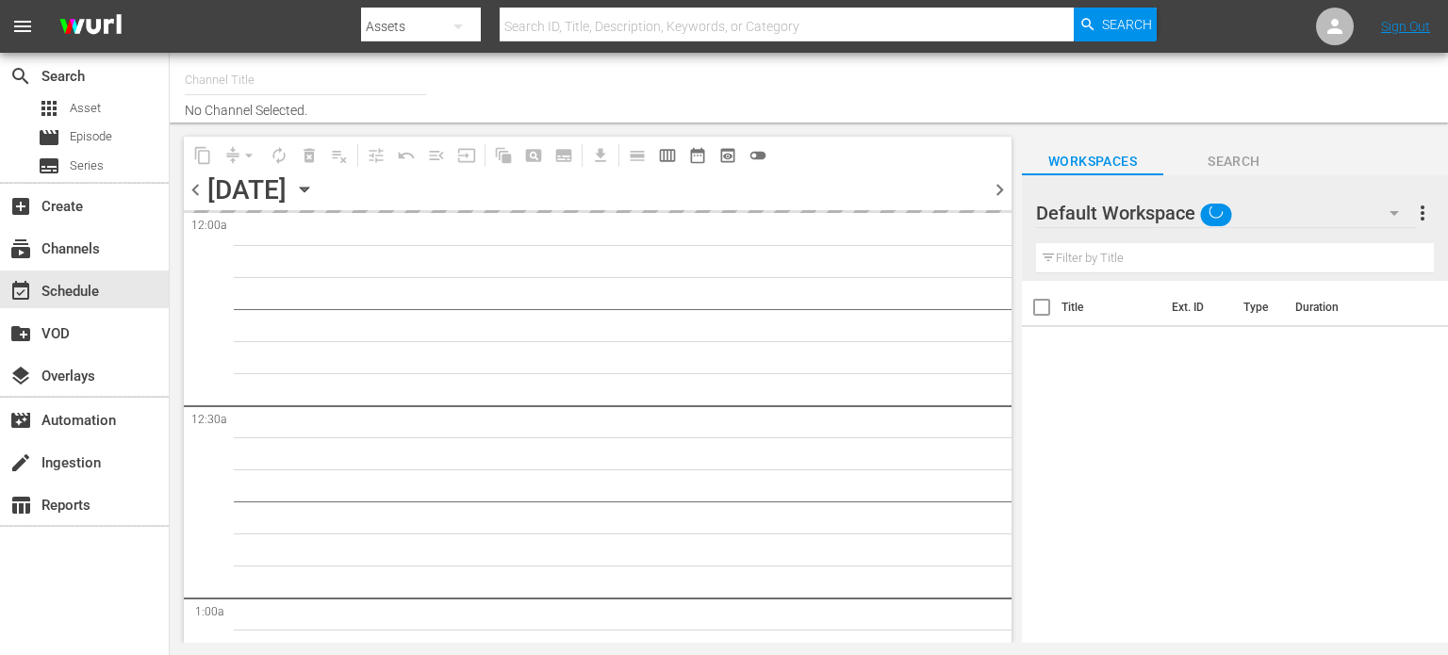
type input "Travelxp - [GEOGRAPHIC_DATA] (788)"
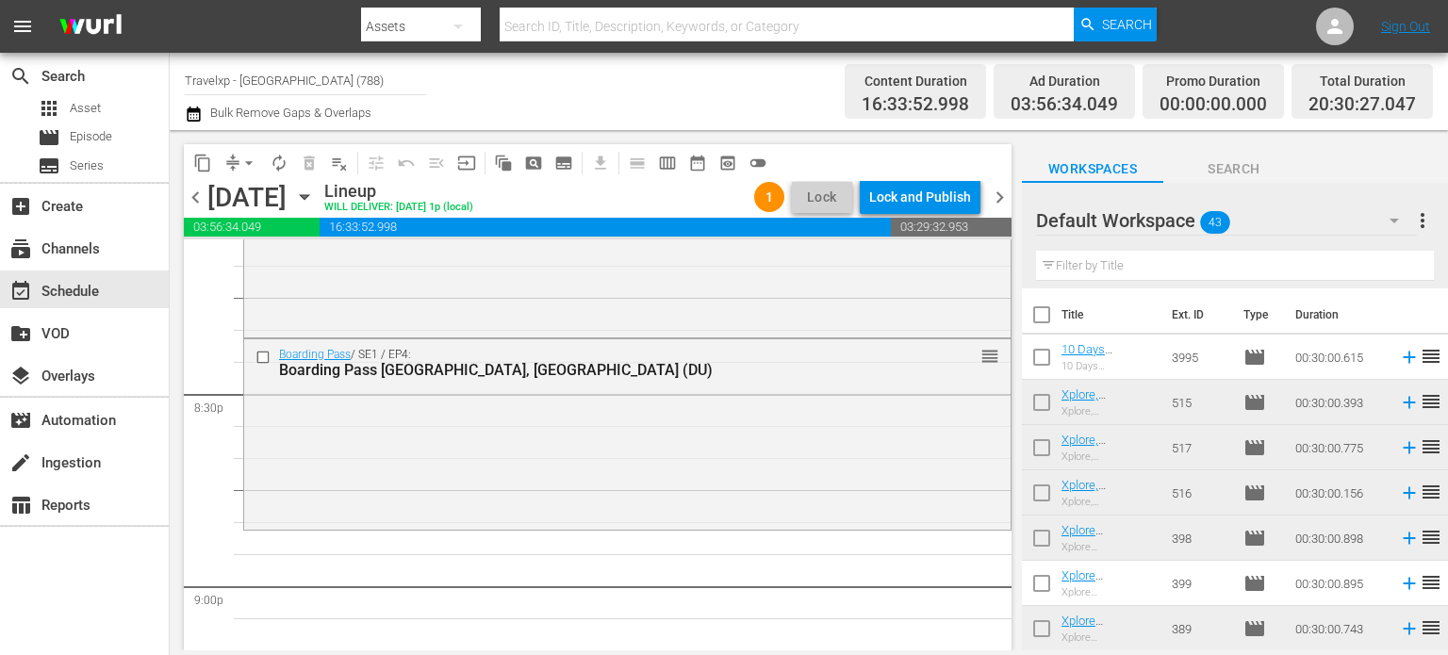
scroll to position [7731, 0]
click at [1132, 273] on input "text" at bounding box center [1235, 266] width 398 height 30
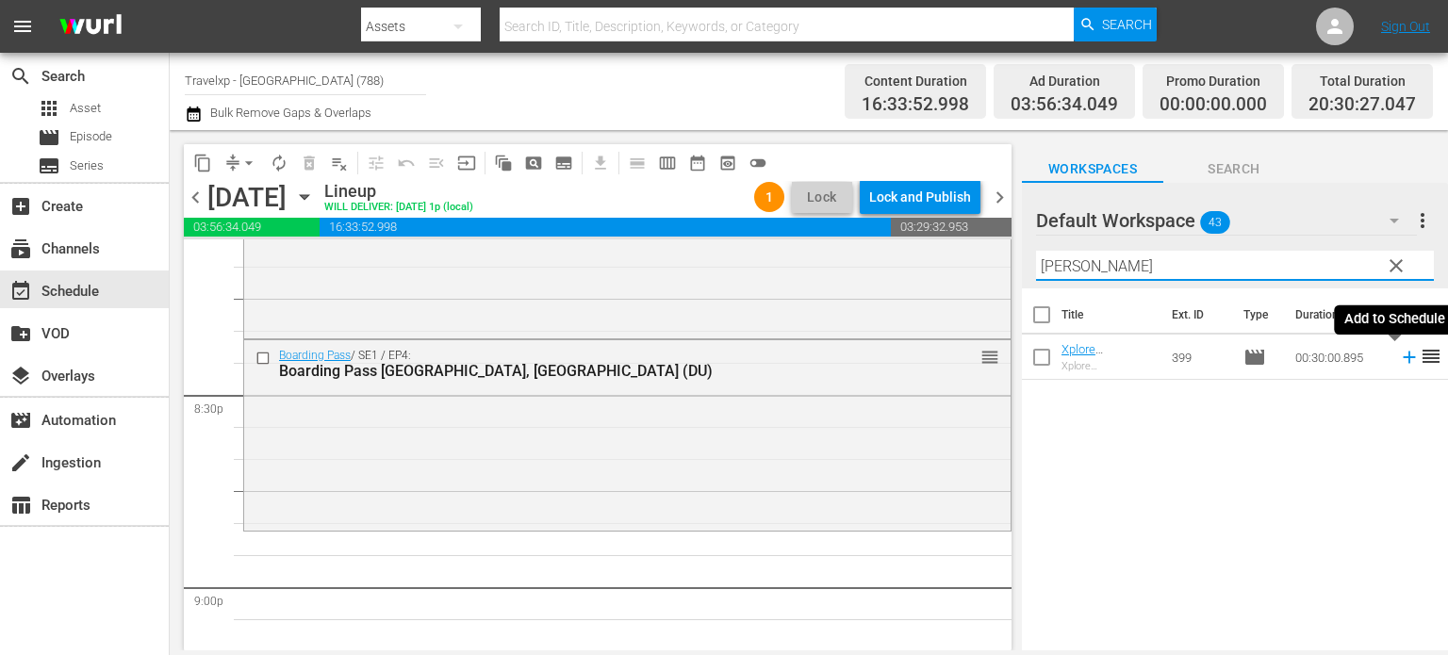
type input "[PERSON_NAME]"
click at [1399, 363] on icon at bounding box center [1409, 357] width 21 height 21
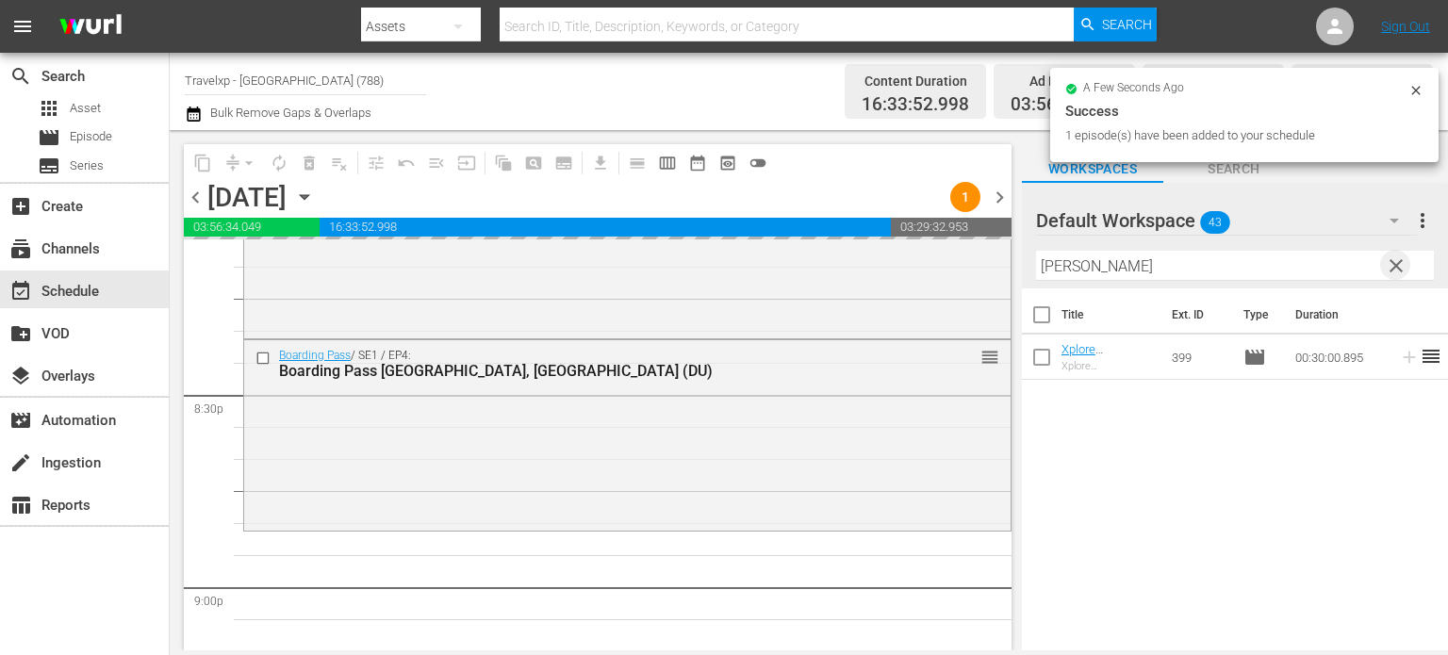
click at [1399, 269] on span "clear" at bounding box center [1396, 266] width 23 height 23
click at [1399, 269] on input "[PERSON_NAME]" at bounding box center [1235, 266] width 398 height 30
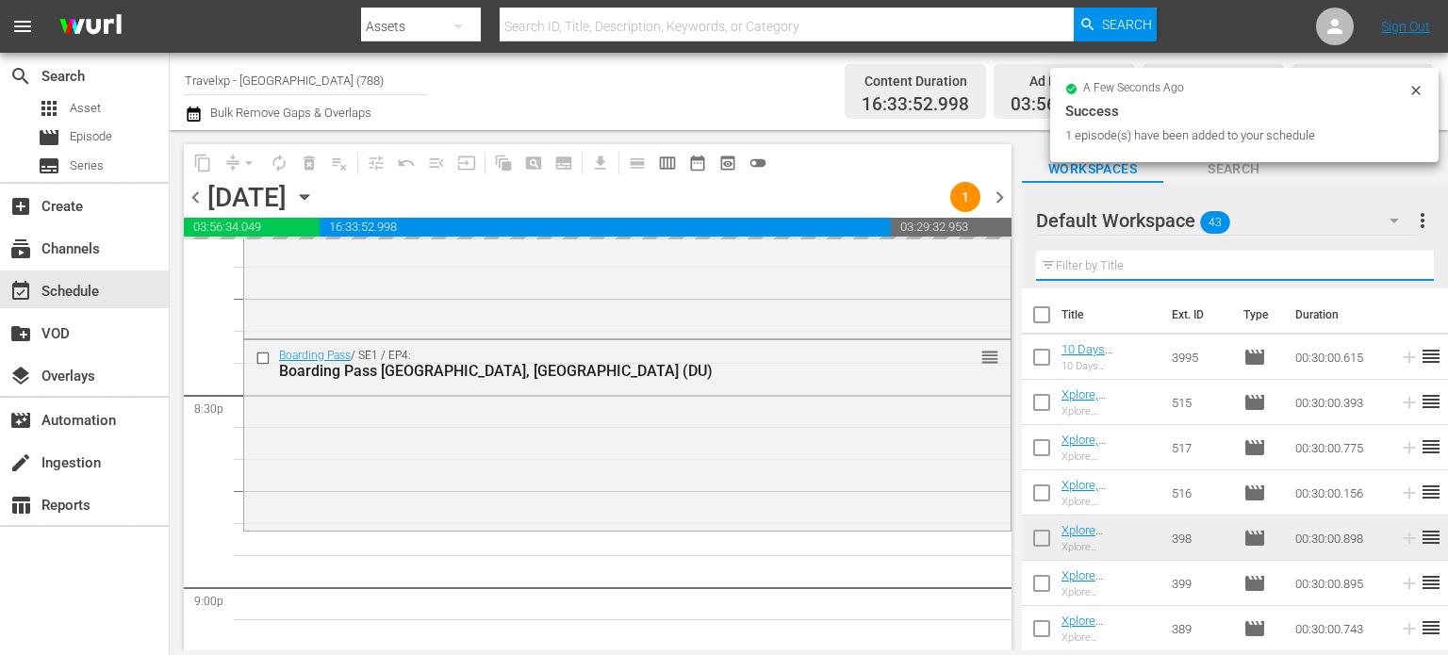
click at [1399, 269] on input "text" at bounding box center [1235, 266] width 398 height 30
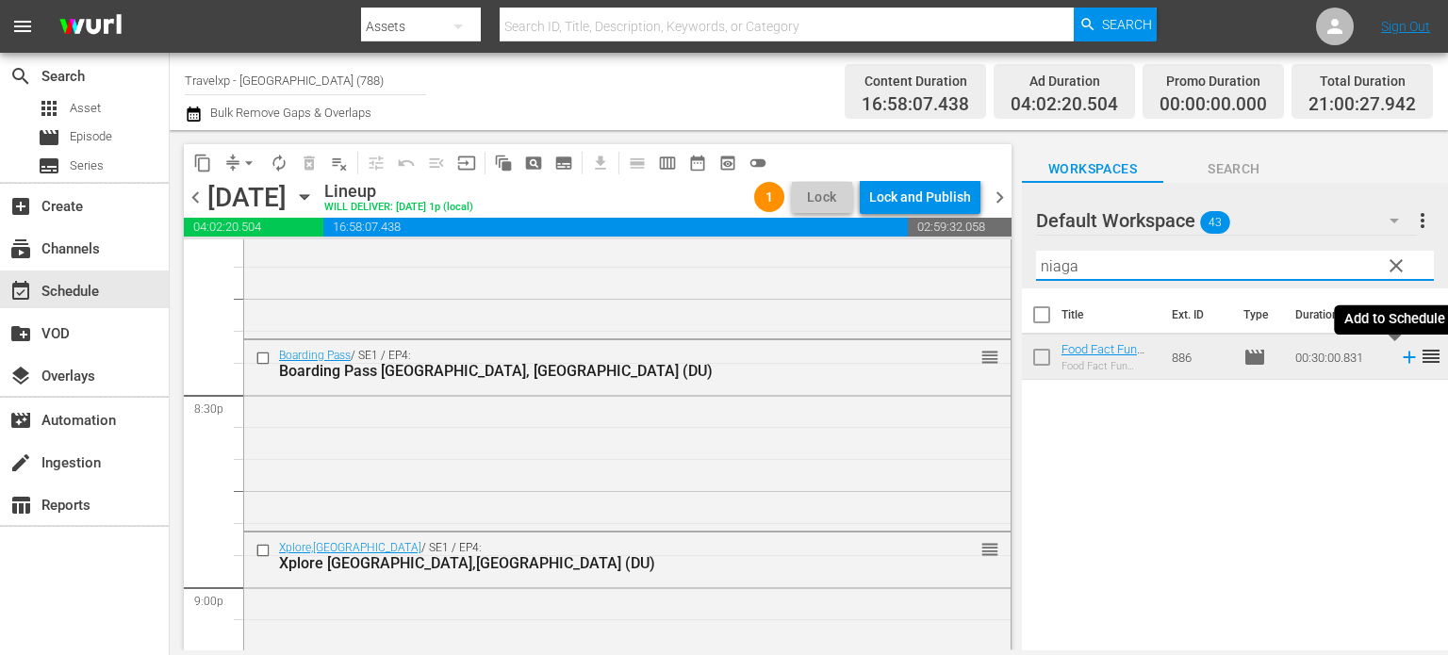
type input "niaga"
click at [1403, 361] on icon at bounding box center [1409, 358] width 12 height 12
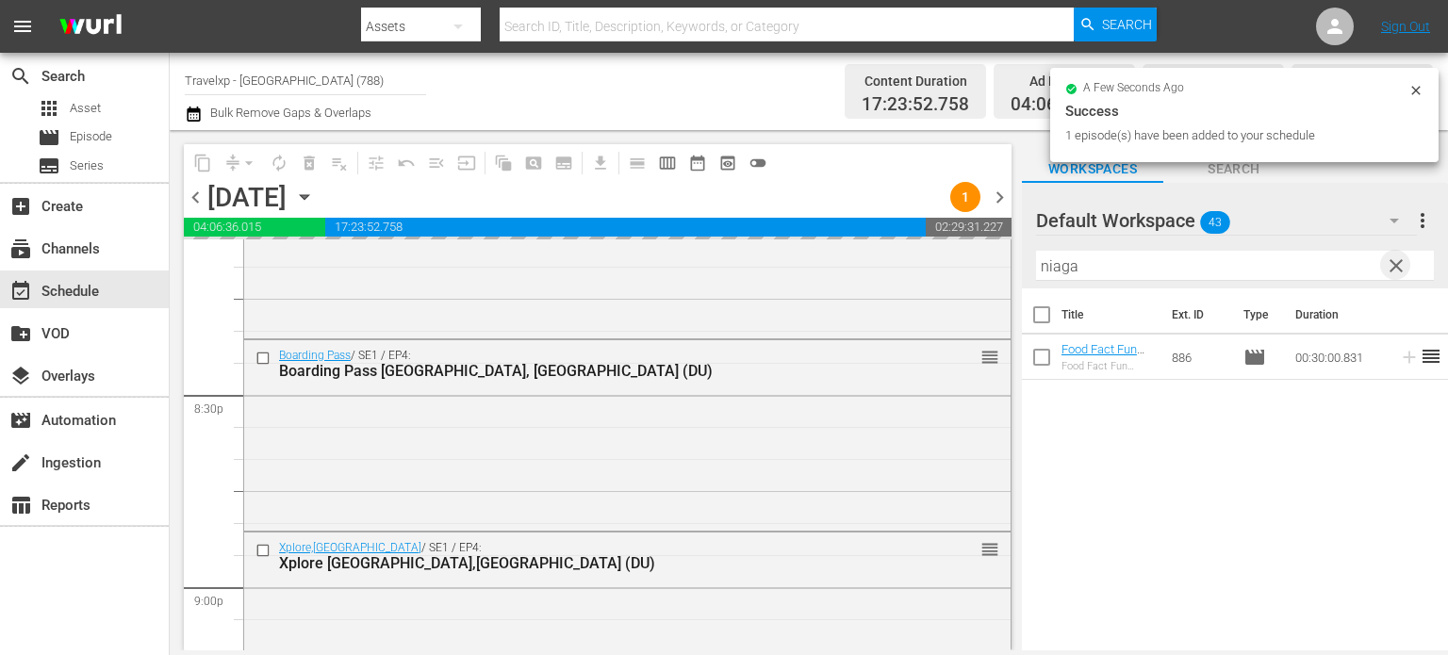
click at [1397, 267] on span "clear" at bounding box center [1396, 266] width 23 height 23
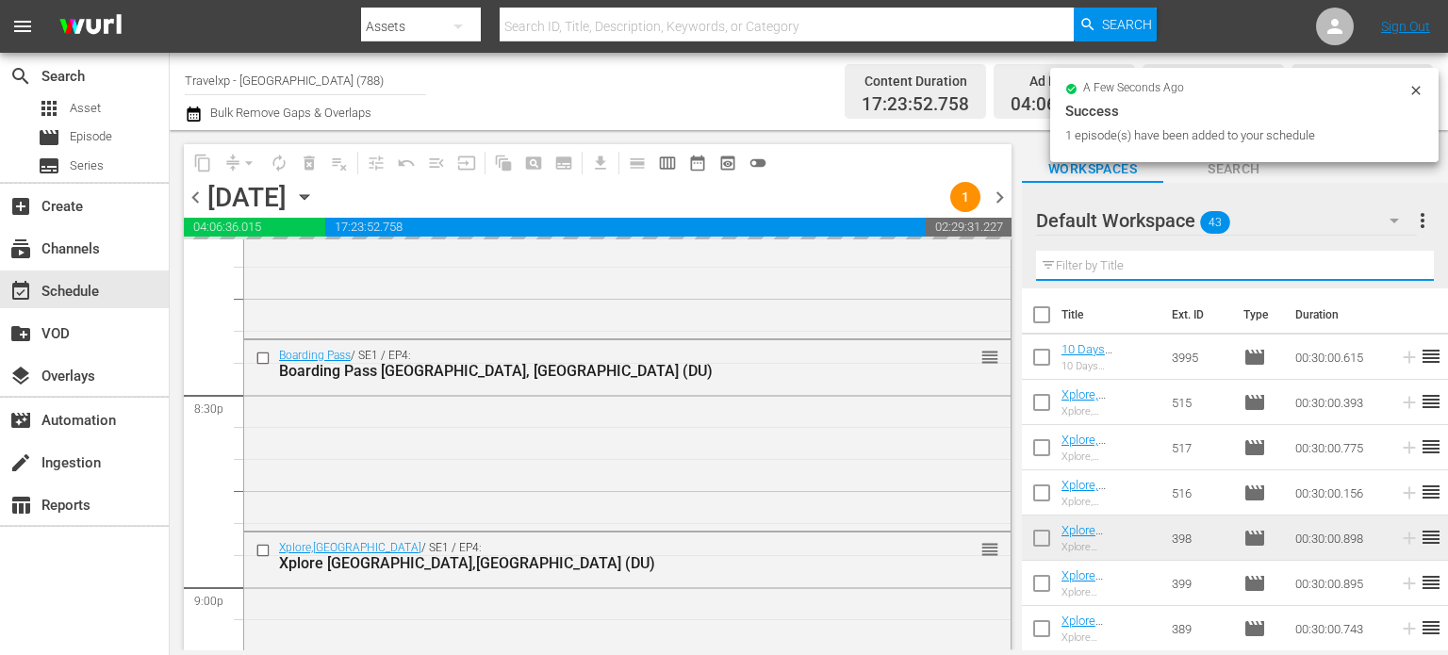
click at [1397, 267] on input "text" at bounding box center [1235, 266] width 398 height 30
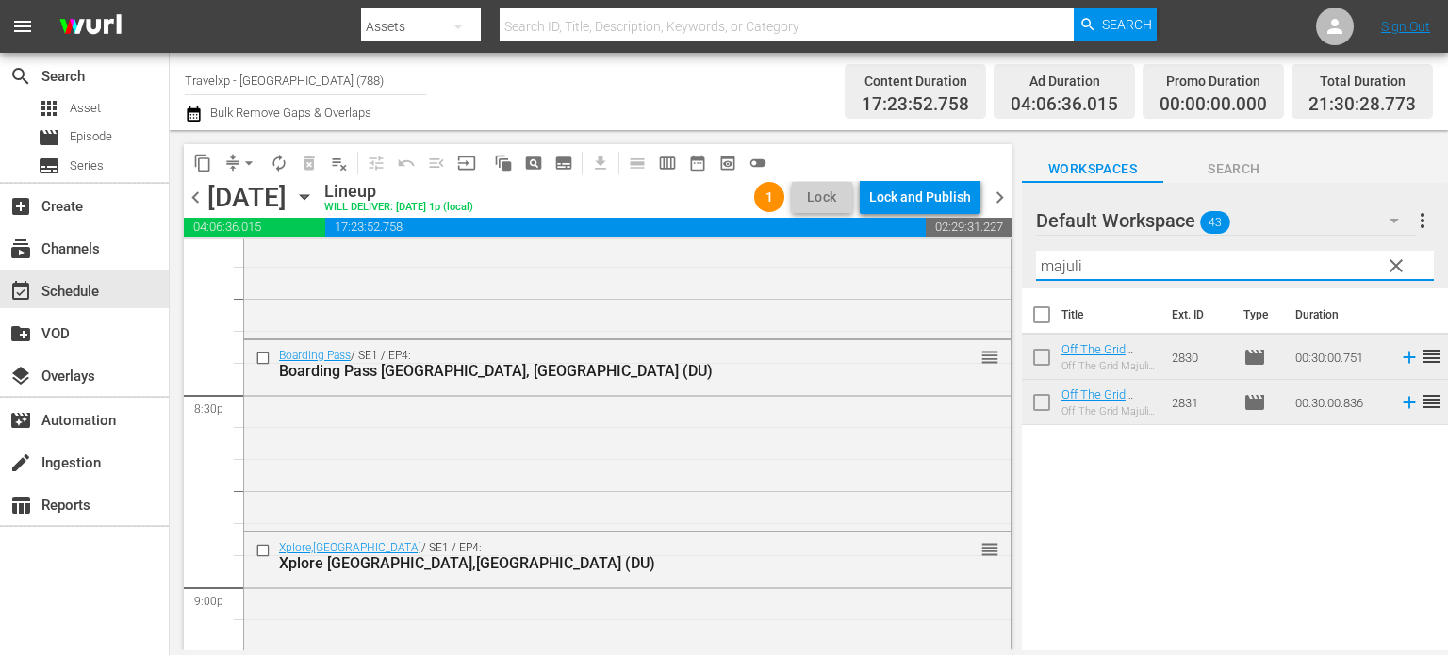
type input "majuli"
click at [1399, 406] on icon at bounding box center [1409, 402] width 21 height 21
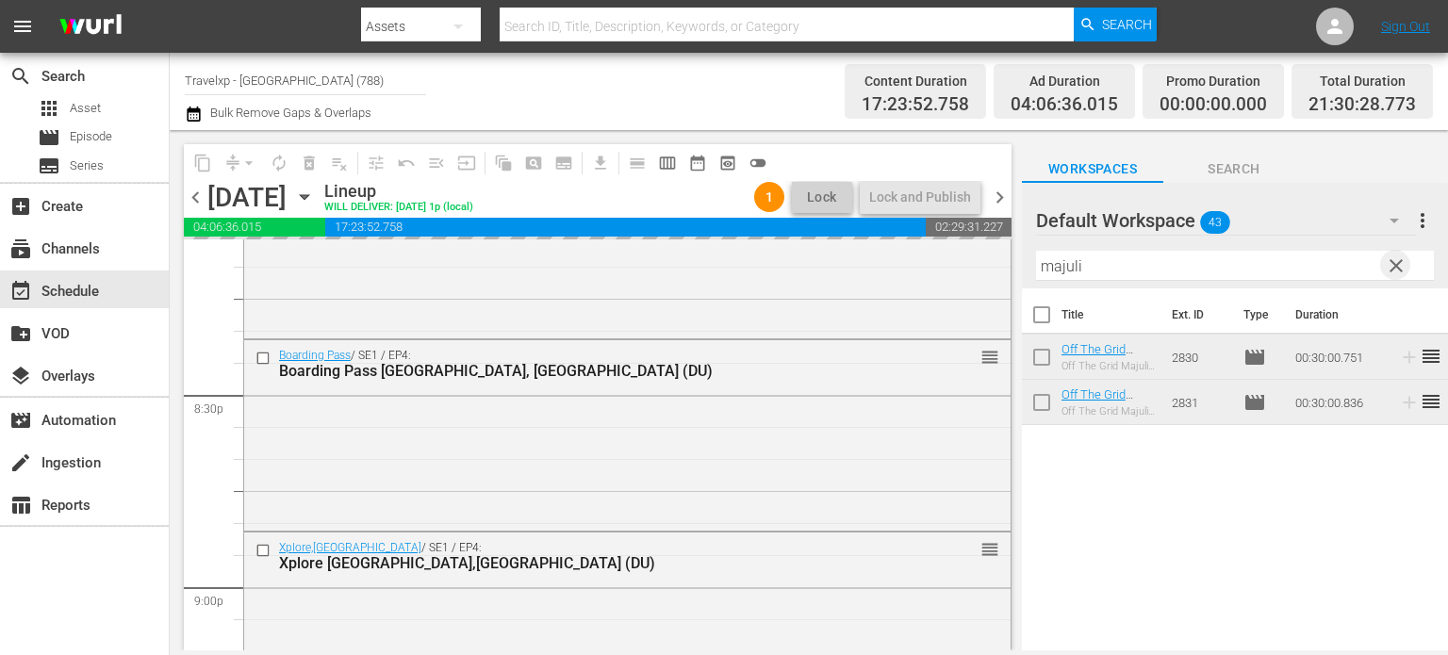
click at [1388, 269] on span "clear" at bounding box center [1396, 266] width 23 height 23
click at [1388, 269] on input "majuli" at bounding box center [1235, 266] width 398 height 30
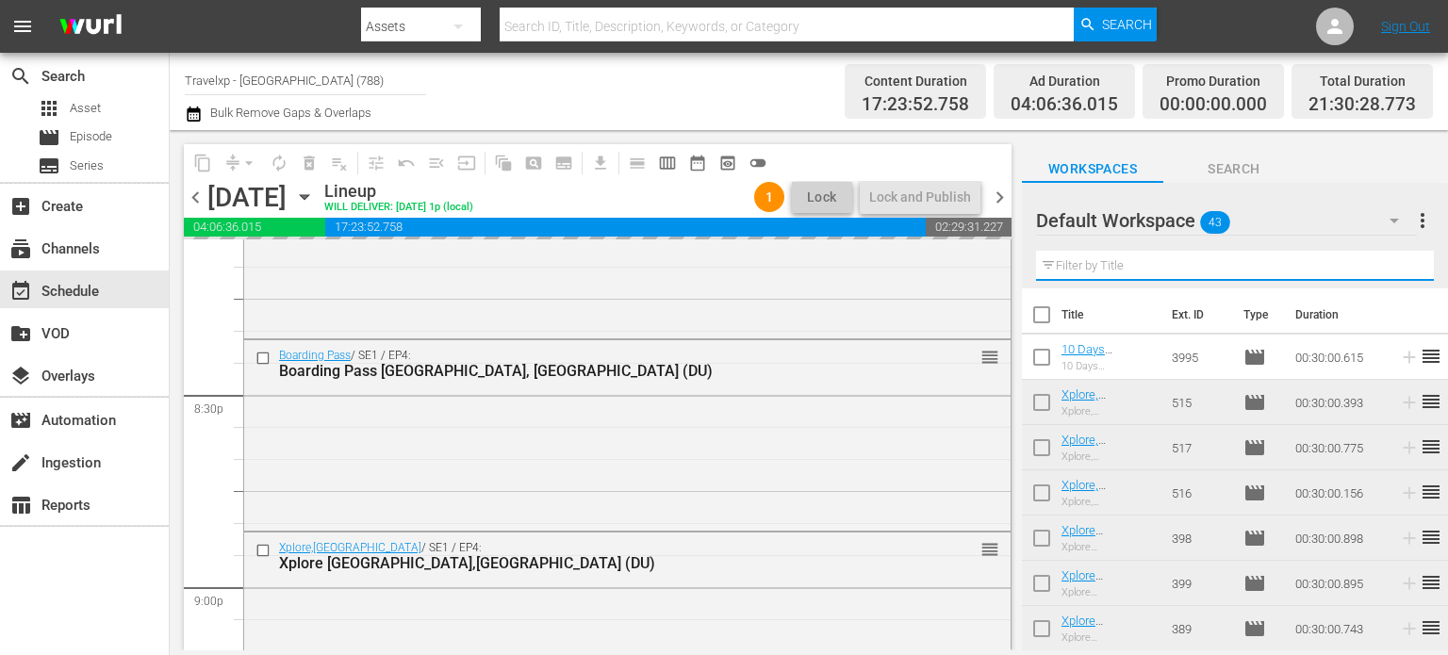
click at [1388, 269] on input "text" at bounding box center [1235, 266] width 398 height 30
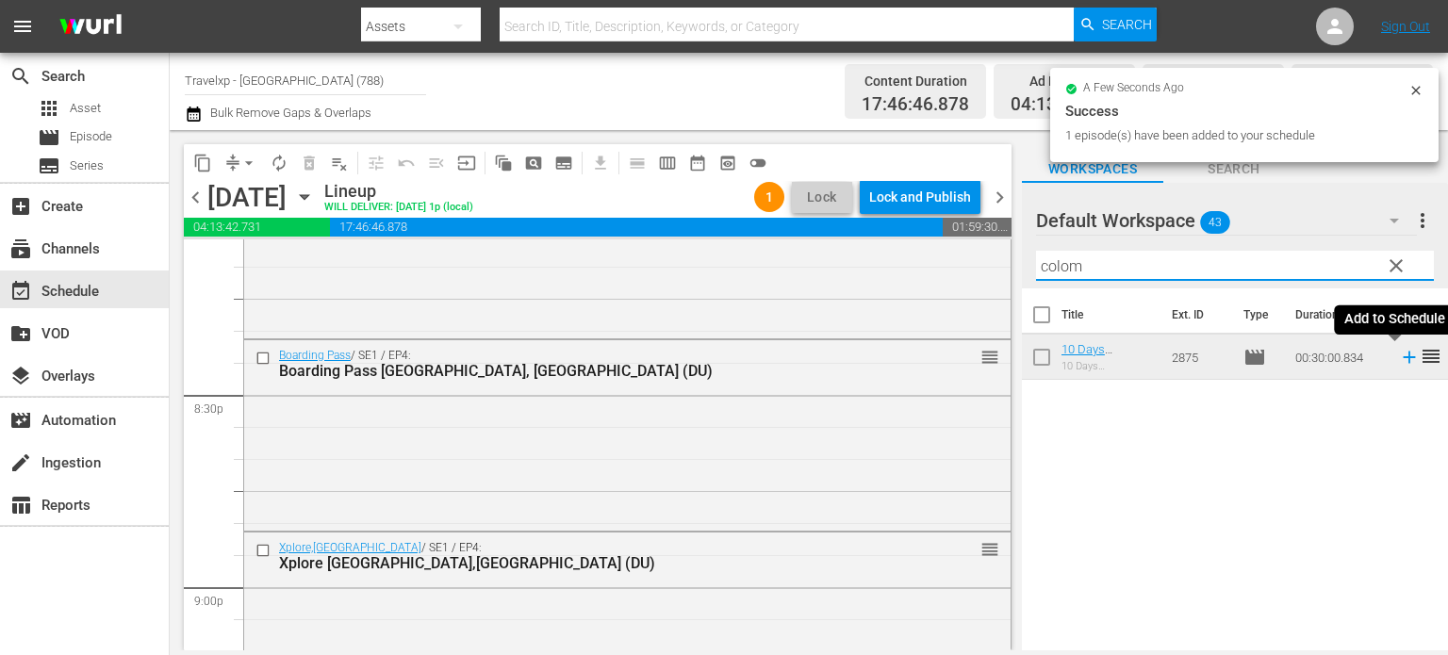
type input "colom"
click at [1403, 357] on icon at bounding box center [1409, 358] width 12 height 12
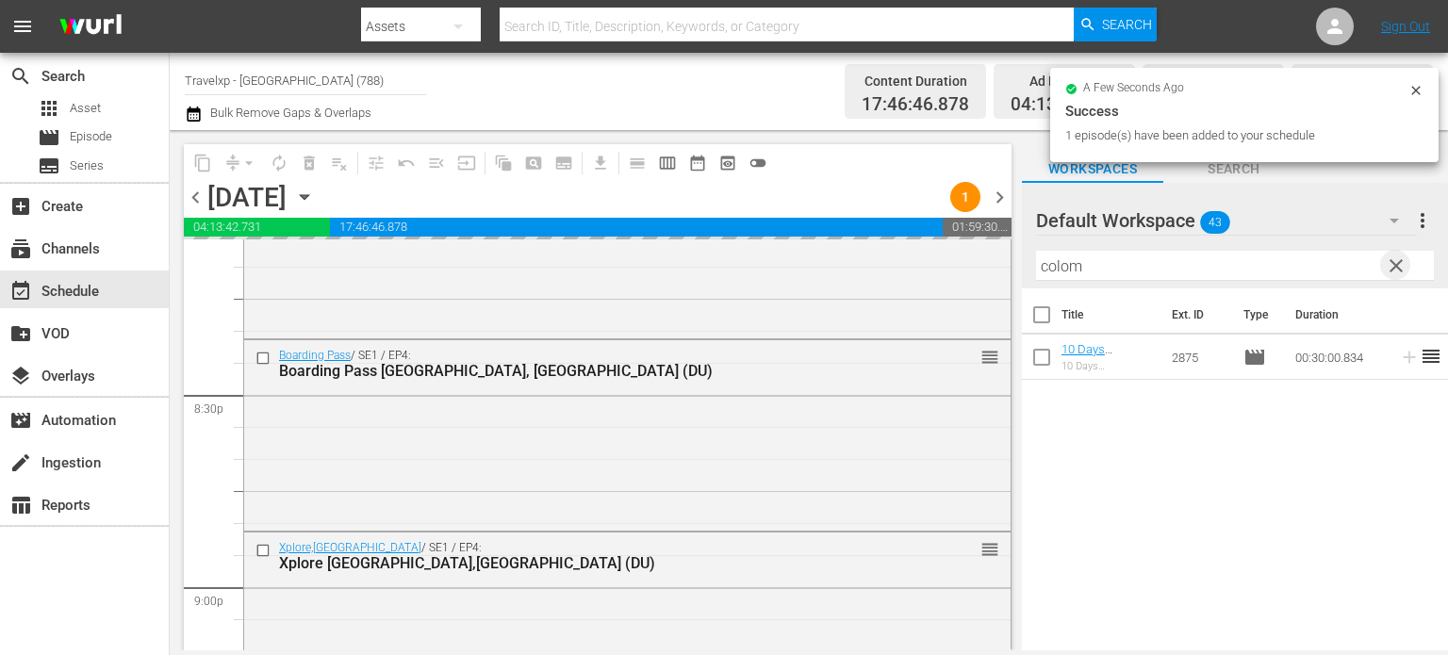
click at [1395, 260] on span "clear" at bounding box center [1396, 266] width 23 height 23
click at [1395, 260] on input "colom" at bounding box center [1235, 266] width 398 height 30
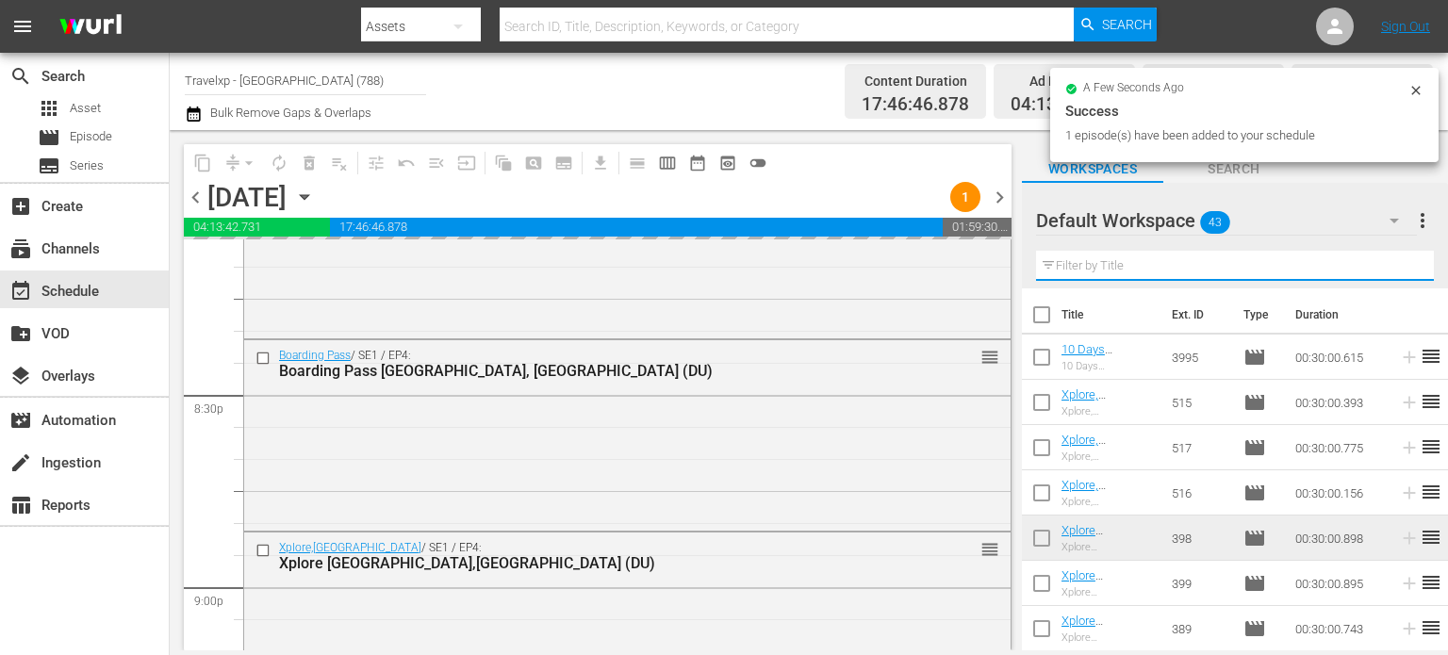
click at [1395, 260] on input "text" at bounding box center [1235, 266] width 398 height 30
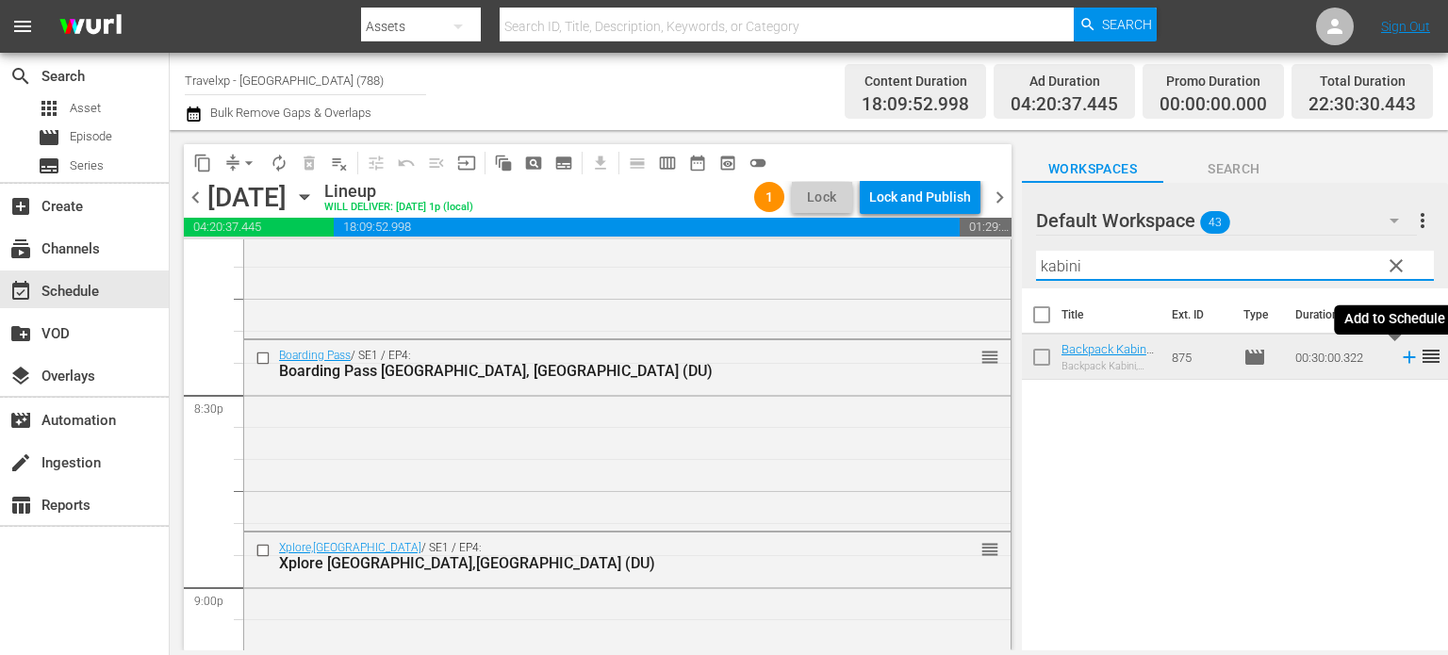
type input "kabini"
click at [1399, 363] on icon at bounding box center [1409, 357] width 21 height 21
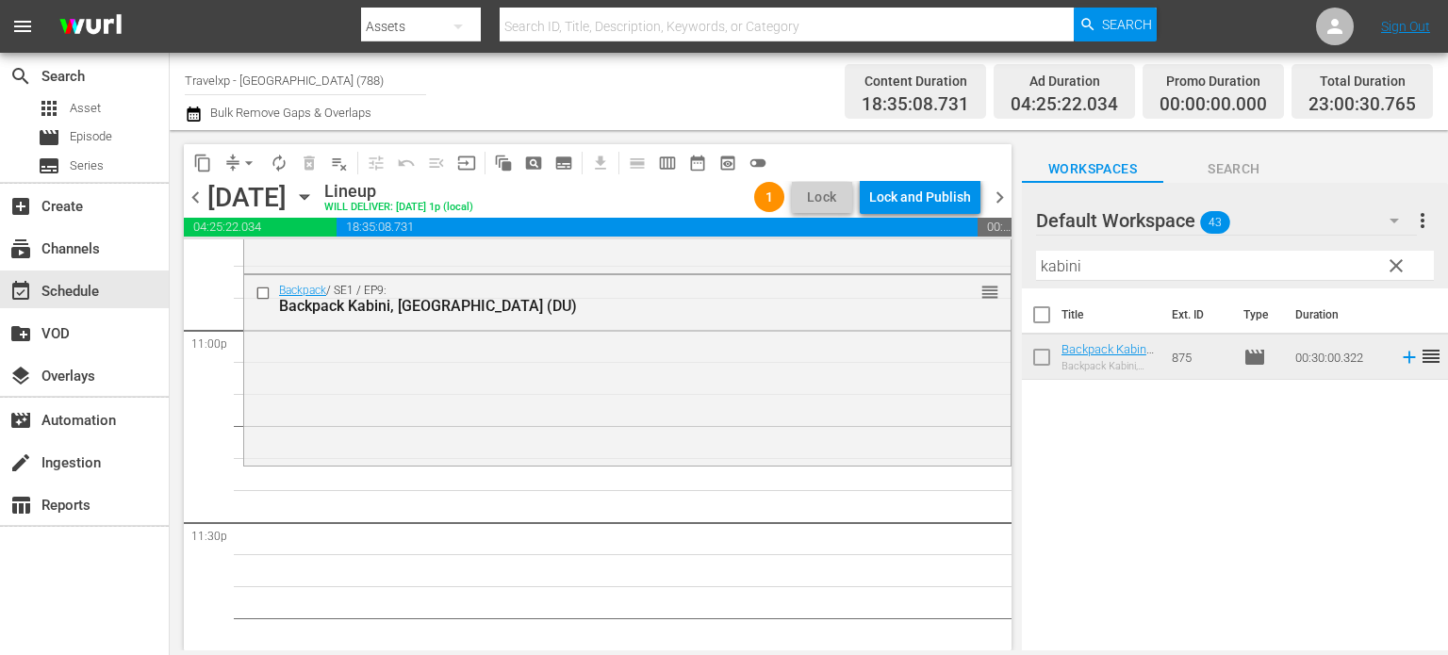
scroll to position [8823, 0]
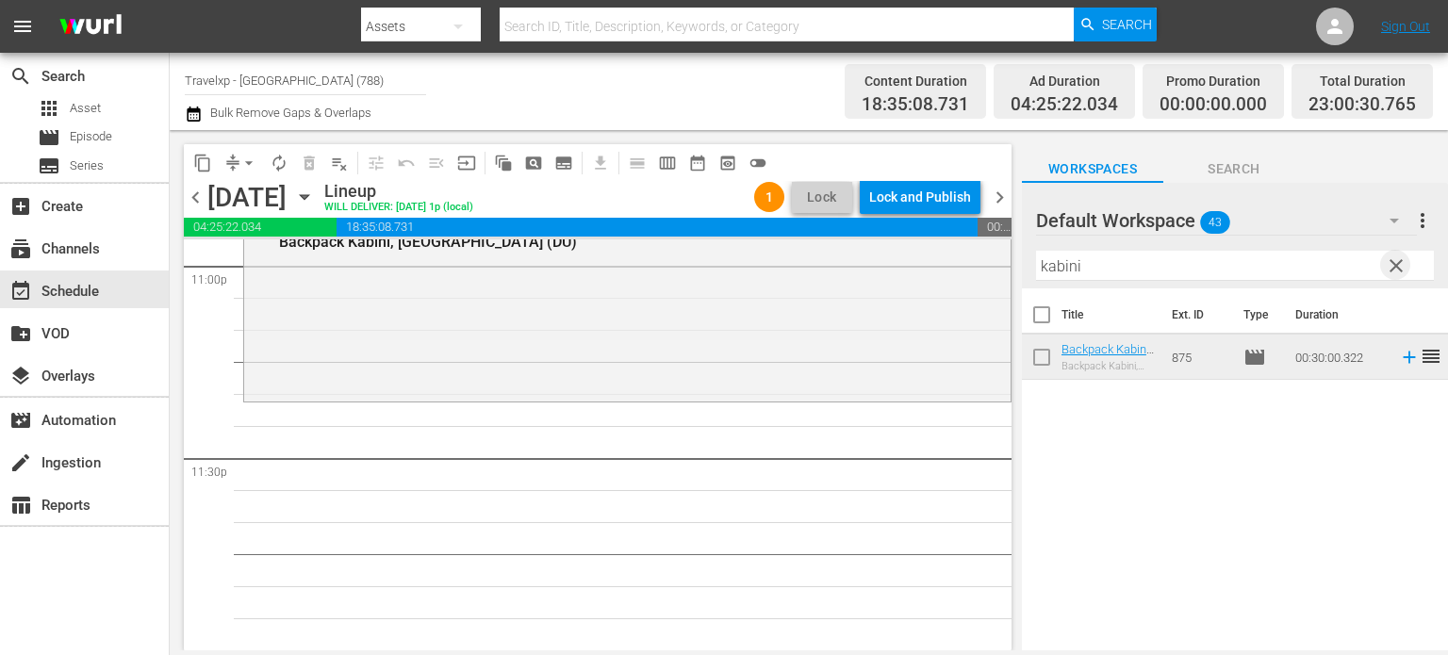
click at [1392, 265] on span "clear" at bounding box center [1396, 266] width 23 height 23
click at [1392, 265] on input "kabini" at bounding box center [1235, 266] width 398 height 30
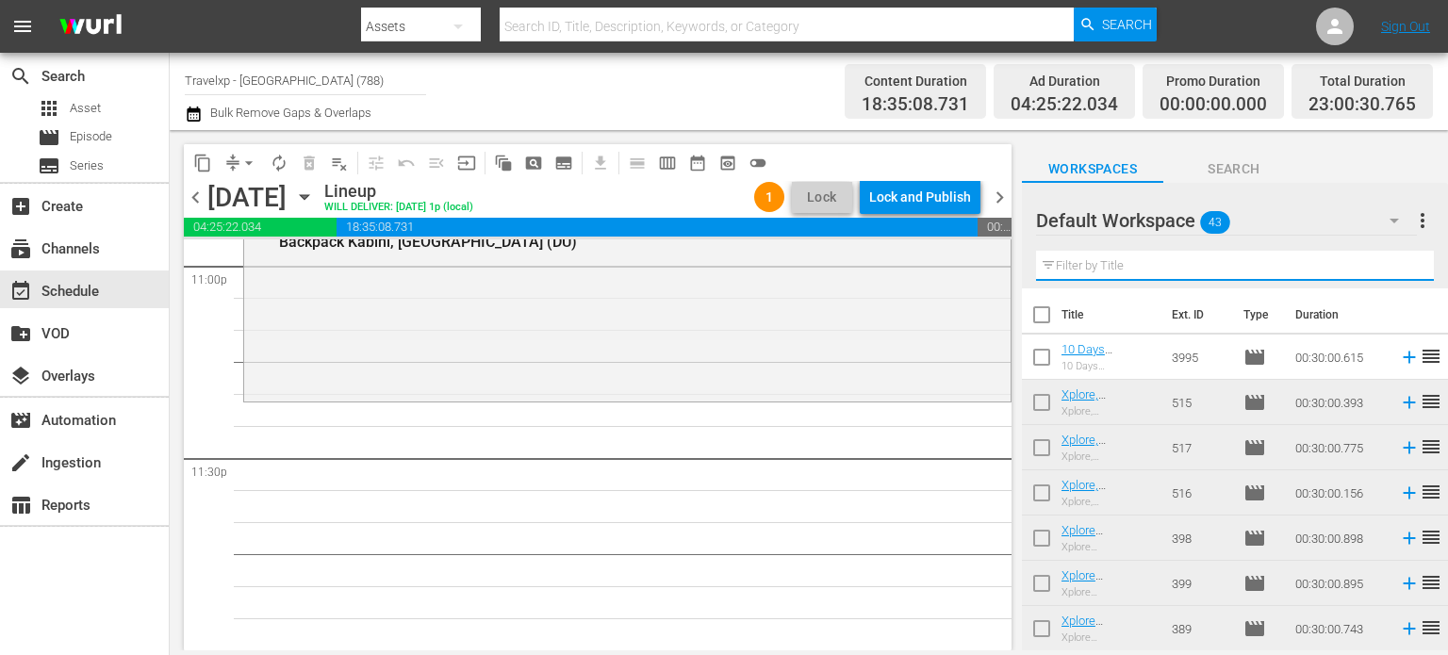
click at [1392, 265] on input "text" at bounding box center [1235, 266] width 398 height 30
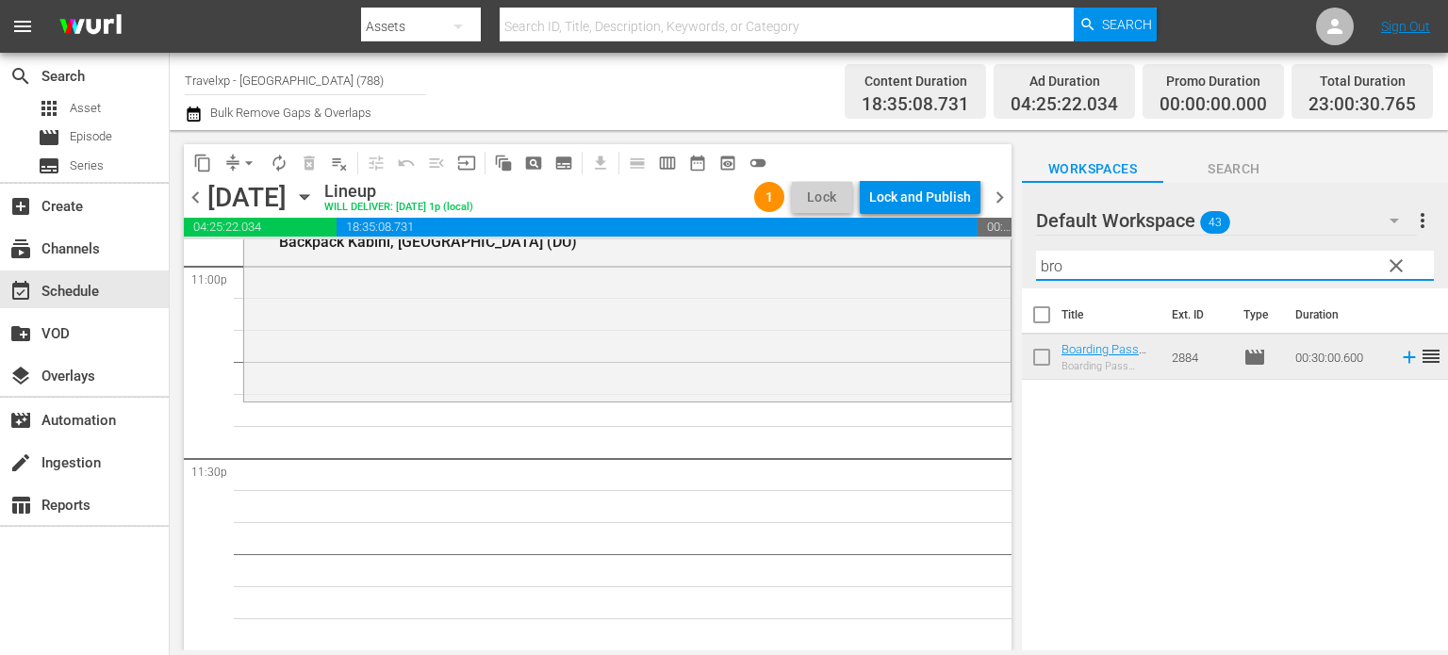
type input "bro"
click at [1403, 357] on icon at bounding box center [1409, 358] width 12 height 12
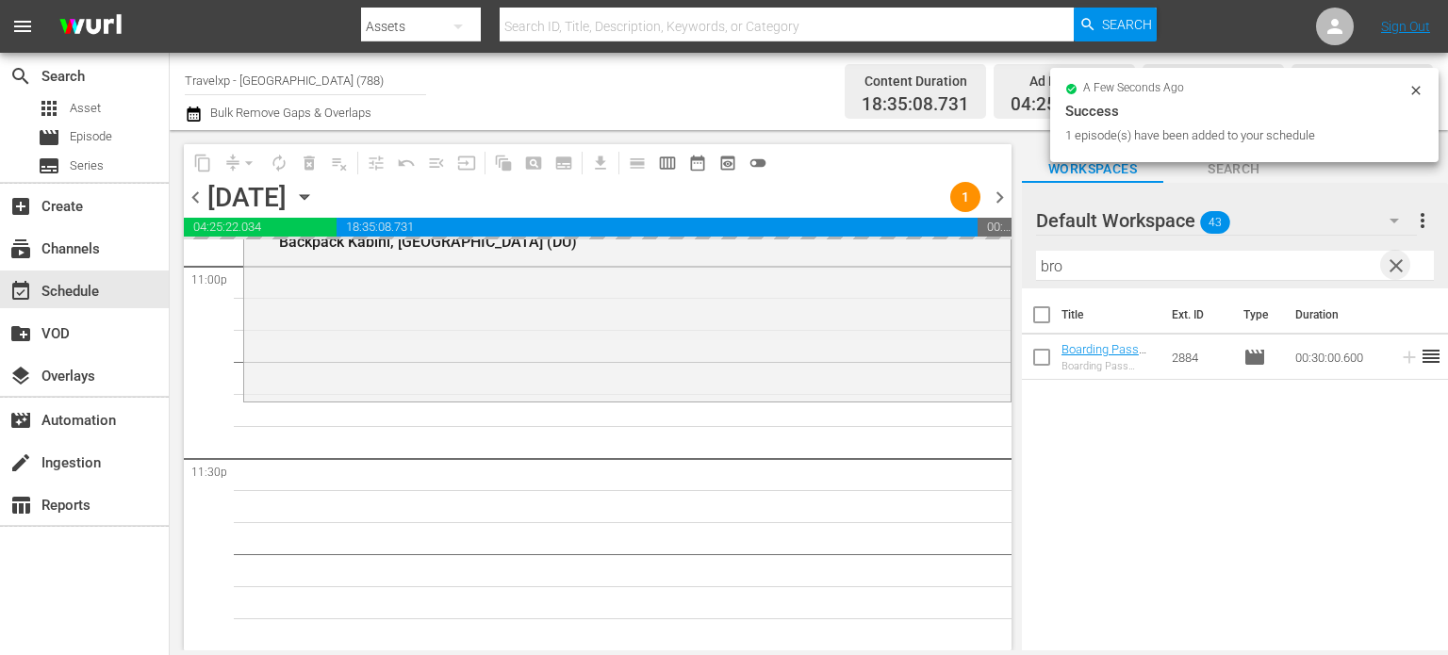
click at [1404, 273] on span "clear" at bounding box center [1396, 266] width 23 height 23
click at [1404, 273] on input "bro" at bounding box center [1235, 266] width 398 height 30
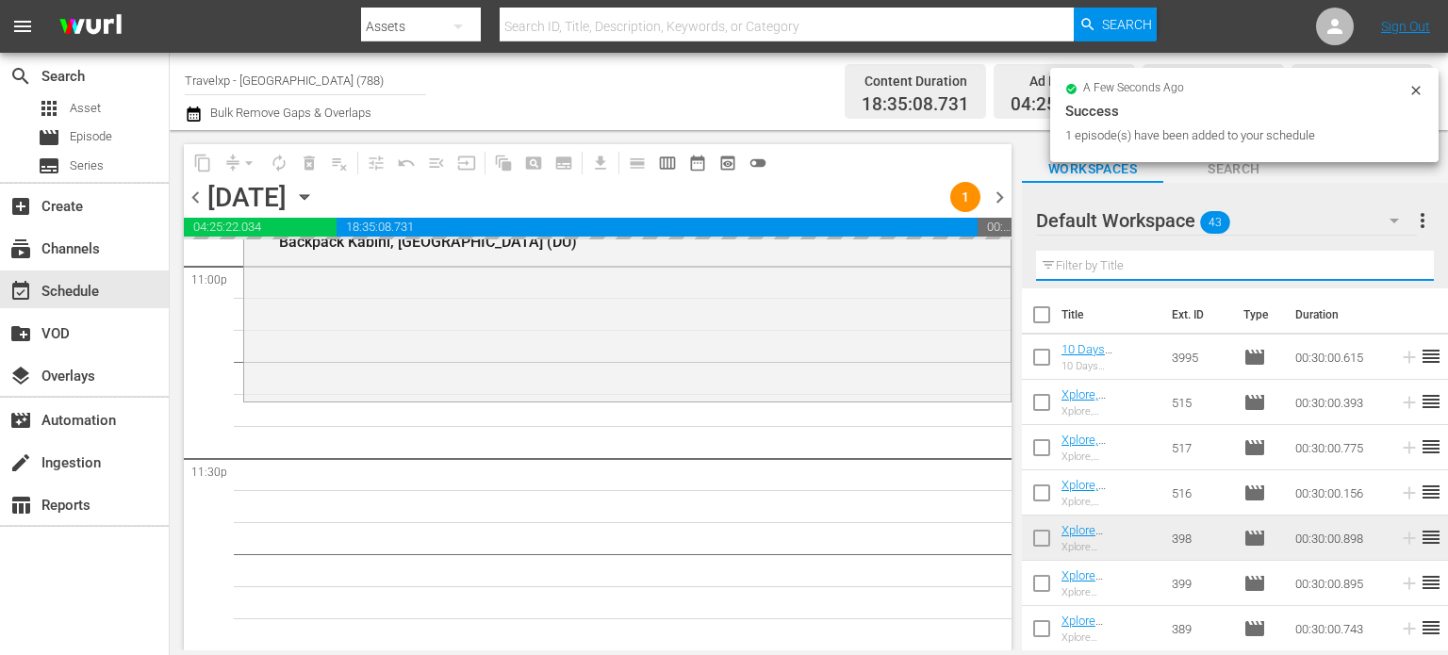
click at [1404, 273] on input "text" at bounding box center [1235, 266] width 398 height 30
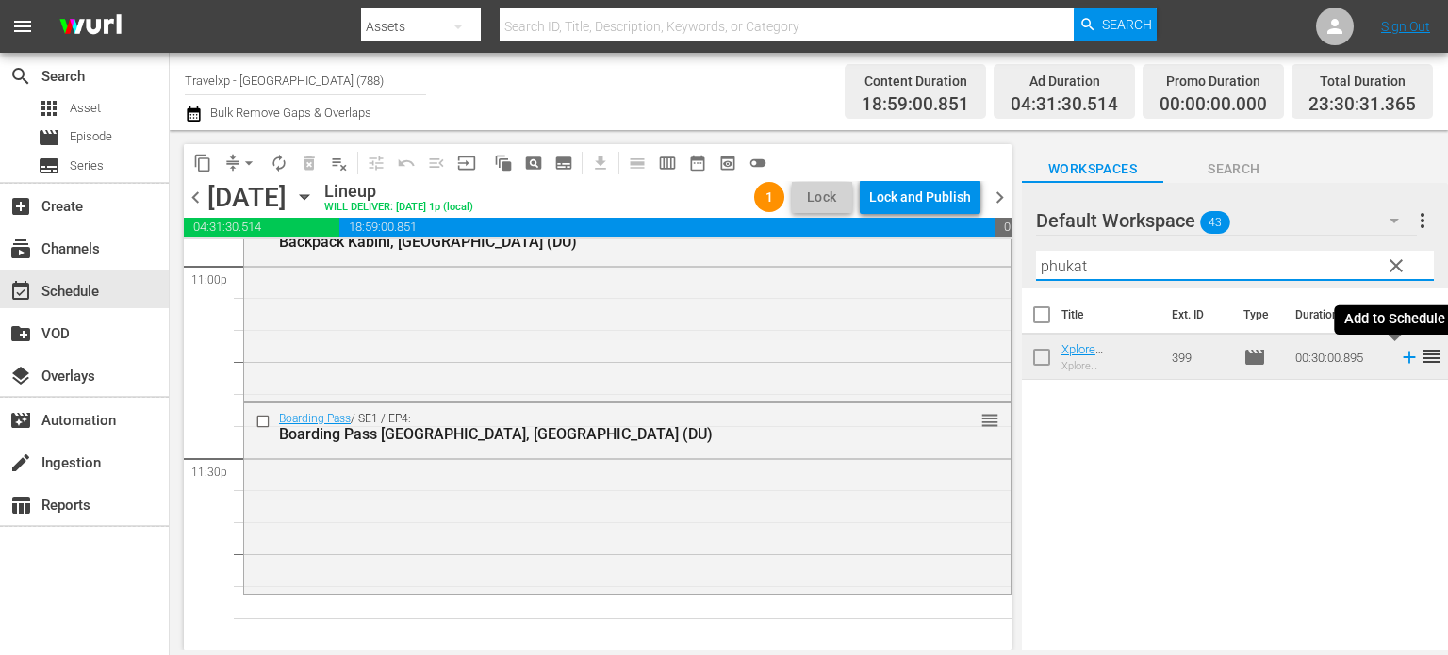
type input "phukat"
click at [1399, 358] on icon at bounding box center [1409, 357] width 21 height 21
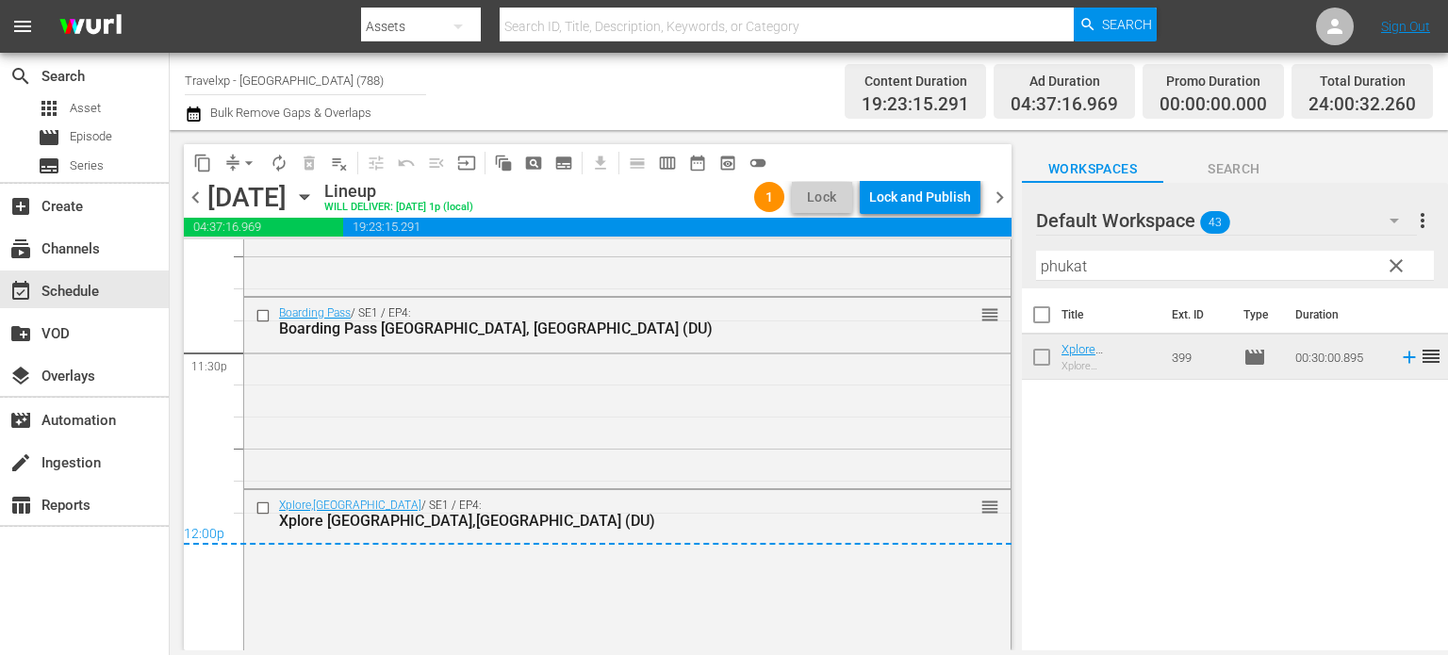
scroll to position [8958, 0]
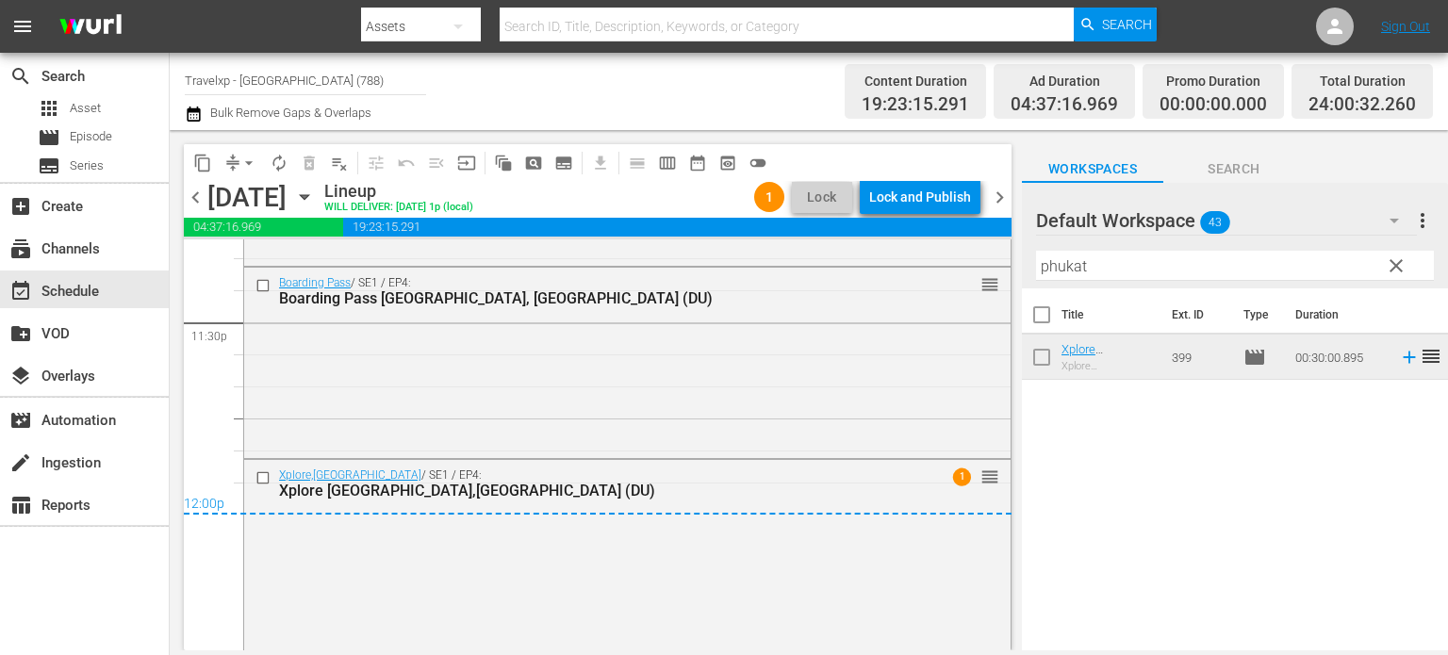
click at [920, 185] on div "Lock and Publish" at bounding box center [920, 197] width 102 height 34
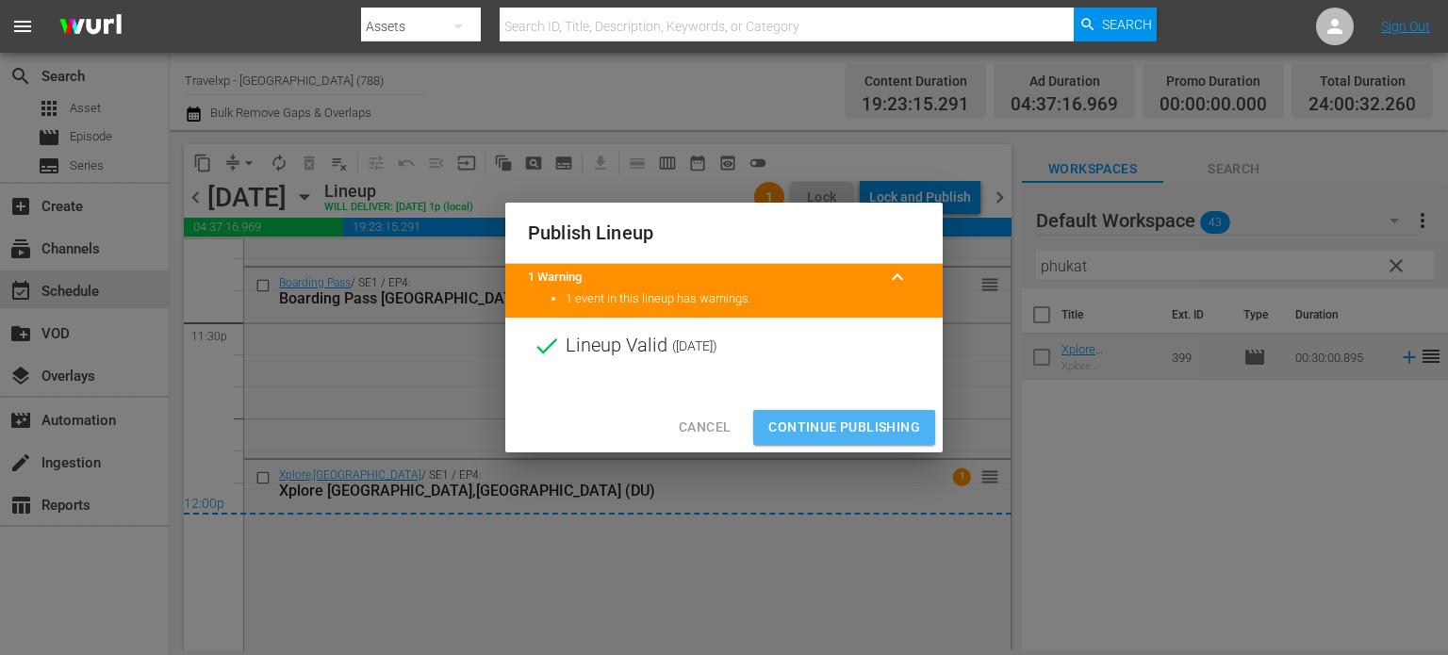
click at [810, 422] on span "Continue Publishing" at bounding box center [845, 428] width 152 height 24
